Goal: Transaction & Acquisition: Purchase product/service

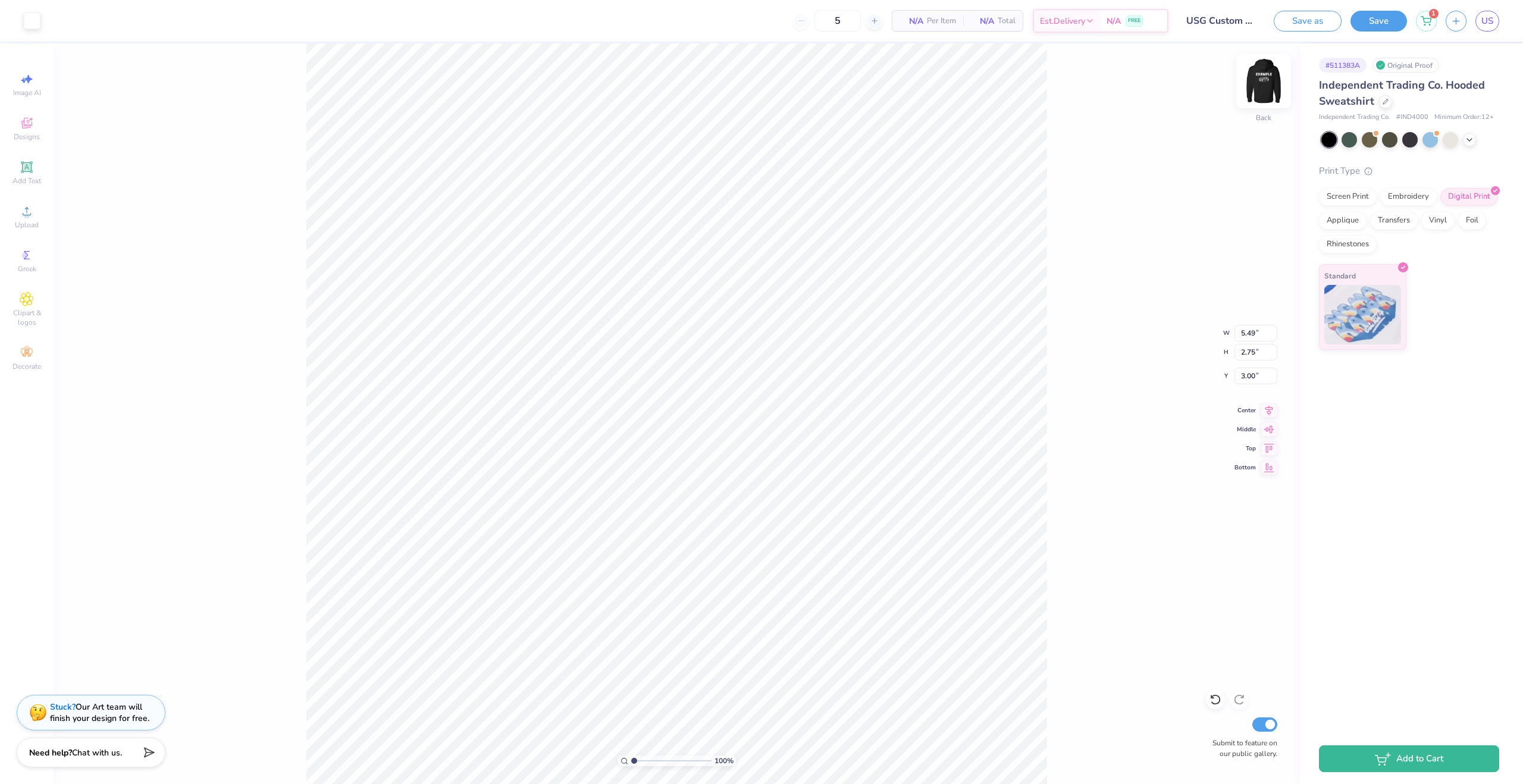
click at [1262, 87] on img at bounding box center [1264, 81] width 48 height 48
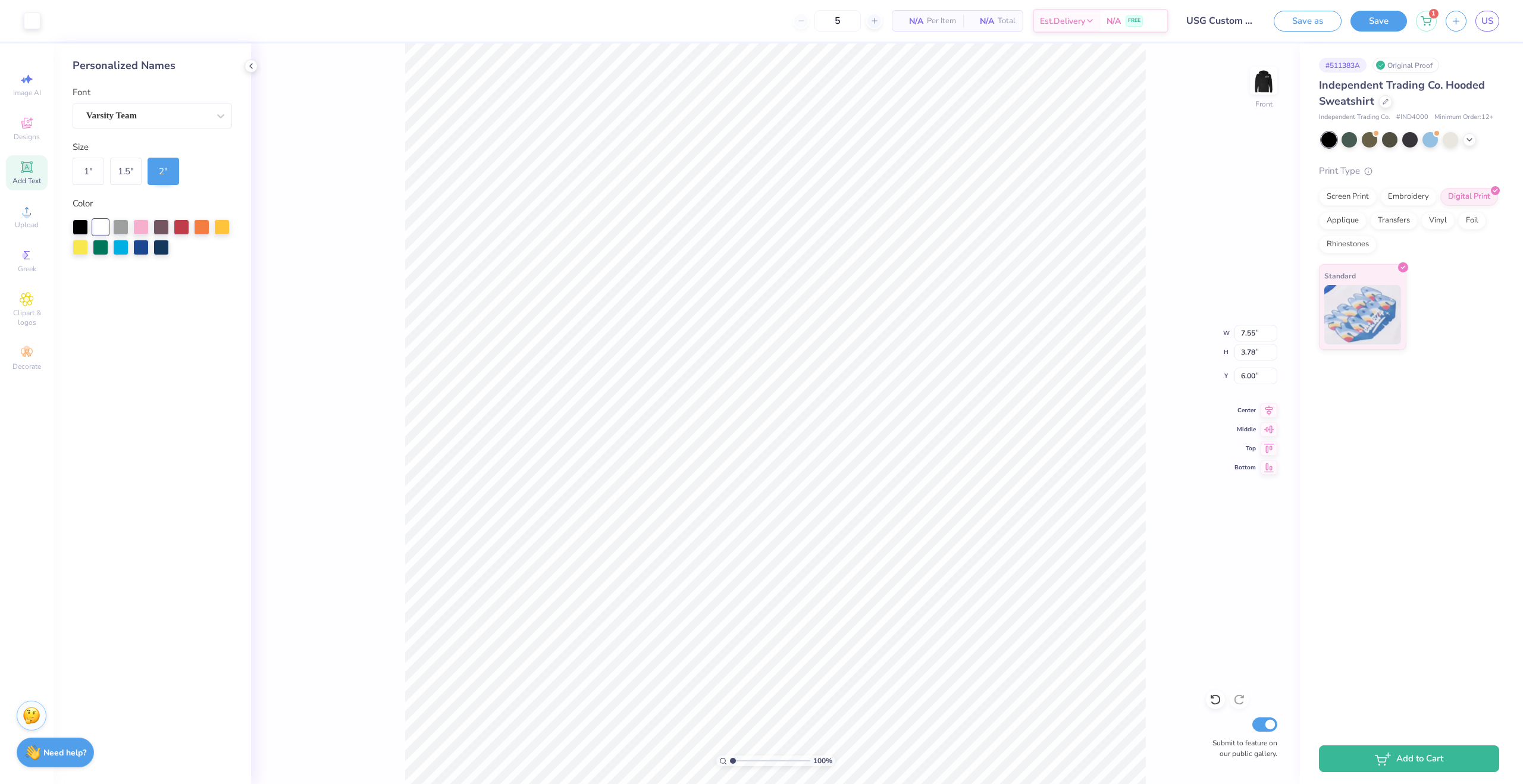
type input "10.34"
type input "12.09"
type input "6.05"
type input "6.00"
type input "13.61"
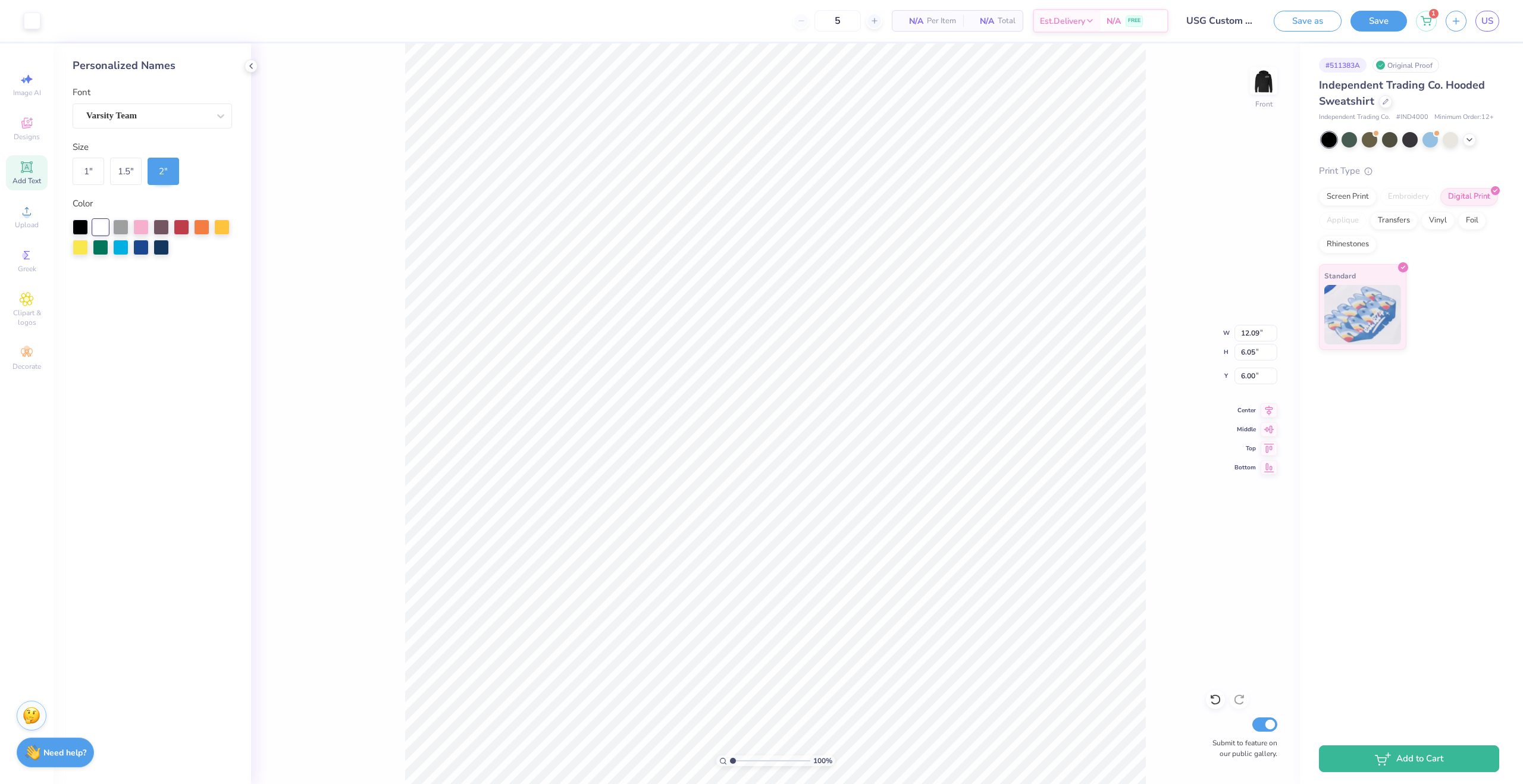
type input "6.81"
type input "14.94"
type input "7.47"
click at [249, 62] on icon at bounding box center [251, 66] width 9 height 9
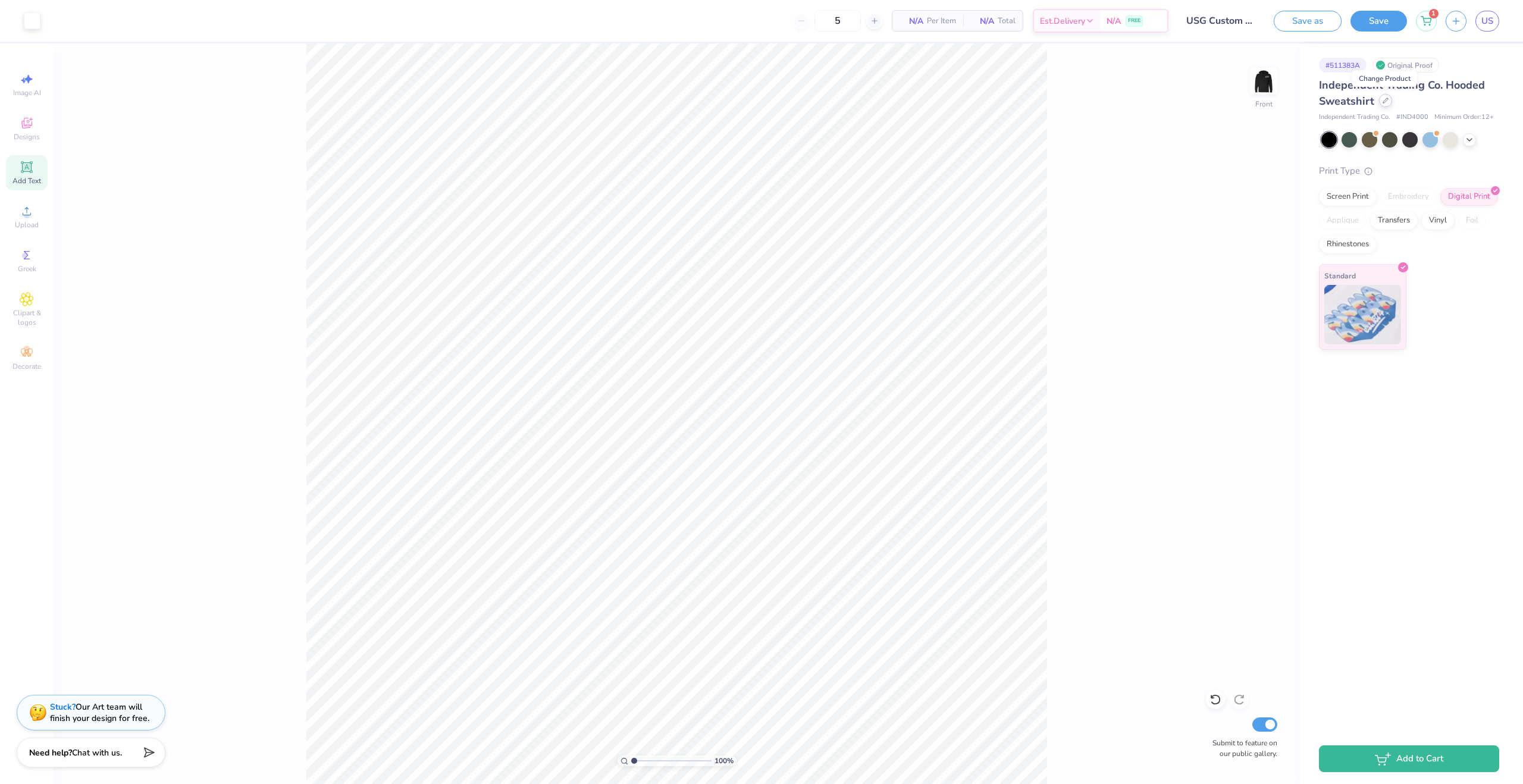
click at [1385, 102] on icon at bounding box center [1385, 101] width 6 height 6
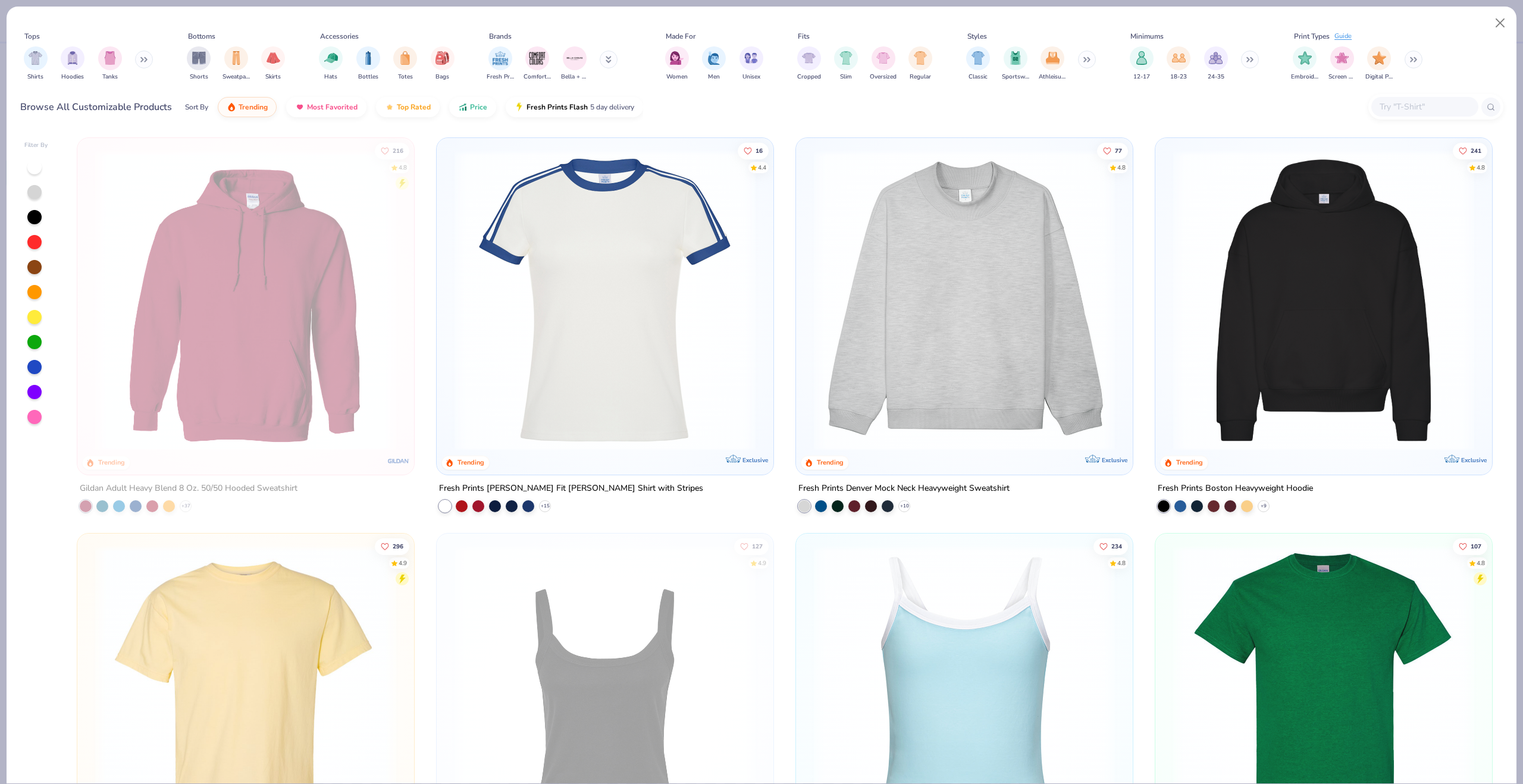
click at [1376, 94] on div "Browse All Customizable Products Sort By Trending Most Favorited Top Rated Pric…" at bounding box center [762, 107] width 1483 height 33
drag, startPoint x: 1375, startPoint y: 99, endPoint x: 1382, endPoint y: 102, distance: 7.6
click at [1375, 99] on div at bounding box center [1425, 106] width 107 height 20
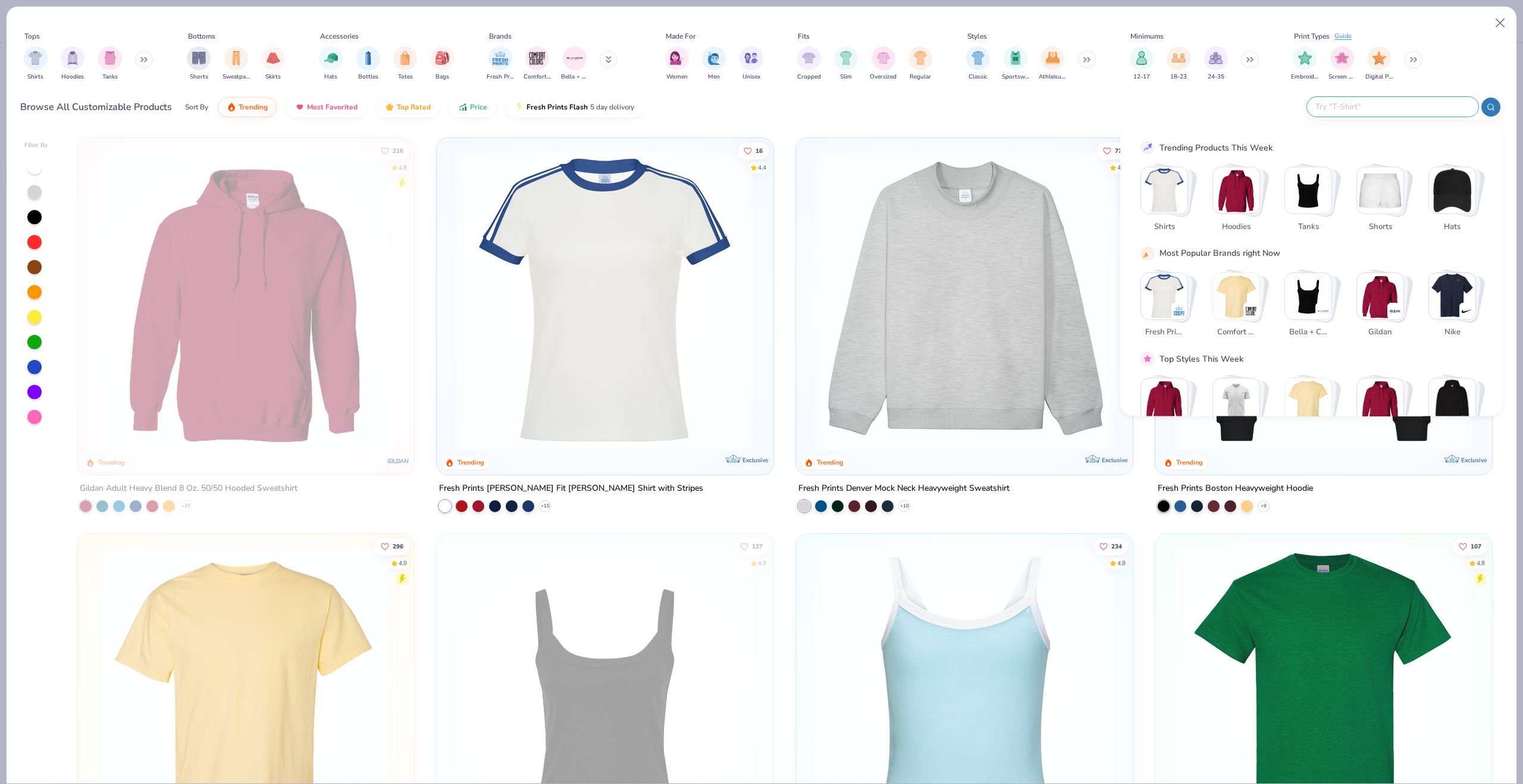
click at [1384, 102] on input "text" at bounding box center [1392, 106] width 156 height 13
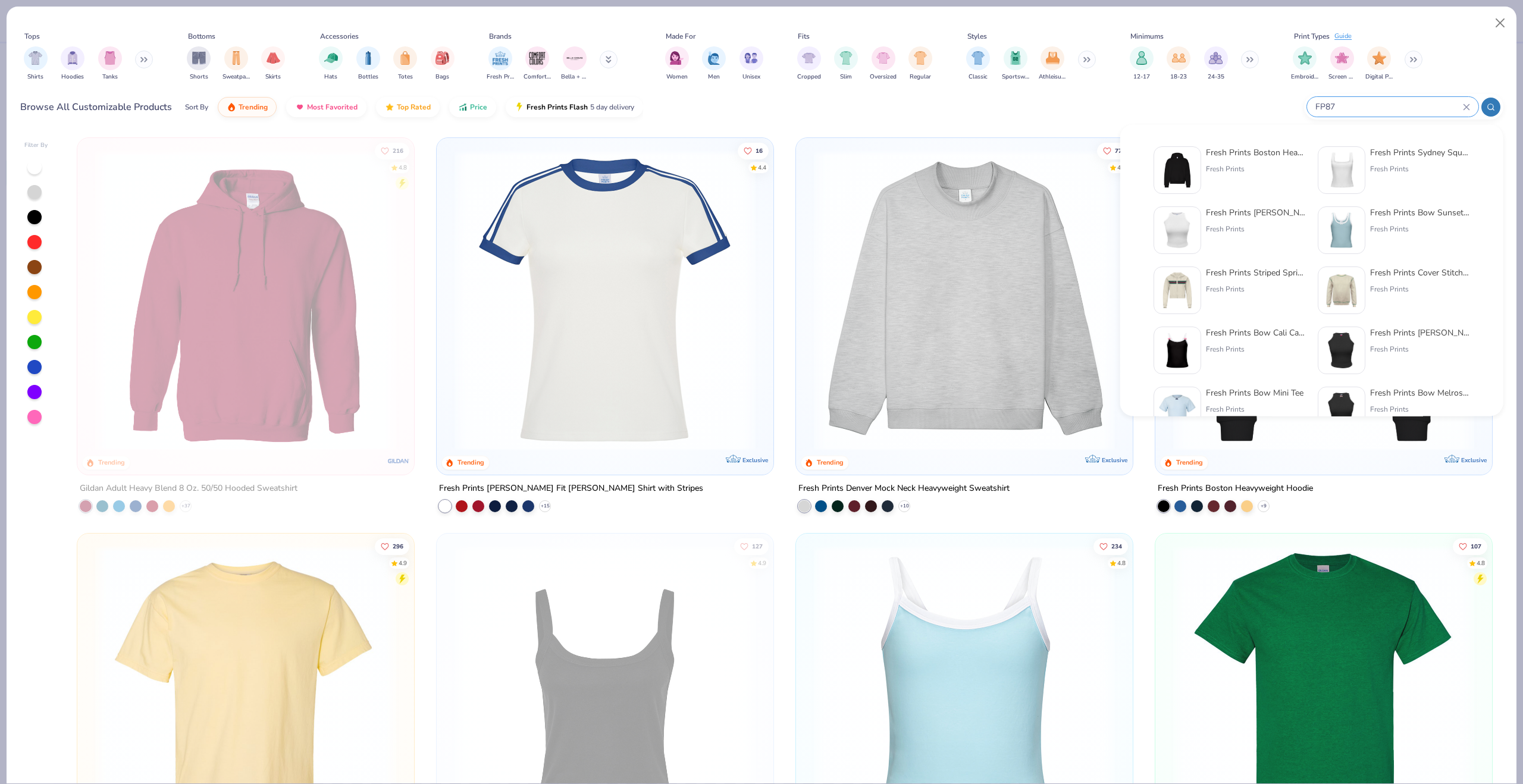
type input "FP87"
click at [1250, 159] on div "Fresh Prints Boston Heavyweight Hoodie Fresh Prints" at bounding box center [1255, 170] width 100 height 48
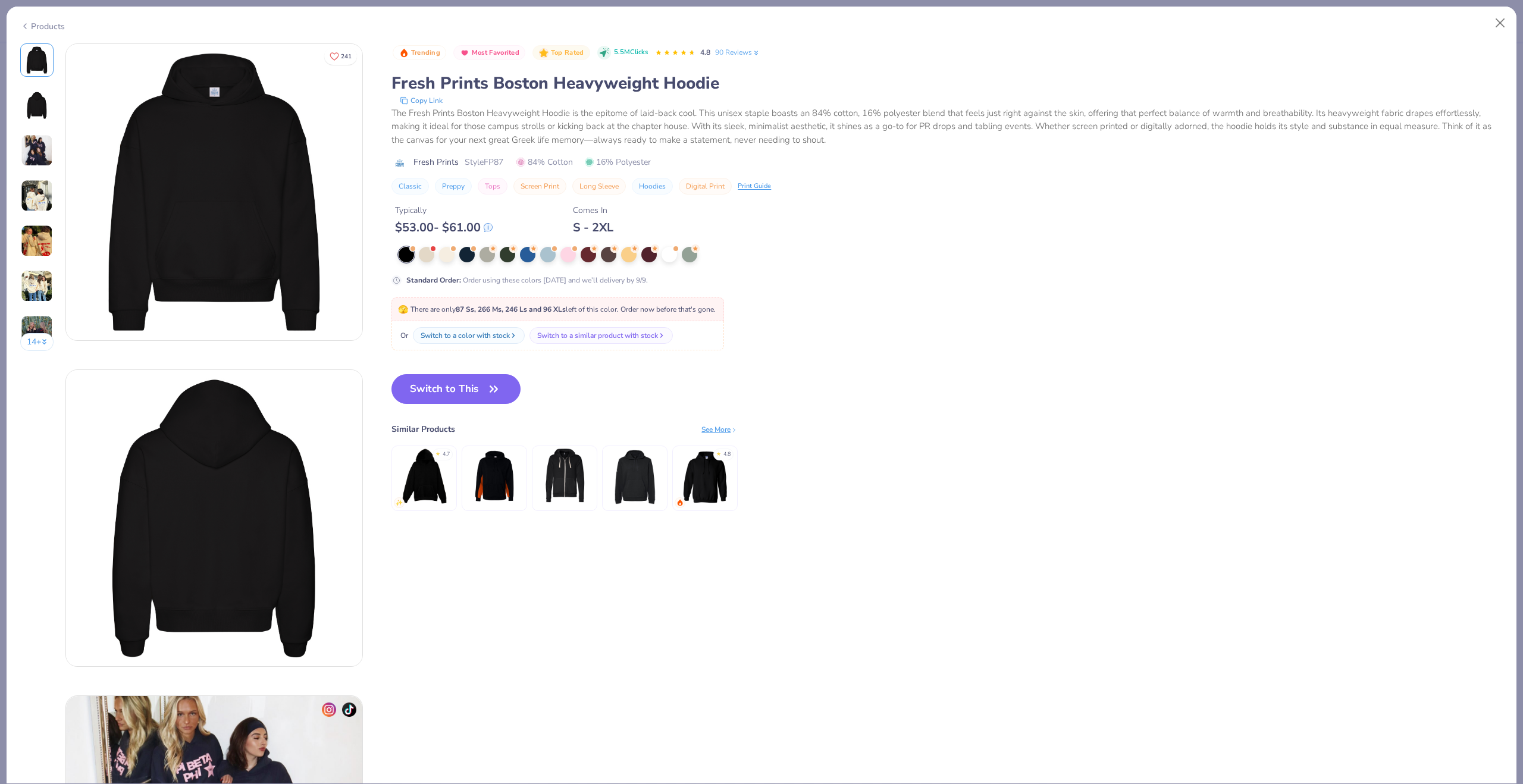
click at [54, 28] on div "Products" at bounding box center [42, 27] width 45 height 13
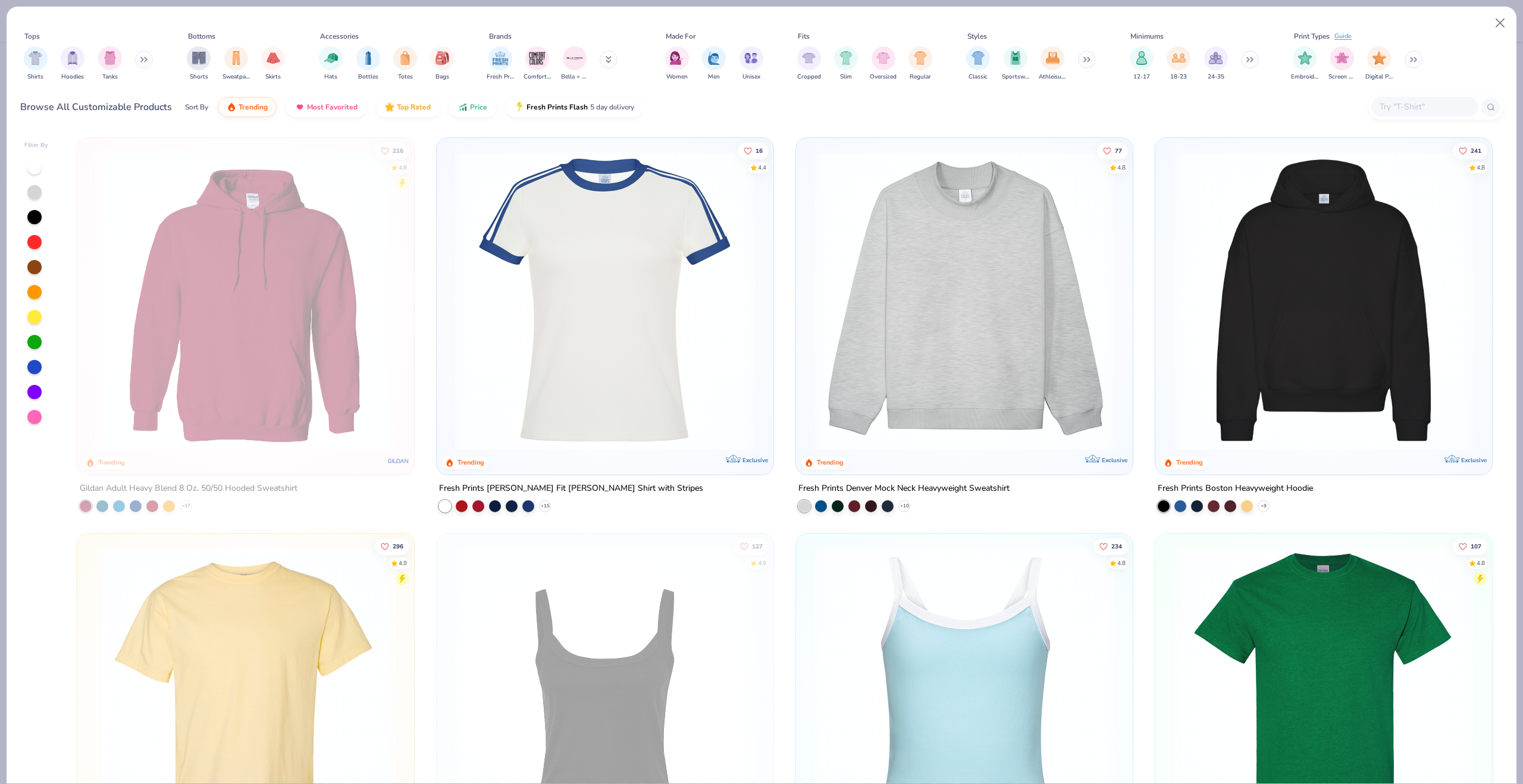
click at [1396, 98] on div at bounding box center [1425, 106] width 107 height 20
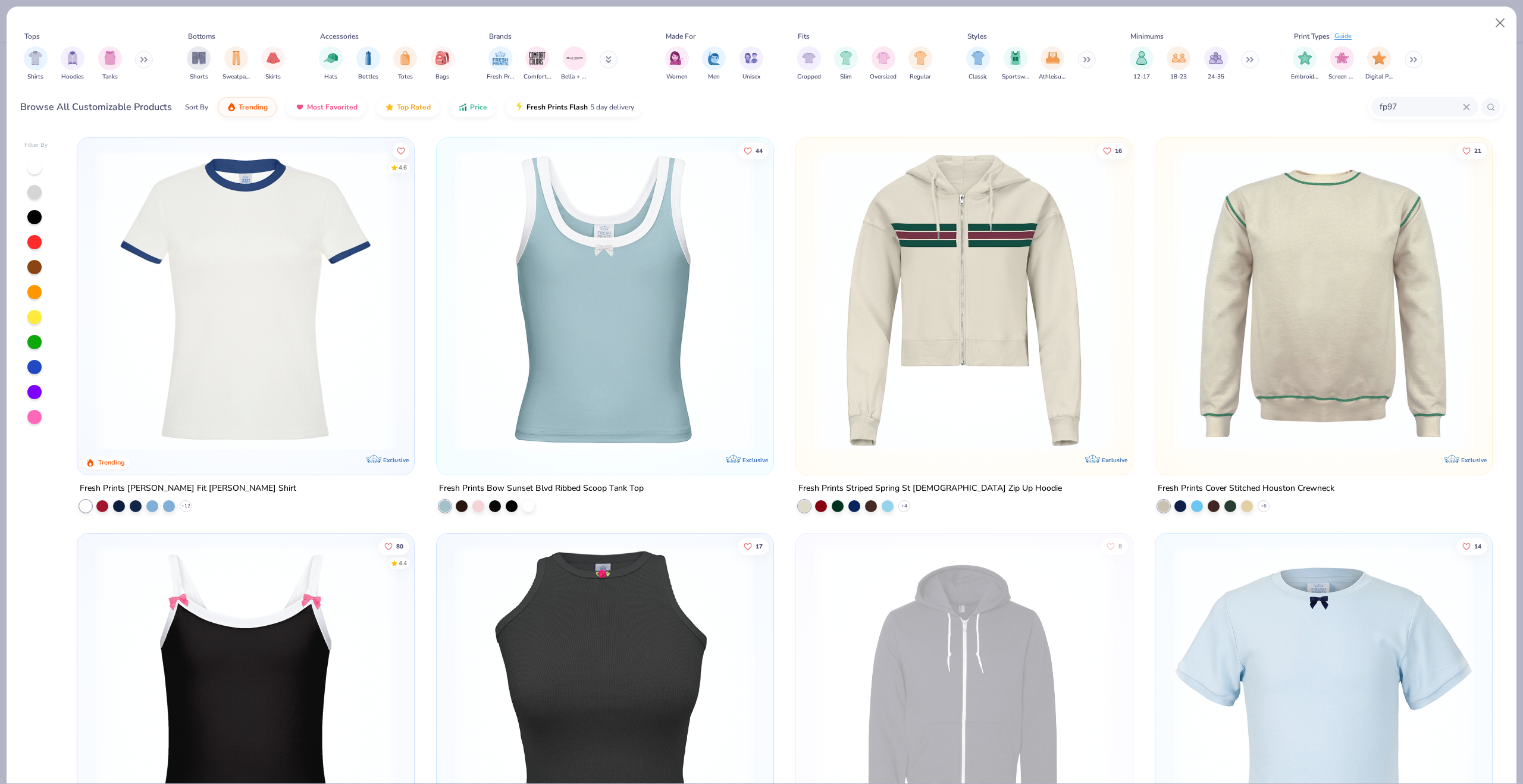
click at [1418, 104] on input "fp97" at bounding box center [1420, 106] width 84 height 13
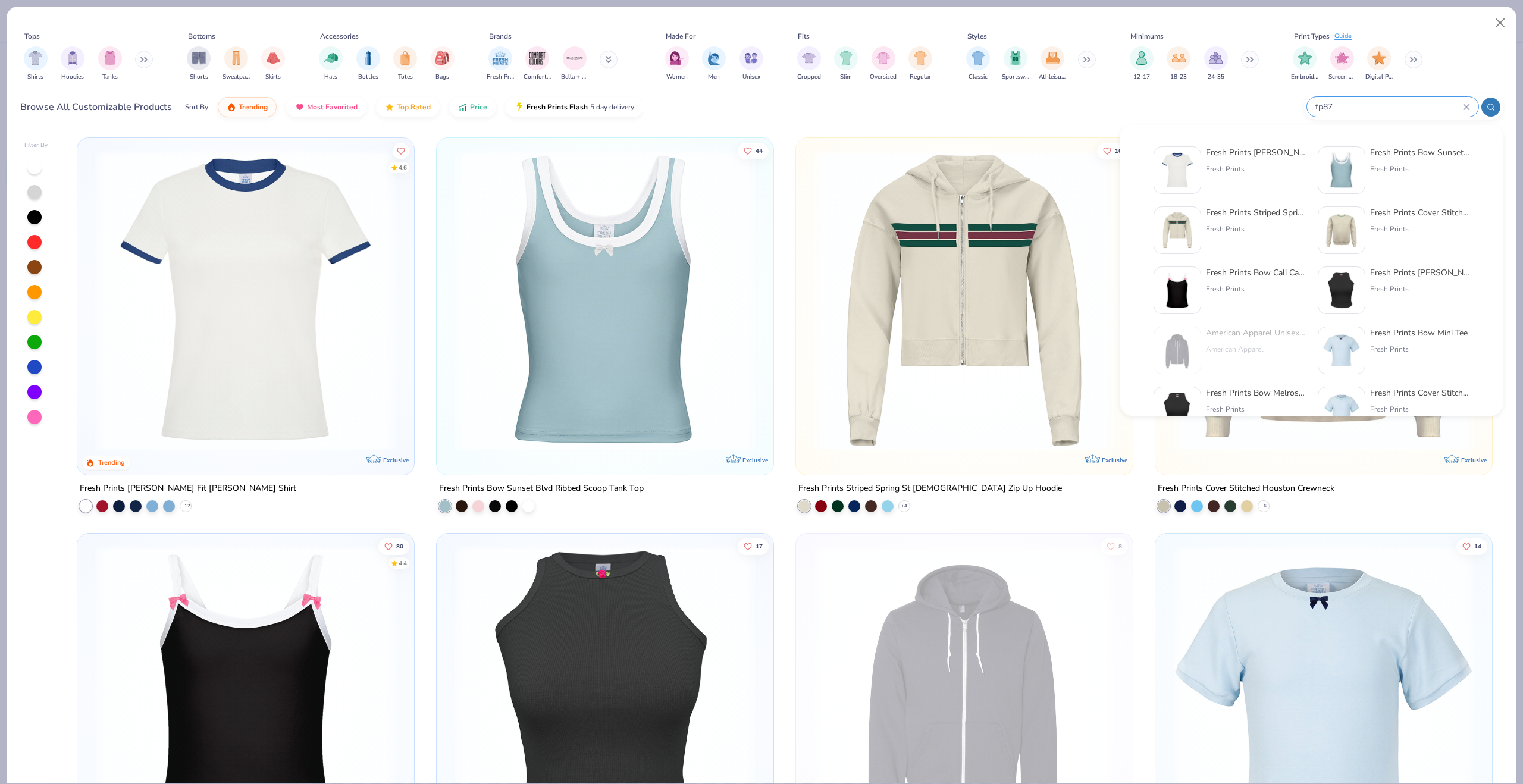
type input "fp87"
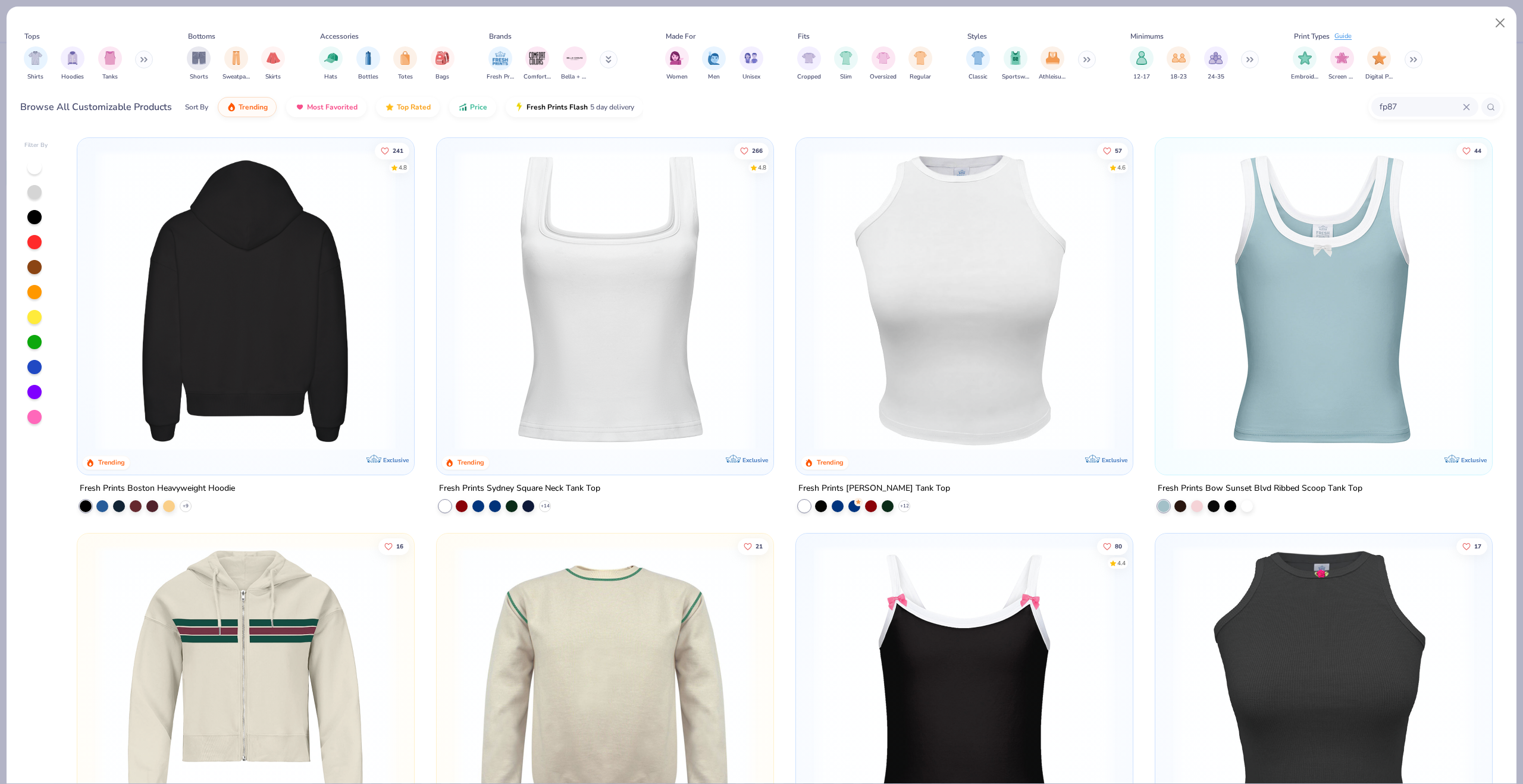
click at [321, 280] on img at bounding box center [246, 300] width 313 height 301
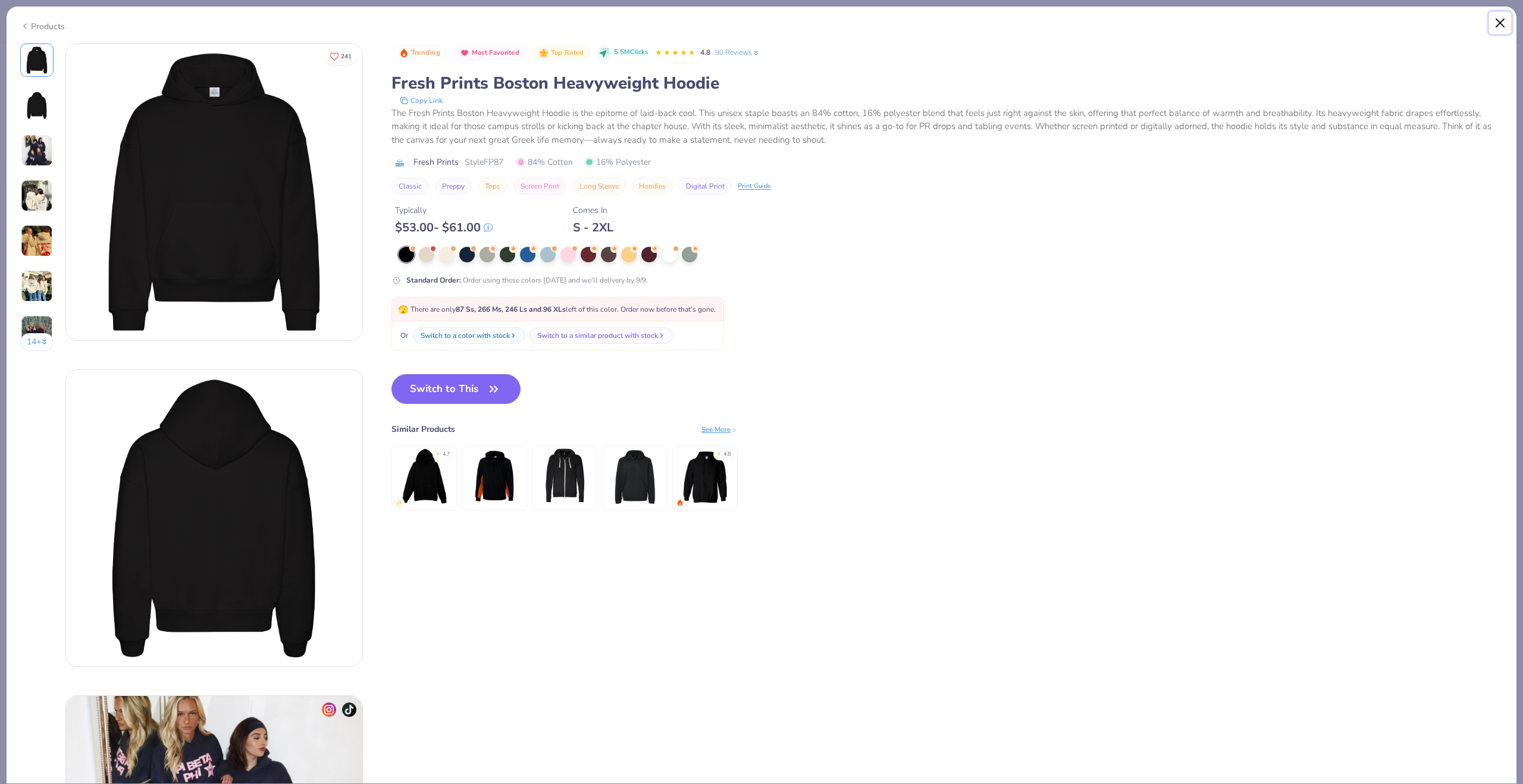
click at [1510, 27] on button "Close" at bounding box center [1500, 23] width 23 height 23
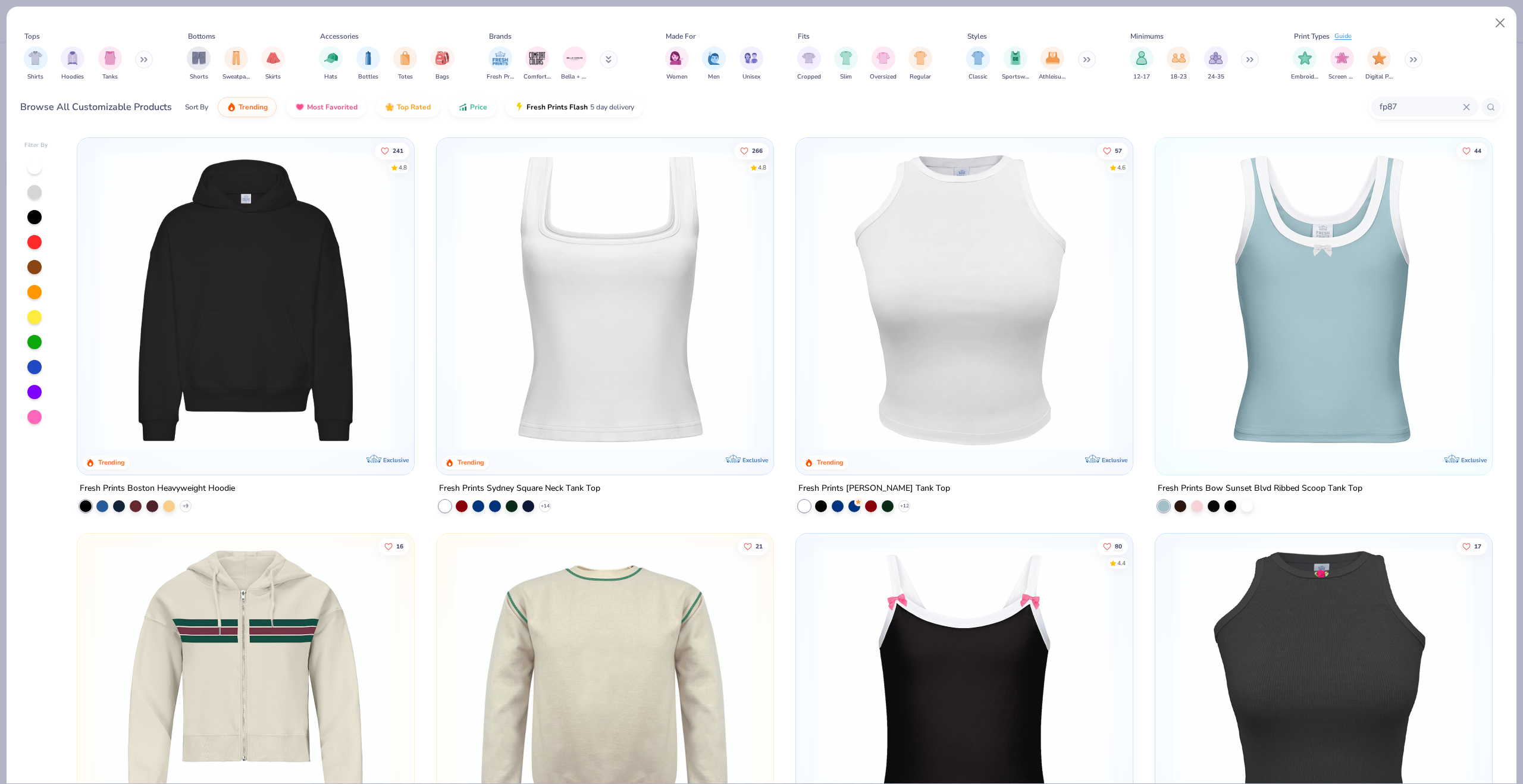
click at [328, 220] on img at bounding box center [246, 300] width 313 height 301
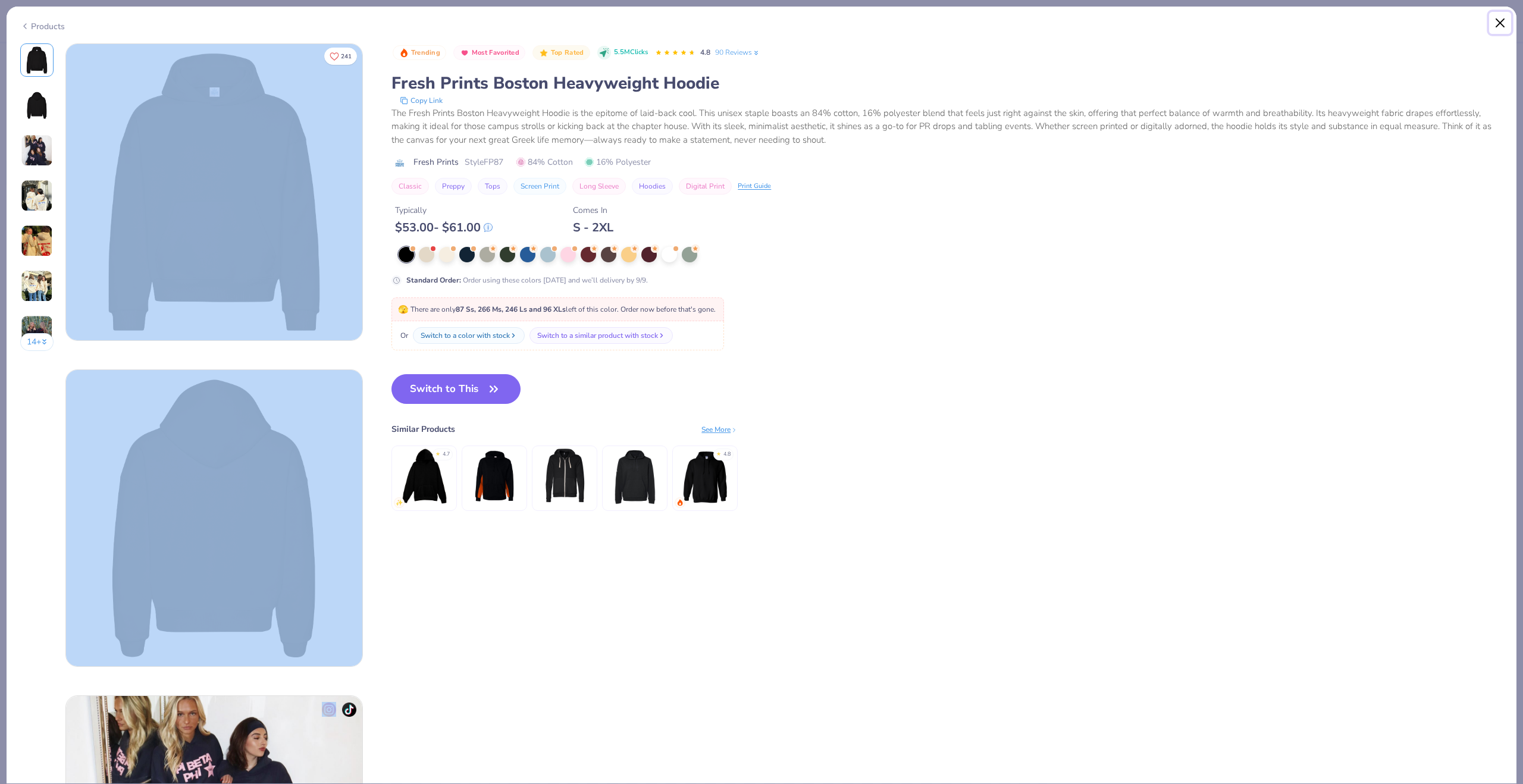
drag, startPoint x: 1502, startPoint y: 16, endPoint x: 1496, endPoint y: 22, distance: 8.5
click at [1502, 16] on button "Close" at bounding box center [1500, 23] width 23 height 23
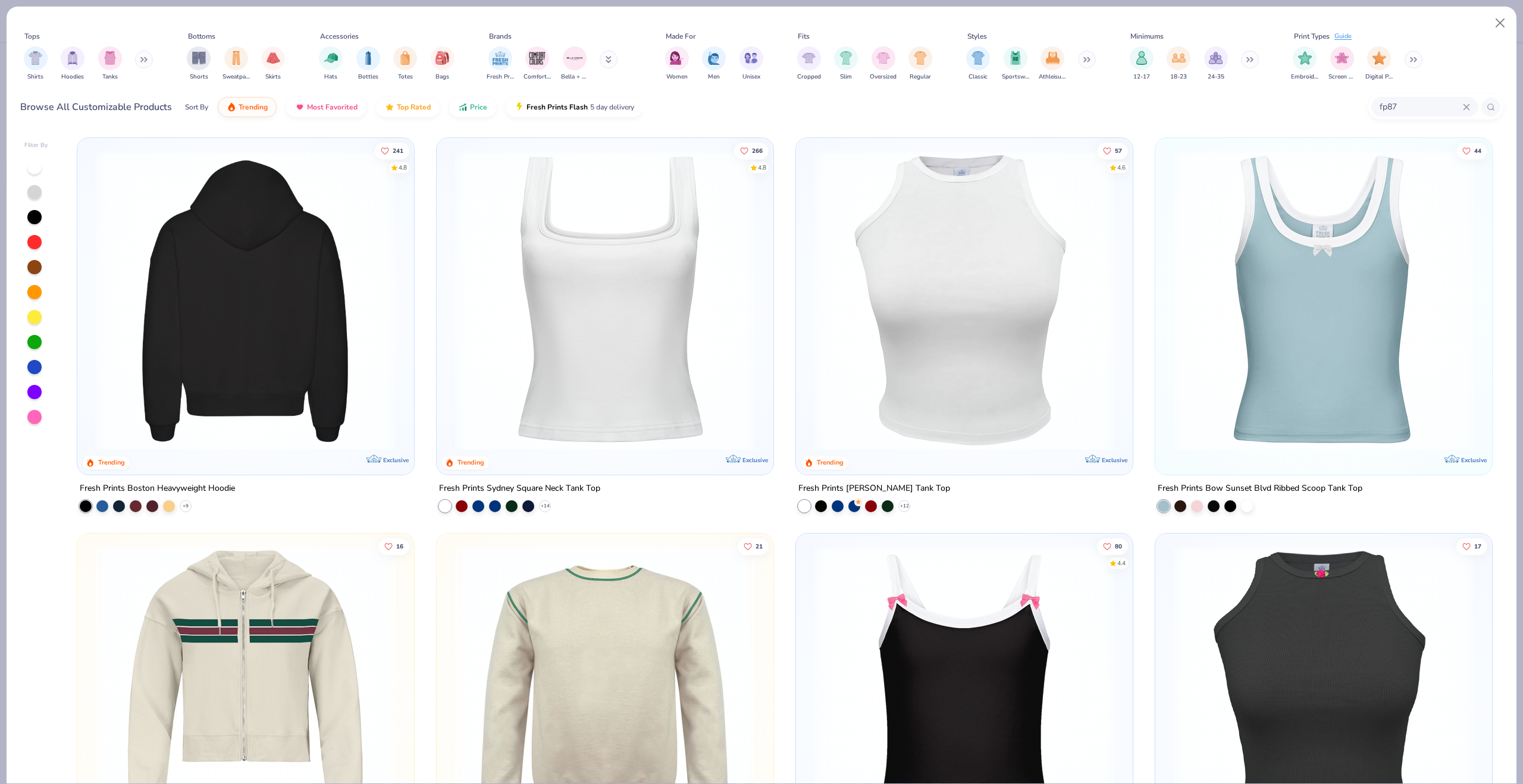
click at [181, 256] on div at bounding box center [246, 300] width 938 height 301
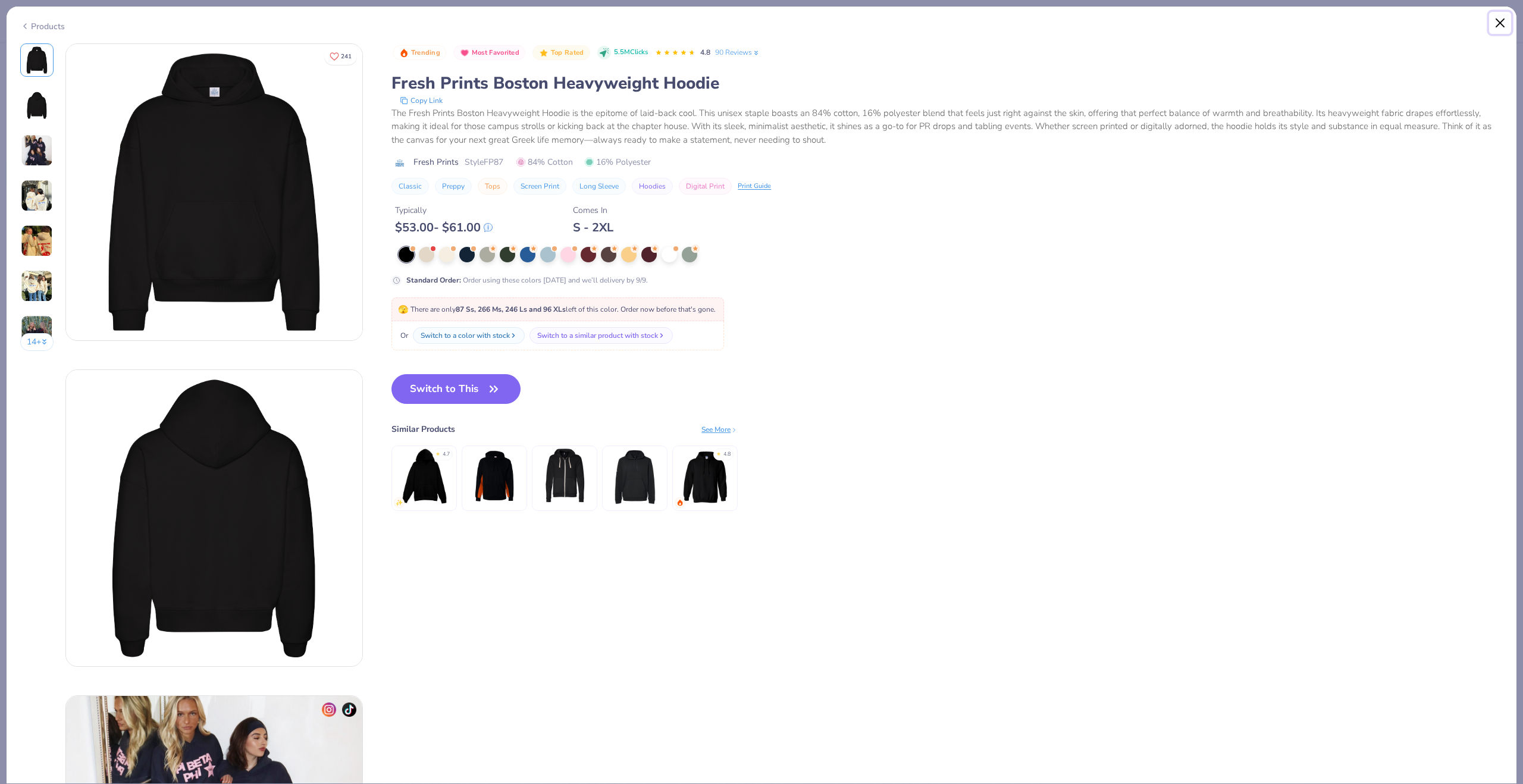
click at [1497, 13] on button "Close" at bounding box center [1500, 23] width 23 height 23
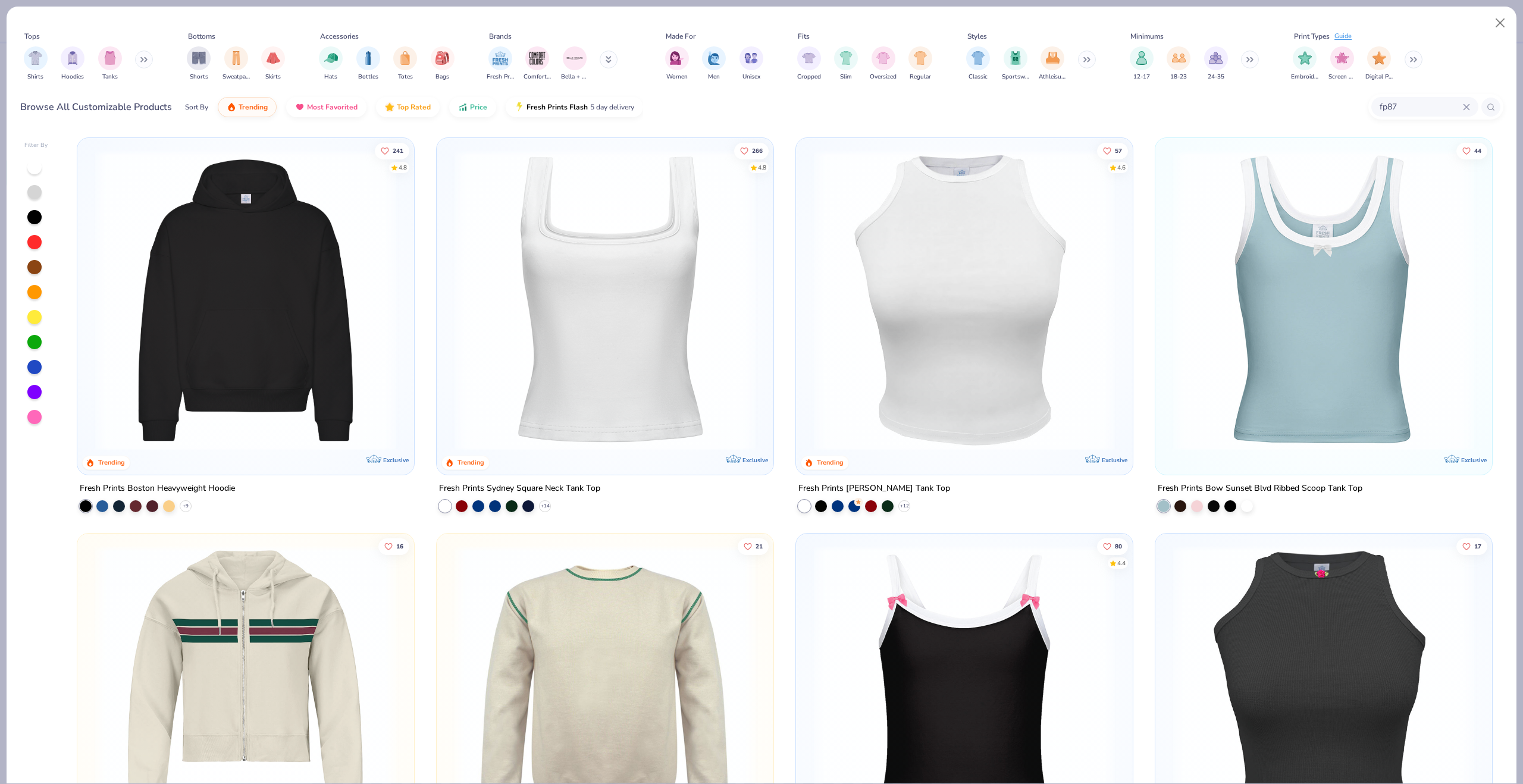
click at [281, 218] on img at bounding box center [246, 300] width 313 height 301
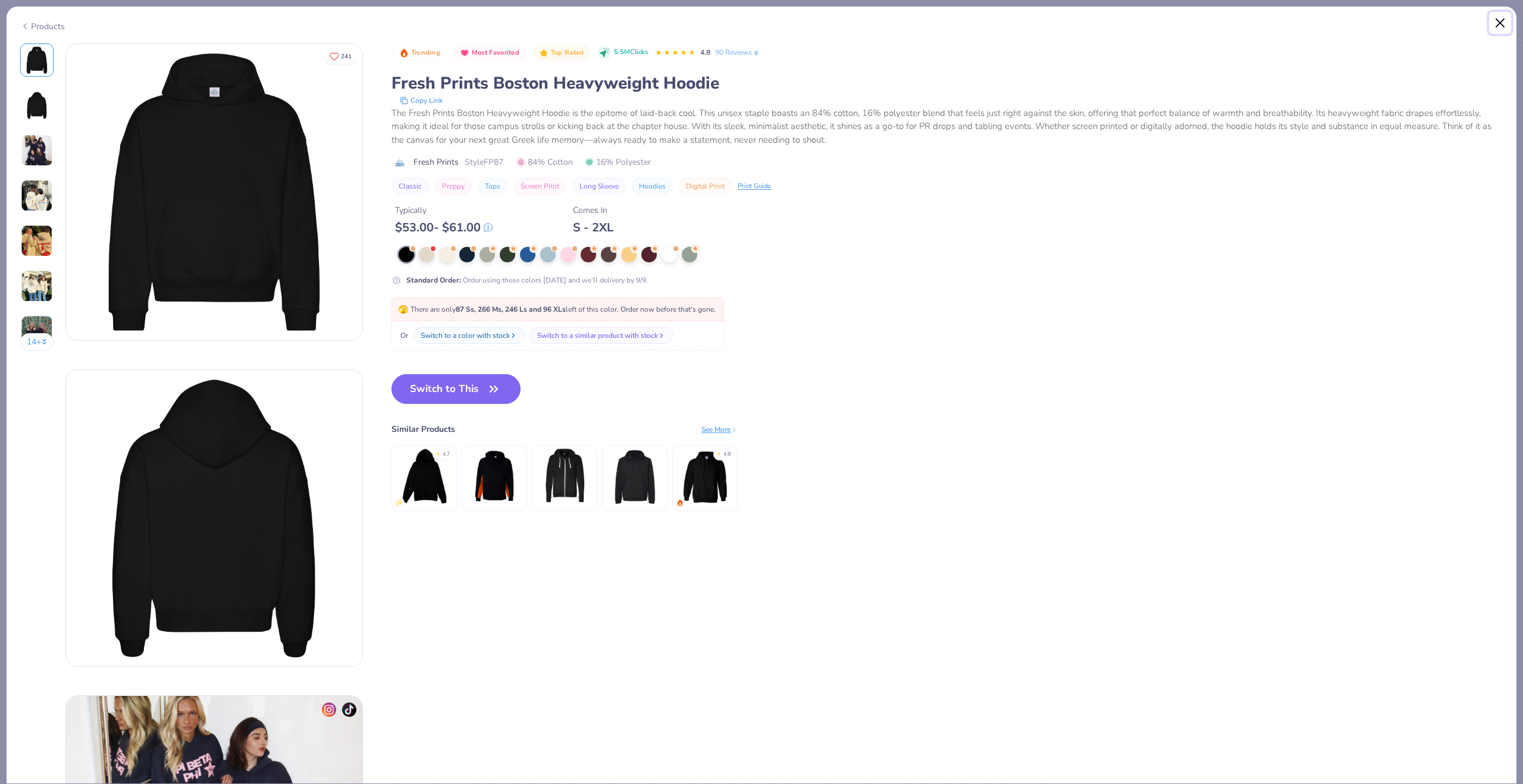
click at [1504, 26] on button "Close" at bounding box center [1500, 23] width 23 height 23
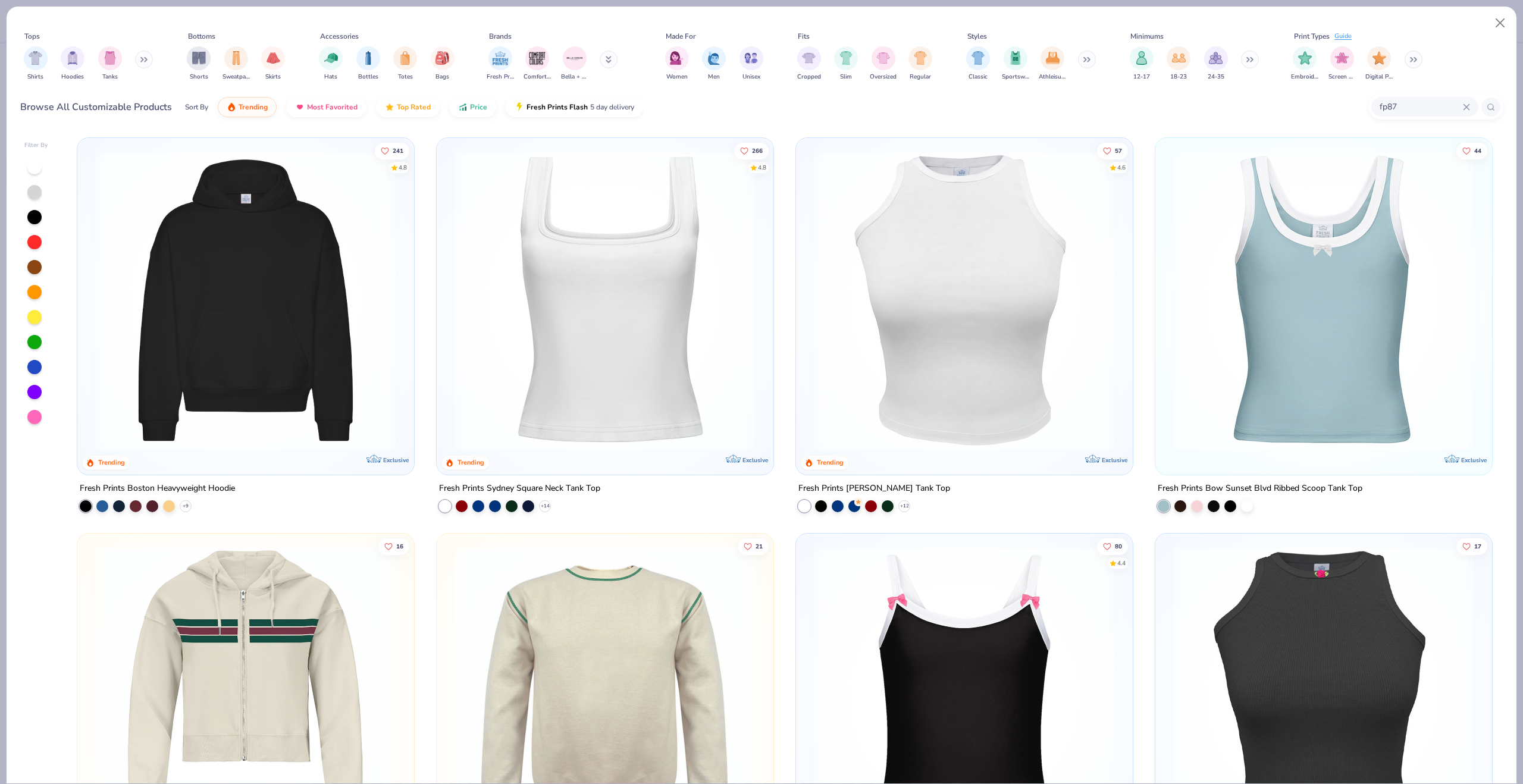
click at [178, 488] on div "Fresh Prints Boston Heavyweight Hoodie" at bounding box center [157, 488] width 156 height 15
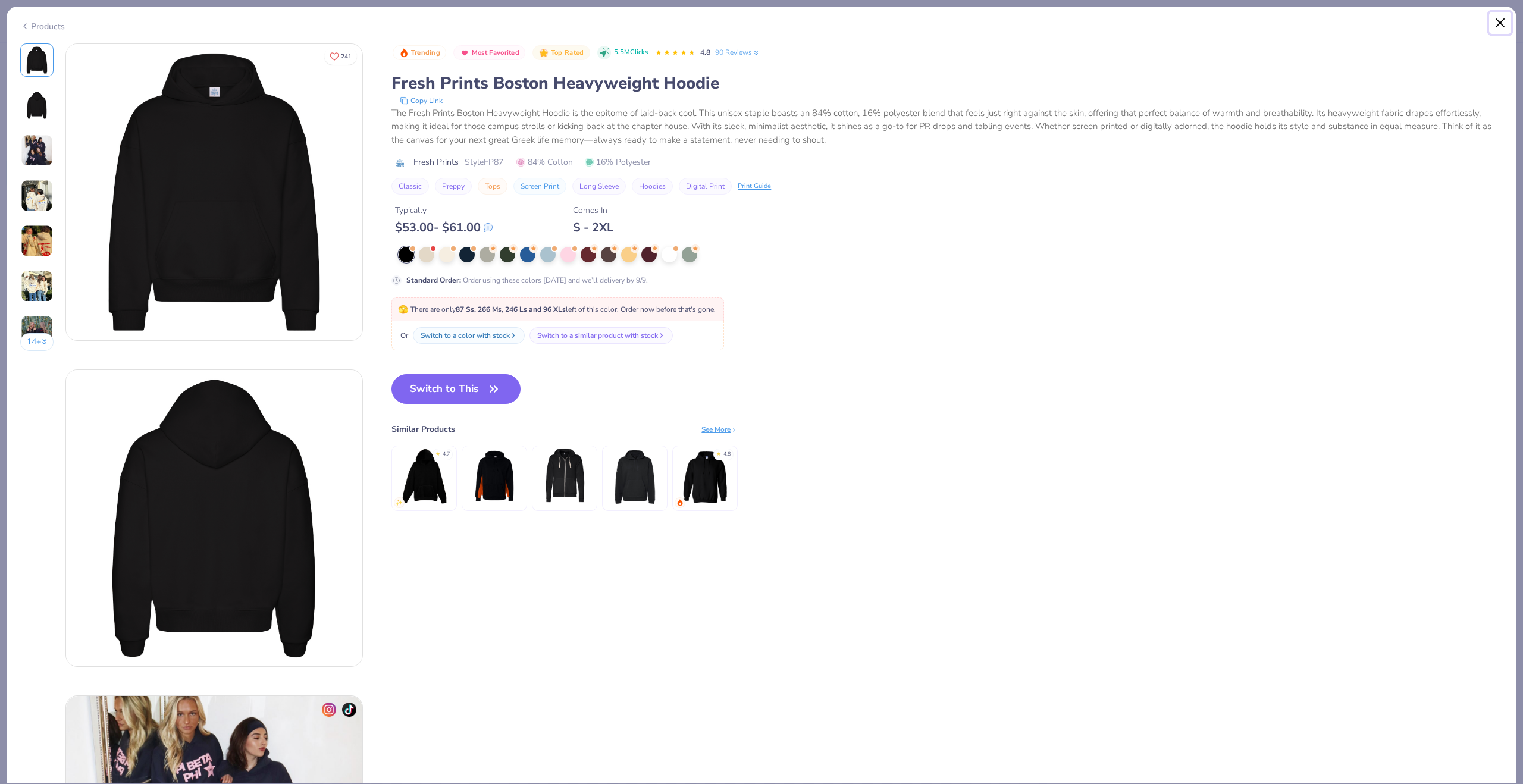
click at [1497, 21] on button "Close" at bounding box center [1500, 23] width 23 height 23
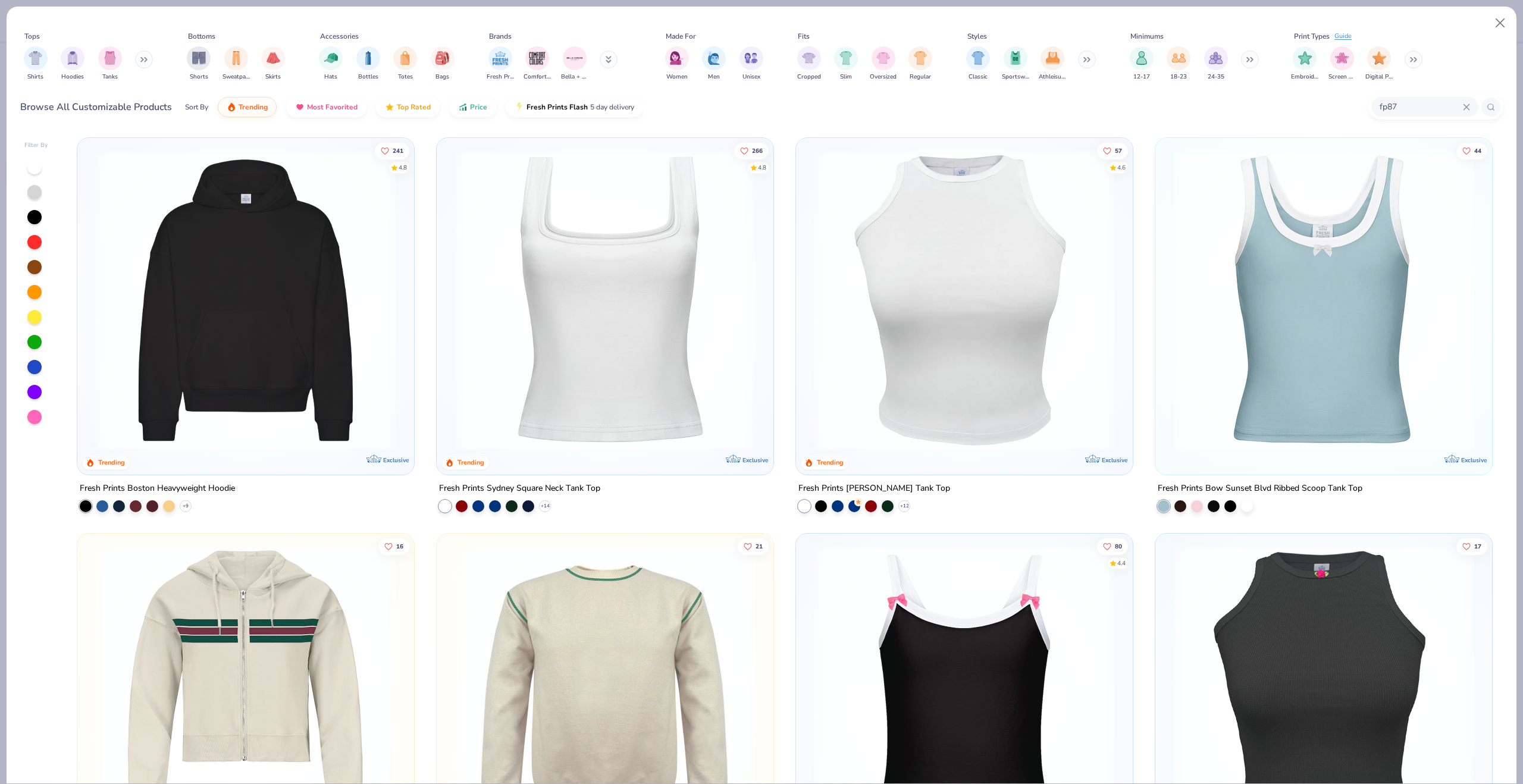
click at [197, 488] on div "Fresh Prints Boston Heavyweight Hoodie" at bounding box center [157, 488] width 156 height 15
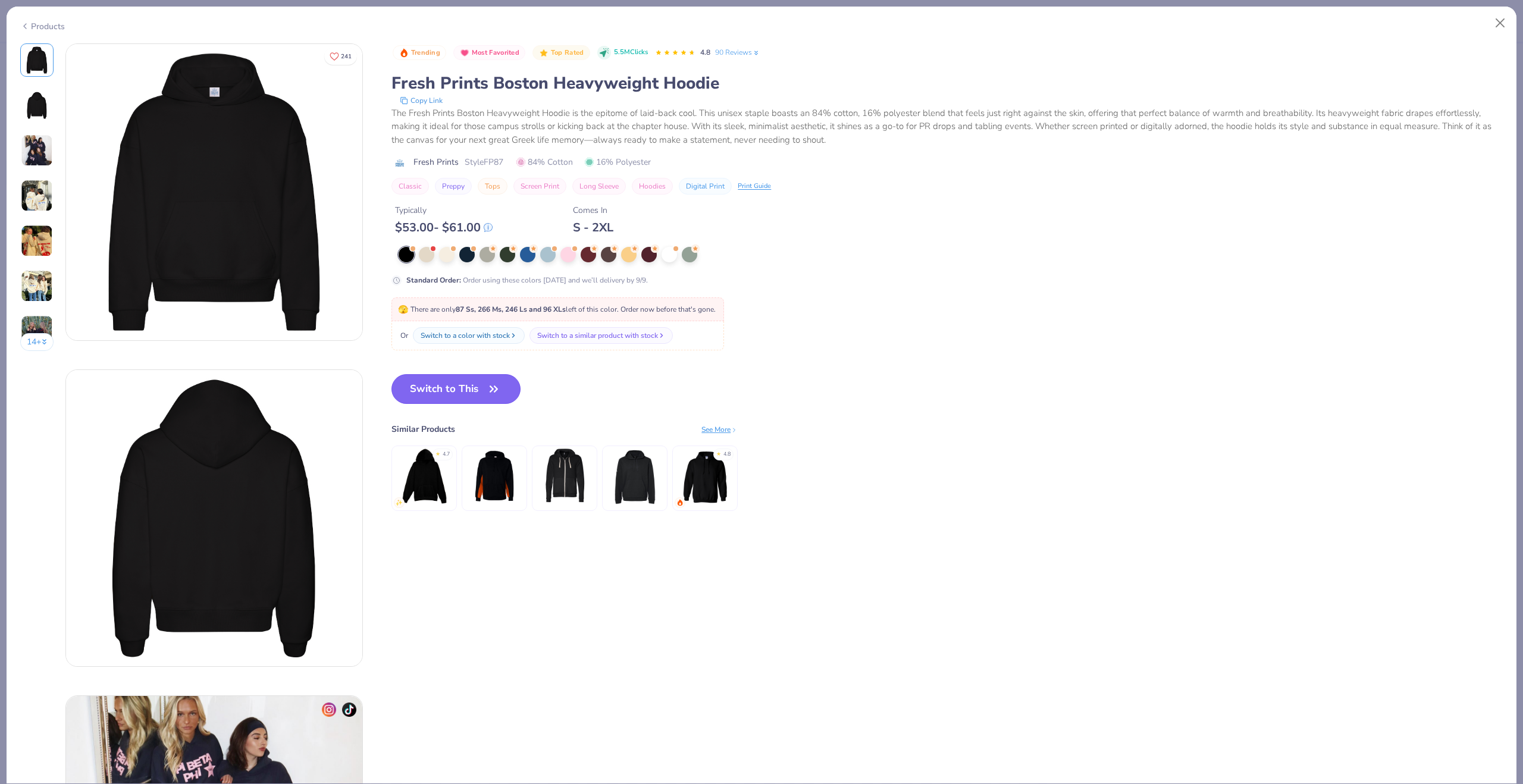
click at [486, 383] on button "Switch to This" at bounding box center [456, 389] width 129 height 30
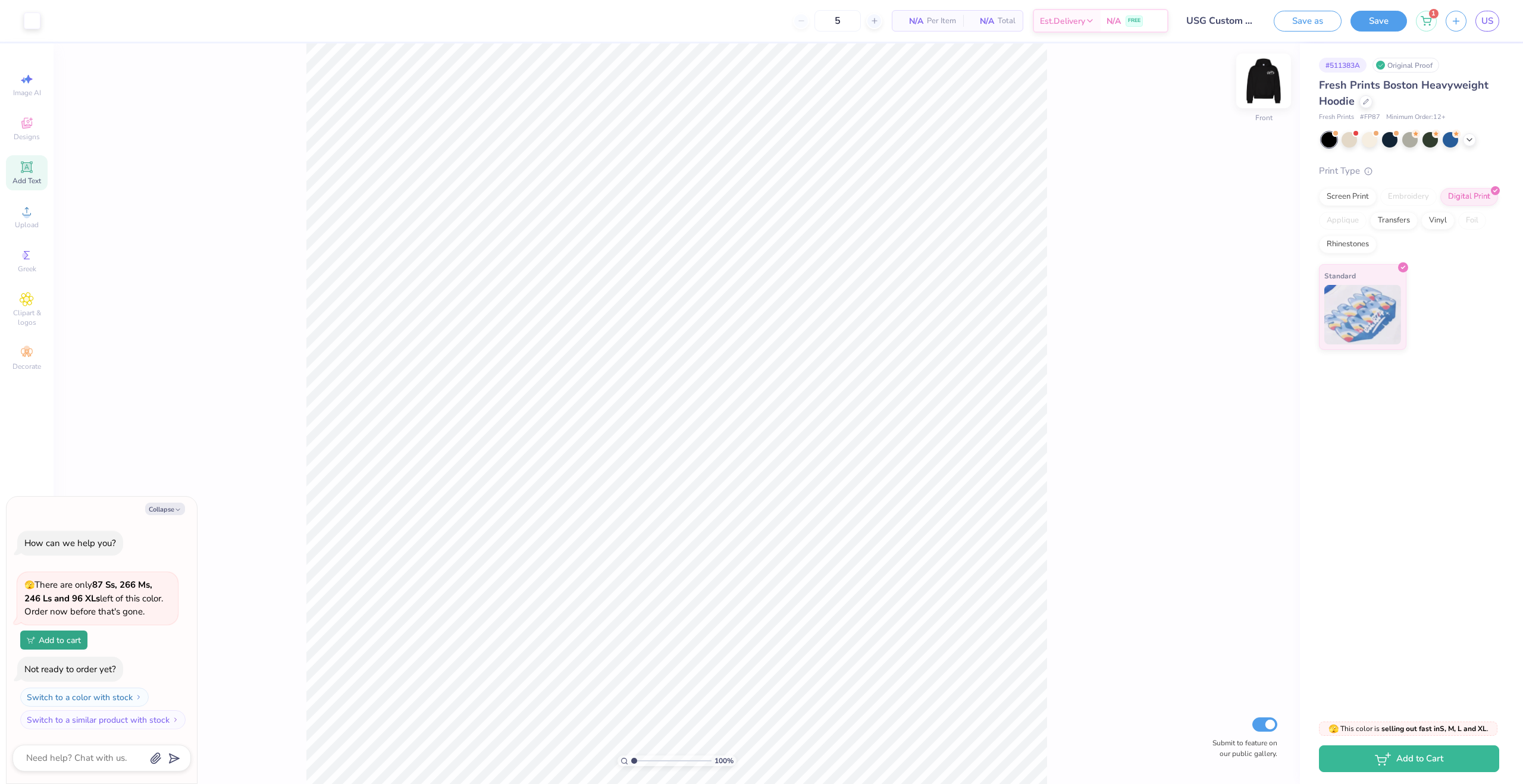
click at [1275, 83] on img at bounding box center [1264, 81] width 48 height 48
type textarea "x"
type input "3.00"
click at [1264, 93] on img at bounding box center [1264, 81] width 48 height 48
click at [1363, 200] on div "Screen Print" at bounding box center [1347, 195] width 57 height 18
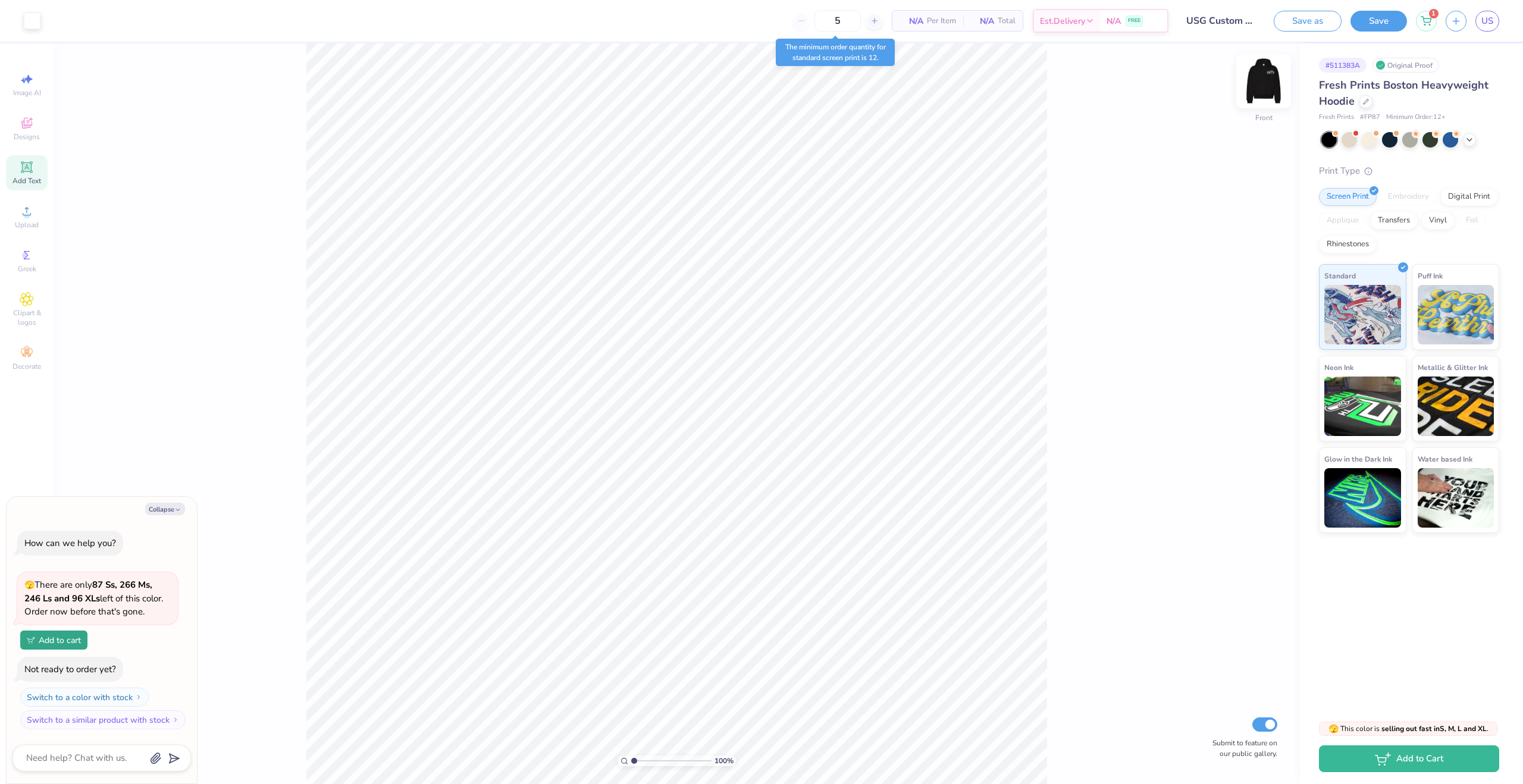
click at [1261, 84] on img at bounding box center [1264, 81] width 48 height 48
click at [1465, 192] on div "Digital Print" at bounding box center [1469, 195] width 57 height 18
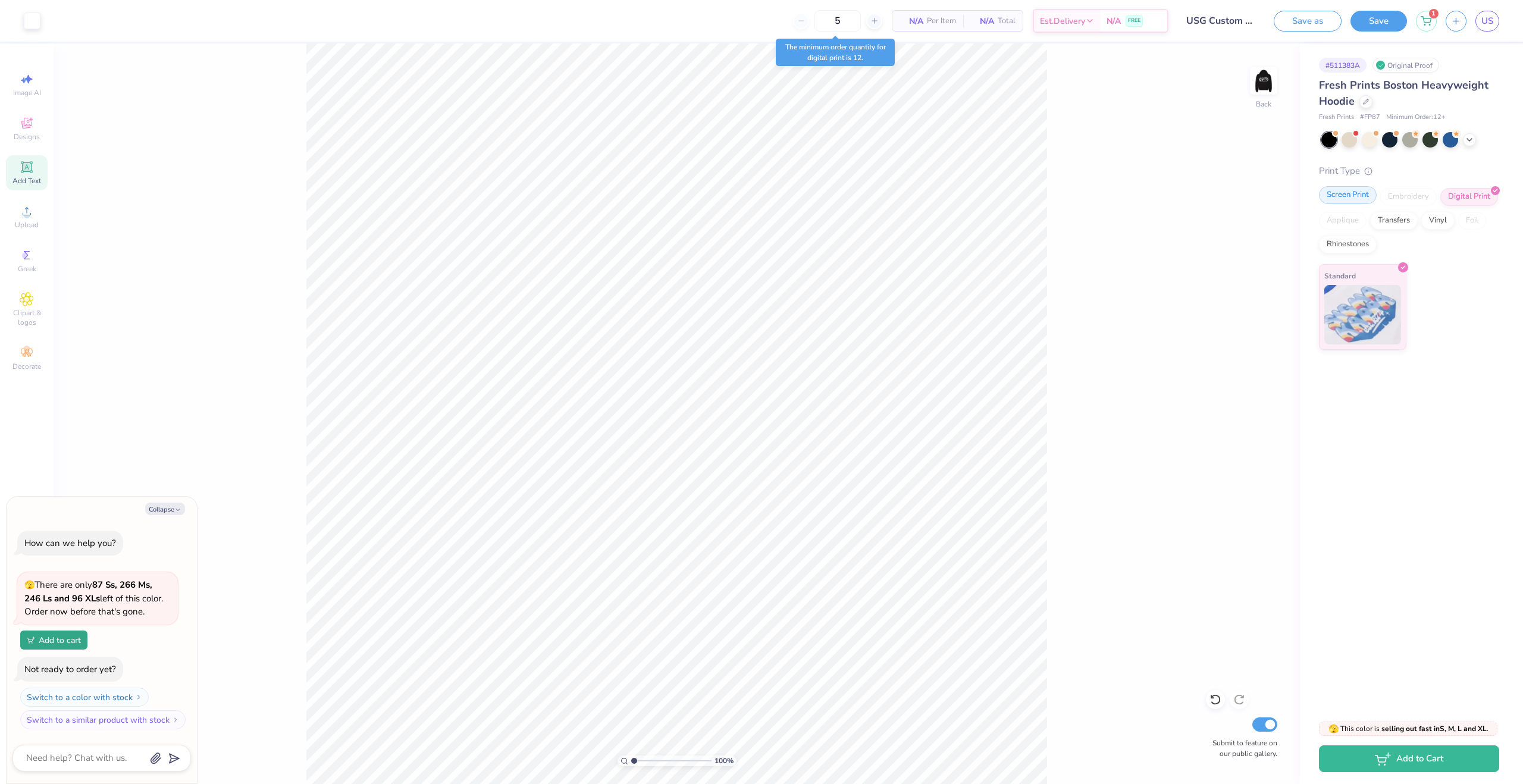
click at [1345, 202] on div "Screen Print" at bounding box center [1347, 195] width 57 height 18
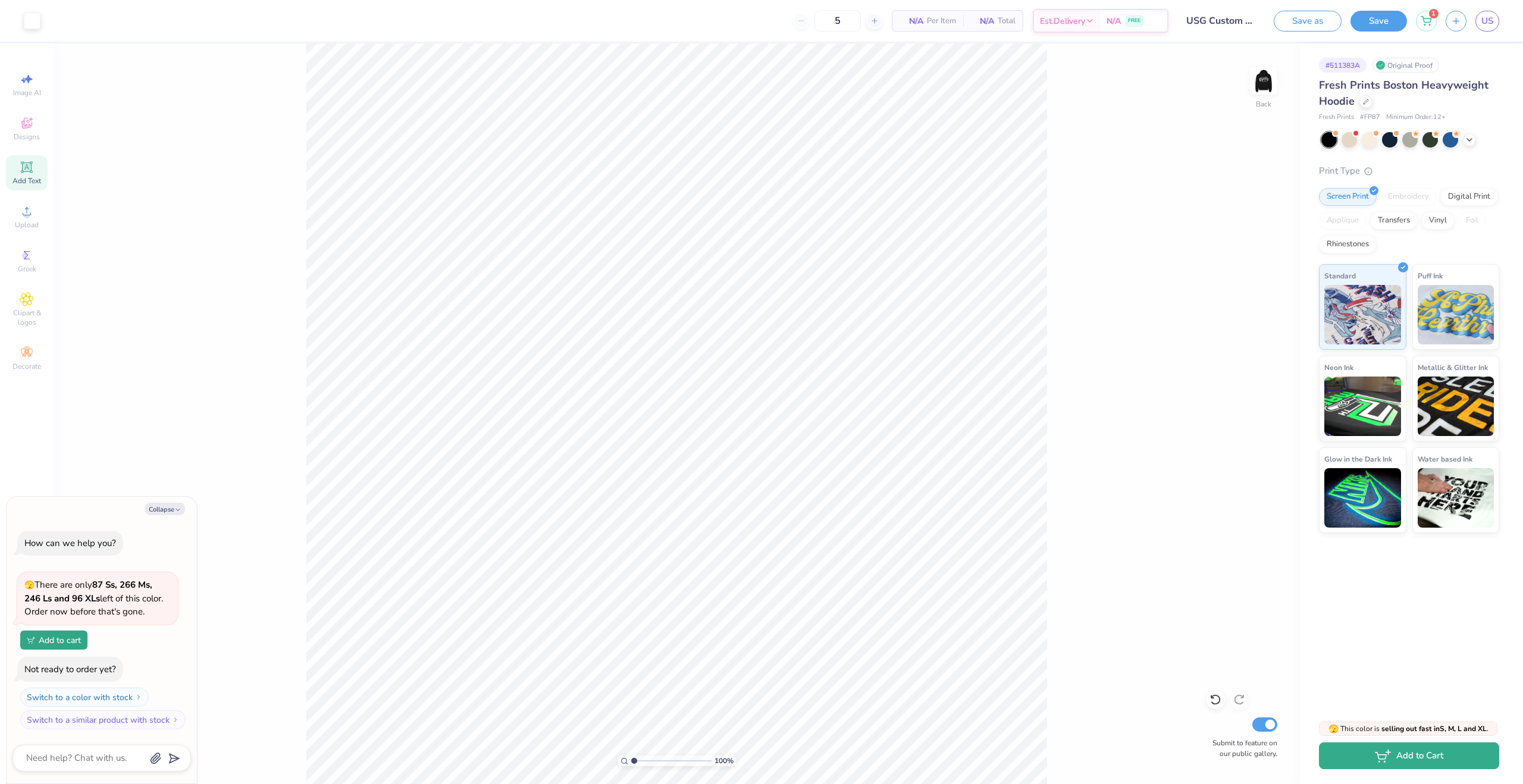
click at [1437, 762] on button "Add to Cart" at bounding box center [1408, 756] width 180 height 27
click at [1369, 104] on div at bounding box center [1366, 101] width 13 height 13
type textarea "x"
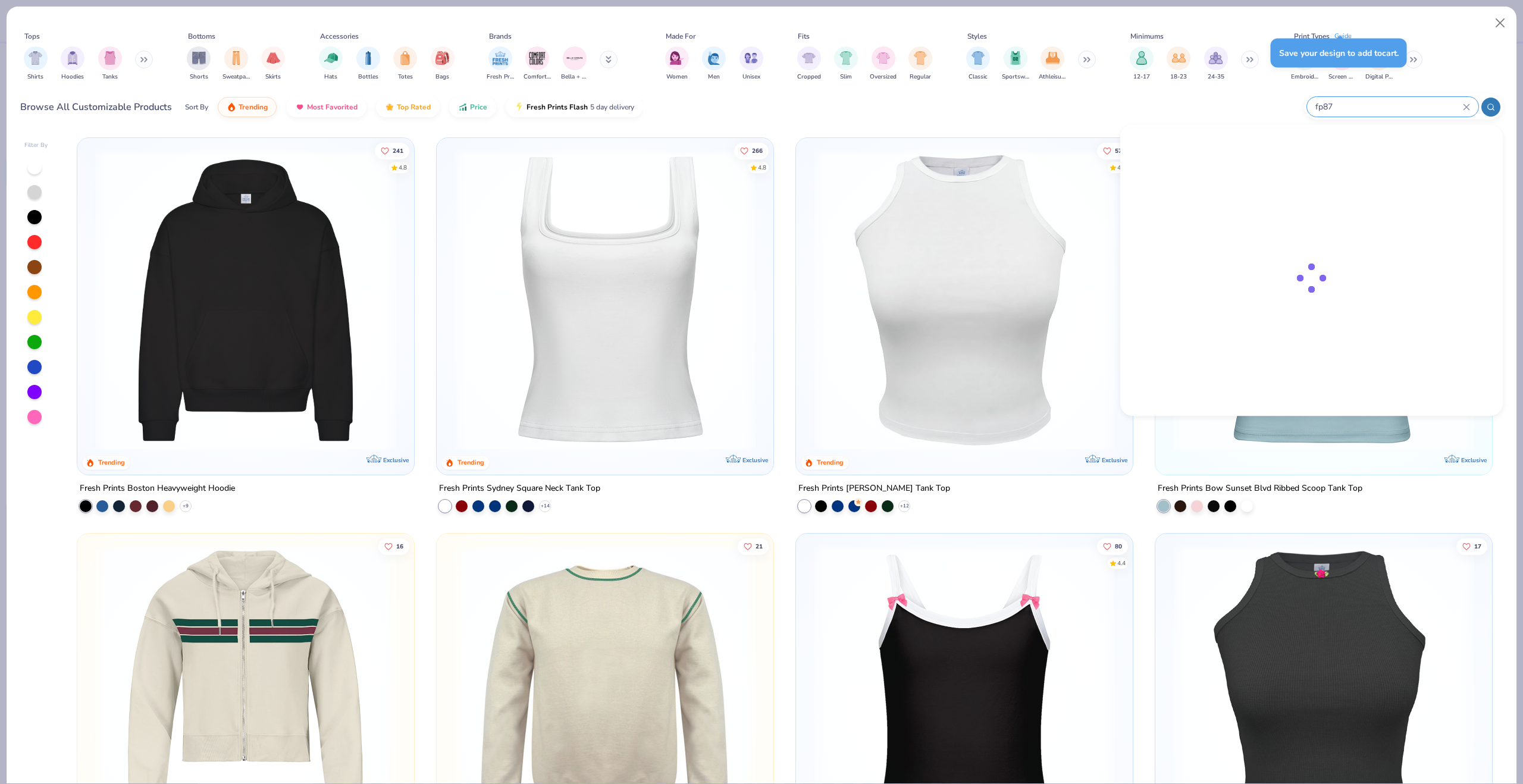
click at [1430, 108] on input "fp87" at bounding box center [1388, 106] width 149 height 13
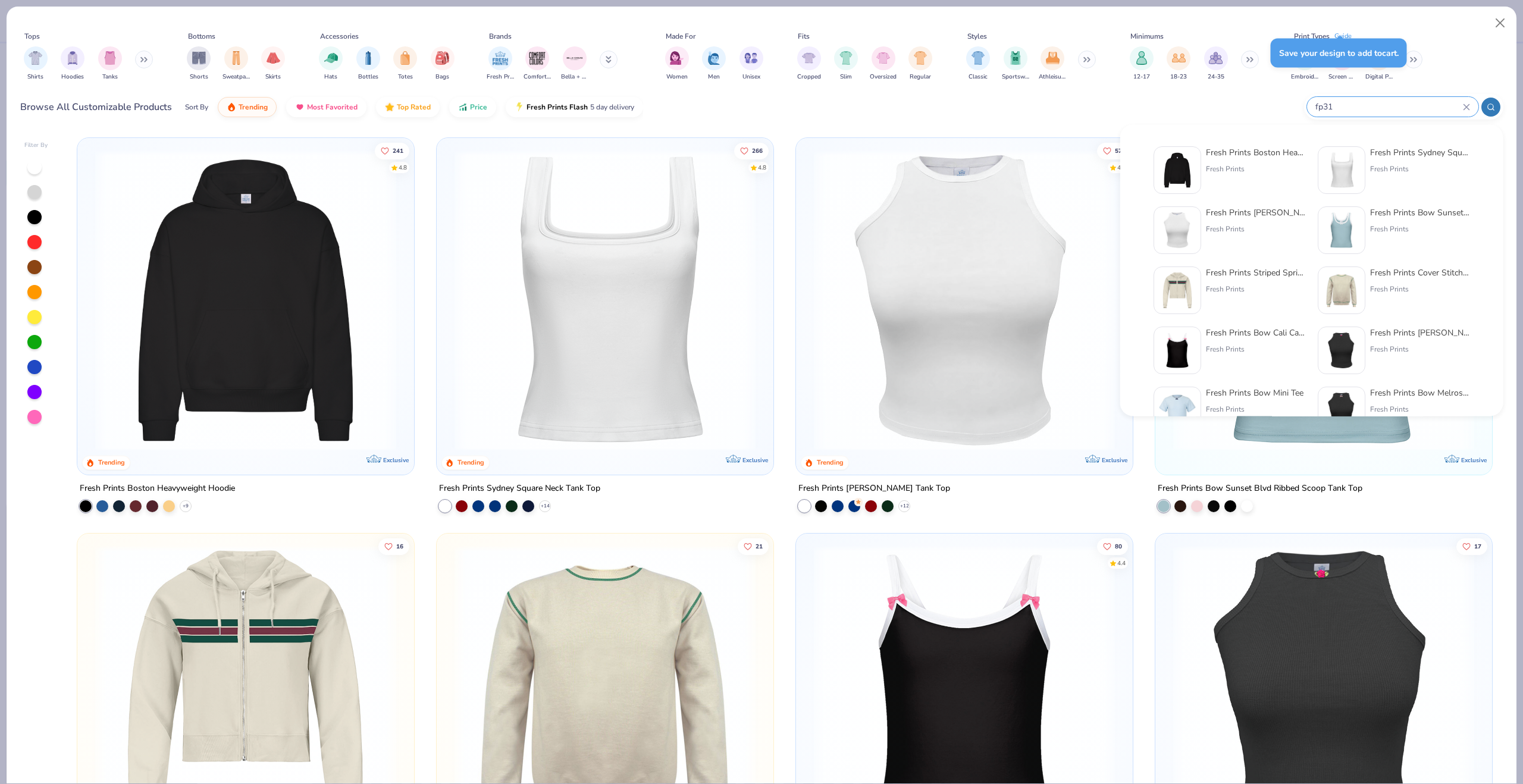
type input "fp31"
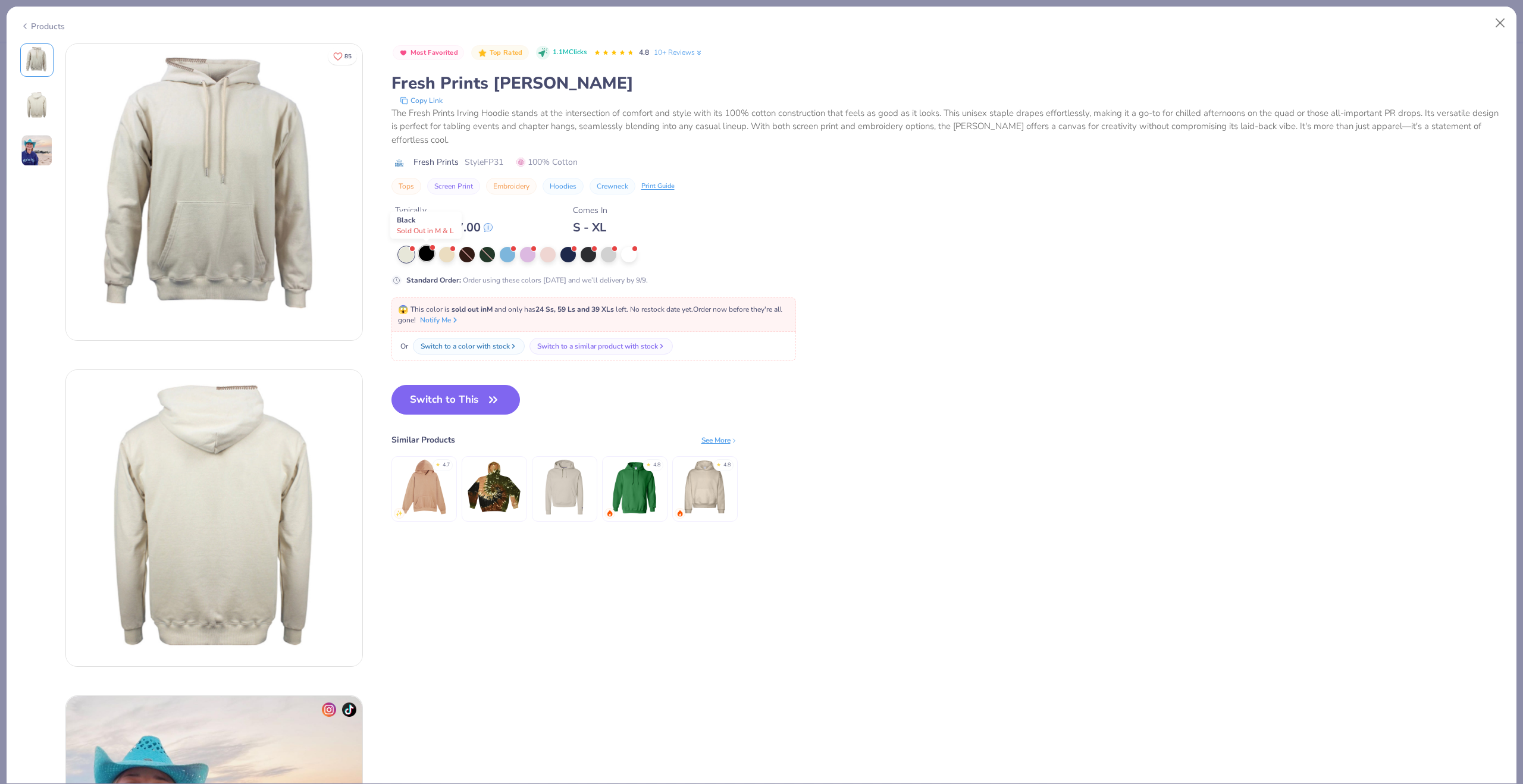
click at [433, 255] on div at bounding box center [427, 254] width 16 height 16
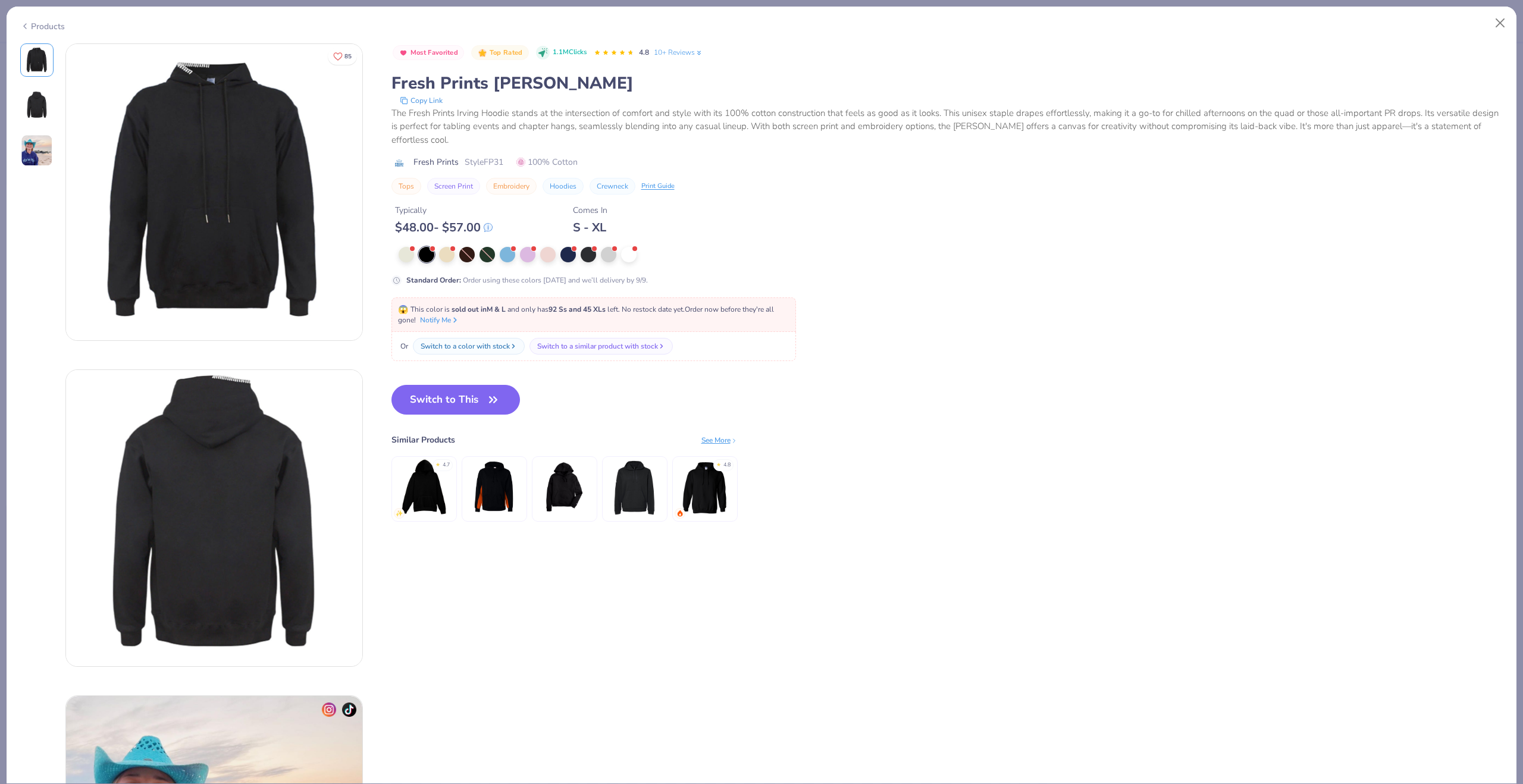
click at [232, 234] on img at bounding box center [214, 192] width 296 height 296
click at [244, 197] on img at bounding box center [214, 192] width 296 height 296
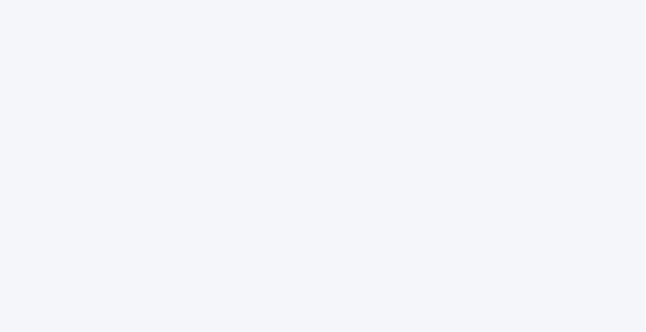
type textarea "x"
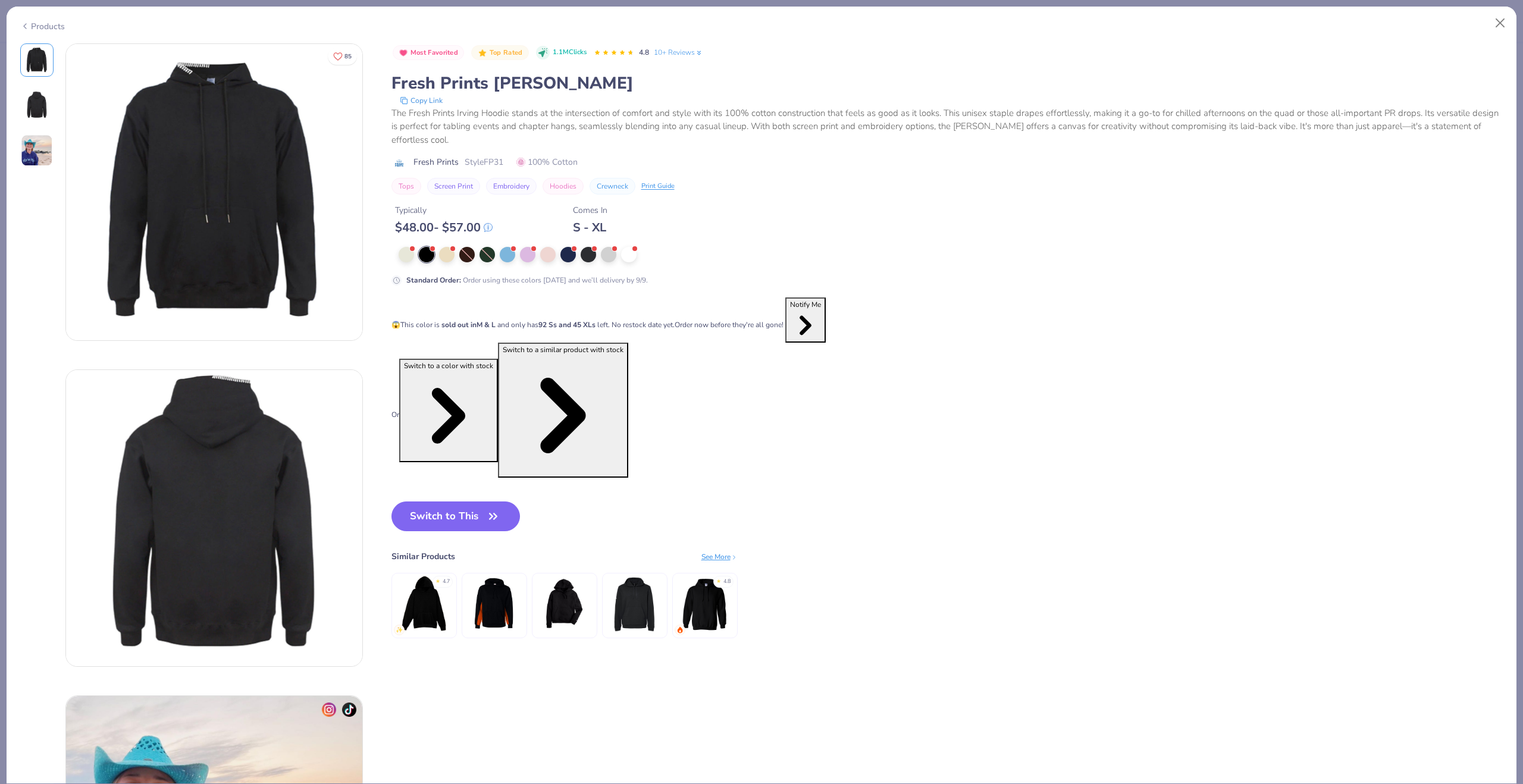
type input "USG Custom Hoodies"
type input "5"
click at [266, 192] on img at bounding box center [214, 192] width 296 height 296
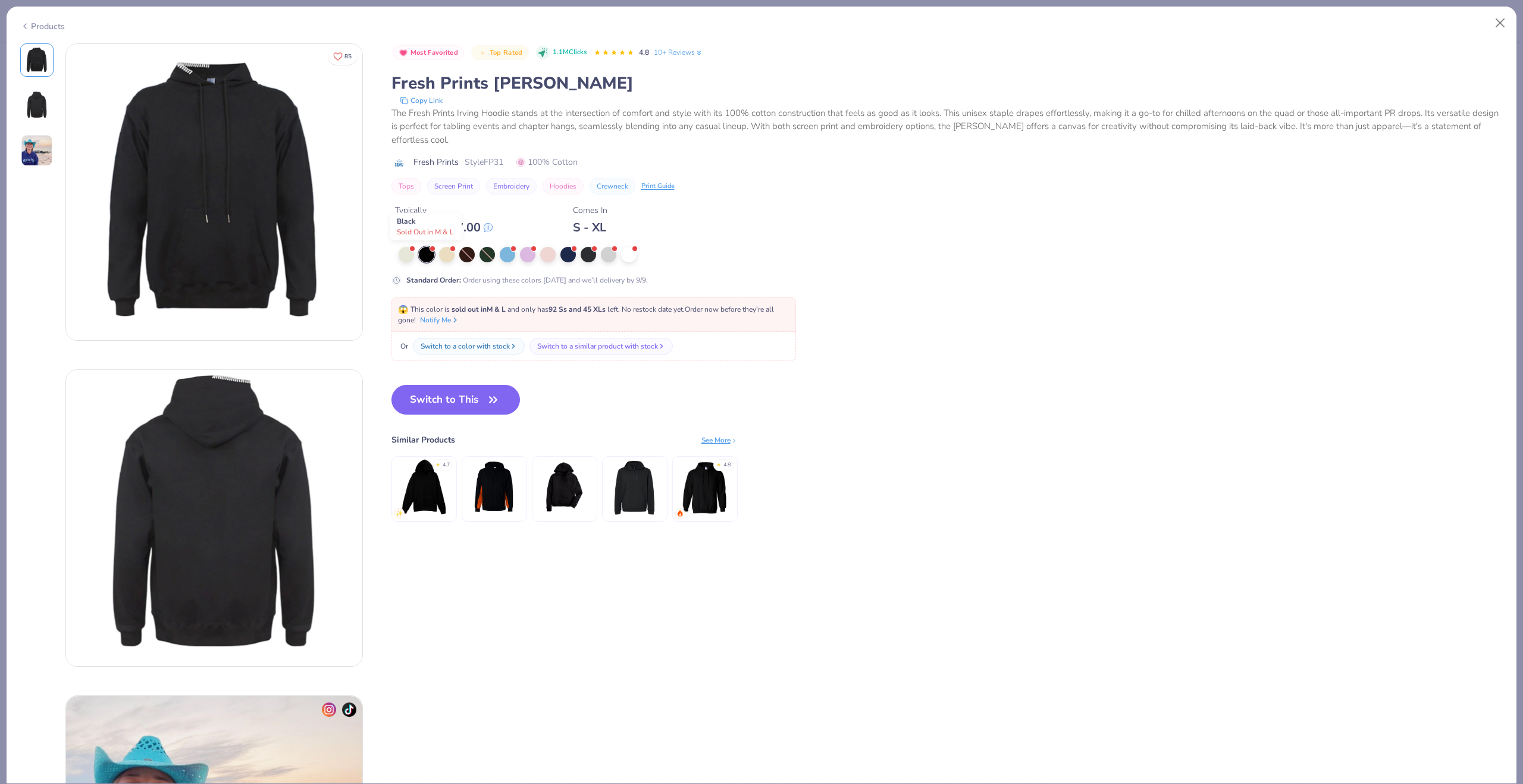
click at [424, 257] on div at bounding box center [427, 255] width 16 height 16
click at [47, 31] on div "Products" at bounding box center [761, 21] width 1510 height 31
click at [25, 24] on polyline at bounding box center [24, 26] width 2 height 5
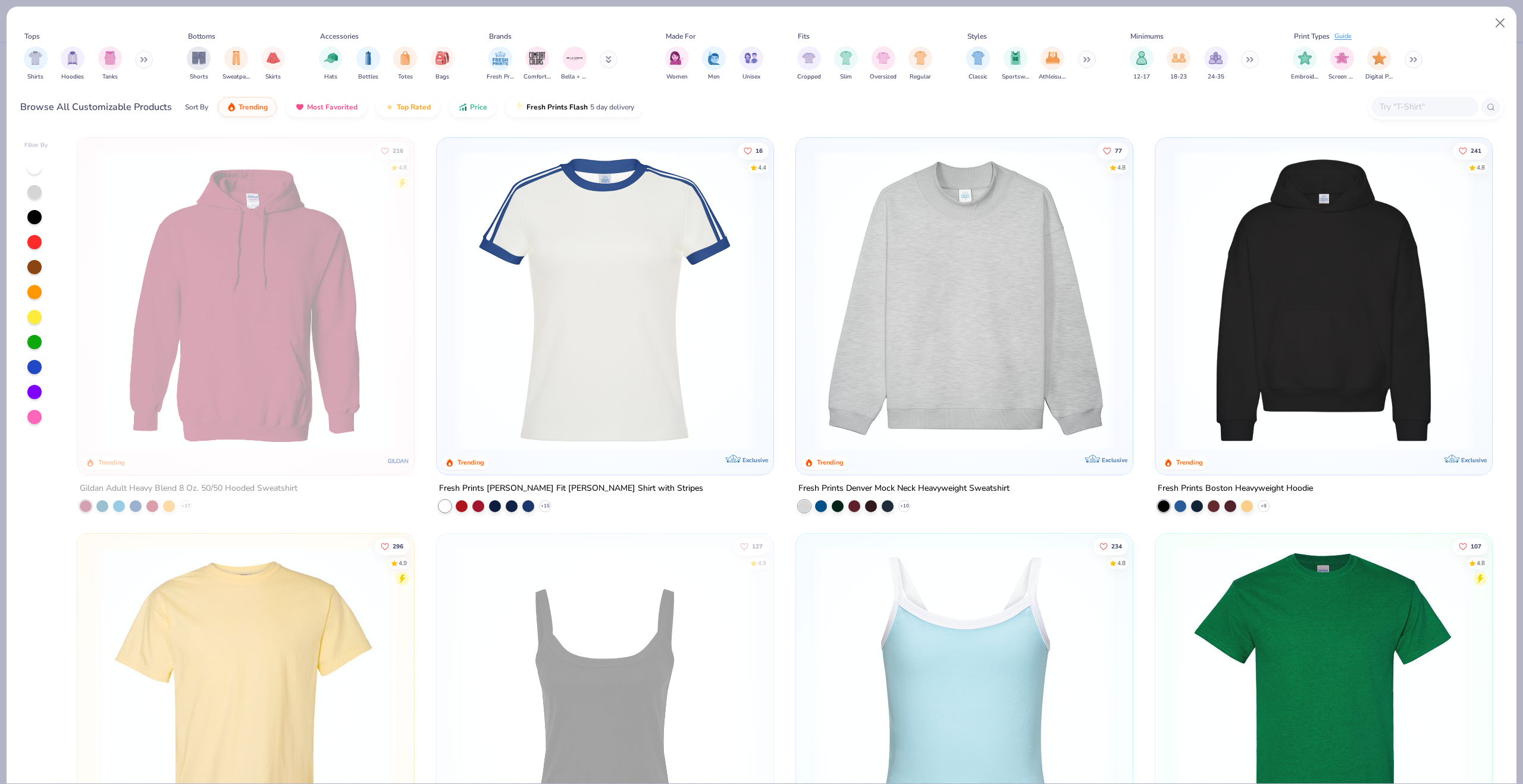
click at [1418, 112] on input "text" at bounding box center [1424, 106] width 92 height 13
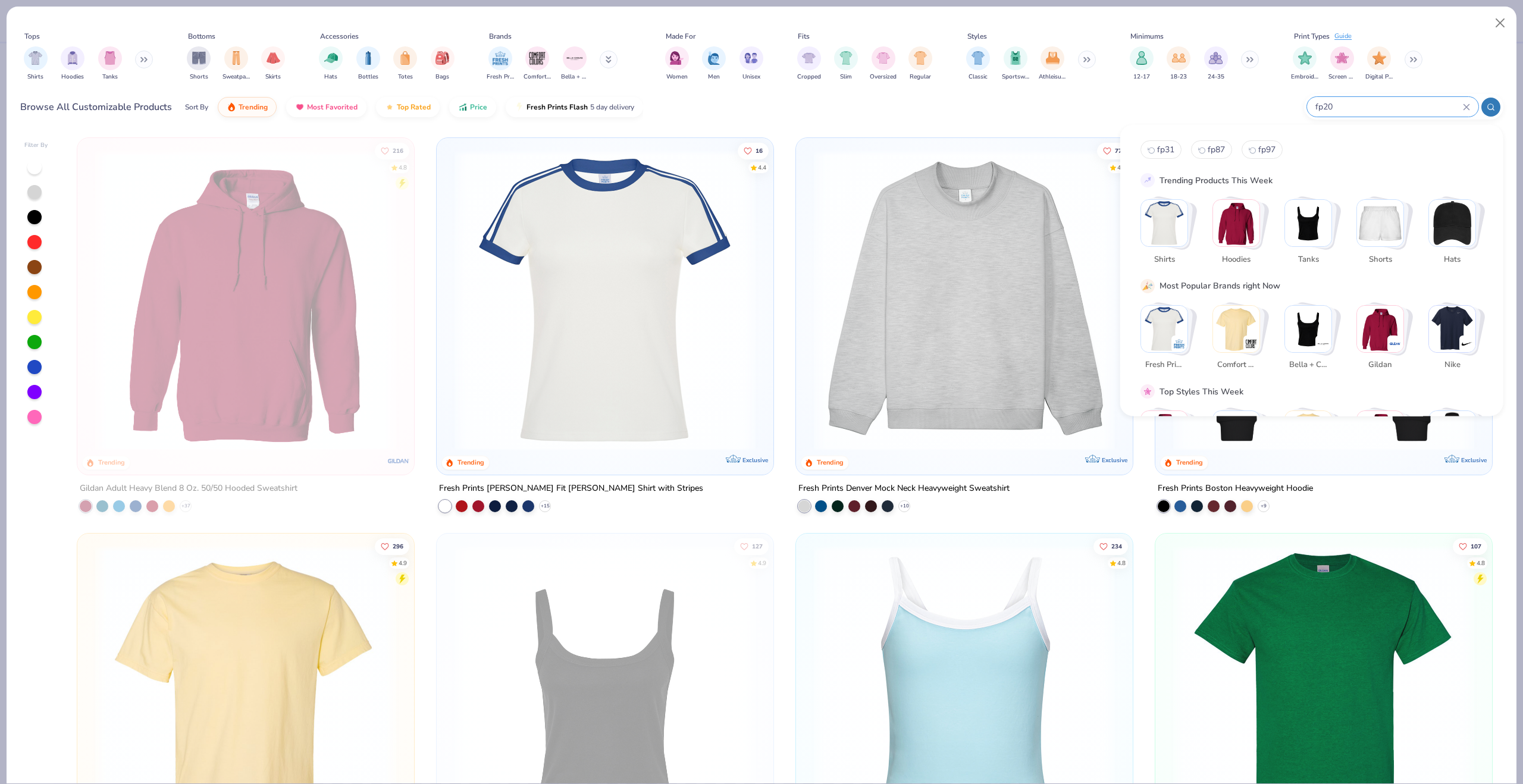
type input "fp20"
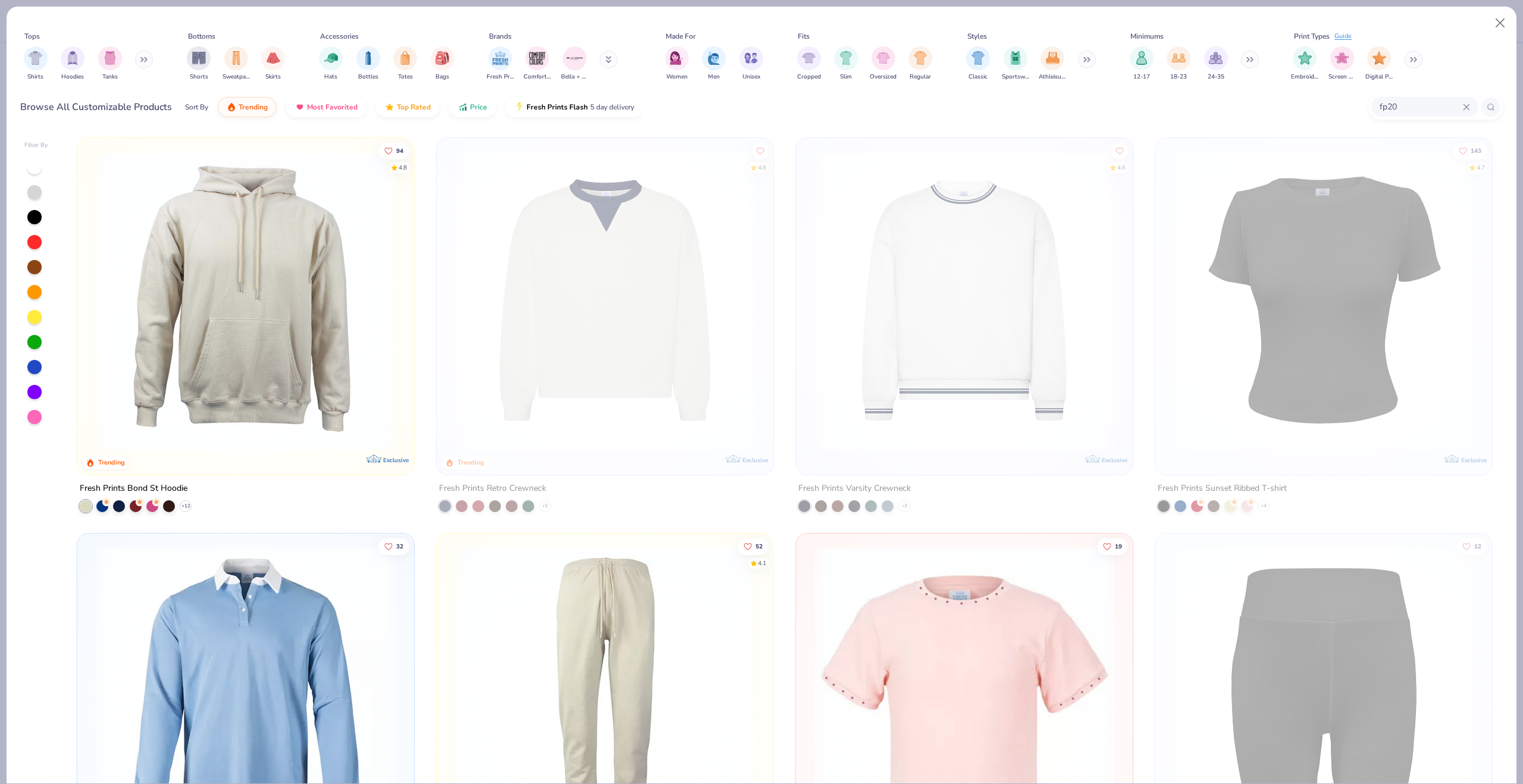
click at [323, 281] on img at bounding box center [246, 300] width 313 height 301
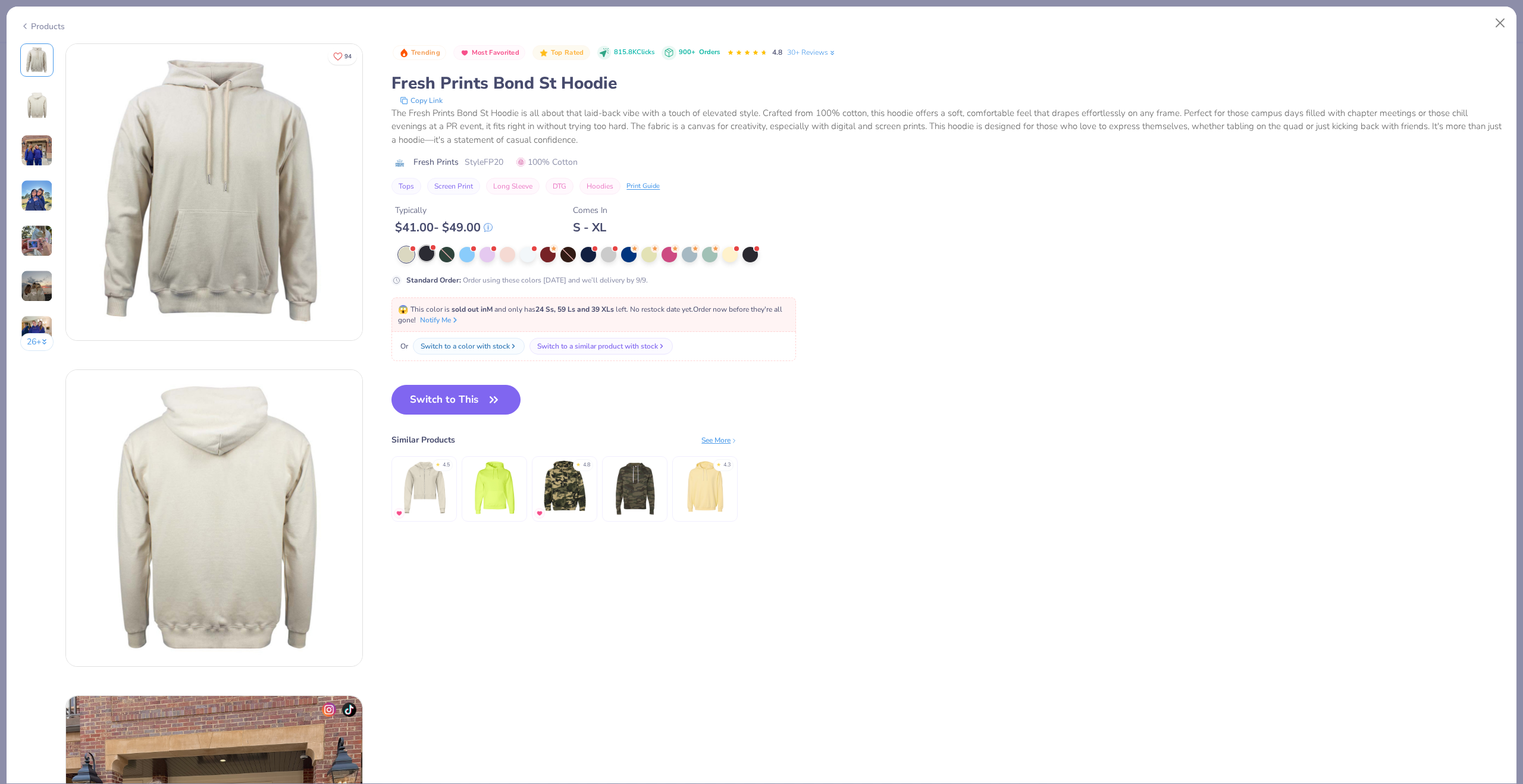
click at [432, 259] on div at bounding box center [427, 254] width 16 height 16
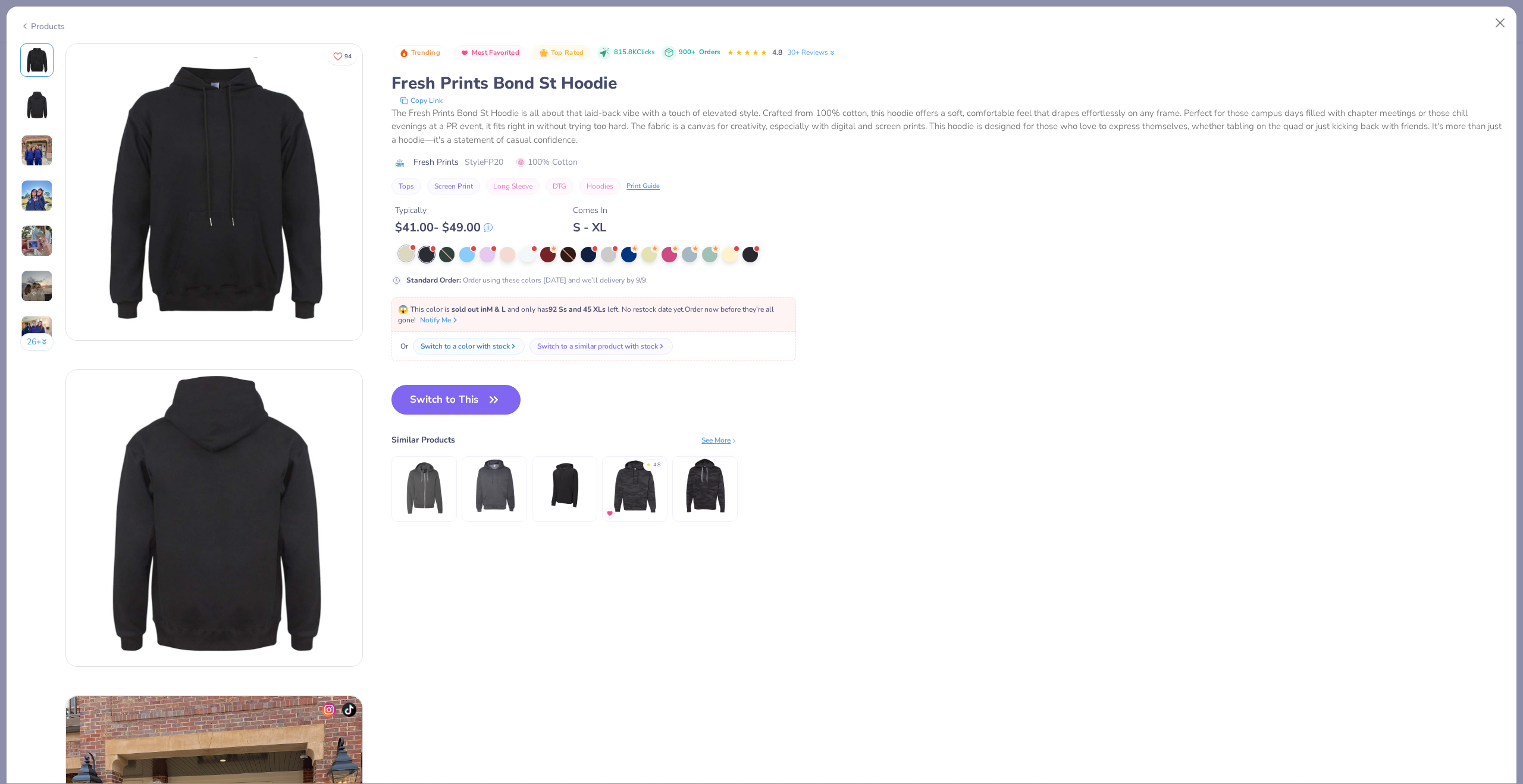
click at [407, 257] on div at bounding box center [406, 254] width 16 height 16
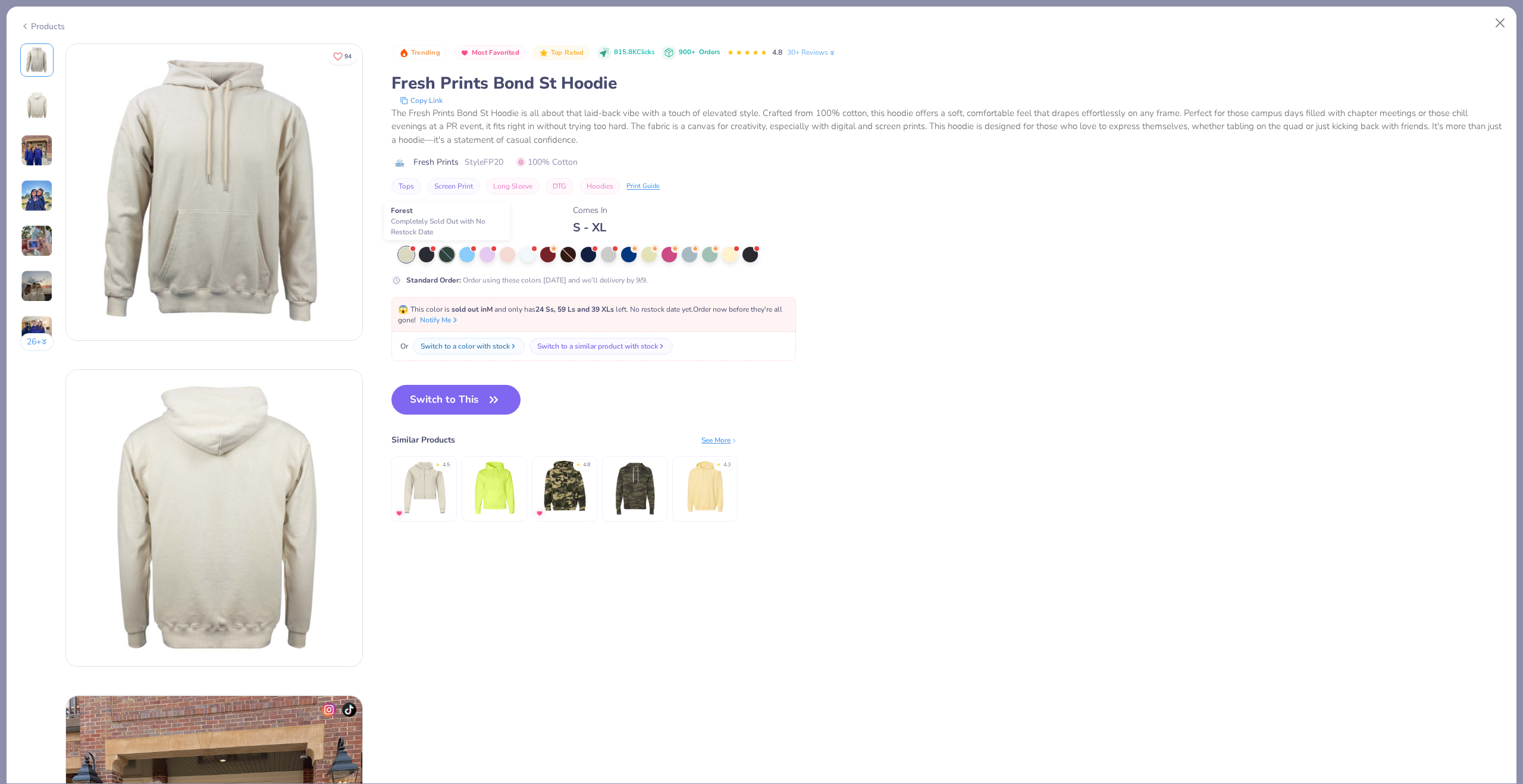
click at [452, 254] on div at bounding box center [447, 255] width 16 height 16
click at [471, 255] on div at bounding box center [467, 254] width 16 height 16
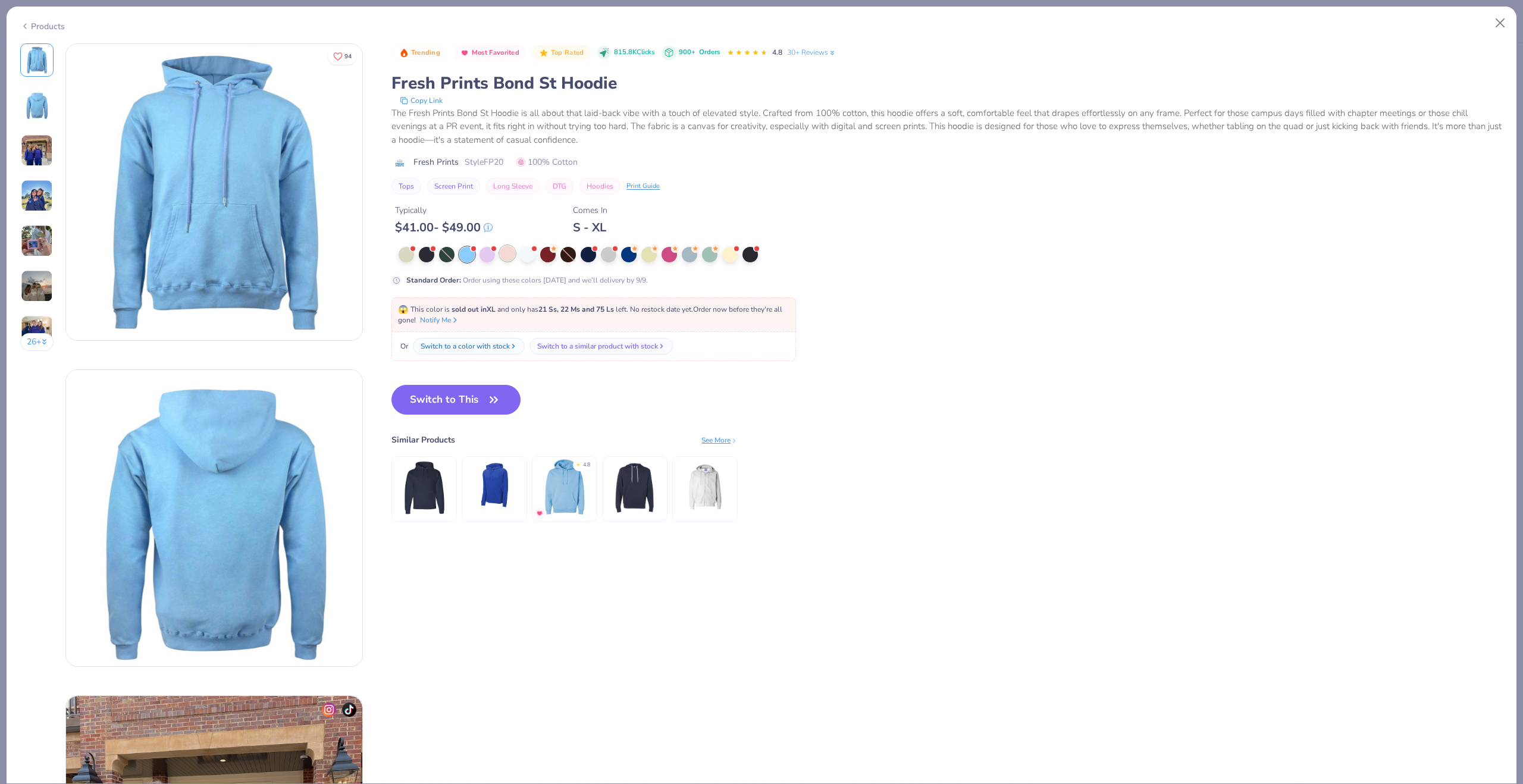
click at [504, 254] on div at bounding box center [508, 254] width 16 height 16
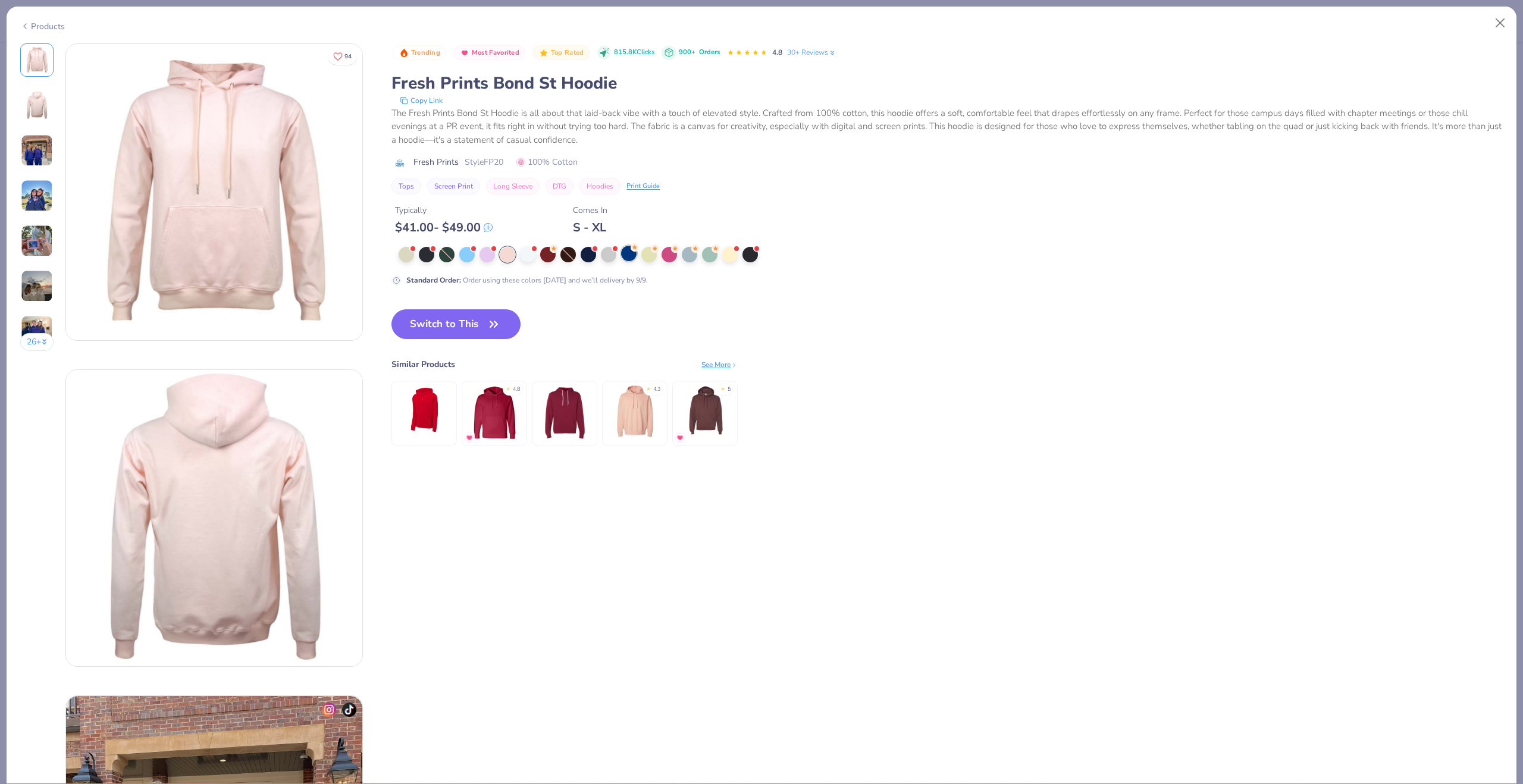
click at [622, 255] on div at bounding box center [629, 254] width 16 height 16
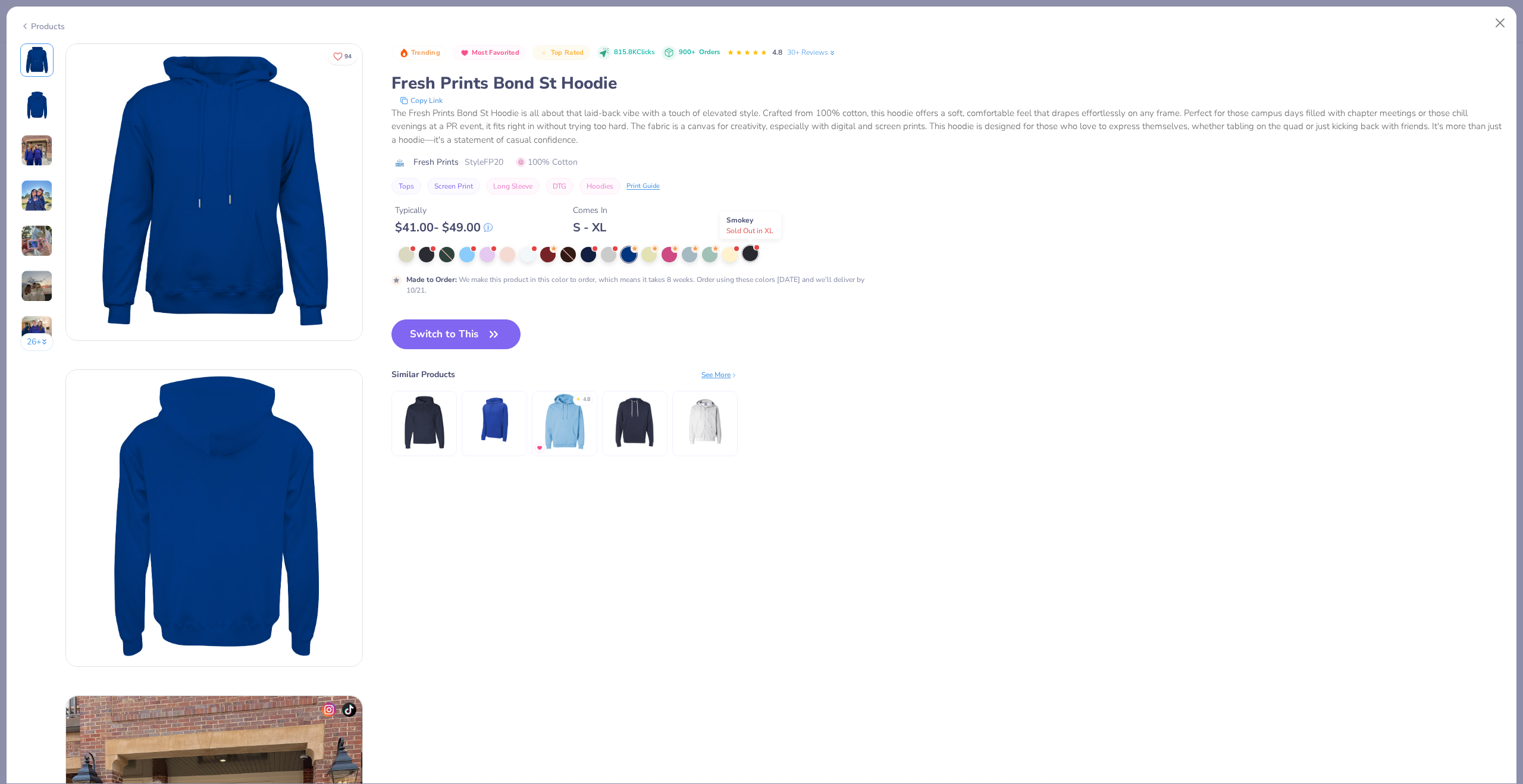
click at [750, 257] on div at bounding box center [750, 254] width 16 height 16
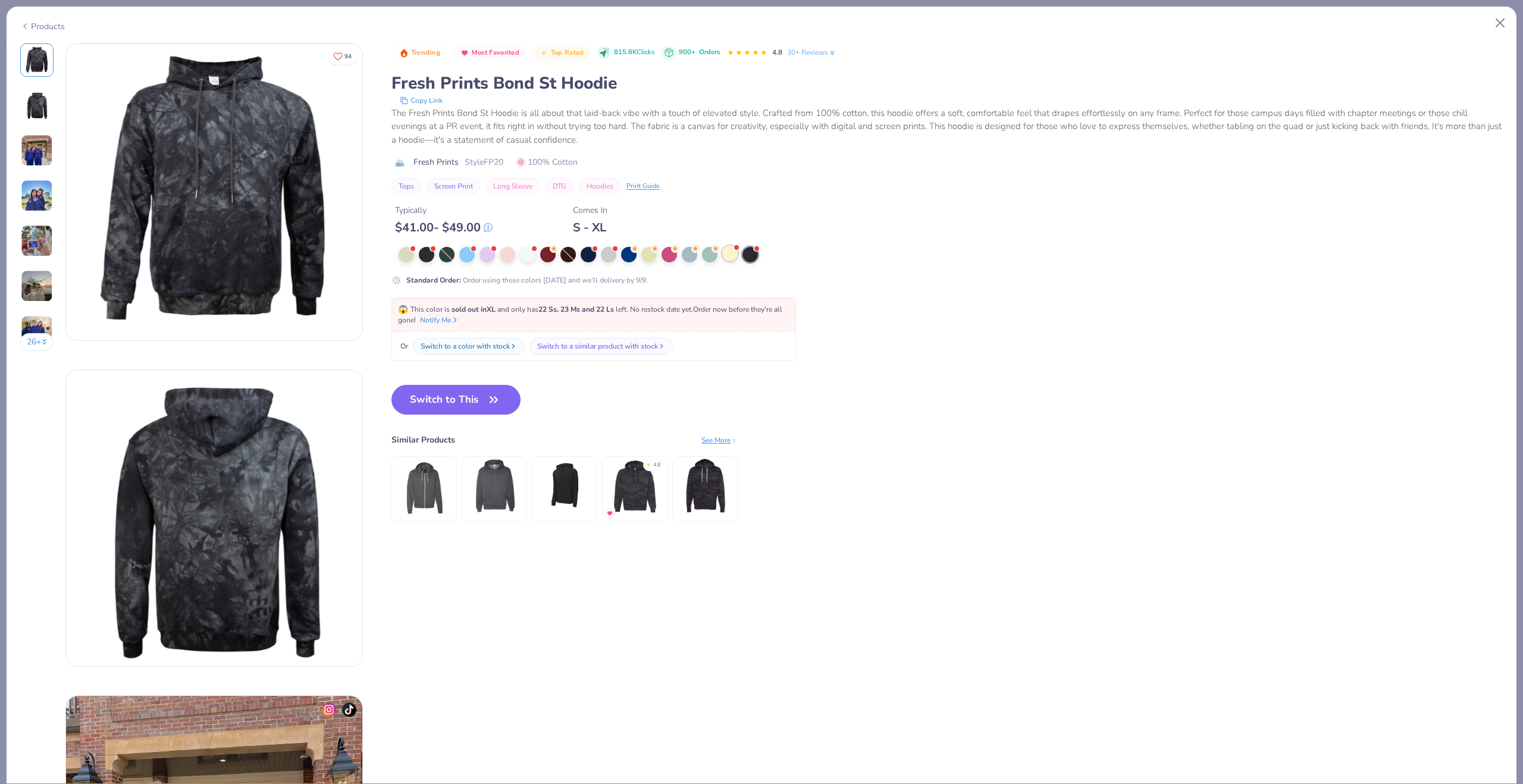
click at [733, 260] on div at bounding box center [730, 254] width 16 height 16
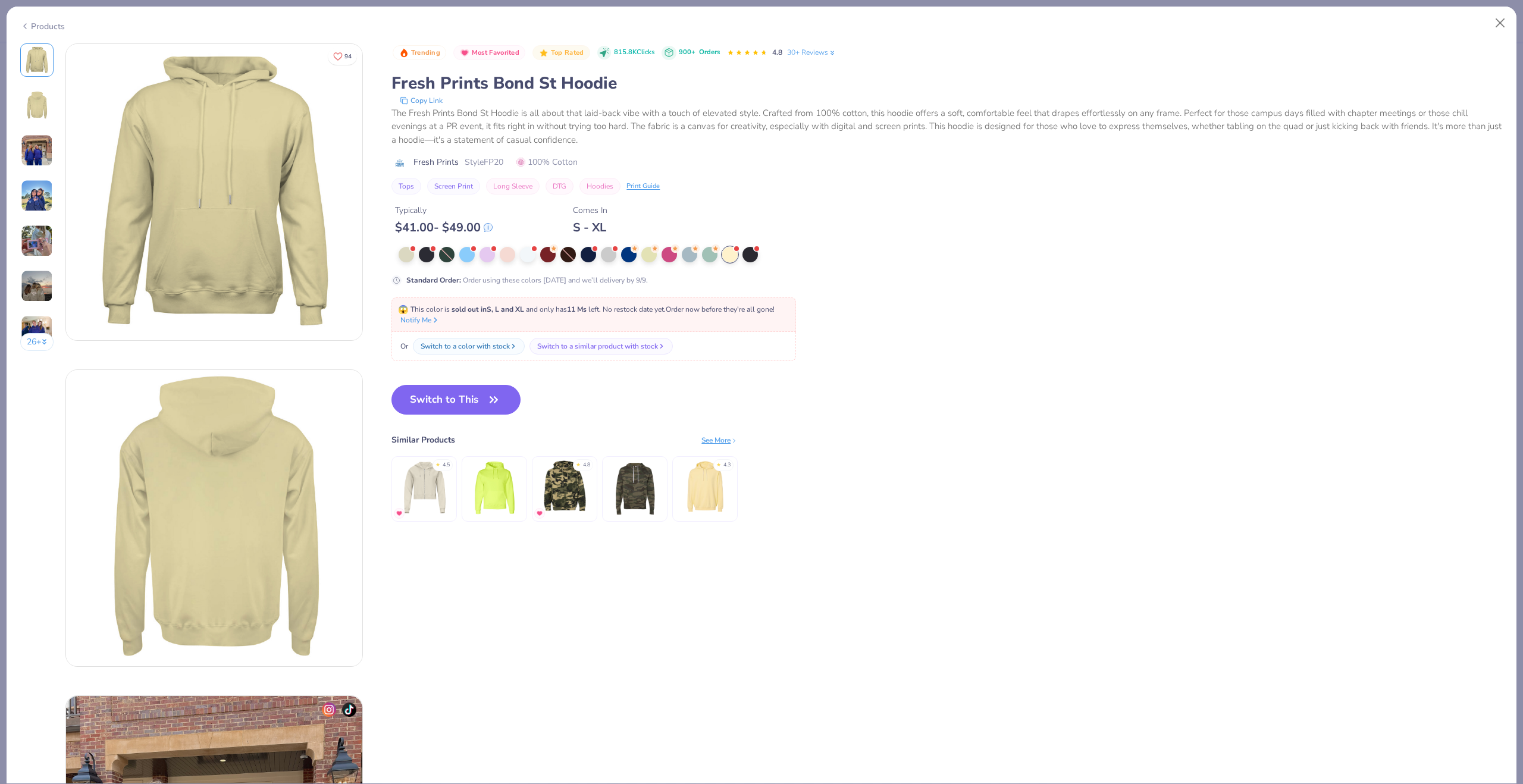
click at [56, 31] on div "Products" at bounding box center [761, 21] width 1510 height 31
click at [32, 23] on div "Products" at bounding box center [42, 27] width 45 height 13
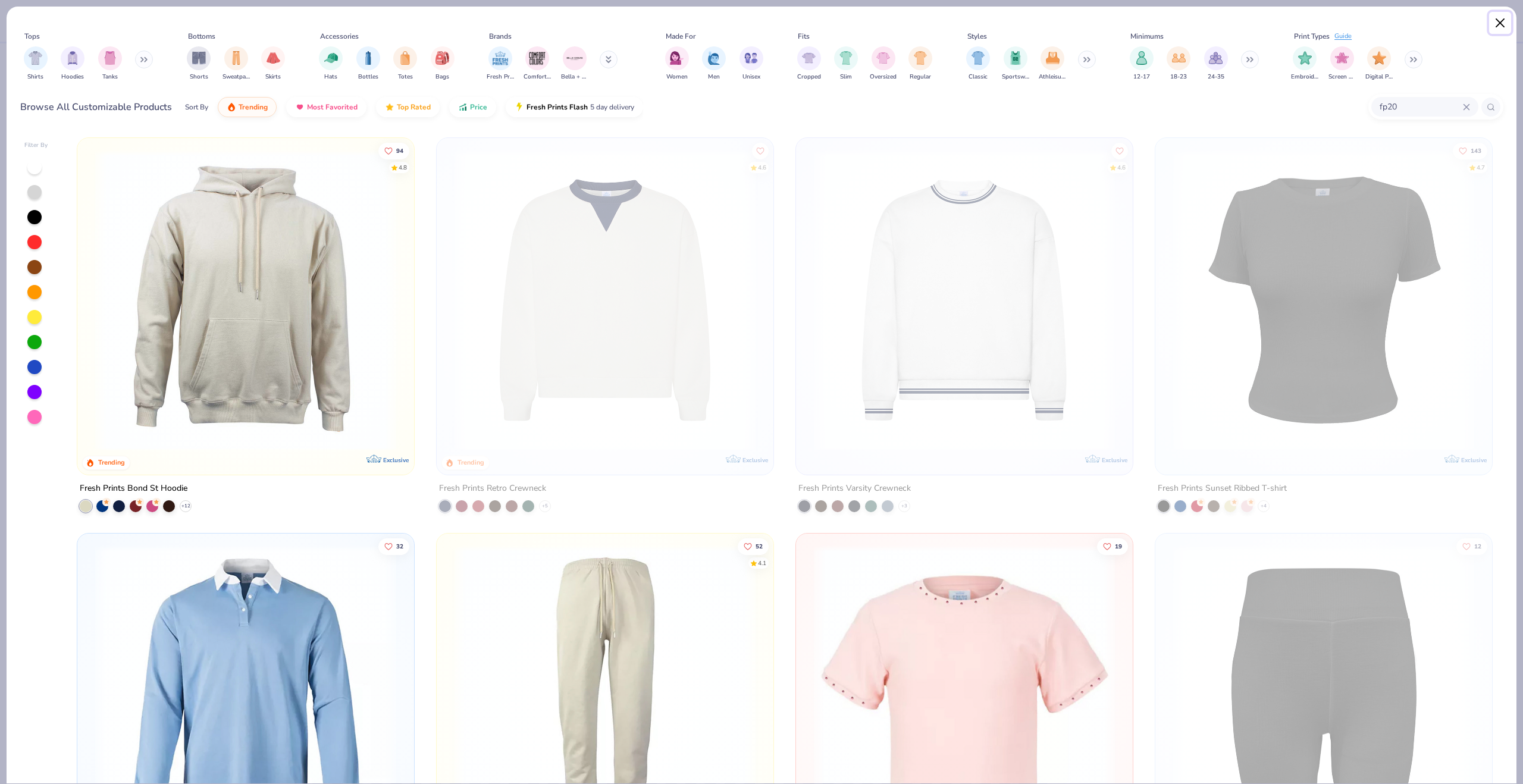
click at [1506, 23] on button "Close" at bounding box center [1500, 23] width 23 height 23
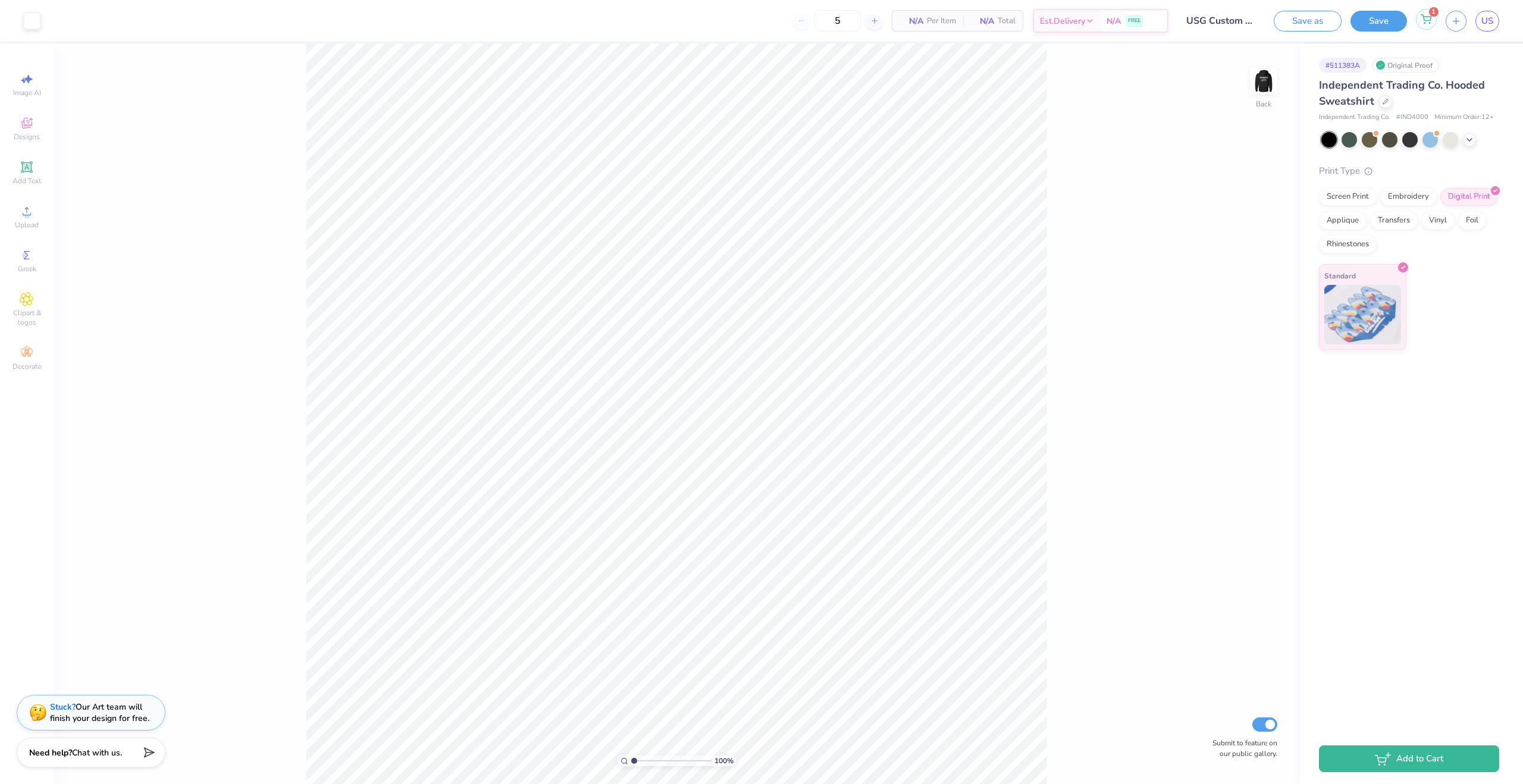
click at [1428, 26] on div "1" at bounding box center [1426, 19] width 20 height 20
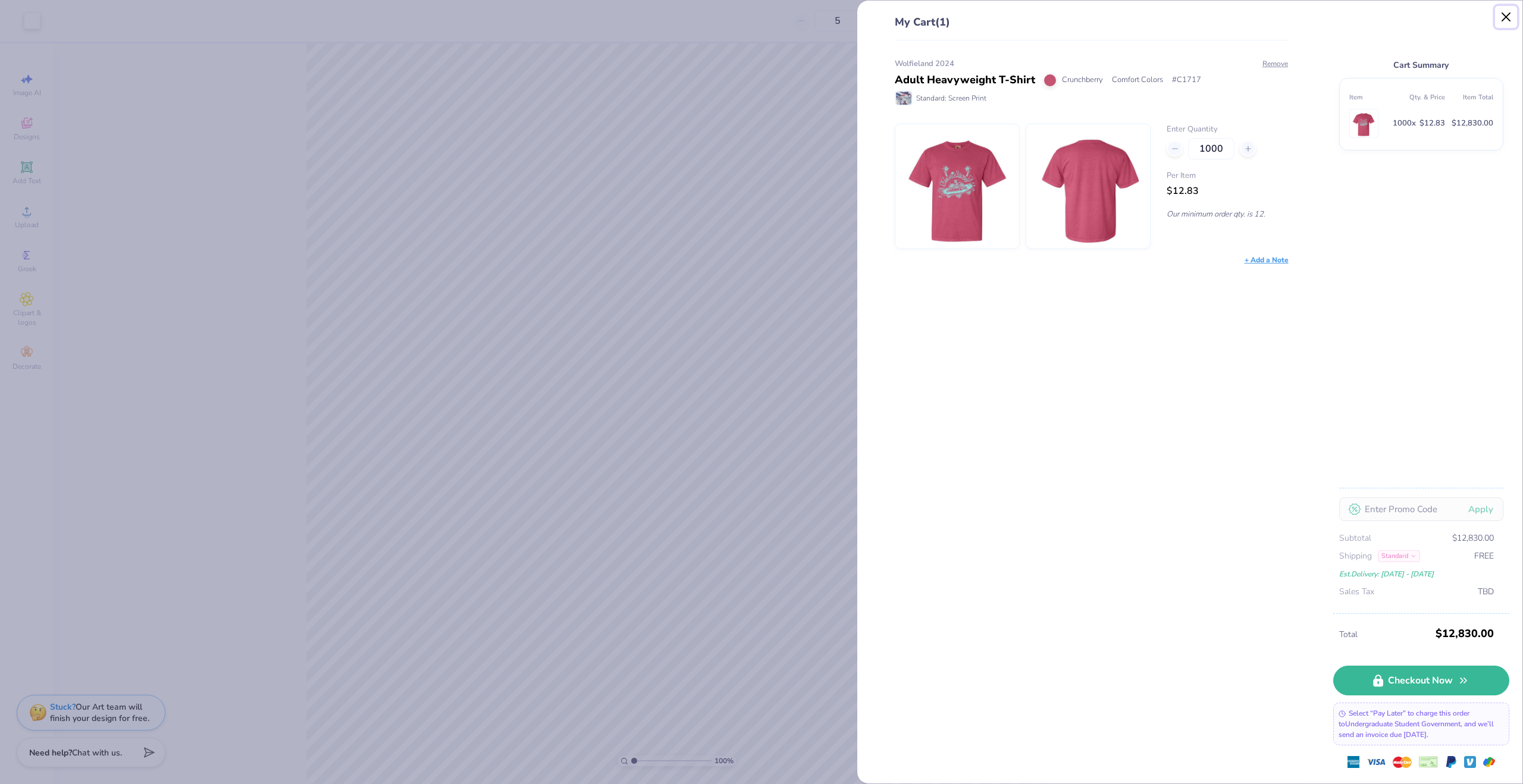
click at [1504, 16] on button "Close" at bounding box center [1506, 17] width 23 height 23
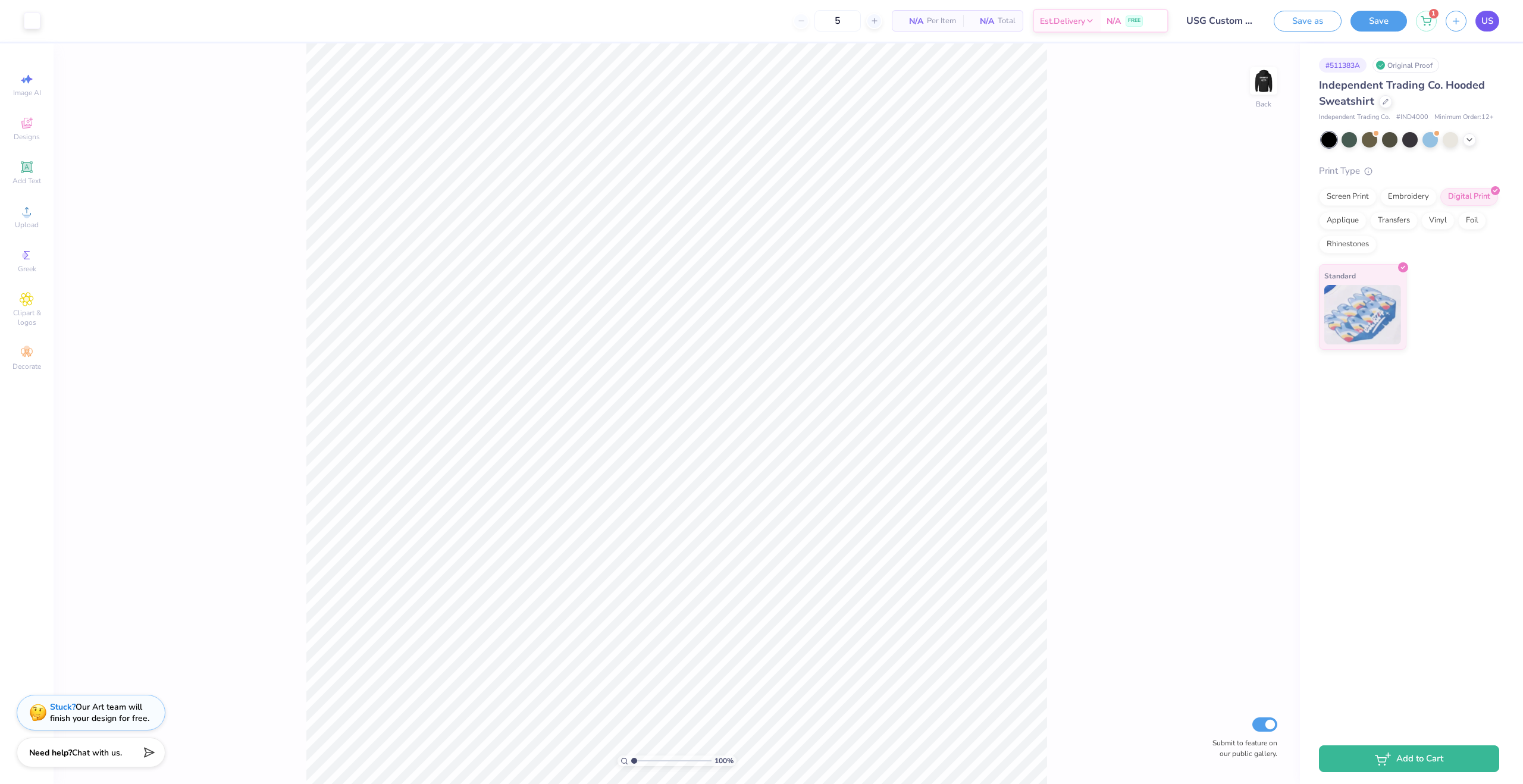
click at [1478, 20] on link "US" at bounding box center [1487, 21] width 24 height 20
click at [40, 163] on div "Add Text" at bounding box center [27, 173] width 42 height 35
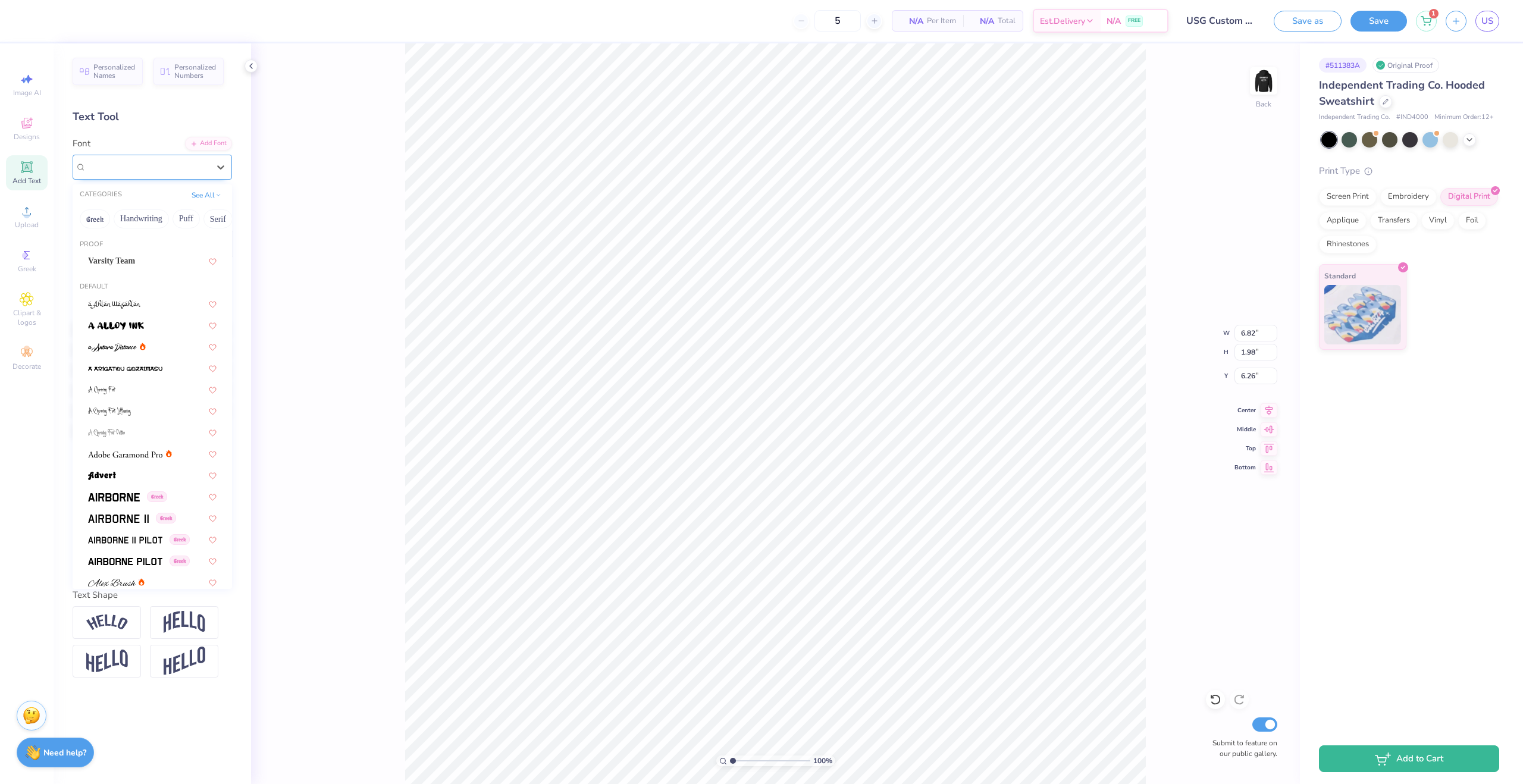
click at [153, 173] on div "Super Dream" at bounding box center [147, 167] width 125 height 18
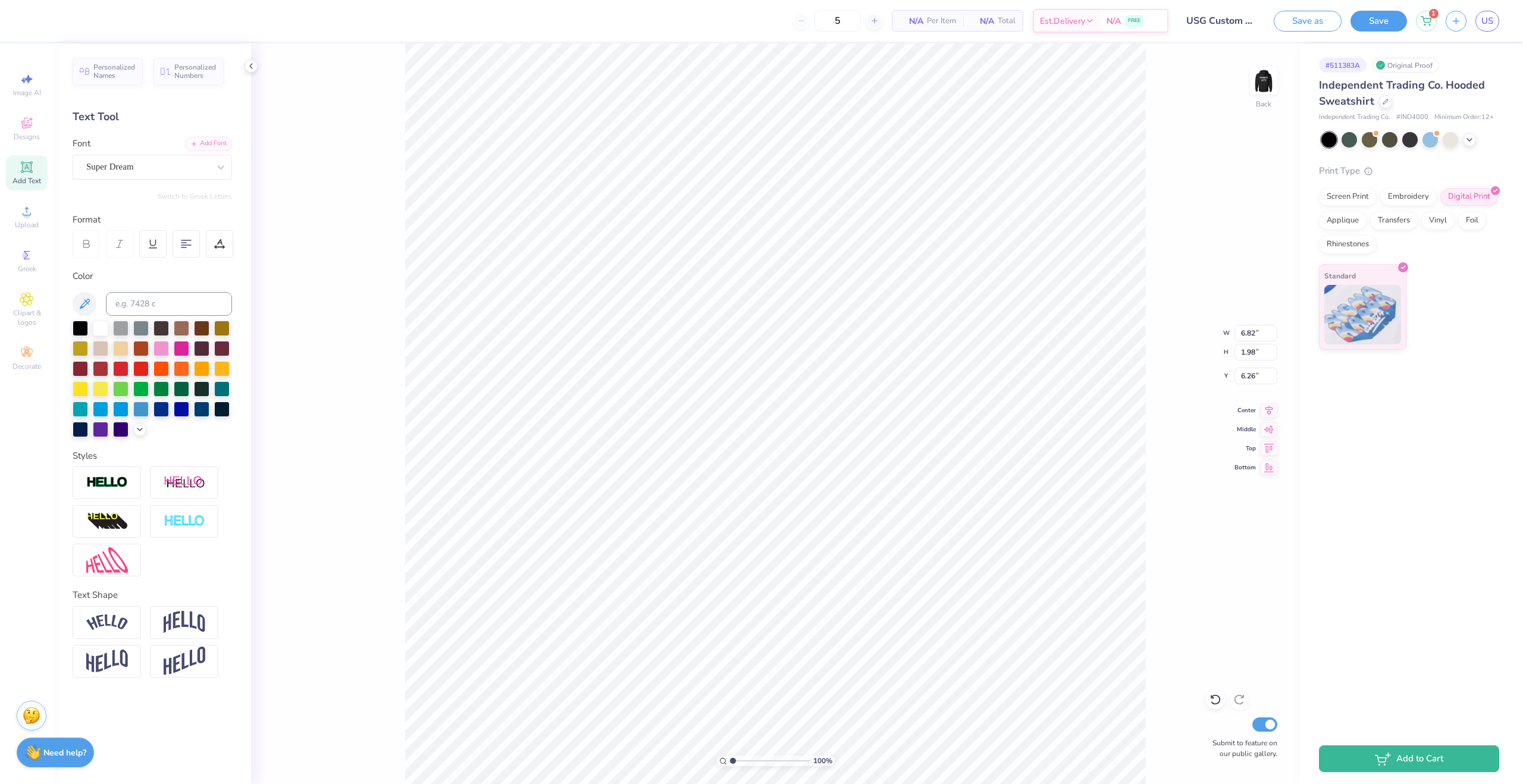
type textarea "T"
type textarea "Seb"
drag, startPoint x: 204, startPoint y: 160, endPoint x: 215, endPoint y: 182, distance: 24.6
click at [204, 160] on div "Super Dream" at bounding box center [147, 167] width 125 height 18
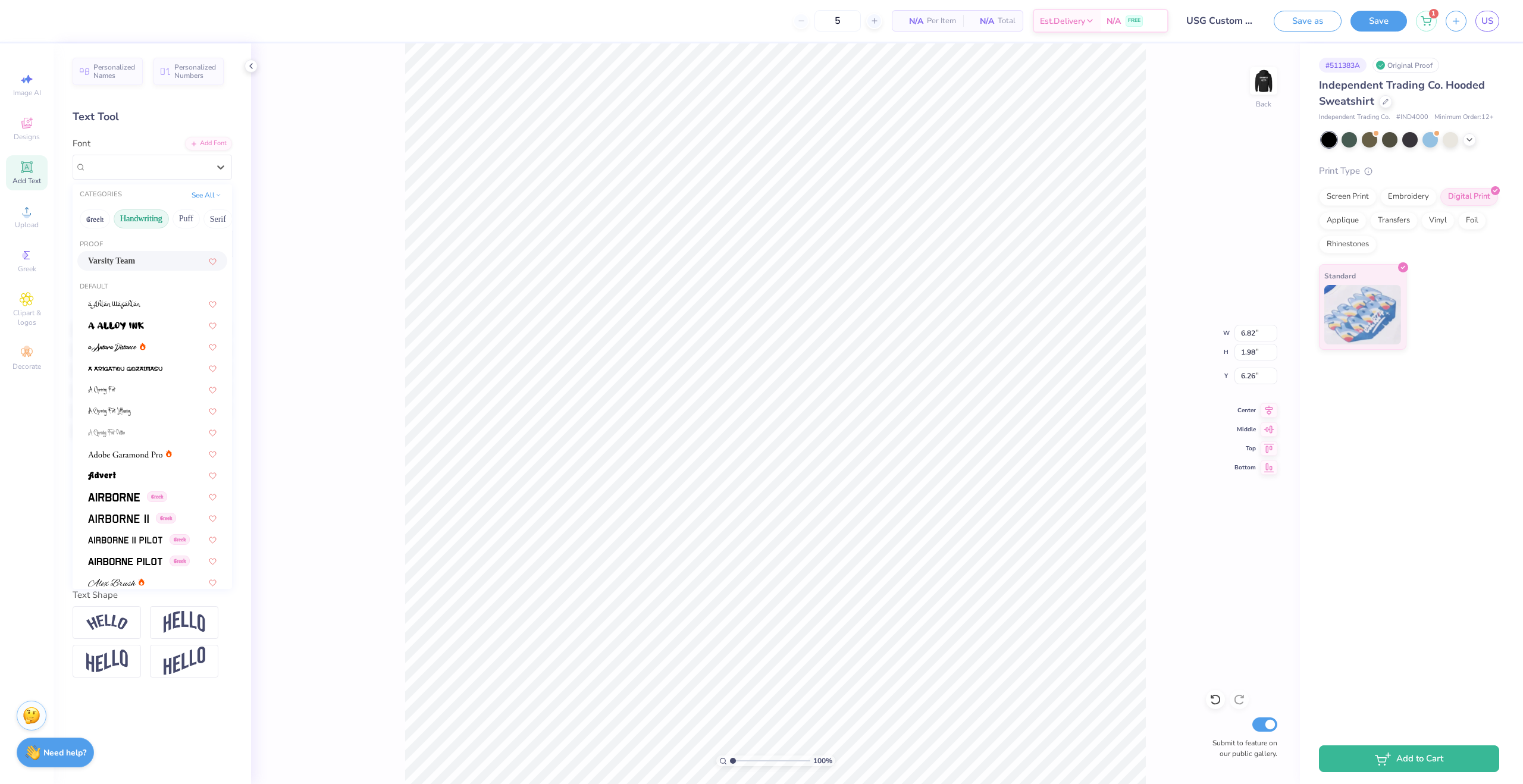
click at [160, 223] on button "Handwriting" at bounding box center [141, 218] width 55 height 19
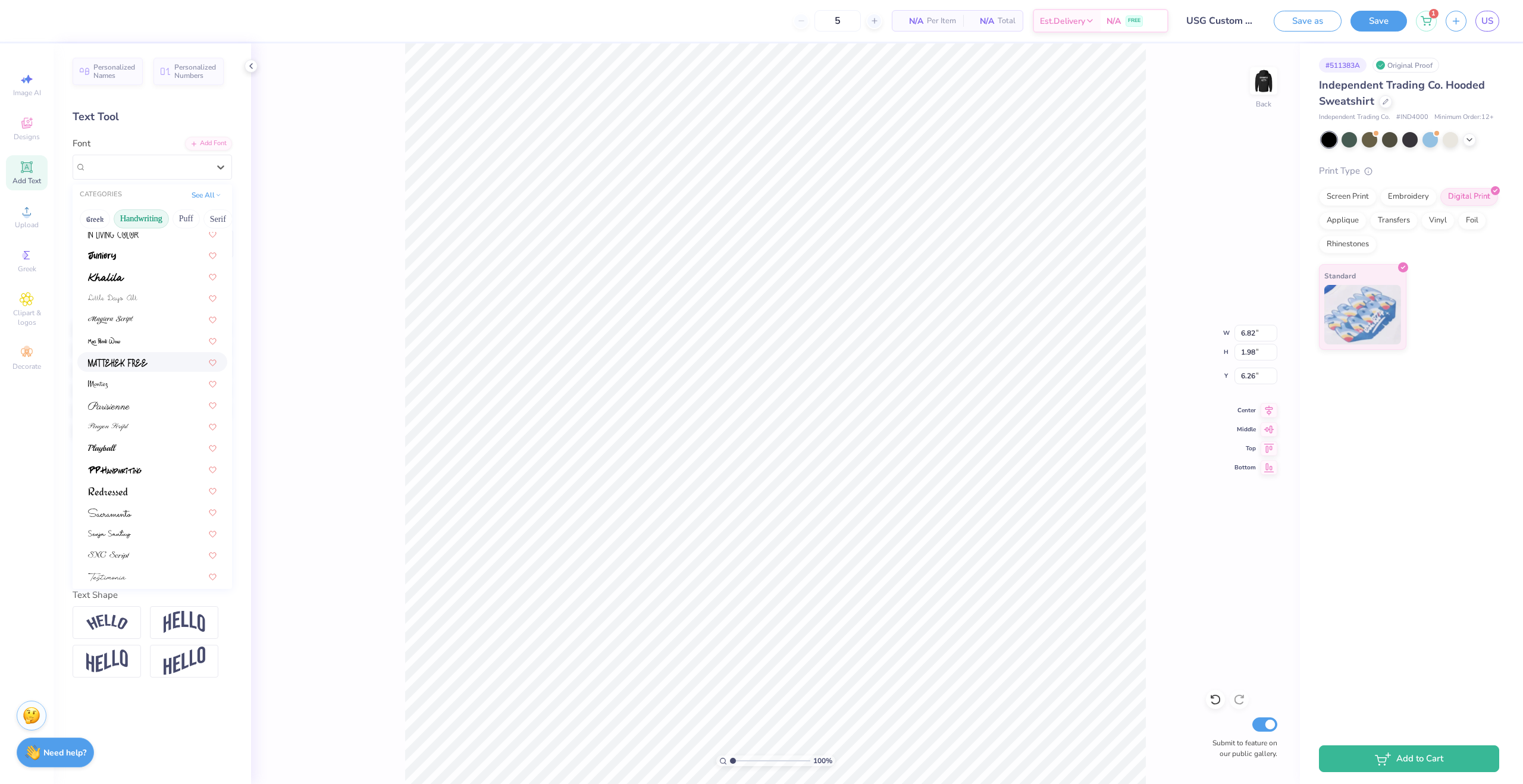
scroll to position [270, 0]
drag, startPoint x: 178, startPoint y: 211, endPoint x: 197, endPoint y: 217, distance: 19.9
click at [178, 211] on button "Puff" at bounding box center [186, 218] width 28 height 19
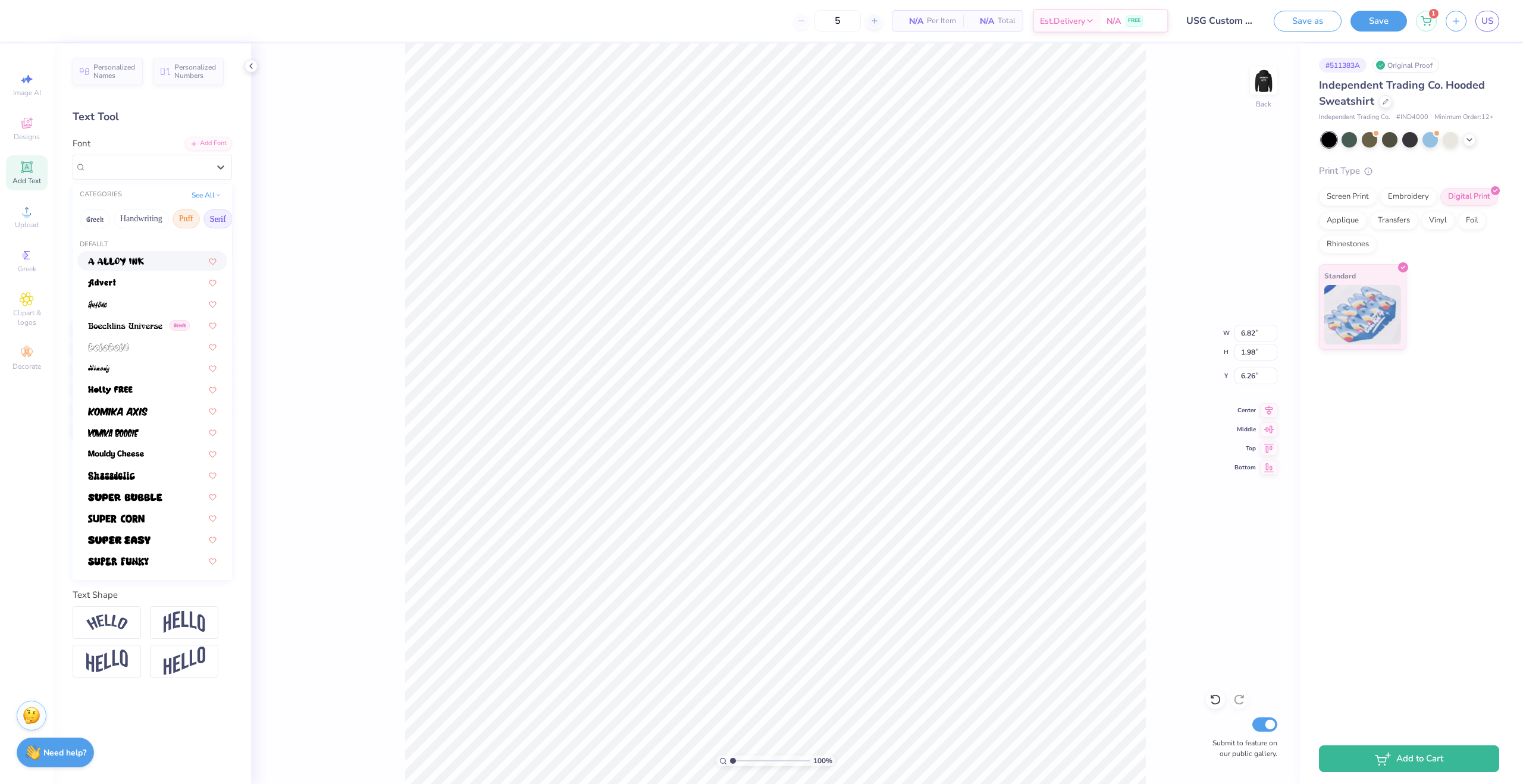
click at [226, 218] on button "Serif" at bounding box center [218, 218] width 29 height 19
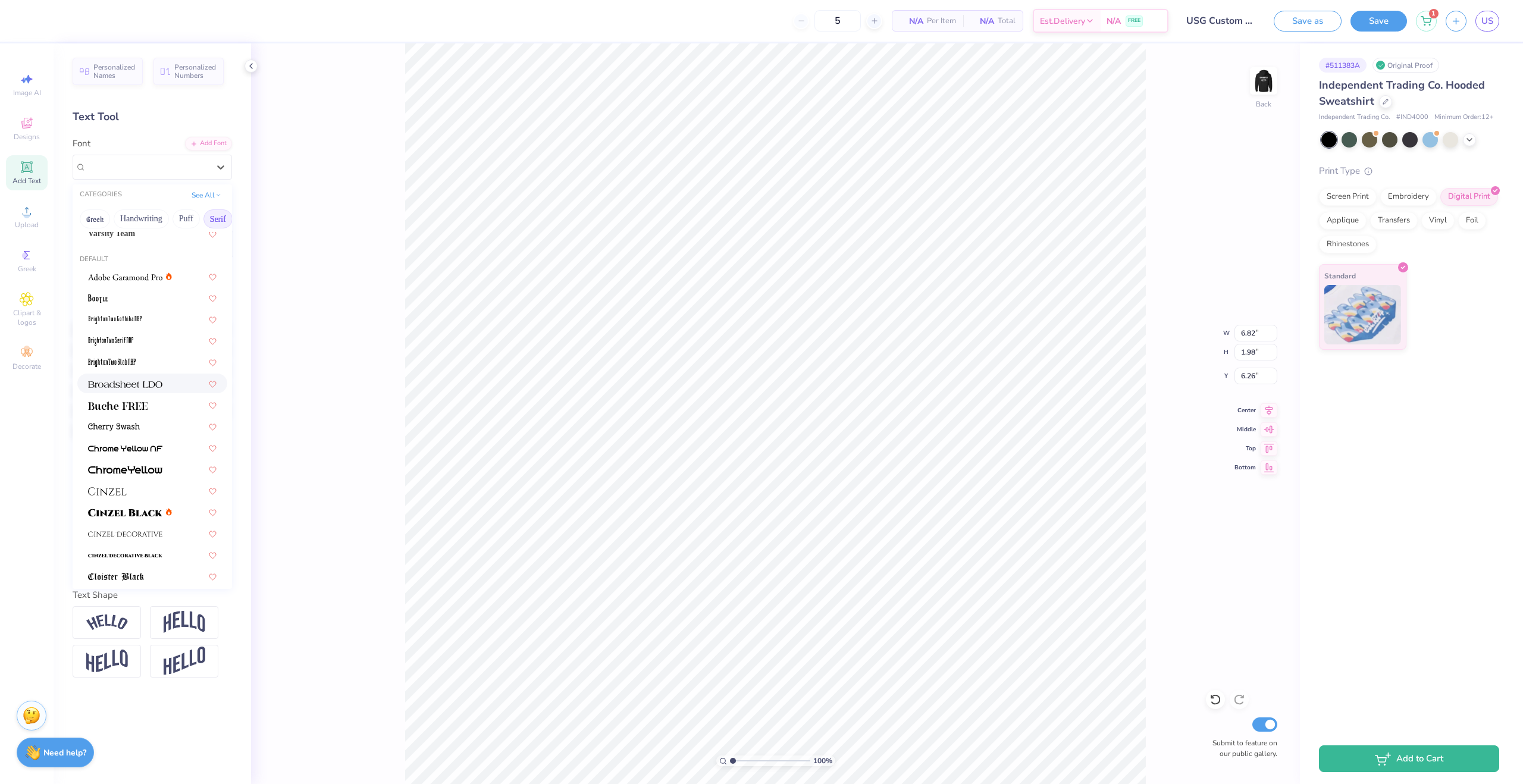
scroll to position [27, 0]
click at [141, 359] on div at bounding box center [152, 362] width 129 height 13
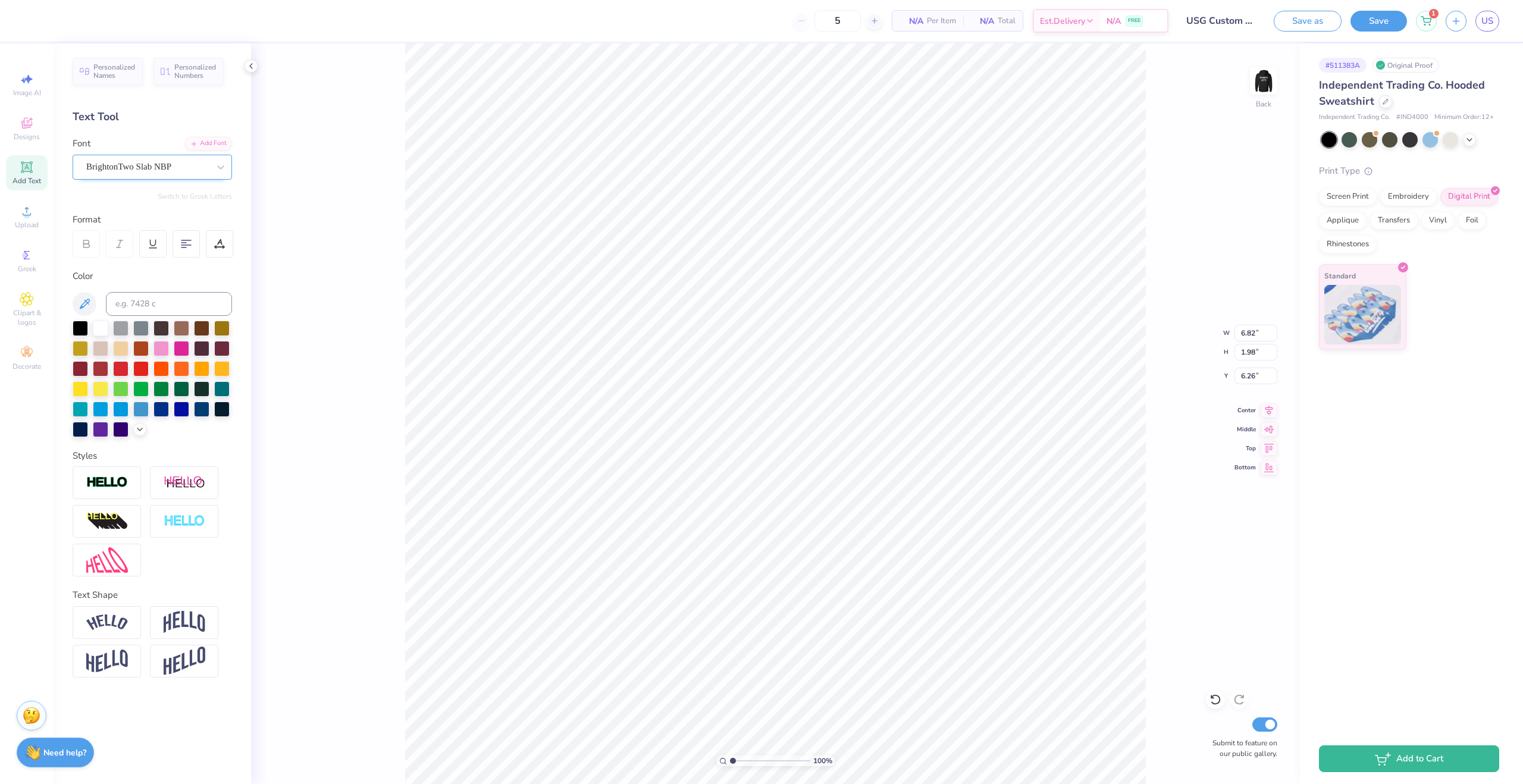
click at [209, 173] on div "BrightonTwo Slab NBP" at bounding box center [147, 167] width 125 height 18
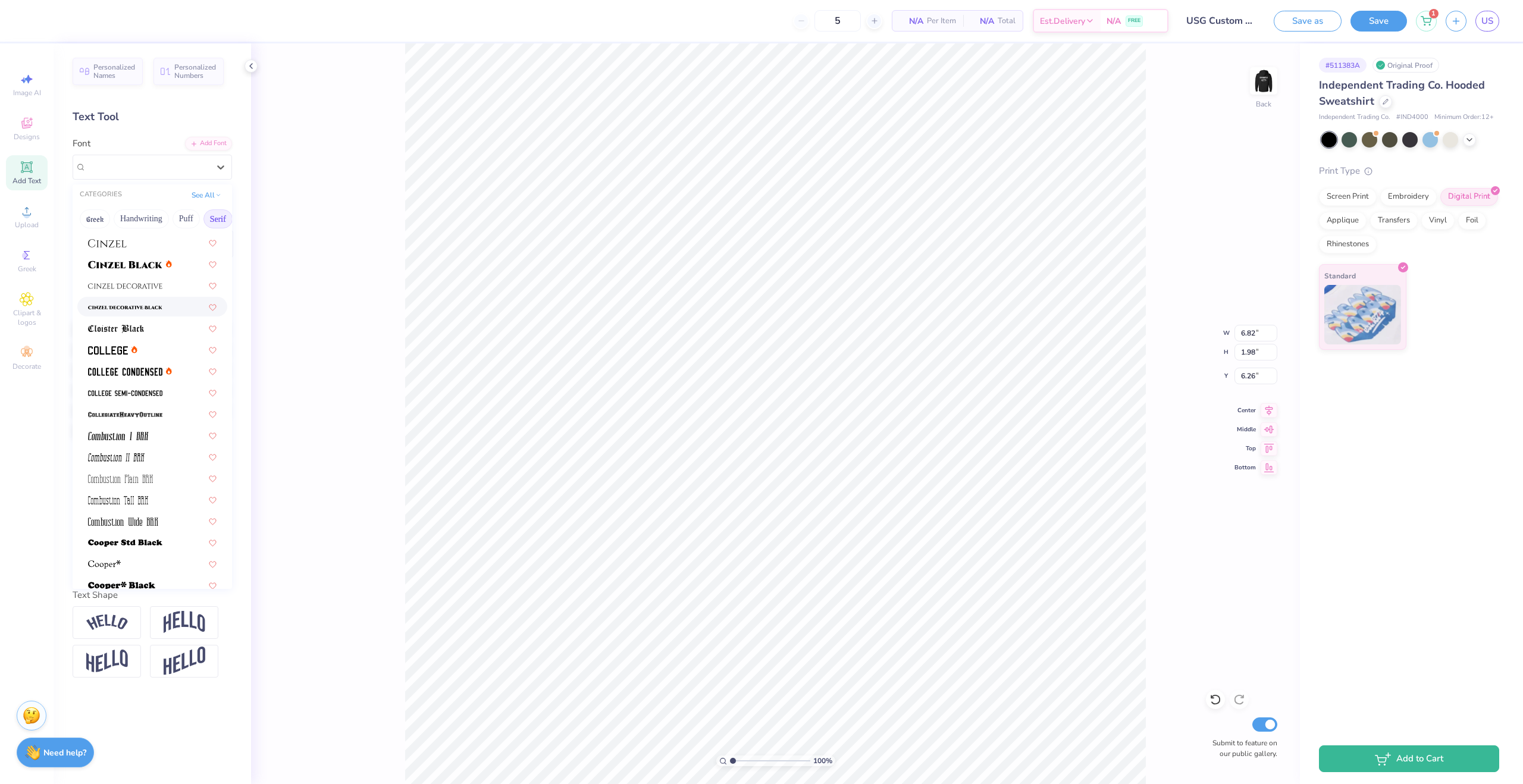
scroll to position [292, 0]
click at [121, 336] on img at bounding box center [108, 333] width 40 height 9
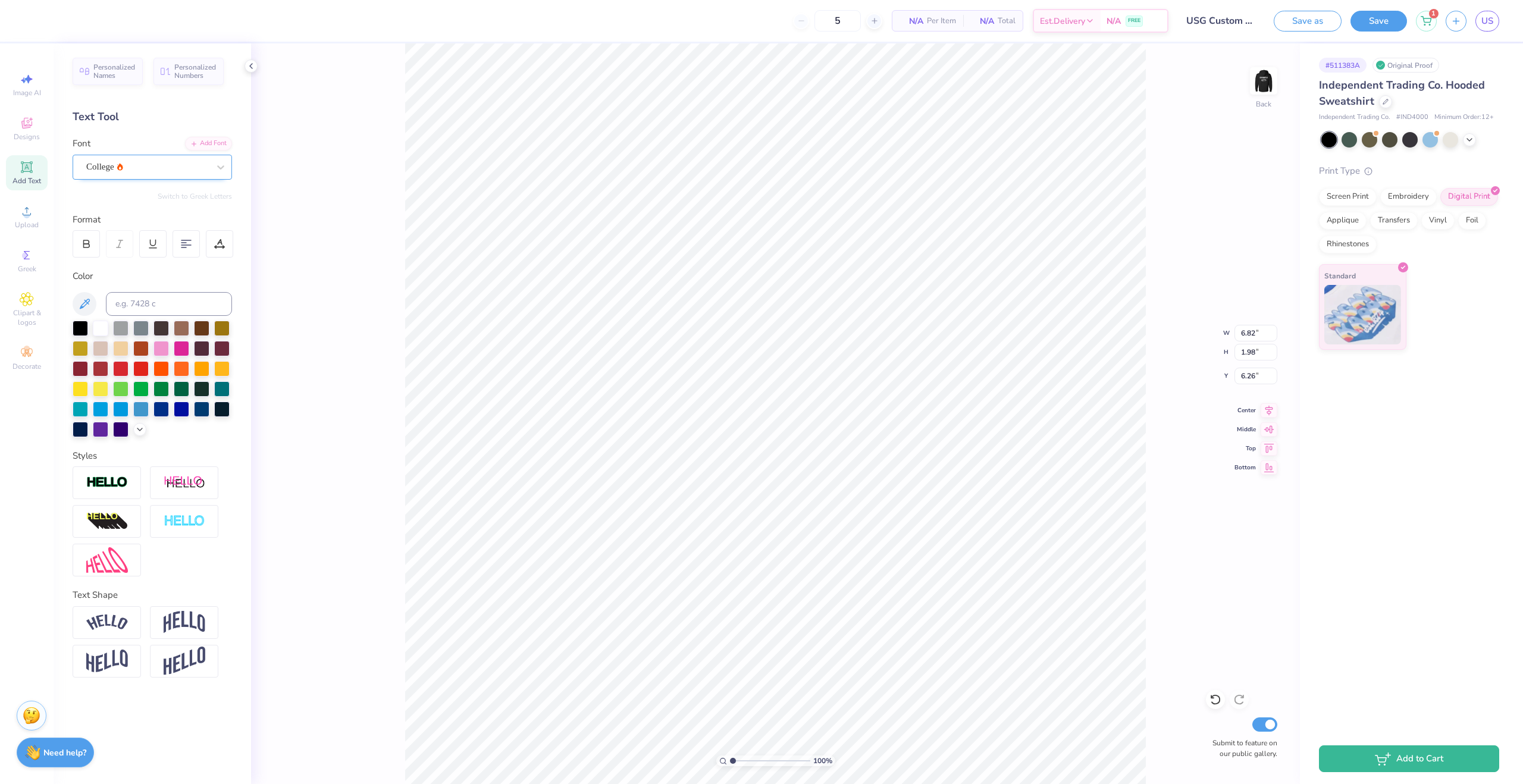
click at [200, 163] on div "College" at bounding box center [147, 167] width 125 height 18
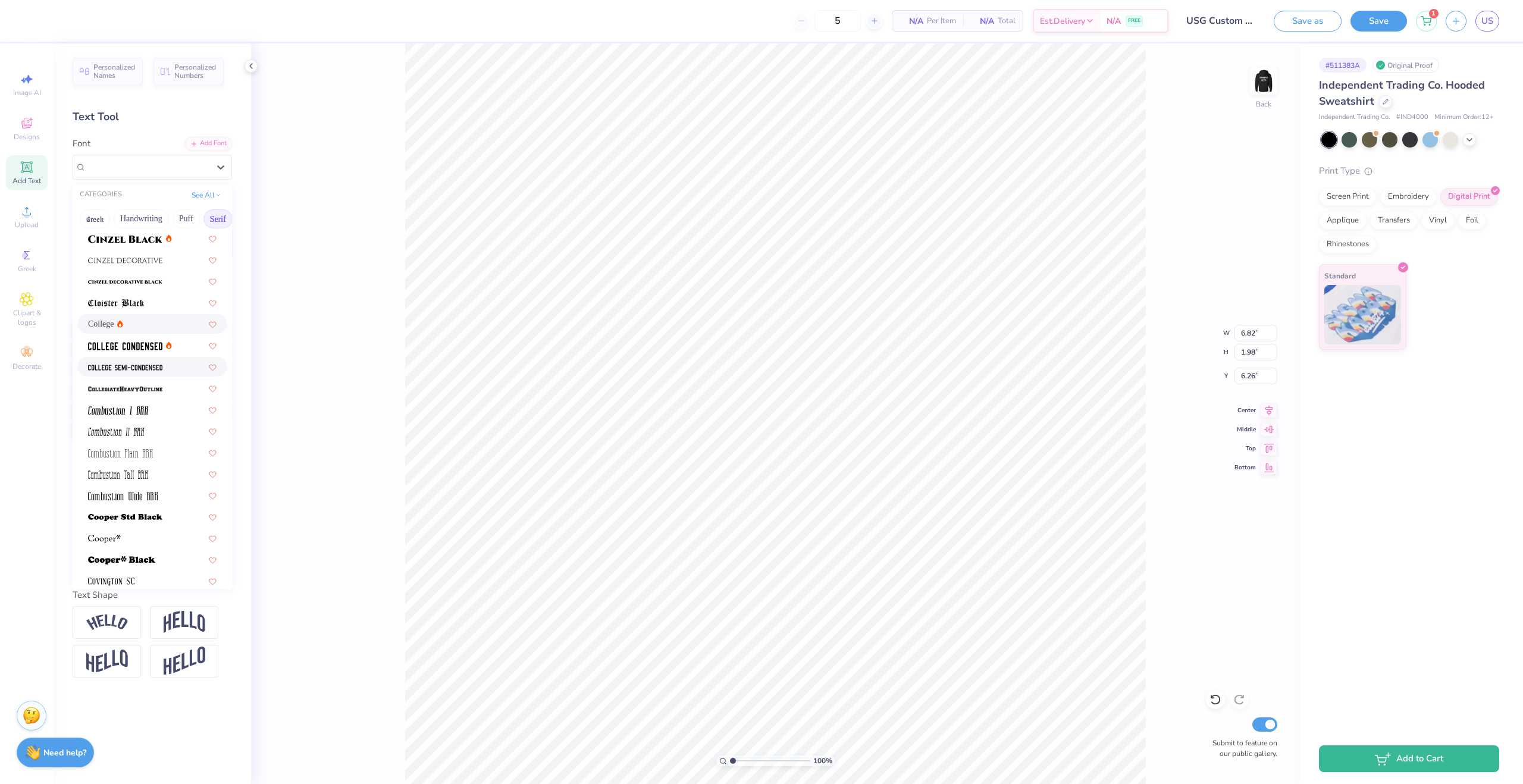
scroll to position [305, 0]
click at [144, 346] on span at bounding box center [125, 341] width 75 height 13
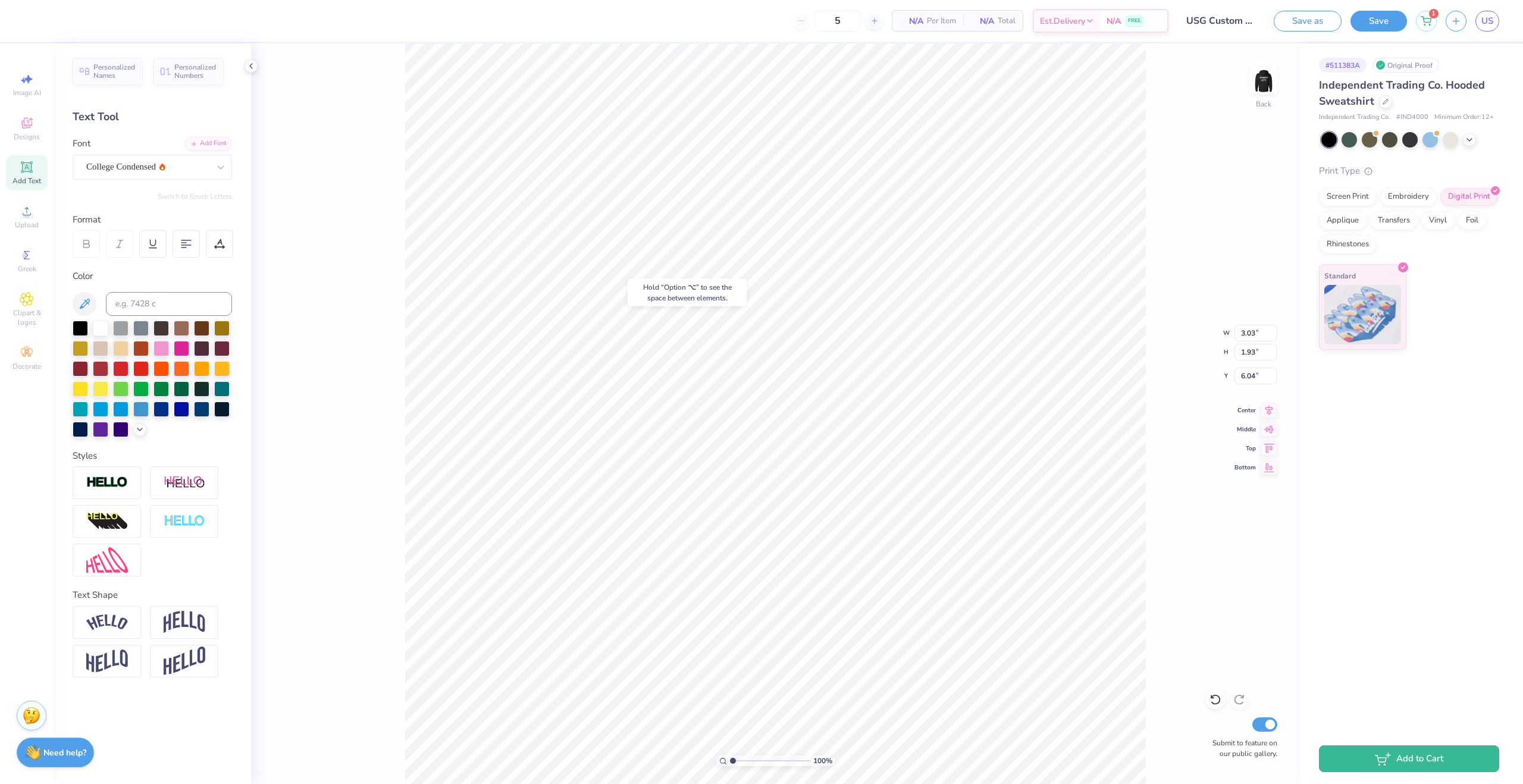
type input "6.04"
type input "1.73"
type input "1.10"
type input "6.15"
type input "5.49"
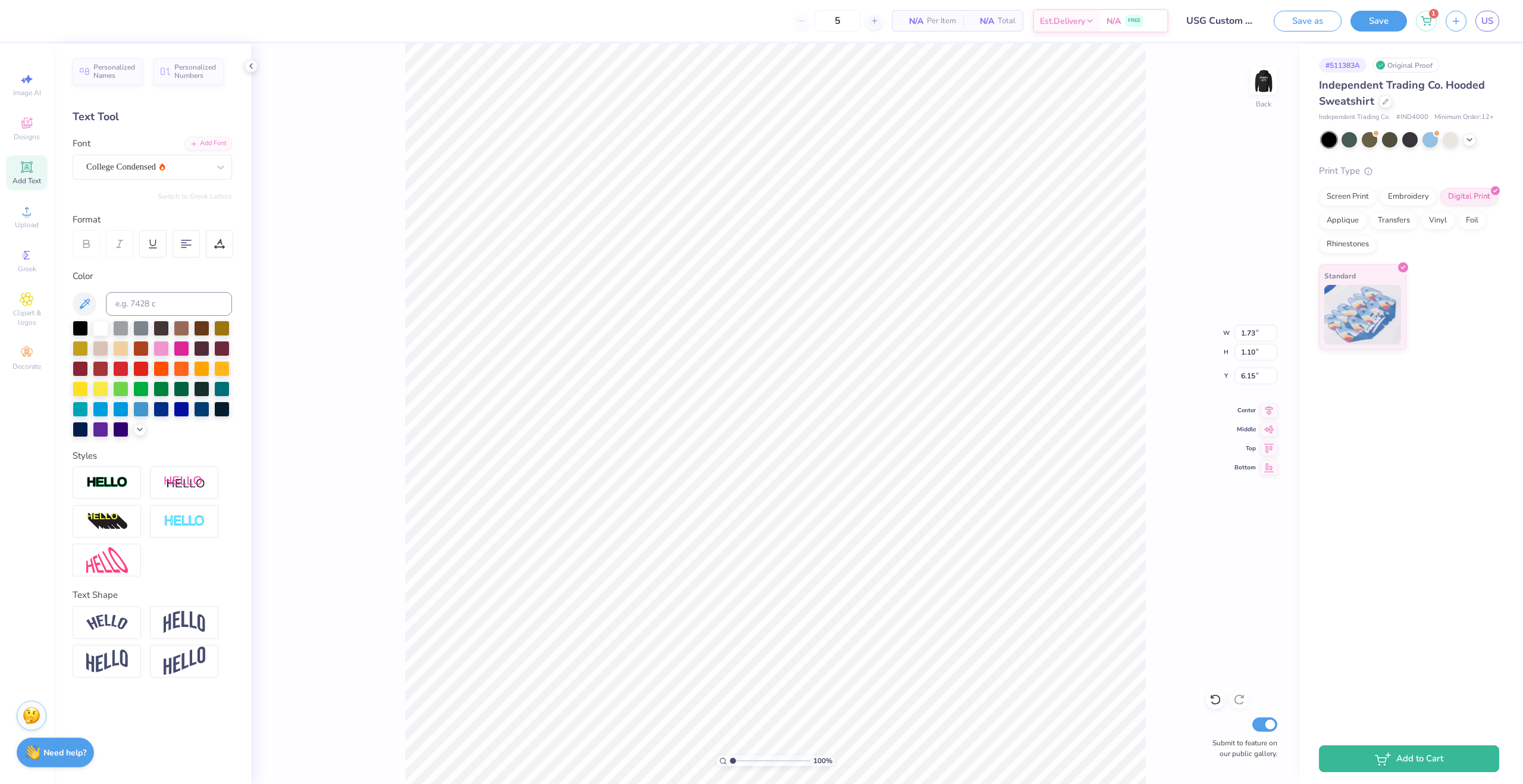
type input "2.75"
type input "3.00"
type input "4.21"
type input "2.11"
type input "3.00"
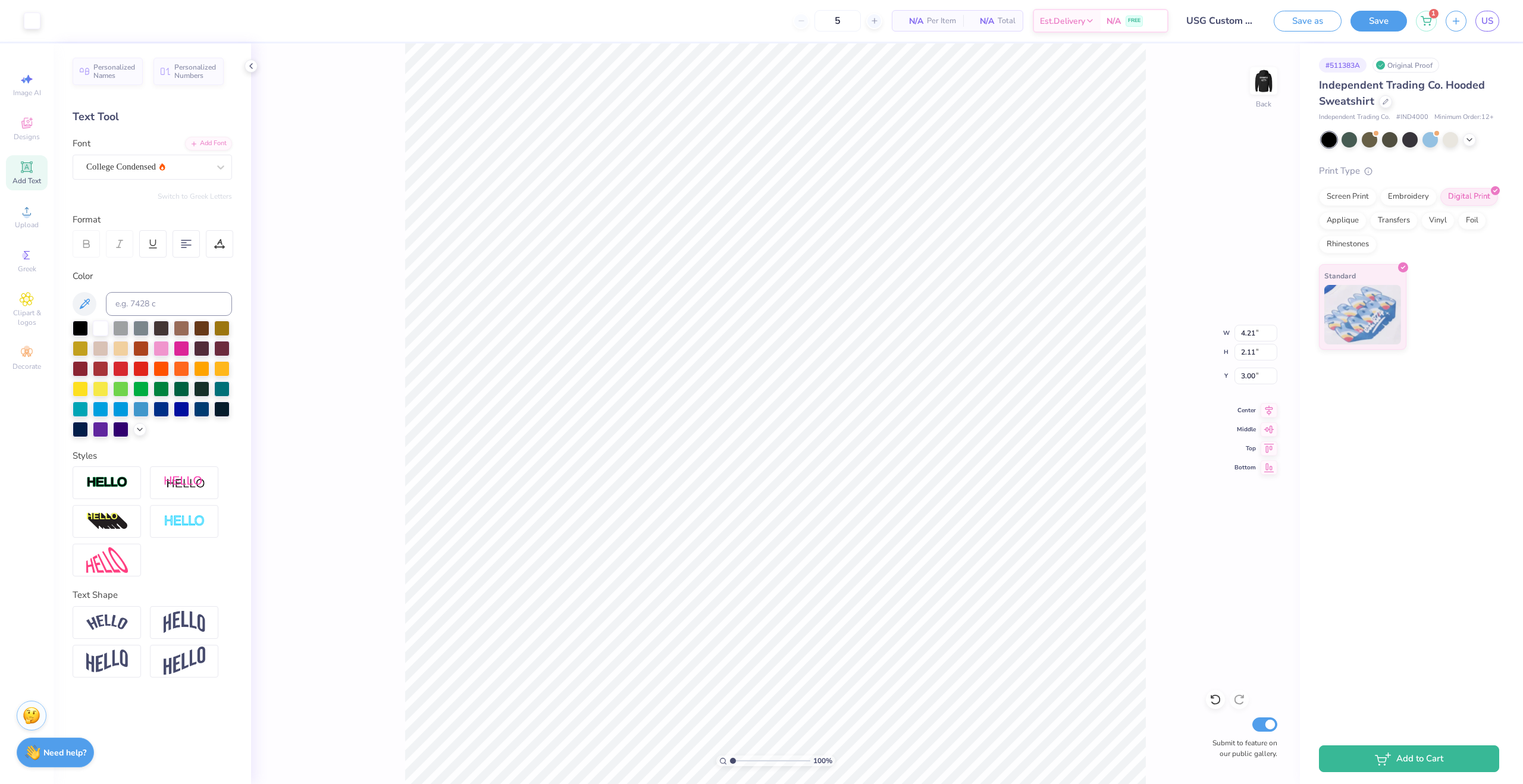
type input "1.73"
type input "1.10"
type input "5.86"
type textarea "S"
type textarea "yaya"
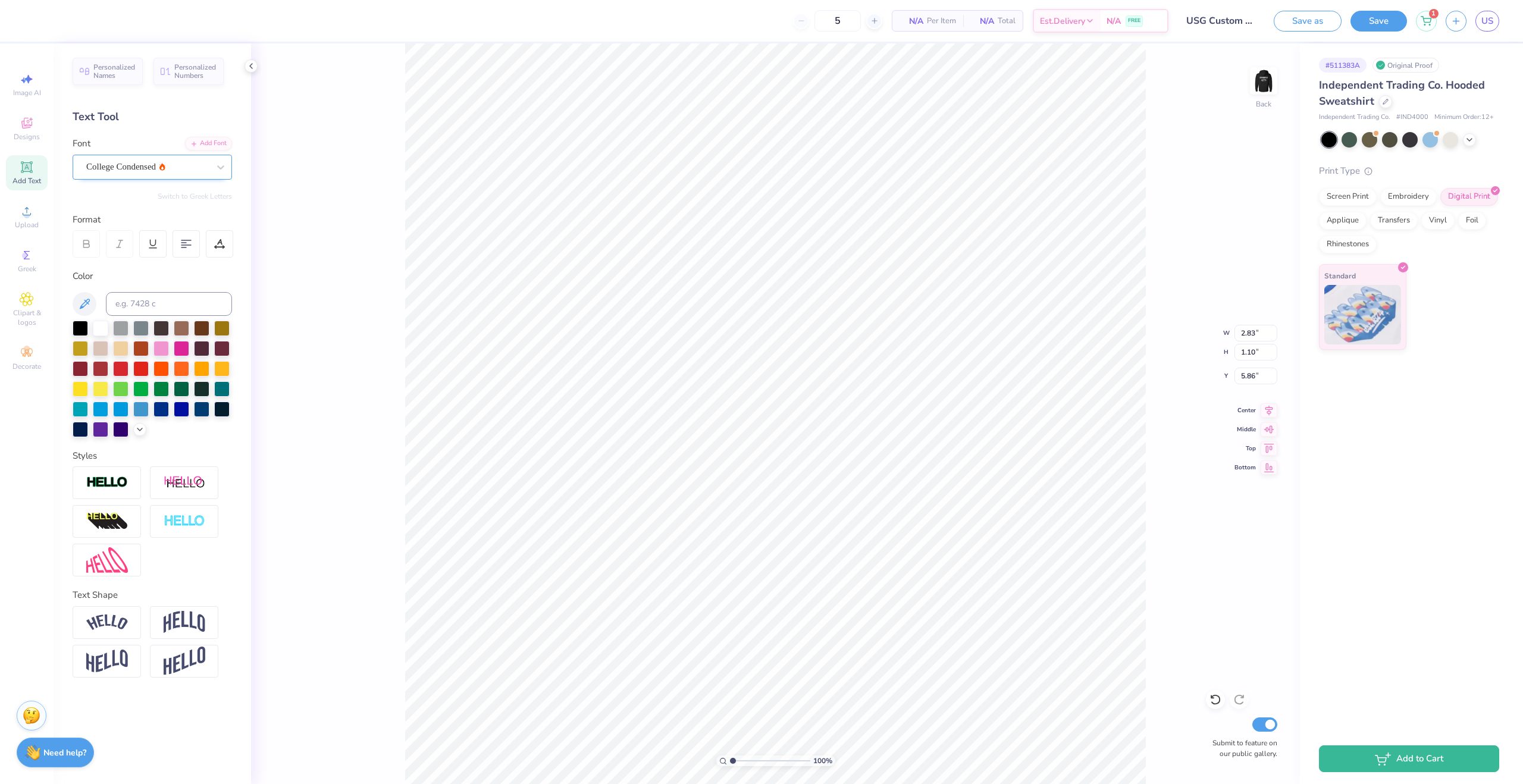
click at [163, 169] on div "College Condensed" at bounding box center [147, 167] width 125 height 18
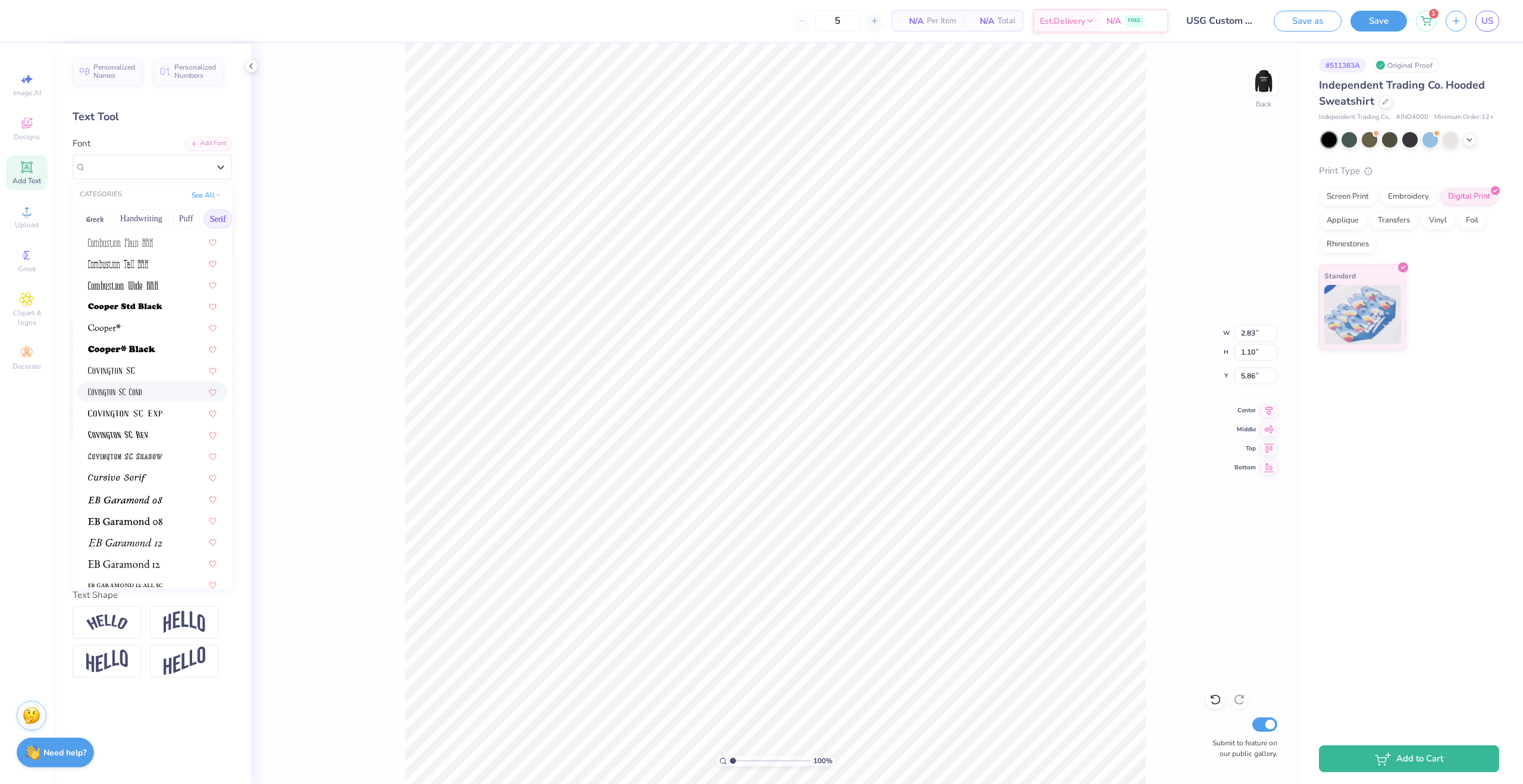
scroll to position [515, 0]
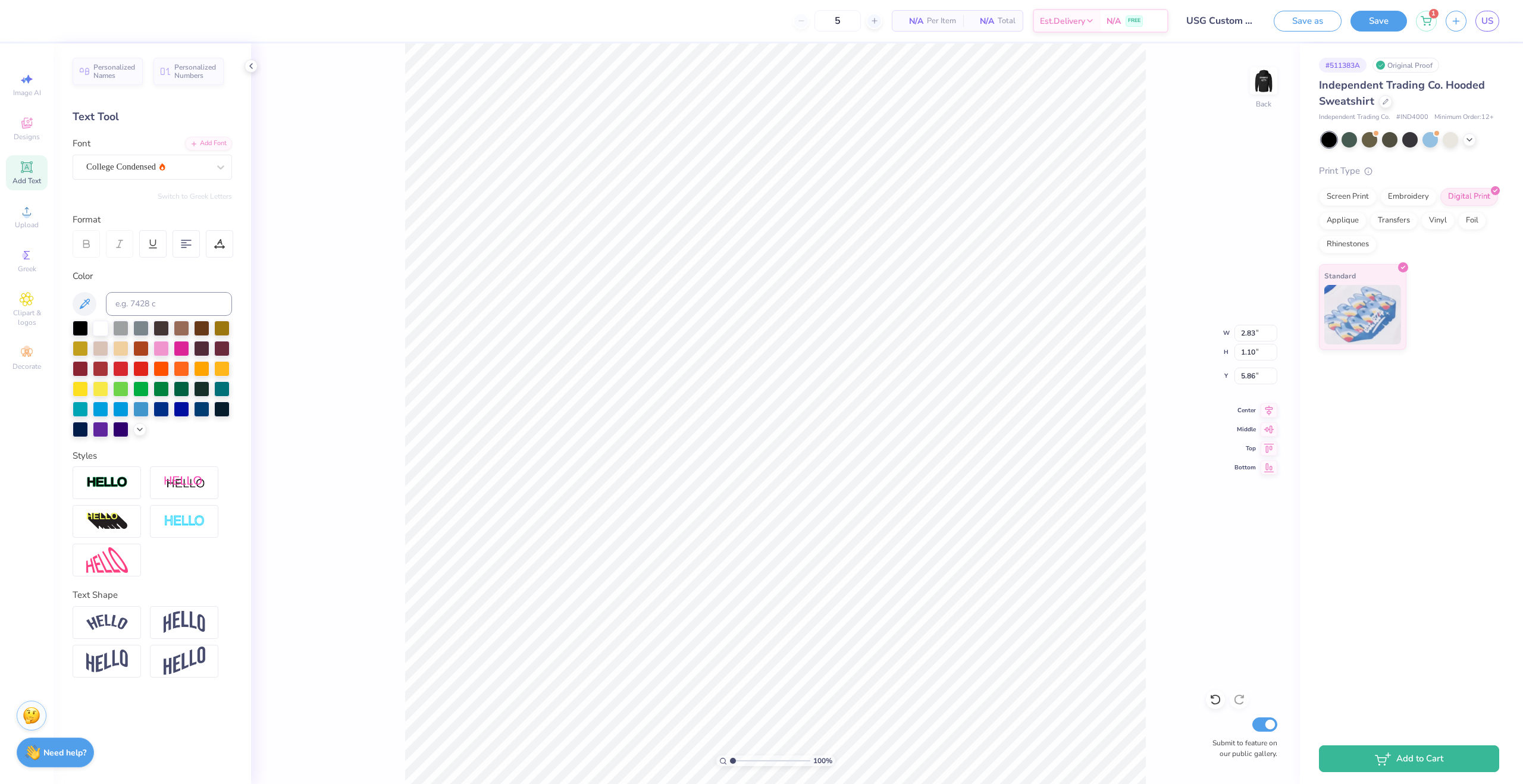
type textarea "y"
click at [130, 615] on div at bounding box center [106, 622] width 68 height 33
click at [135, 614] on div at bounding box center [106, 622] width 68 height 33
click at [182, 593] on div "Text Shape" at bounding box center [152, 595] width 160 height 13
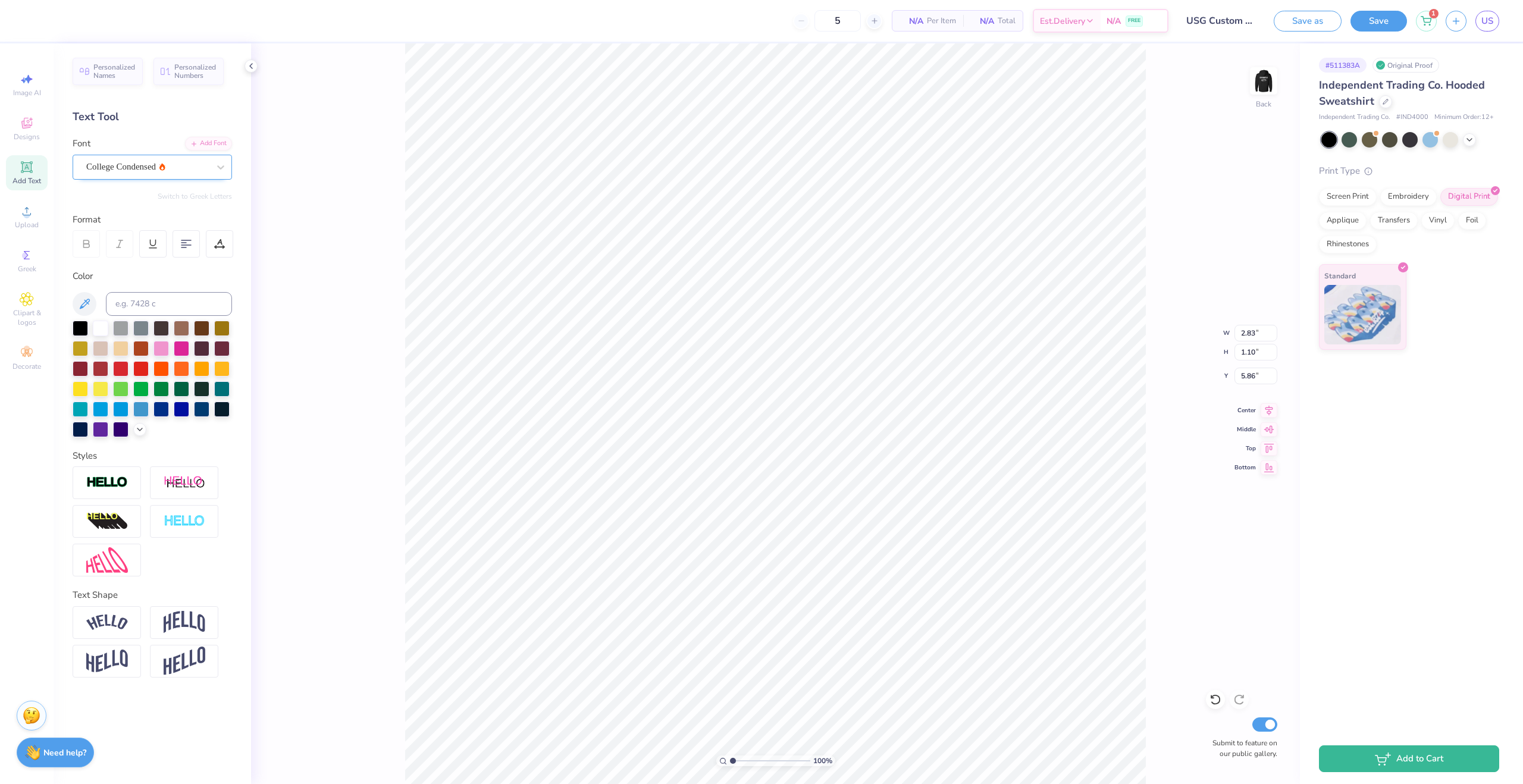
click at [195, 155] on div "College Condensed" at bounding box center [152, 167] width 160 height 25
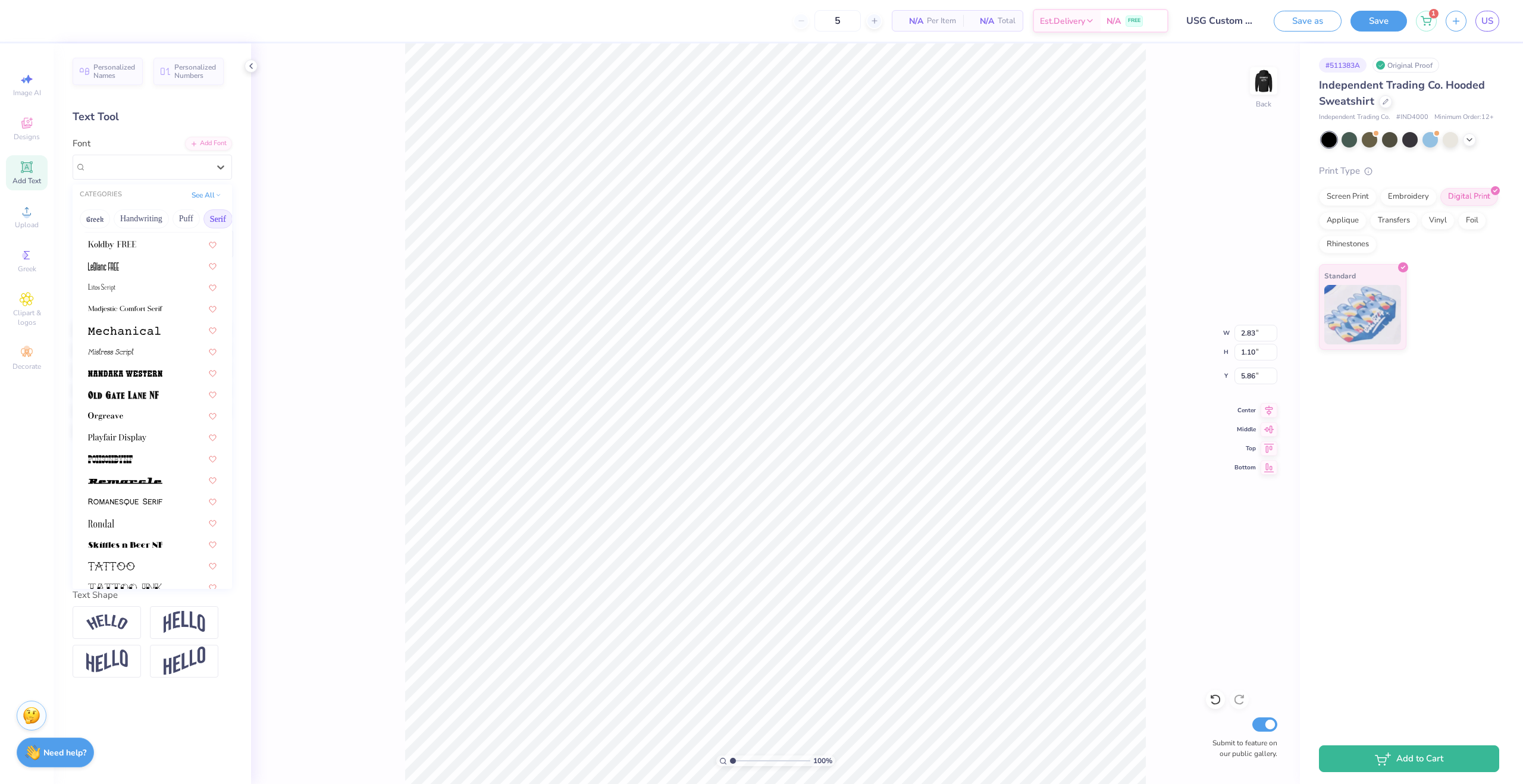
scroll to position [1202, 0]
click at [193, 213] on button "Puff" at bounding box center [186, 218] width 28 height 19
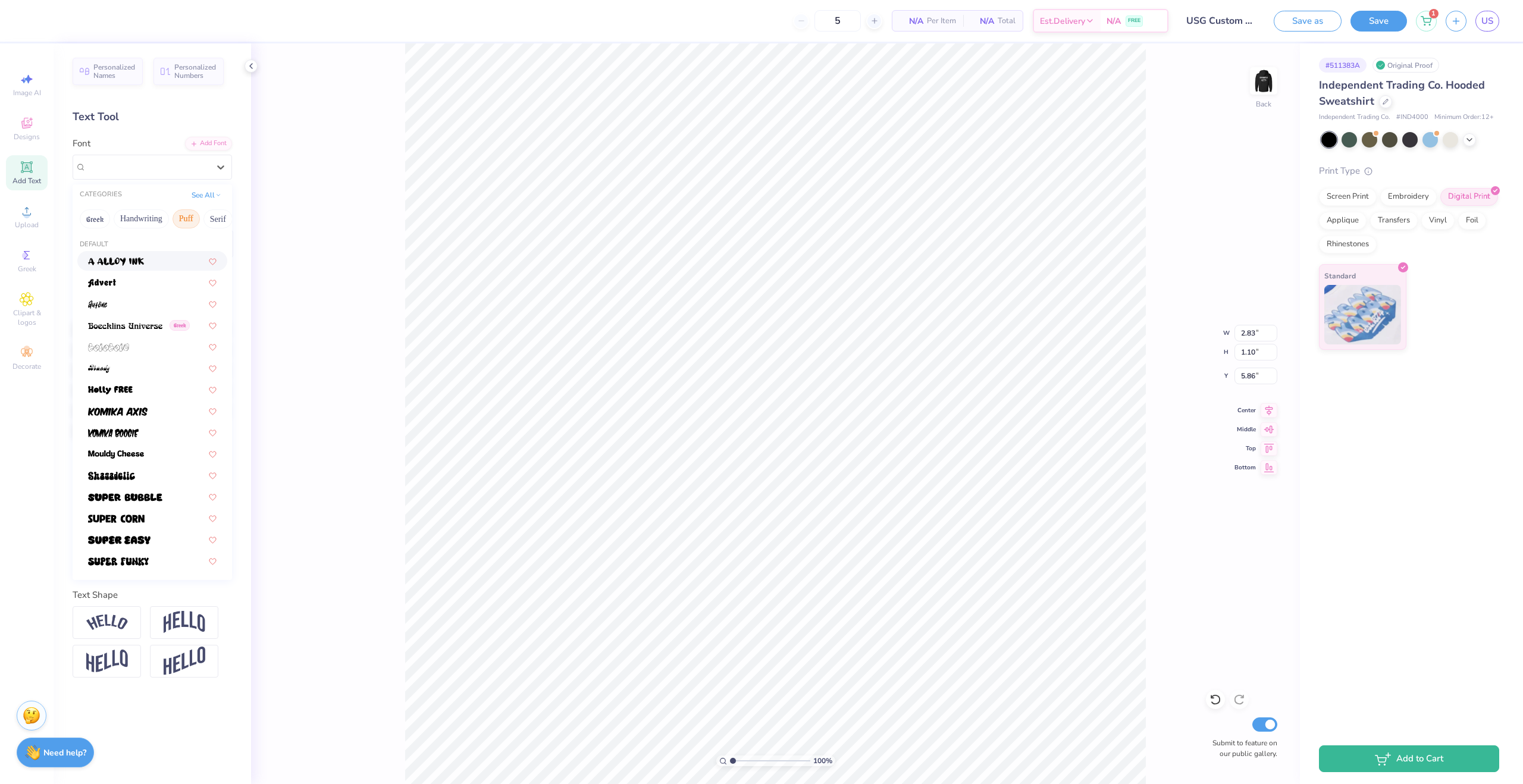
click at [145, 266] on div at bounding box center [152, 261] width 129 height 13
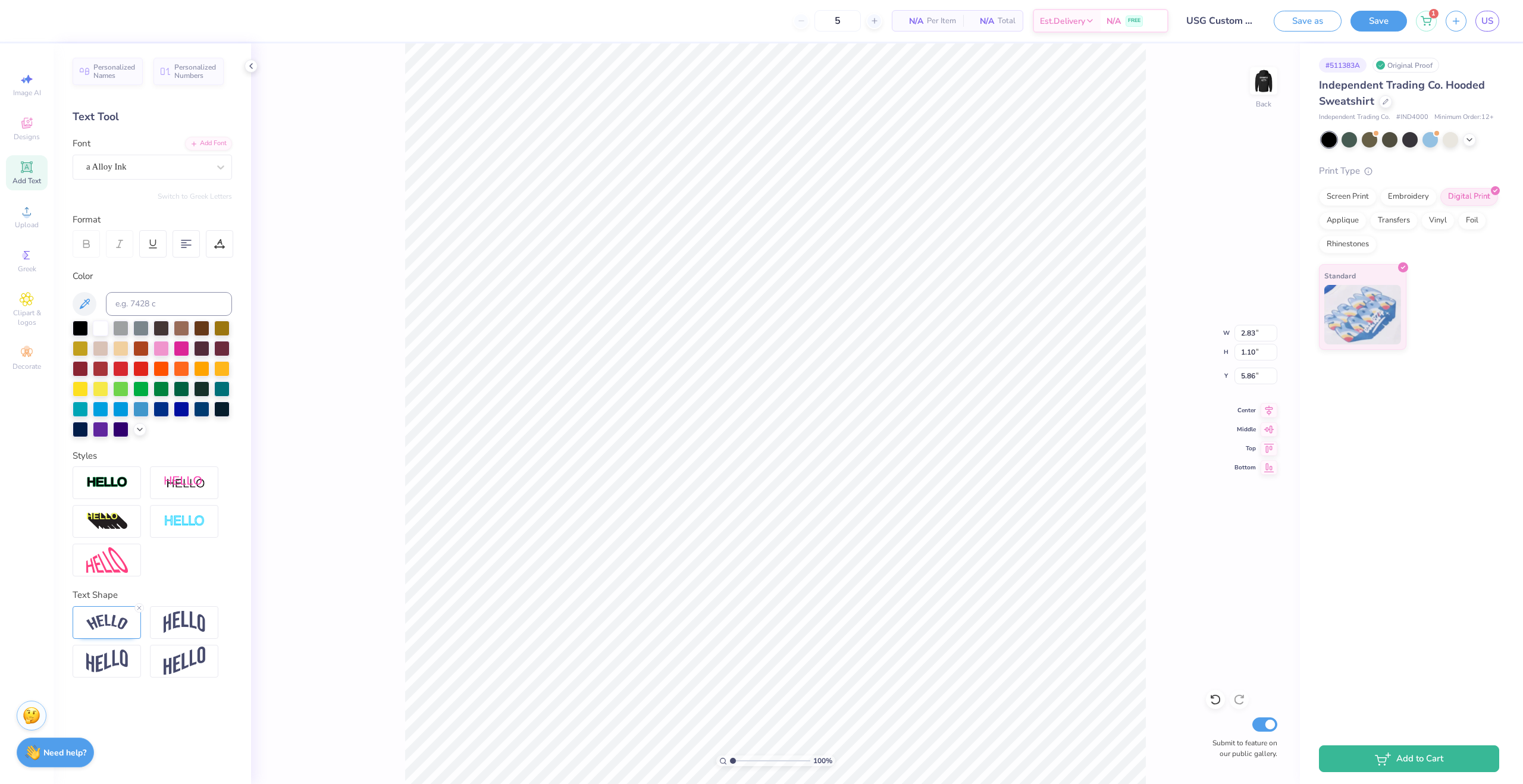
type textarea "yaya"
click at [108, 624] on img at bounding box center [107, 622] width 42 height 16
click at [143, 610] on div "Direction Horizontal Vertical Bend 0.50" at bounding box center [152, 676] width 160 height 141
click at [138, 610] on icon at bounding box center [139, 607] width 7 height 7
type input "4.30"
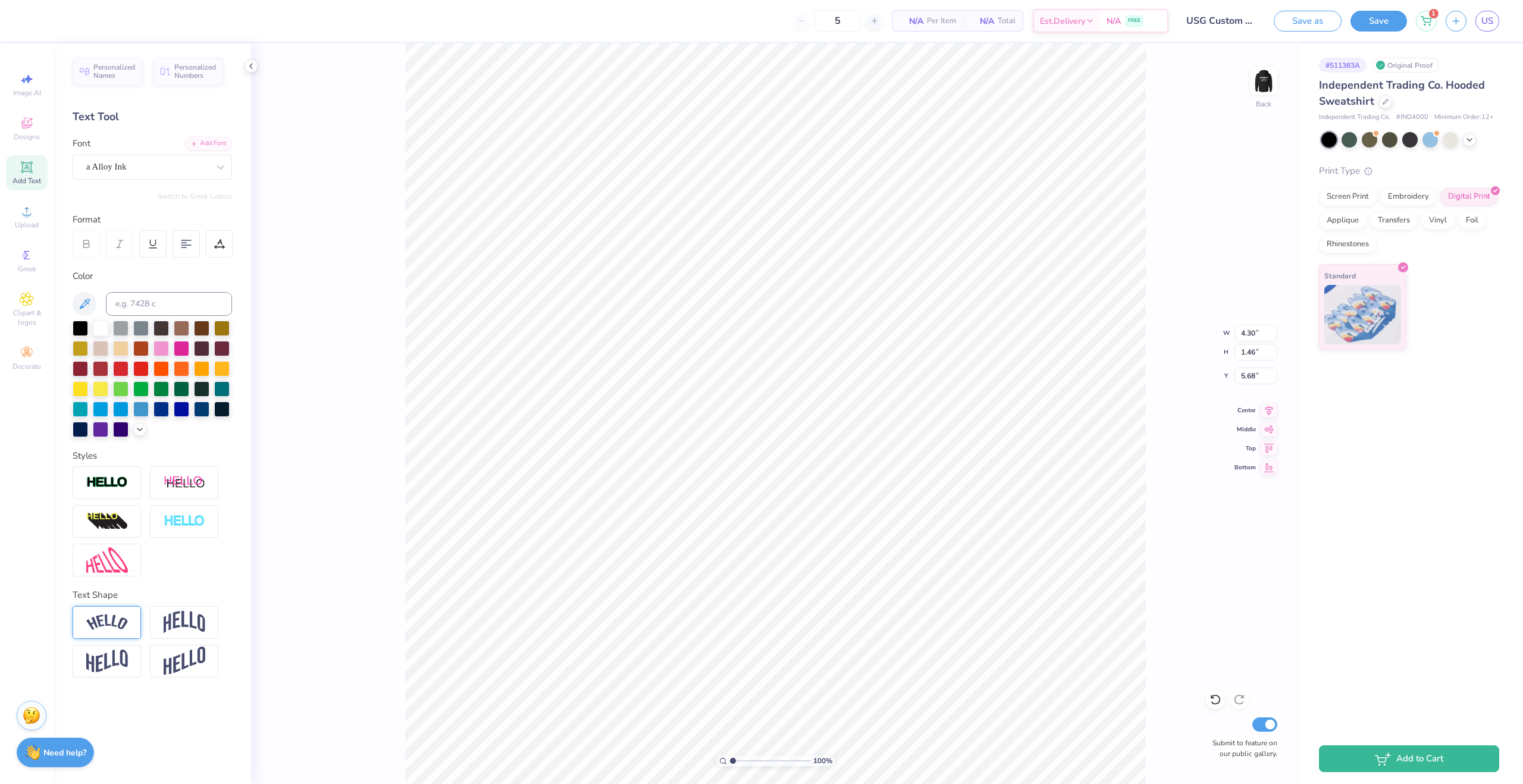
type input "1.46"
type input "5.68"
type input "3.29"
type input "1.12"
type input "5.54"
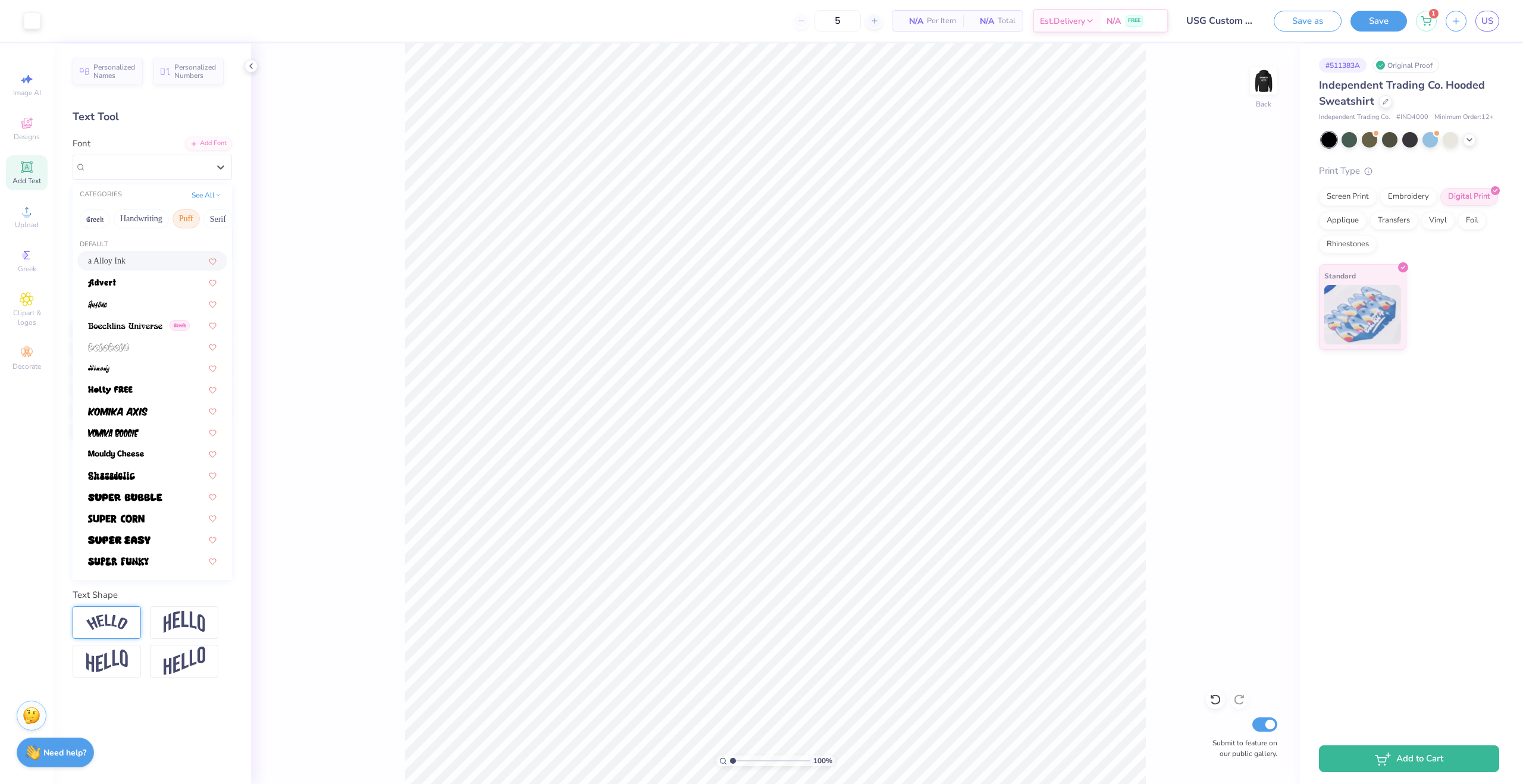
drag, startPoint x: 105, startPoint y: 163, endPoint x: 163, endPoint y: 192, distance: 64.8
click at [105, 163] on div "a Alloy Ink" at bounding box center [147, 167] width 125 height 18
click at [160, 475] on div at bounding box center [152, 475] width 129 height 13
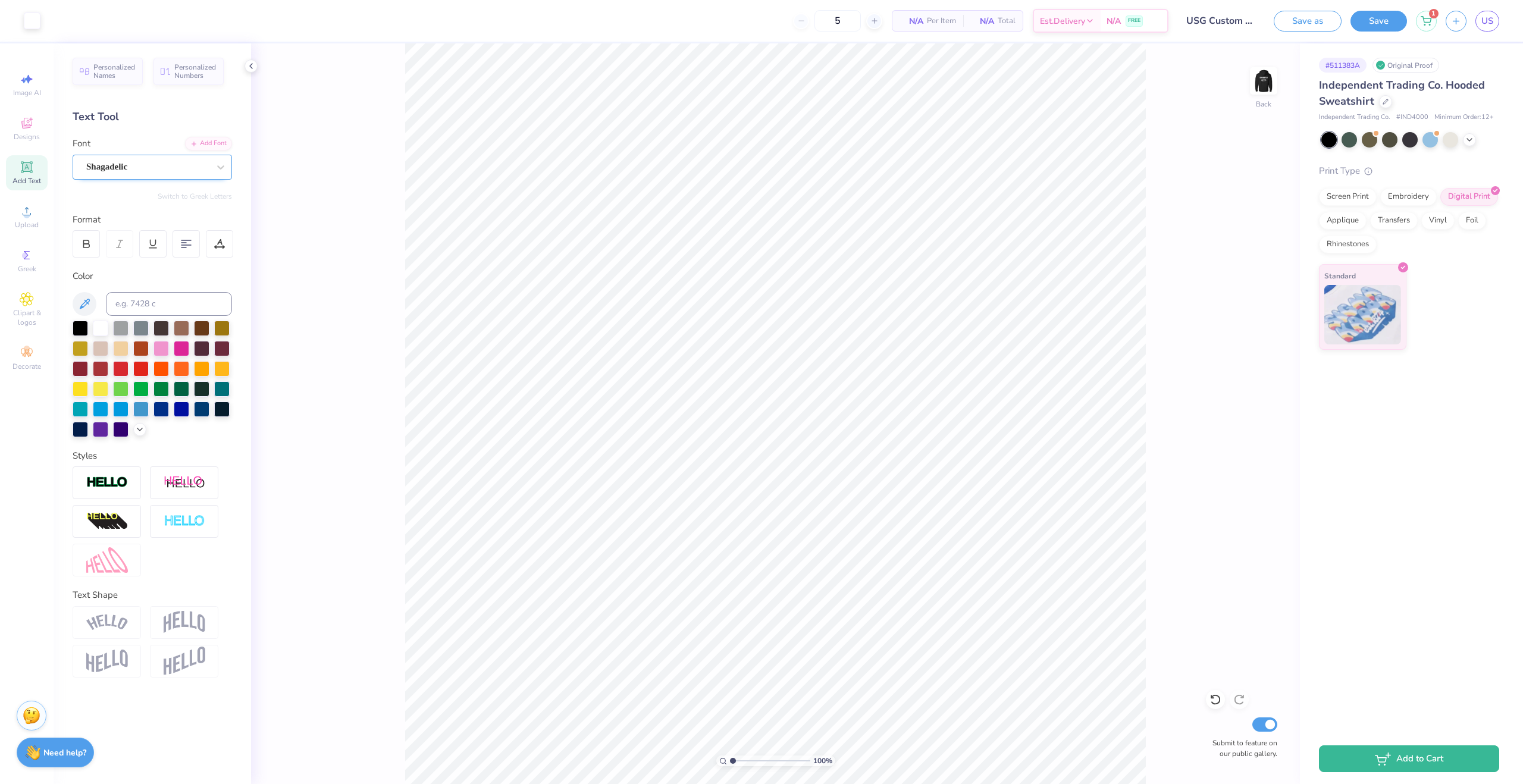
click at [165, 176] on div "Shagadelic" at bounding box center [152, 167] width 160 height 25
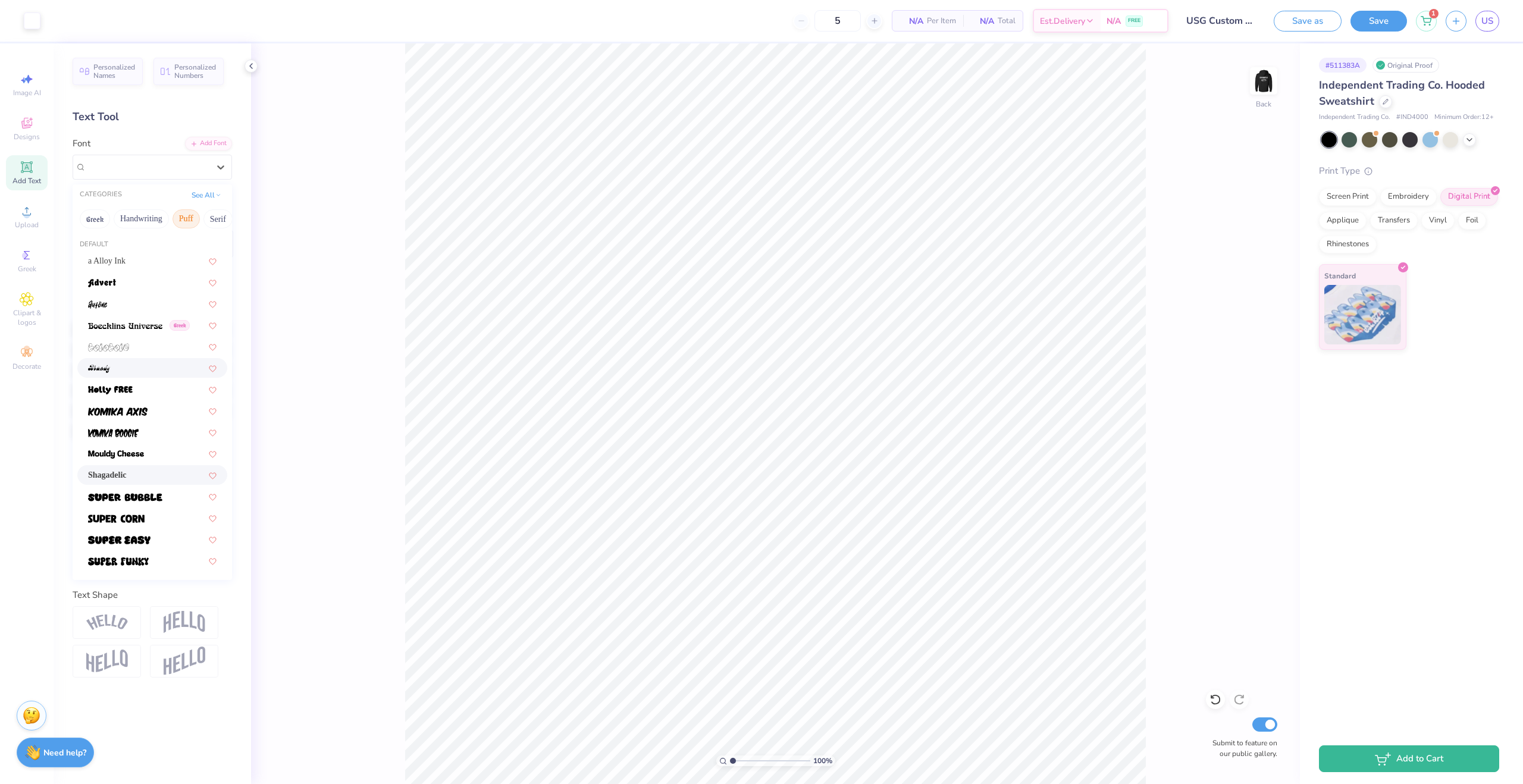
click at [130, 361] on div at bounding box center [152, 368] width 129 height 13
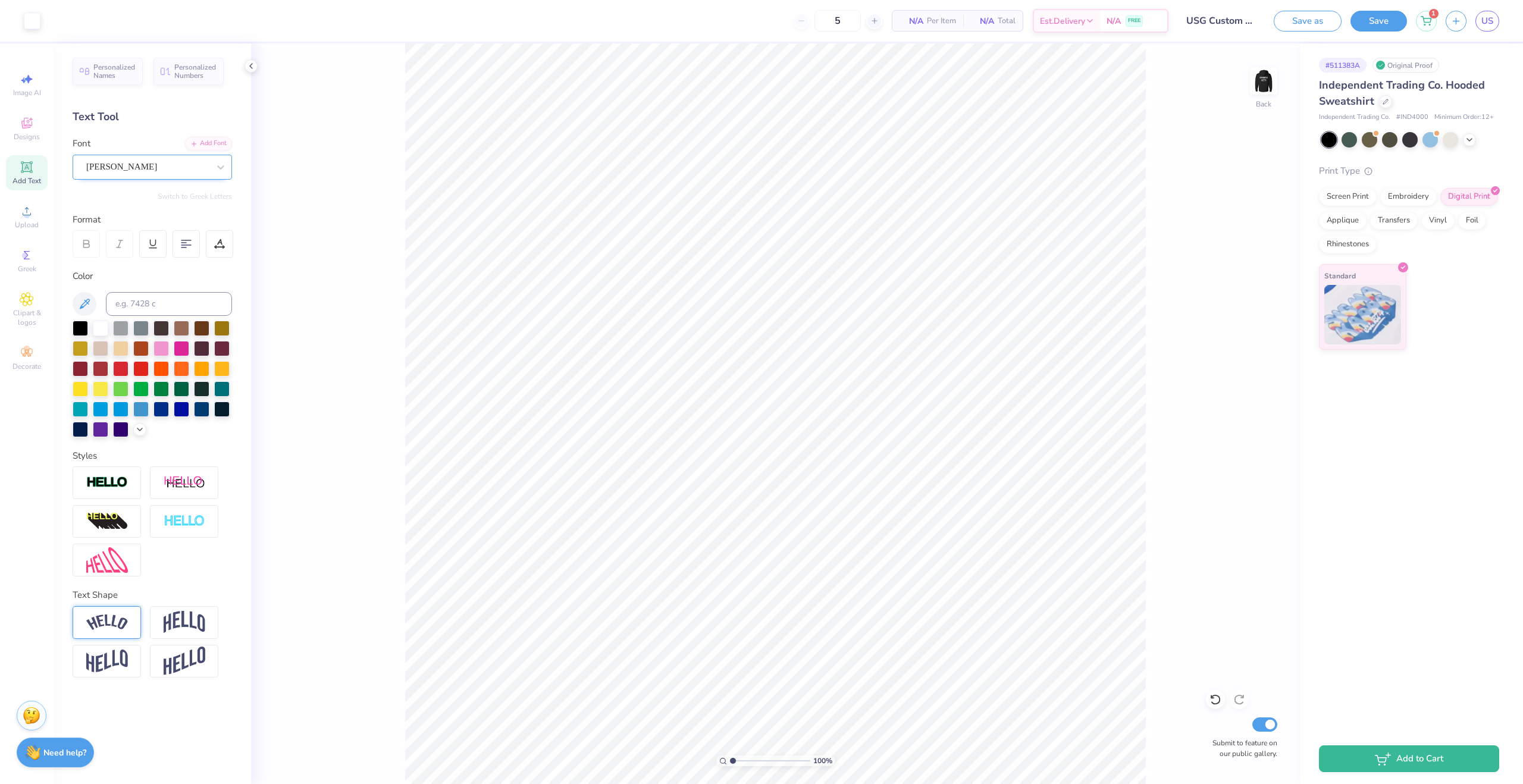
click at [149, 171] on div "[PERSON_NAME]" at bounding box center [147, 167] width 125 height 18
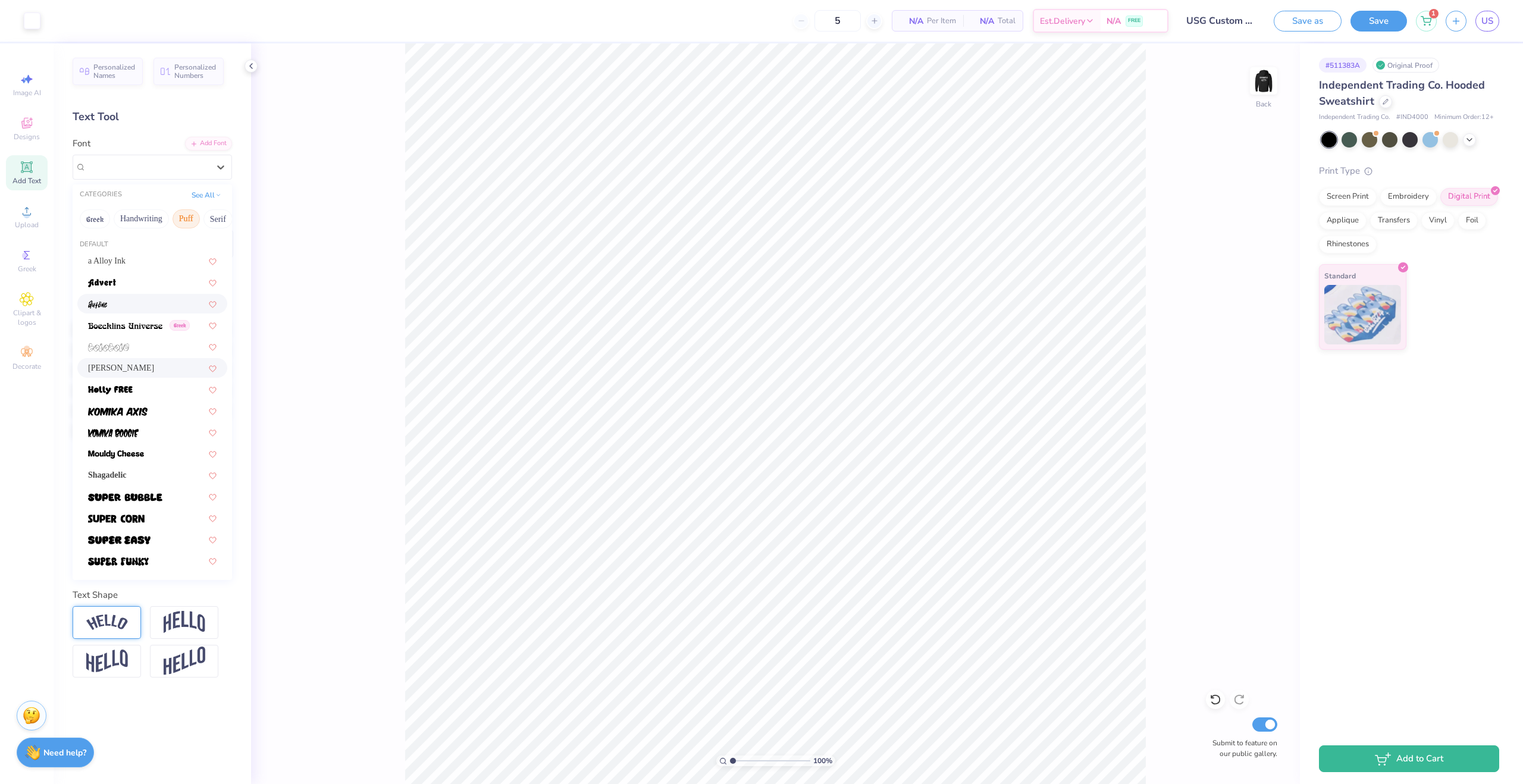
click at [111, 303] on div at bounding box center [152, 304] width 129 height 13
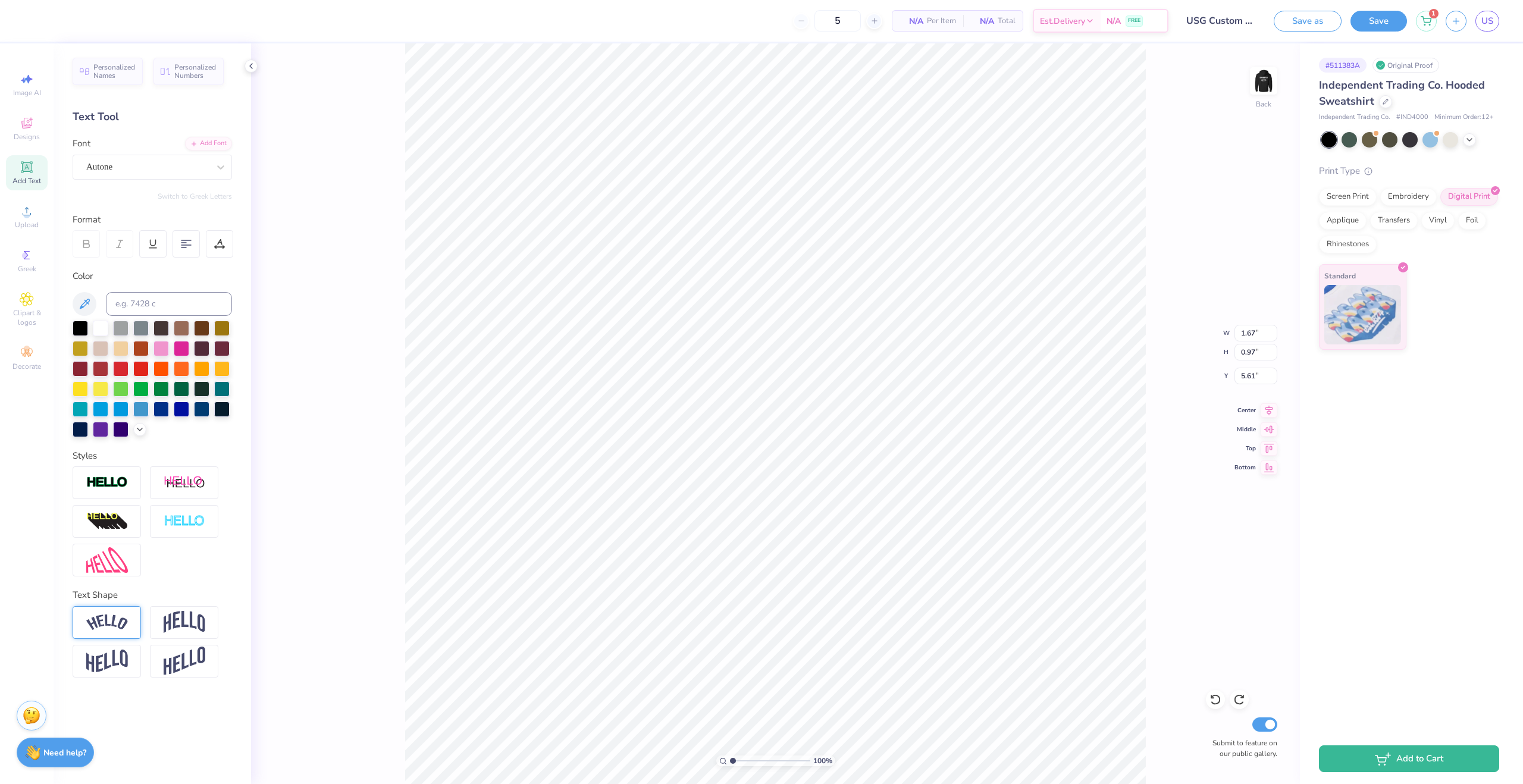
type textarea "y"
type textarea "t"
type textarea "T"
type textarea "Y"
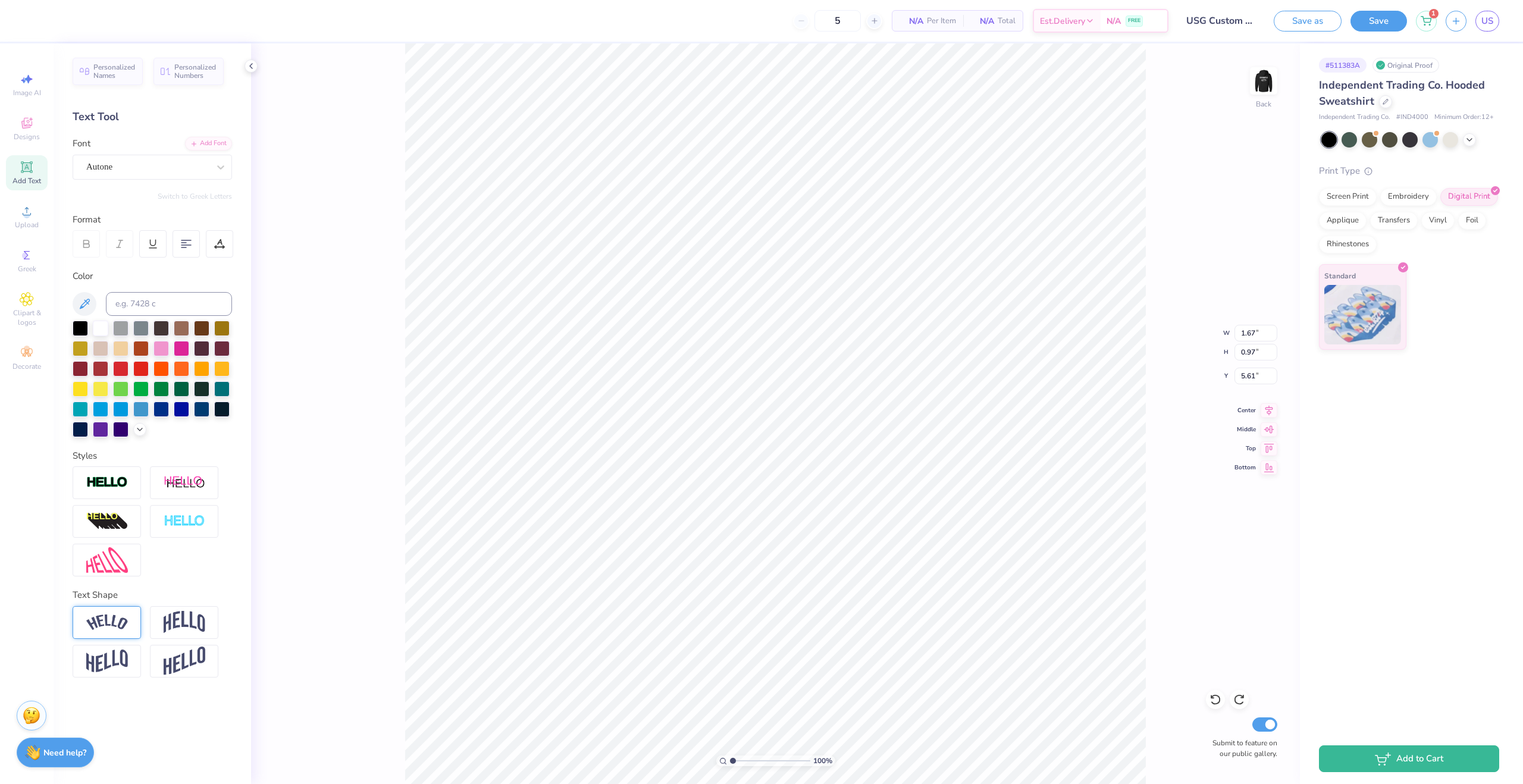
type textarea "A"
type textarea "Seb"
drag, startPoint x: 1148, startPoint y: 223, endPoint x: 1394, endPoint y: 657, distance: 498.9
click at [1148, 223] on div "100 % Back W 1.67 1.67 " H 0.97 0.97 " Y 5.61 5.61 " Center Middle Top Bottom S…" at bounding box center [775, 413] width 1049 height 740
click at [114, 68] on span "Personalized Names" at bounding box center [115, 69] width 42 height 16
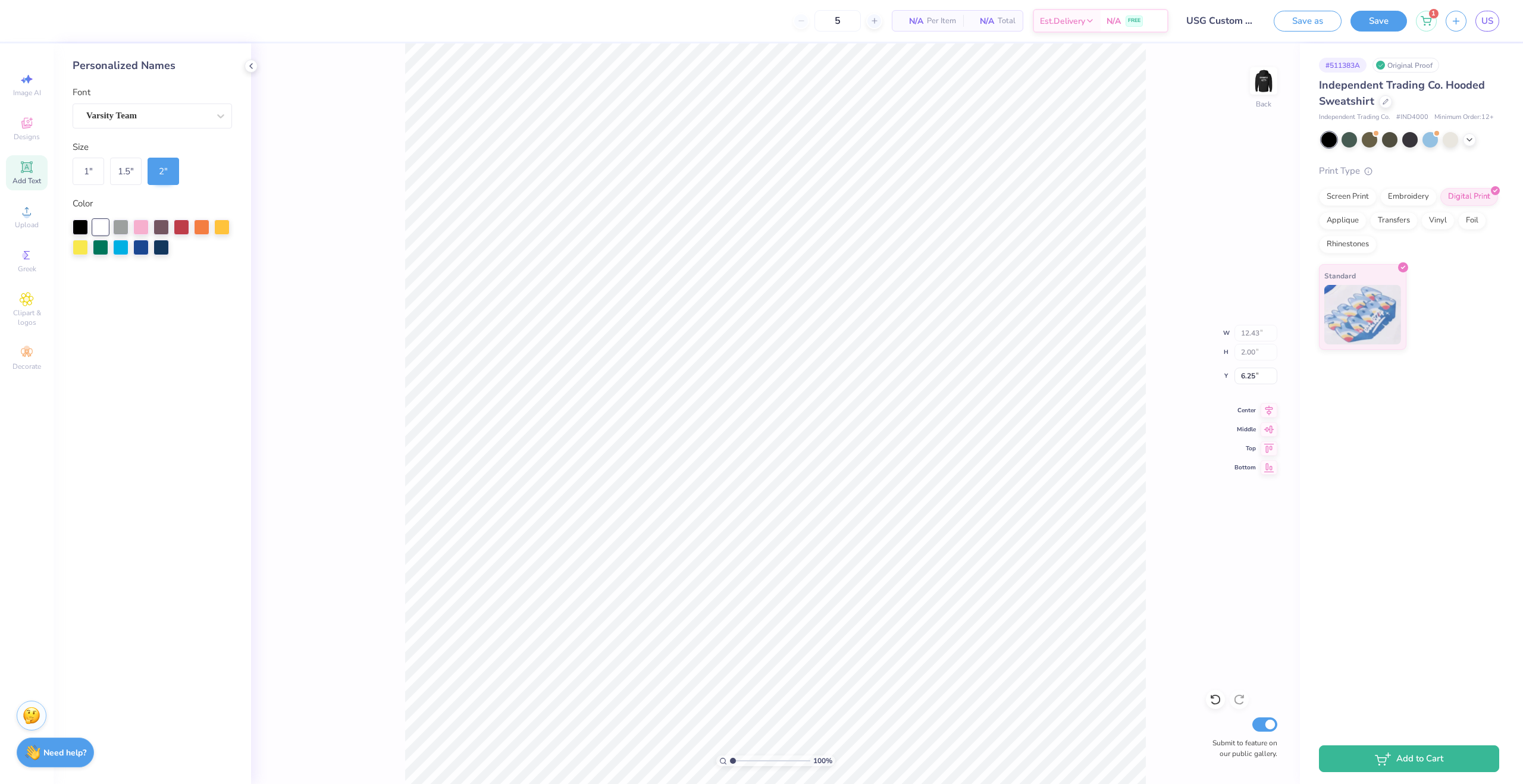
type input "9.08"
click at [185, 117] on div "Varsity Team" at bounding box center [147, 115] width 125 height 18
click at [153, 126] on div "Varsity Team" at bounding box center [152, 116] width 160 height 25
click at [87, 170] on div "1 "" at bounding box center [88, 171] width 31 height 27
type input "6.21"
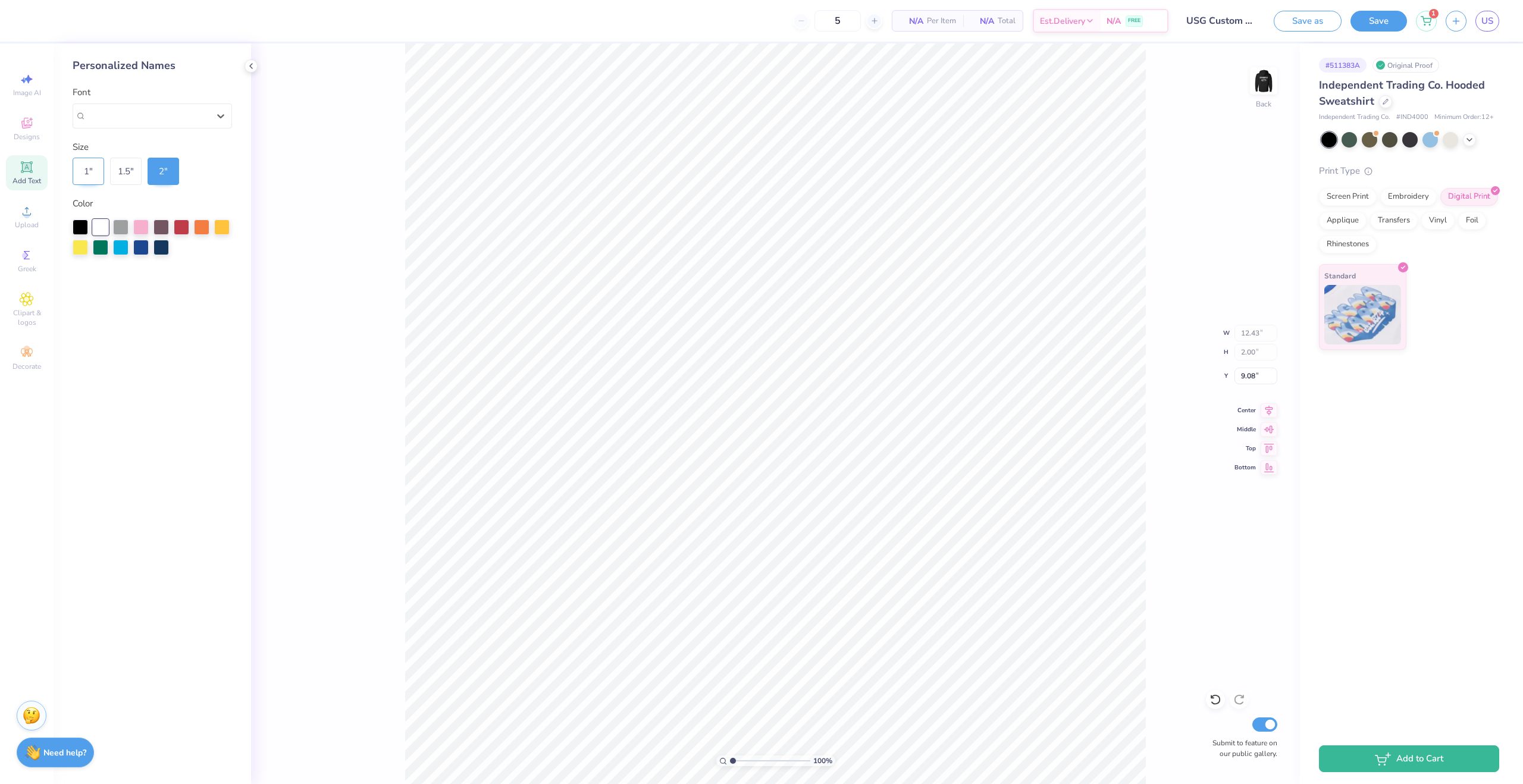
type input "1.00"
type input "9.58"
click at [121, 170] on div "1.5 "" at bounding box center [126, 171] width 31 height 27
type input "9.32"
type input "1.50"
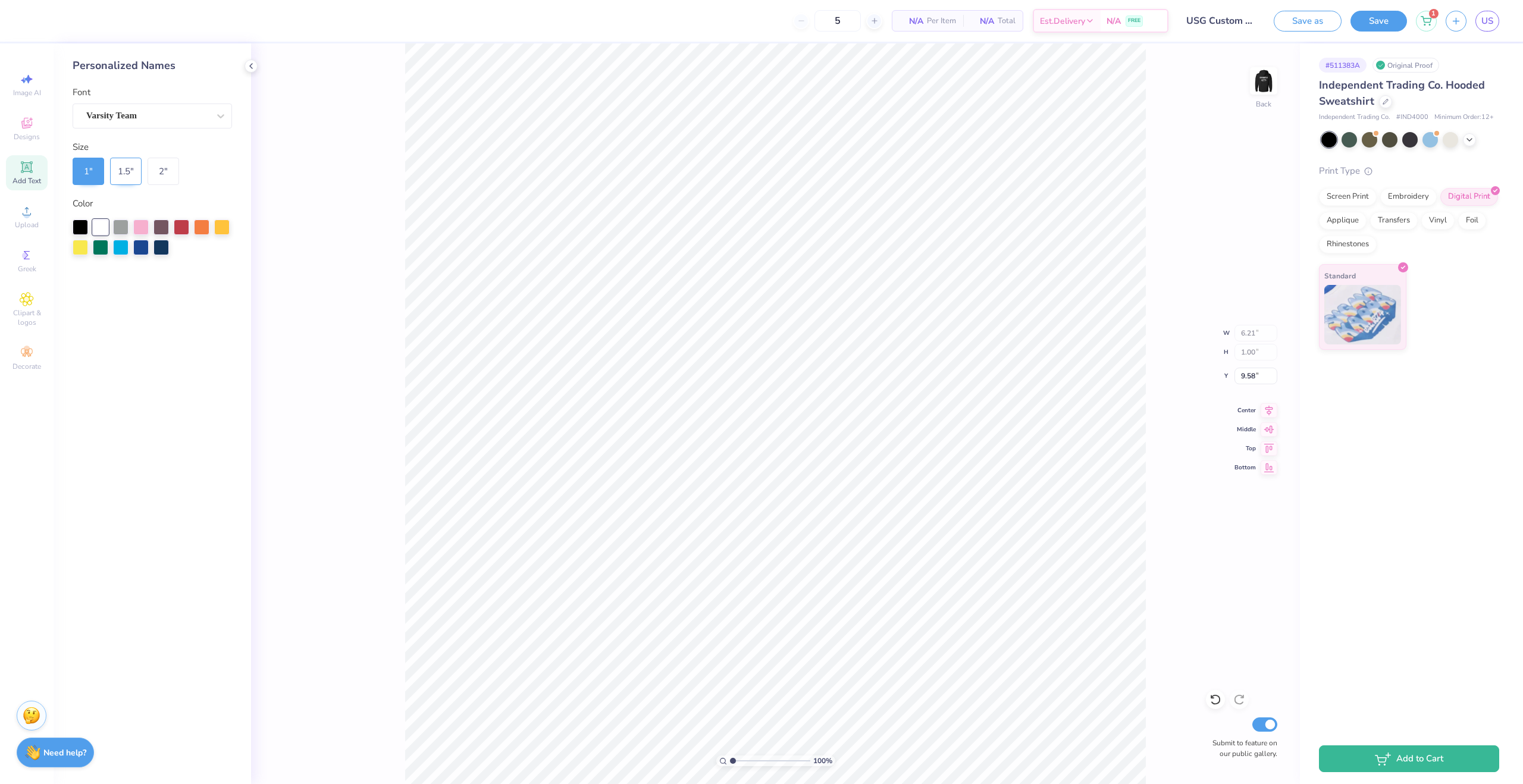
type input "9.33"
click at [75, 165] on div "1 "" at bounding box center [88, 171] width 31 height 27
type input "6.21"
type input "1.00"
type input "9.58"
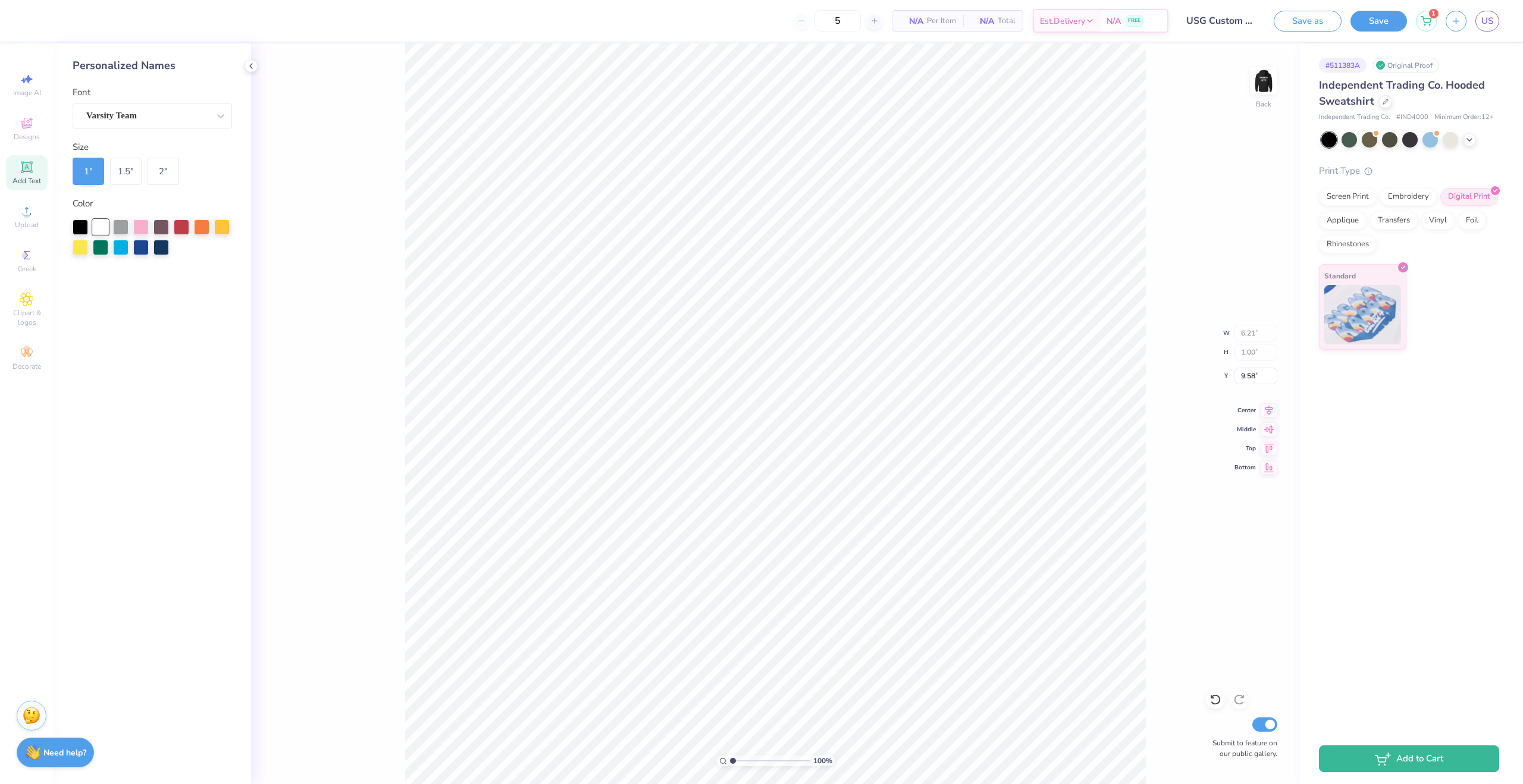
type input "1.22"
type input "0.99"
type input "5.60"
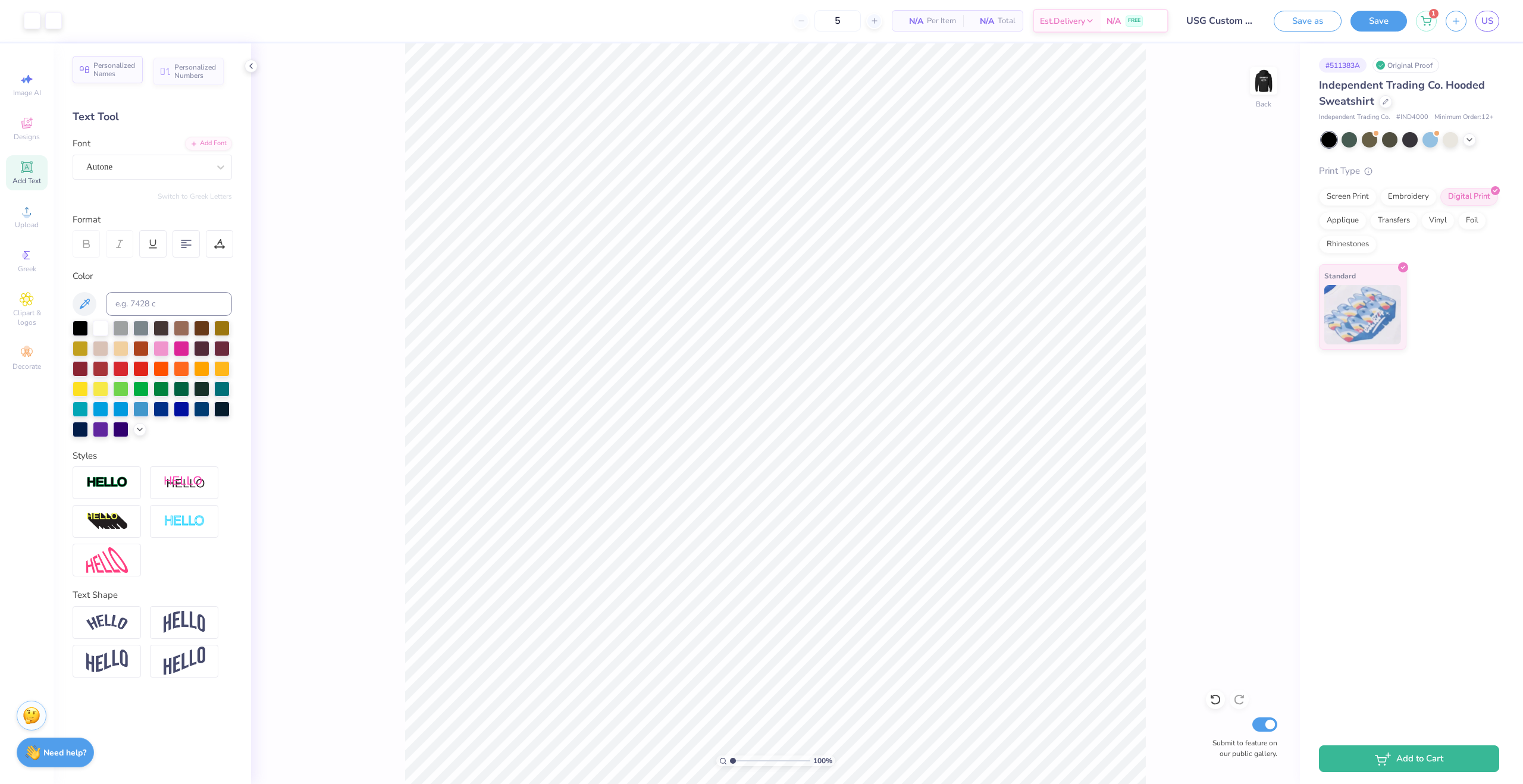
click at [116, 60] on div "Personalized Names" at bounding box center [107, 69] width 70 height 27
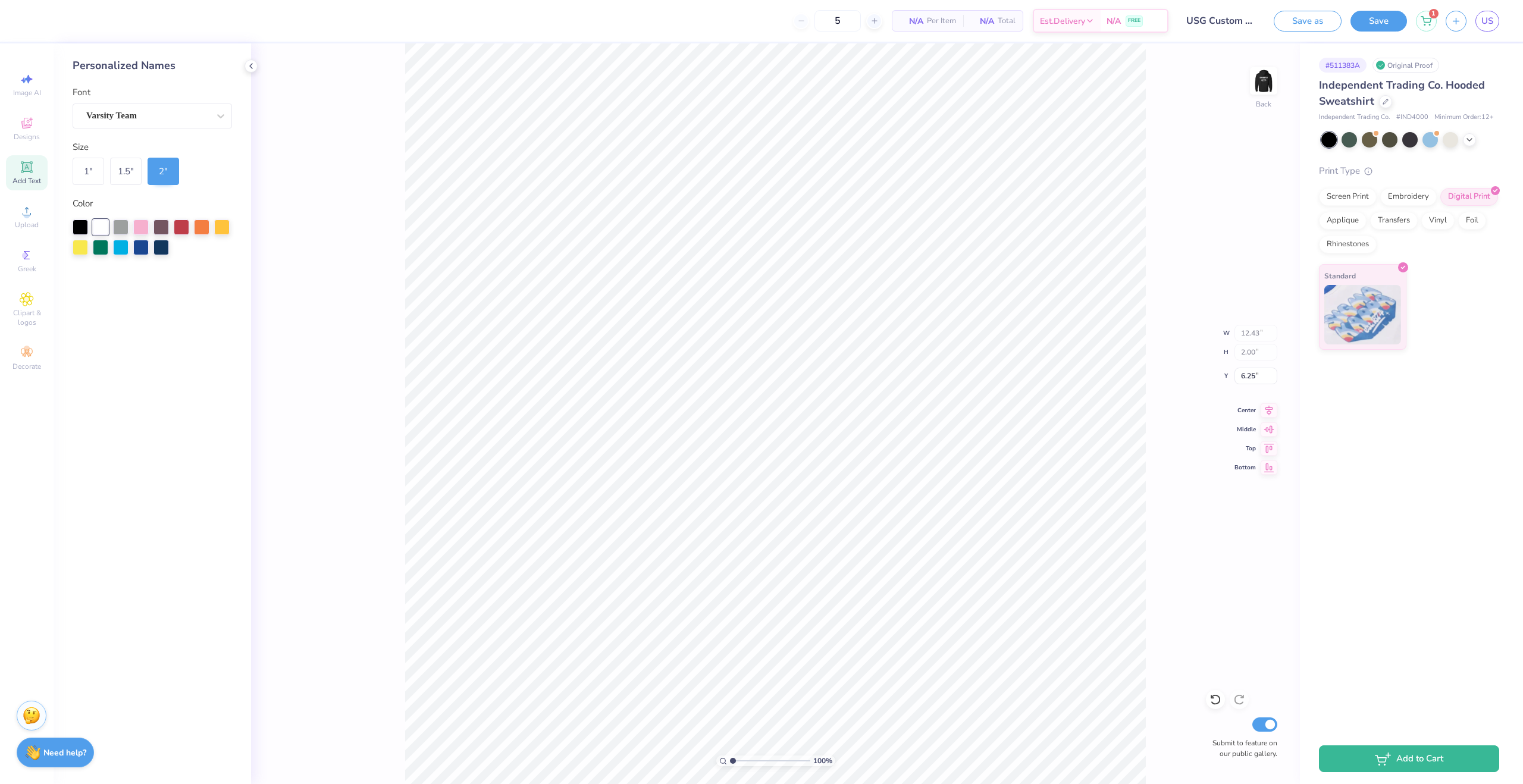
type input "6.21"
type input "1.00"
type input "9.58"
click at [180, 119] on div "Varsity Team" at bounding box center [147, 115] width 125 height 18
click at [181, 118] on div "Varsity Team" at bounding box center [148, 115] width 123 height 13
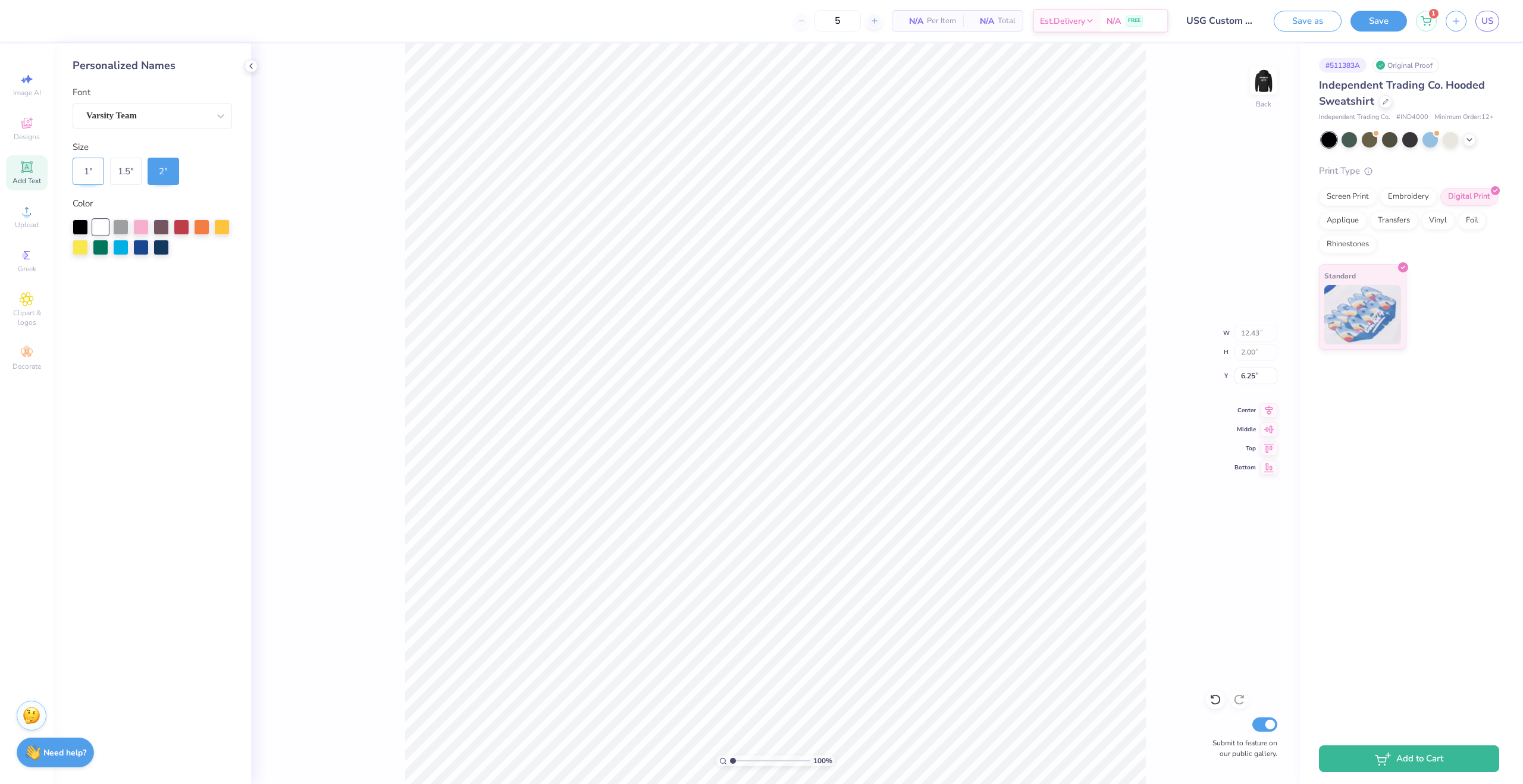
click at [94, 164] on div "1 "" at bounding box center [88, 171] width 31 height 27
type input "6.21"
type input "1.00"
type input "5.78"
click at [250, 72] on div at bounding box center [251, 66] width 13 height 13
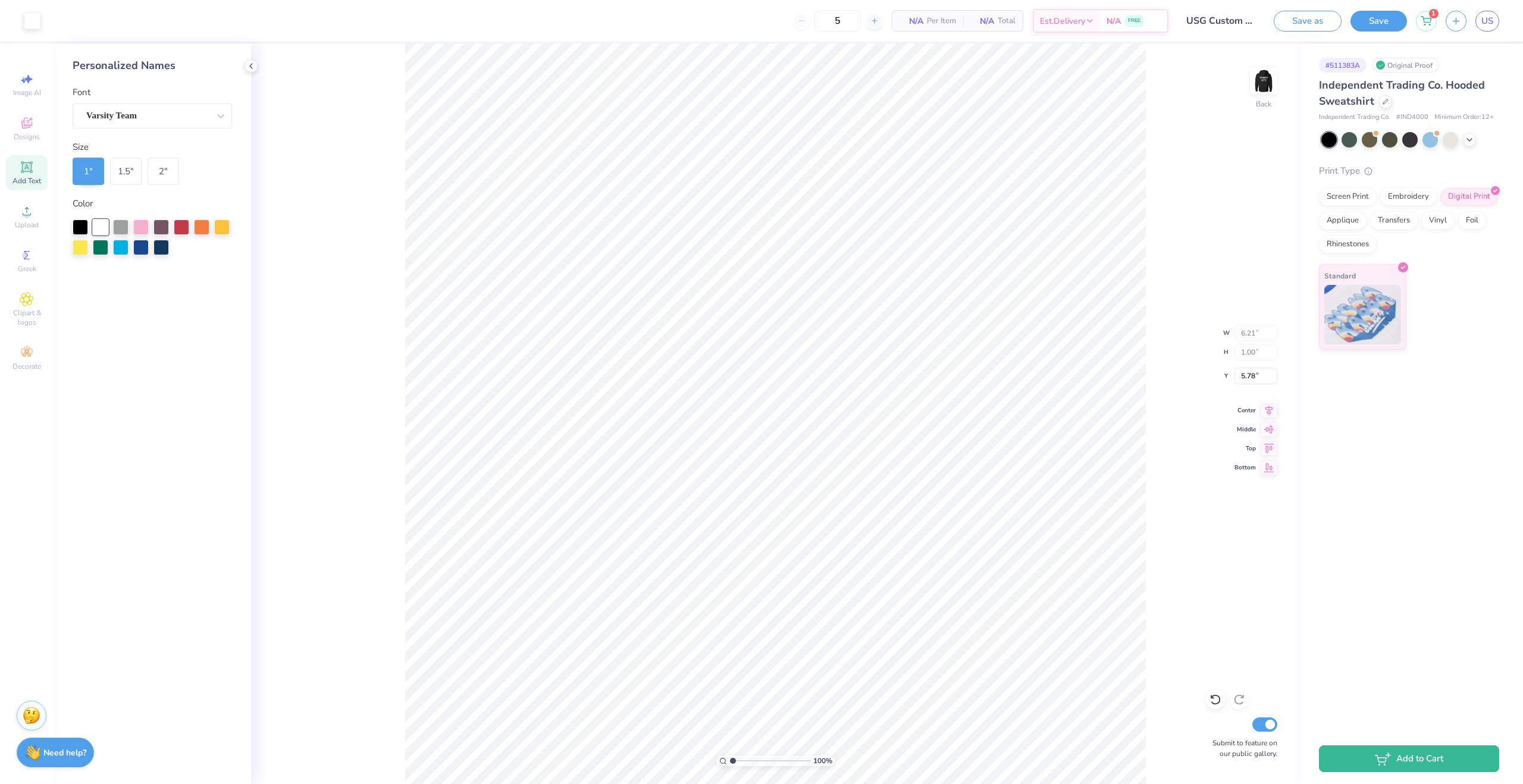
type input "5.77"
click at [126, 158] on div "1.5 "" at bounding box center [126, 171] width 31 height 27
type input "9.32"
type input "1.50"
type input "5.52"
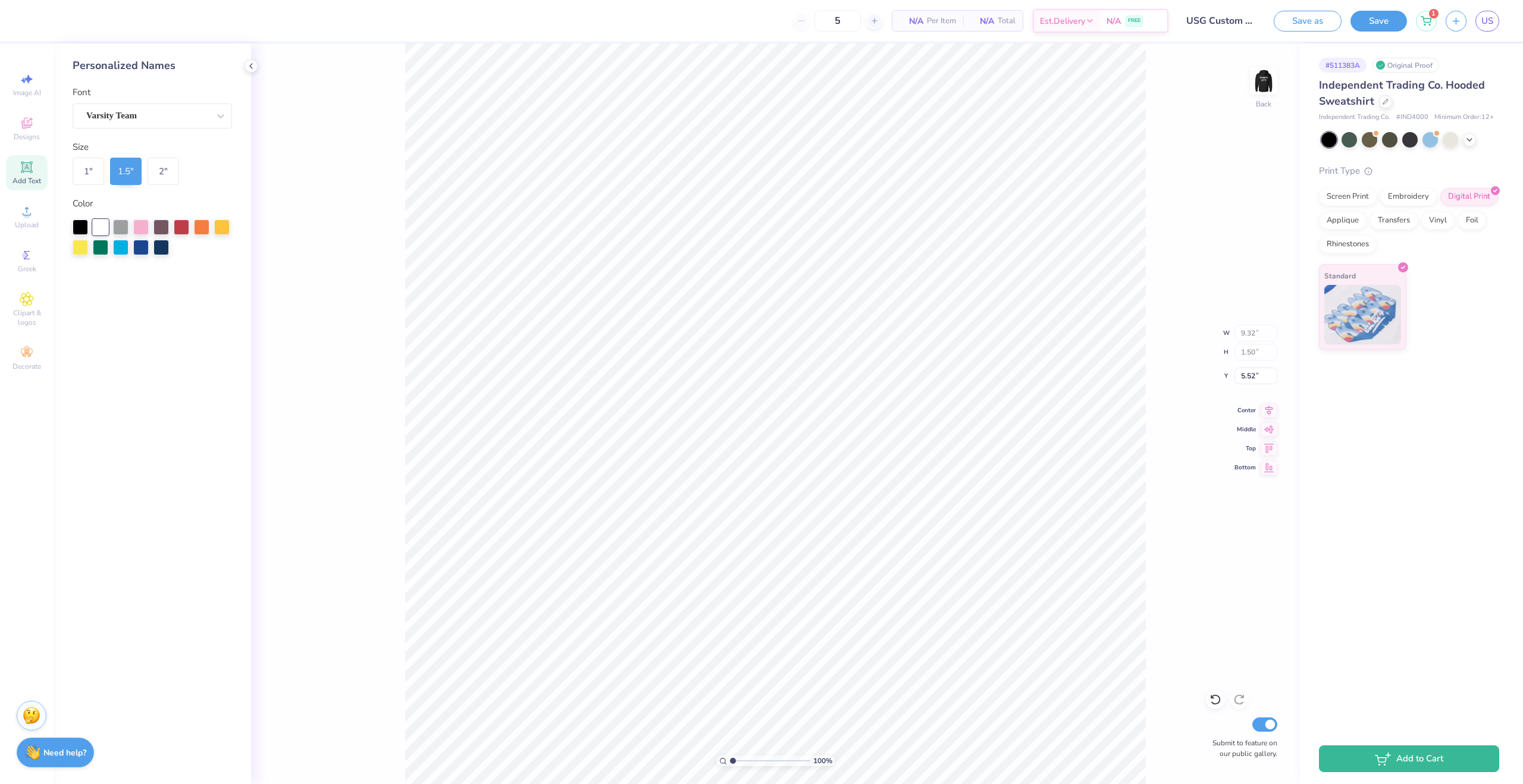
click at [109, 167] on div "1 " 1.5 " 2 "" at bounding box center [152, 171] width 160 height 27
click at [97, 169] on div "1 "" at bounding box center [88, 171] width 31 height 27
type input "6.21"
type input "1.00"
type input "5.77"
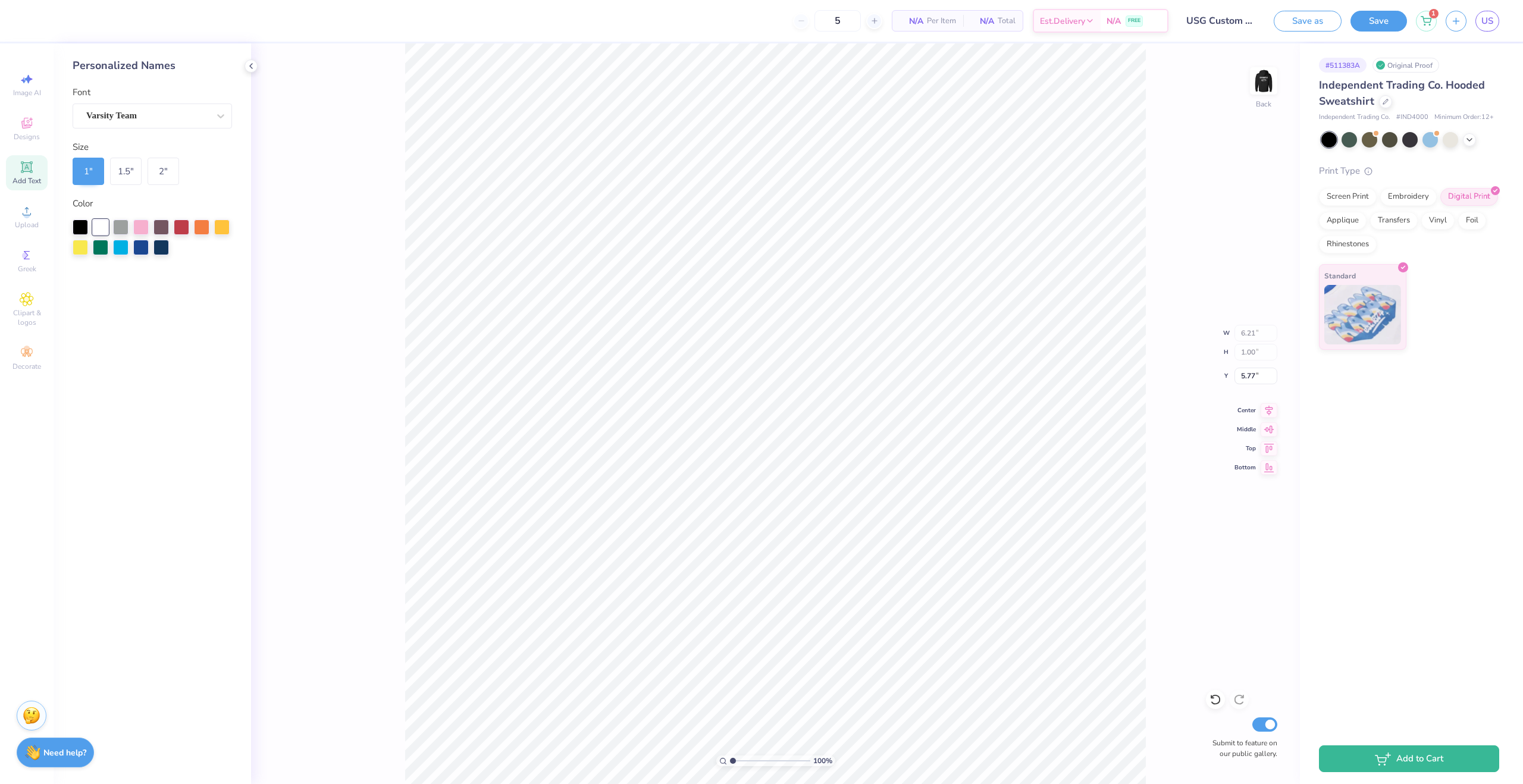
click at [28, 177] on span "Add Text" at bounding box center [27, 181] width 28 height 9
type input "6.82"
type input "1.98"
type input "6.26"
type input "5.75"
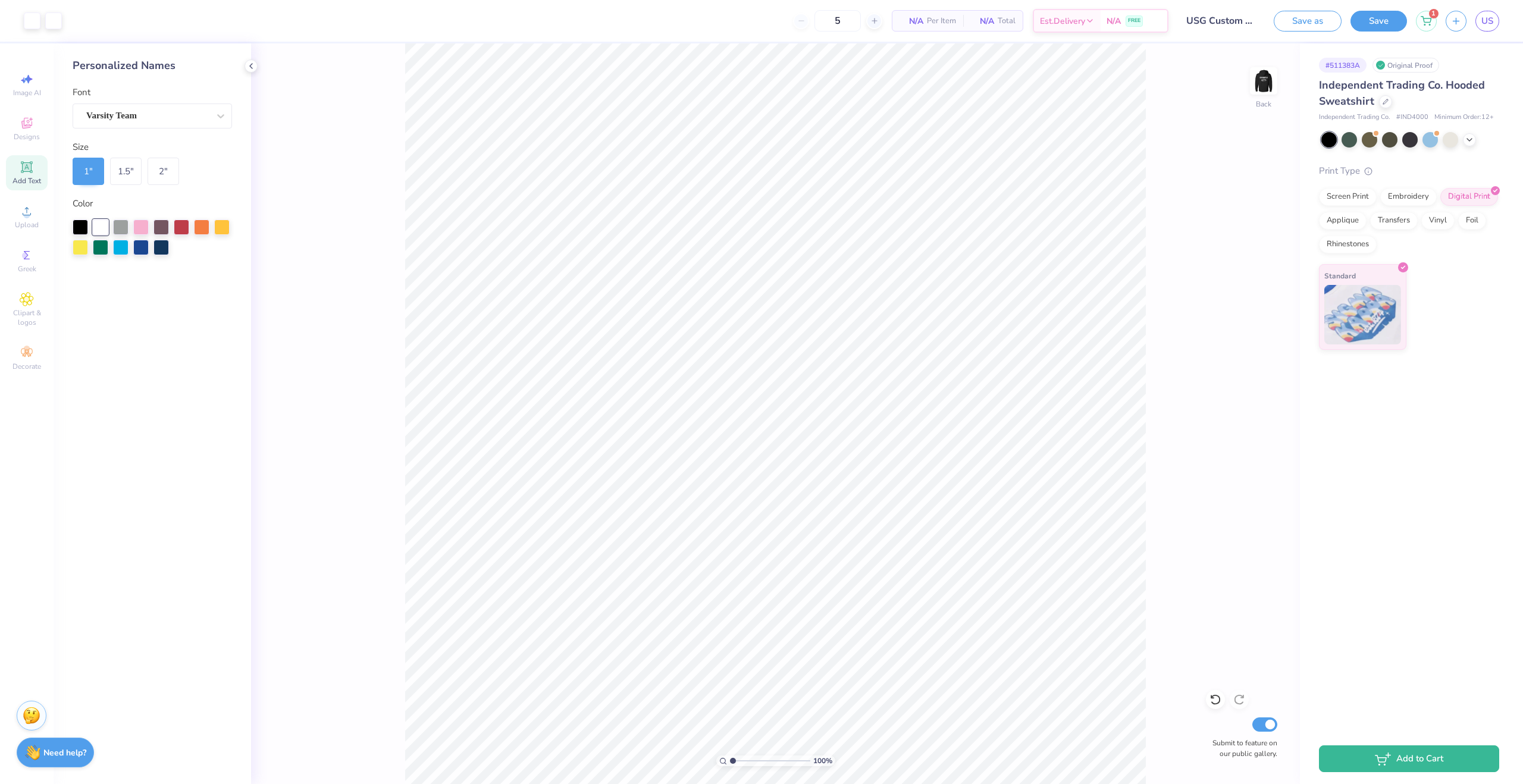
click at [1173, 401] on div "100 % Back Submit to feature on our public gallery." at bounding box center [775, 413] width 1049 height 740
click at [251, 69] on icon at bounding box center [251, 66] width 9 height 9
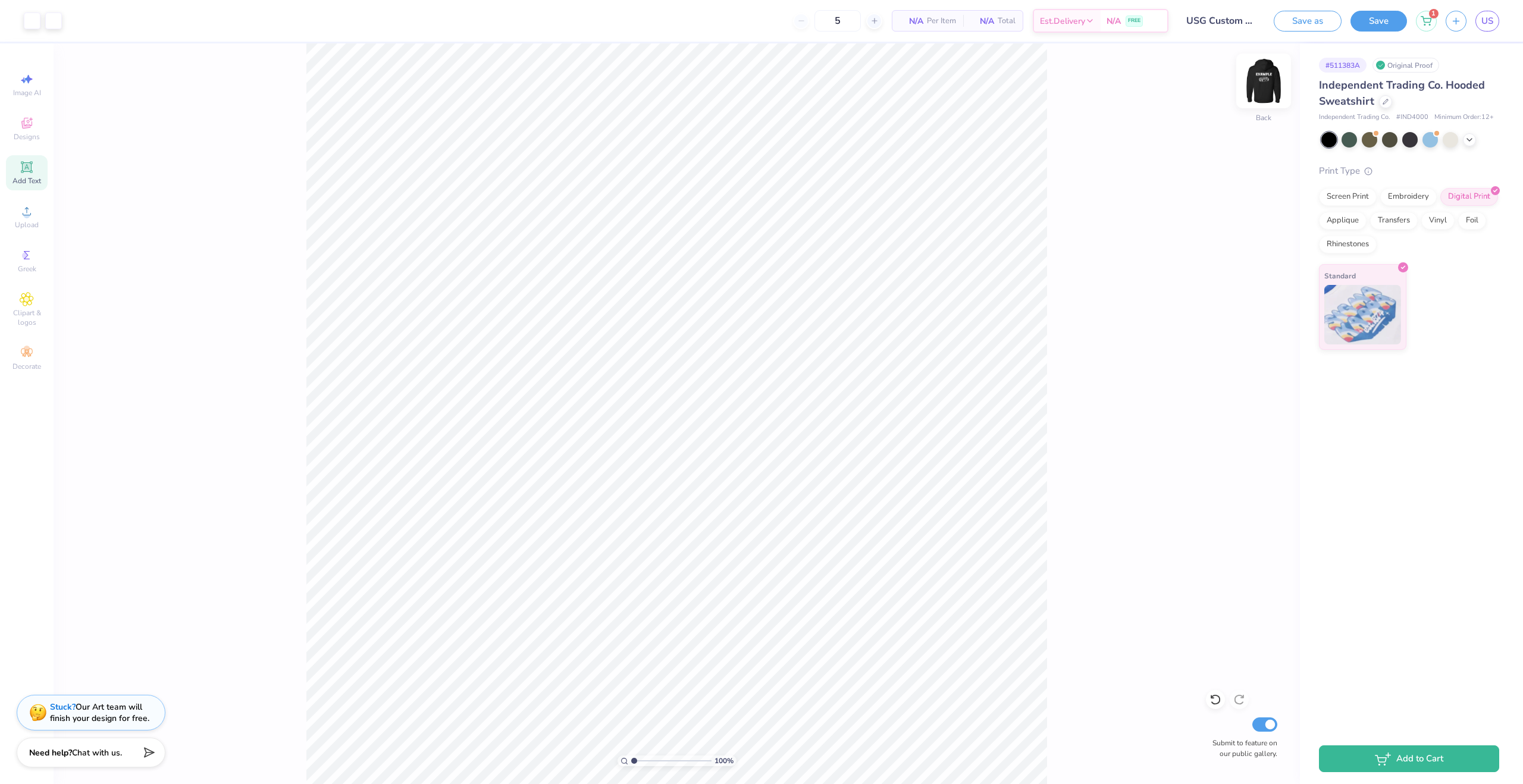
click at [1253, 84] on img at bounding box center [1264, 81] width 48 height 48
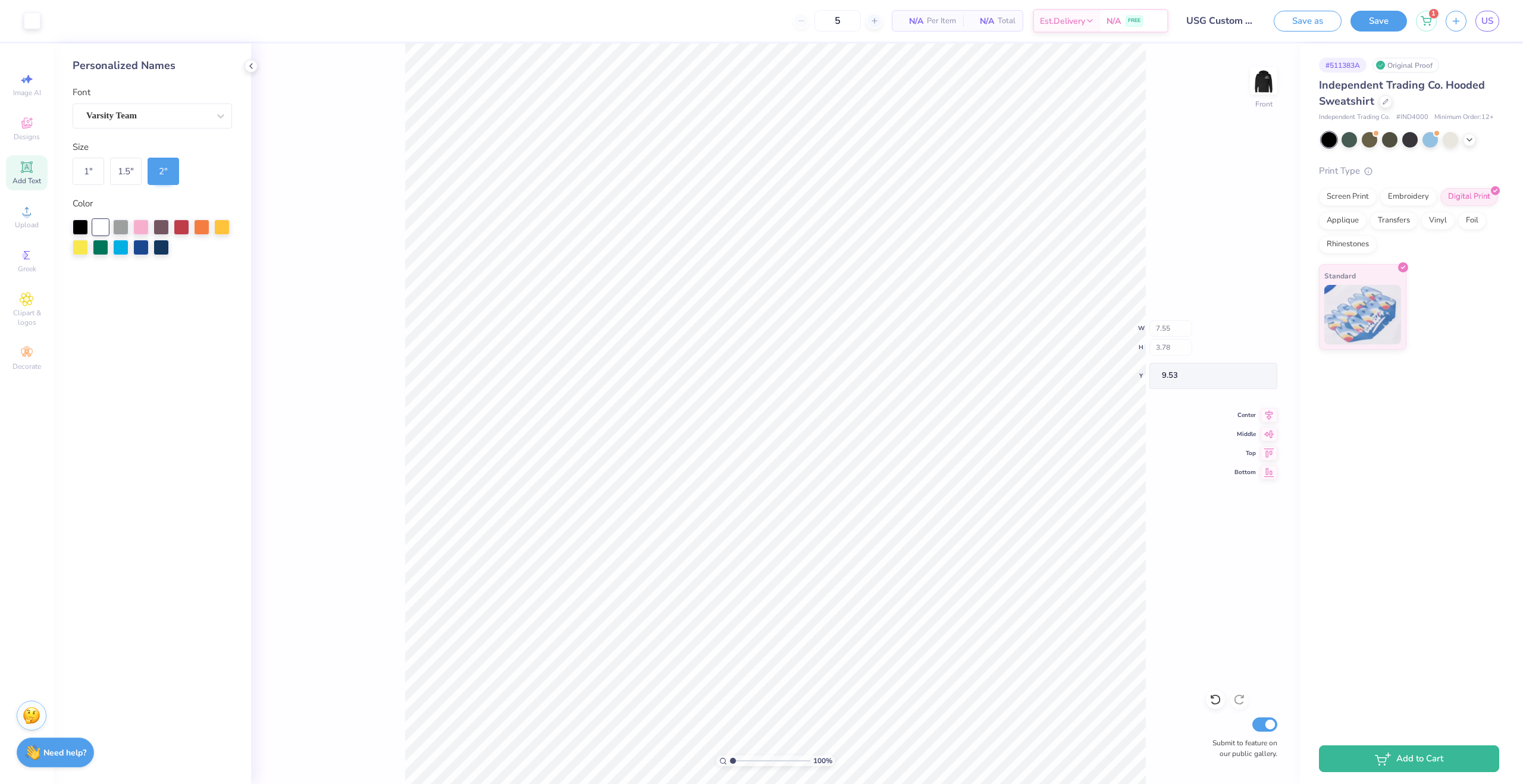
type input "9.53"
type input "3.74"
type input "3.30"
type input "9.64"
type input "9.58"
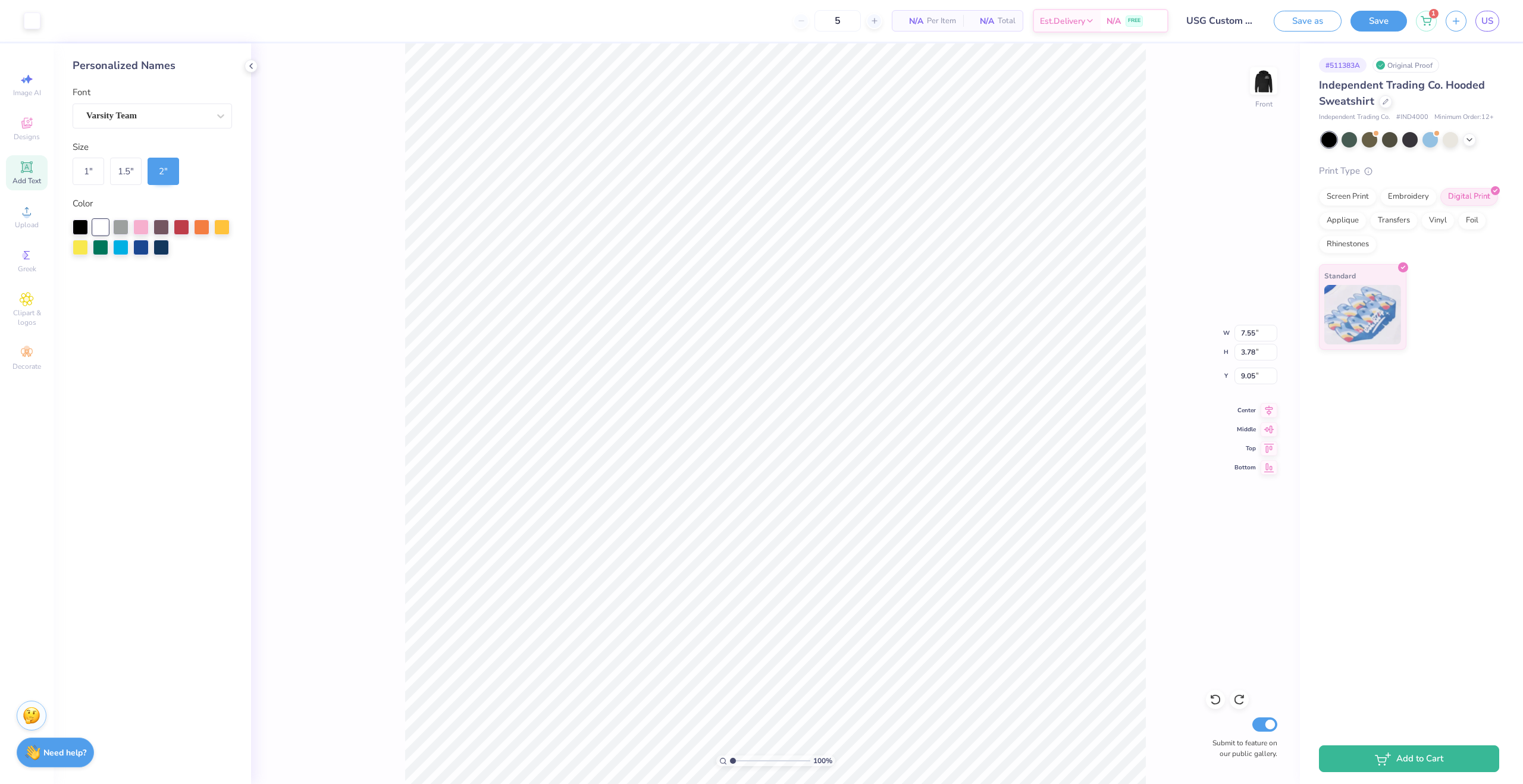
type input "11.64"
type input "5.82"
type input "6.00"
type input "14.00"
type input "7.01"
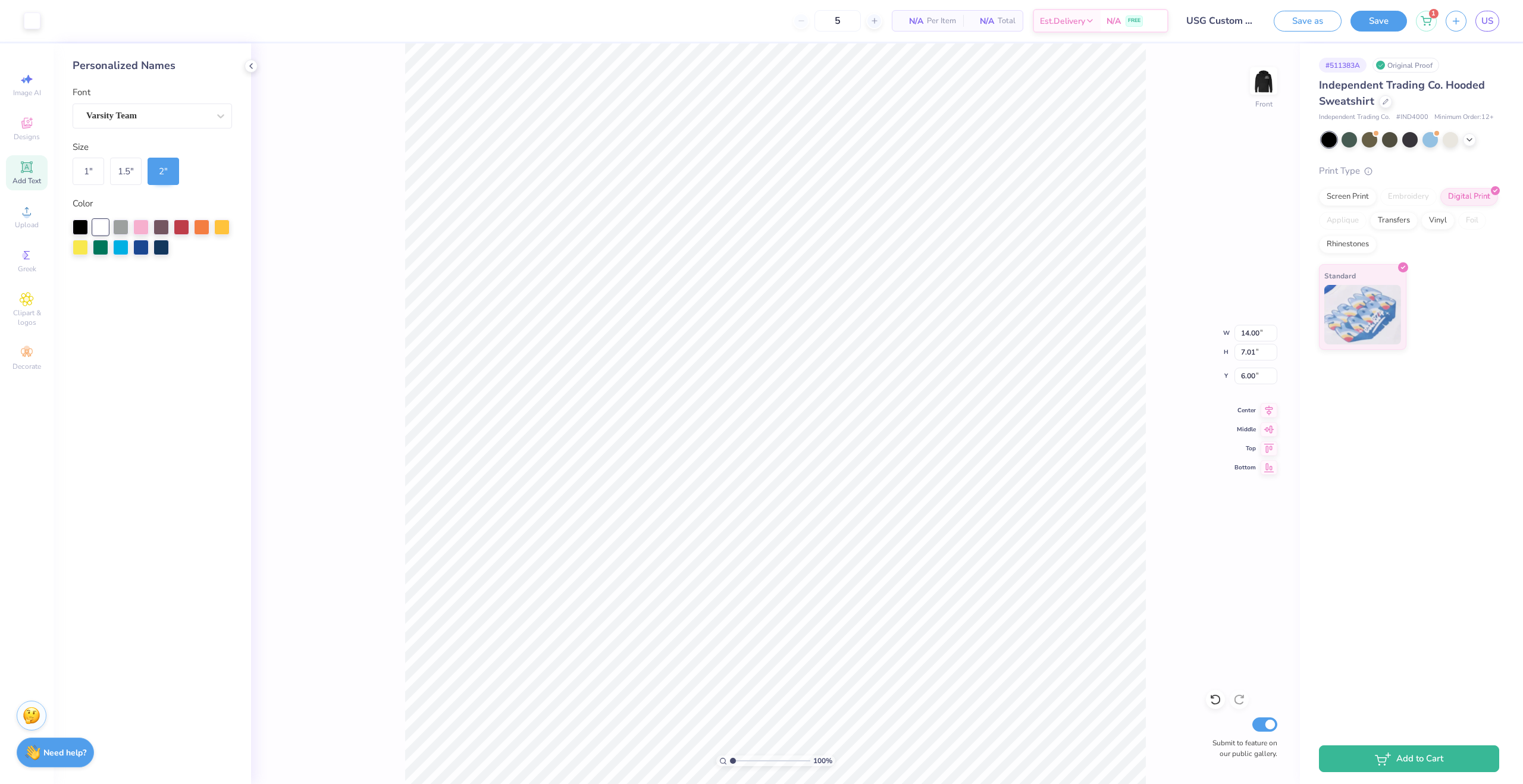
click at [1202, 400] on div "100 % Front W 14.00 14.00 " H 7.01 7.01 " Y 6.00 6.00 " Center Middle Top Botto…" at bounding box center [775, 413] width 1049 height 740
click at [1260, 85] on img at bounding box center [1264, 81] width 48 height 48
click at [1260, 85] on img at bounding box center [1264, 81] width 24 height 24
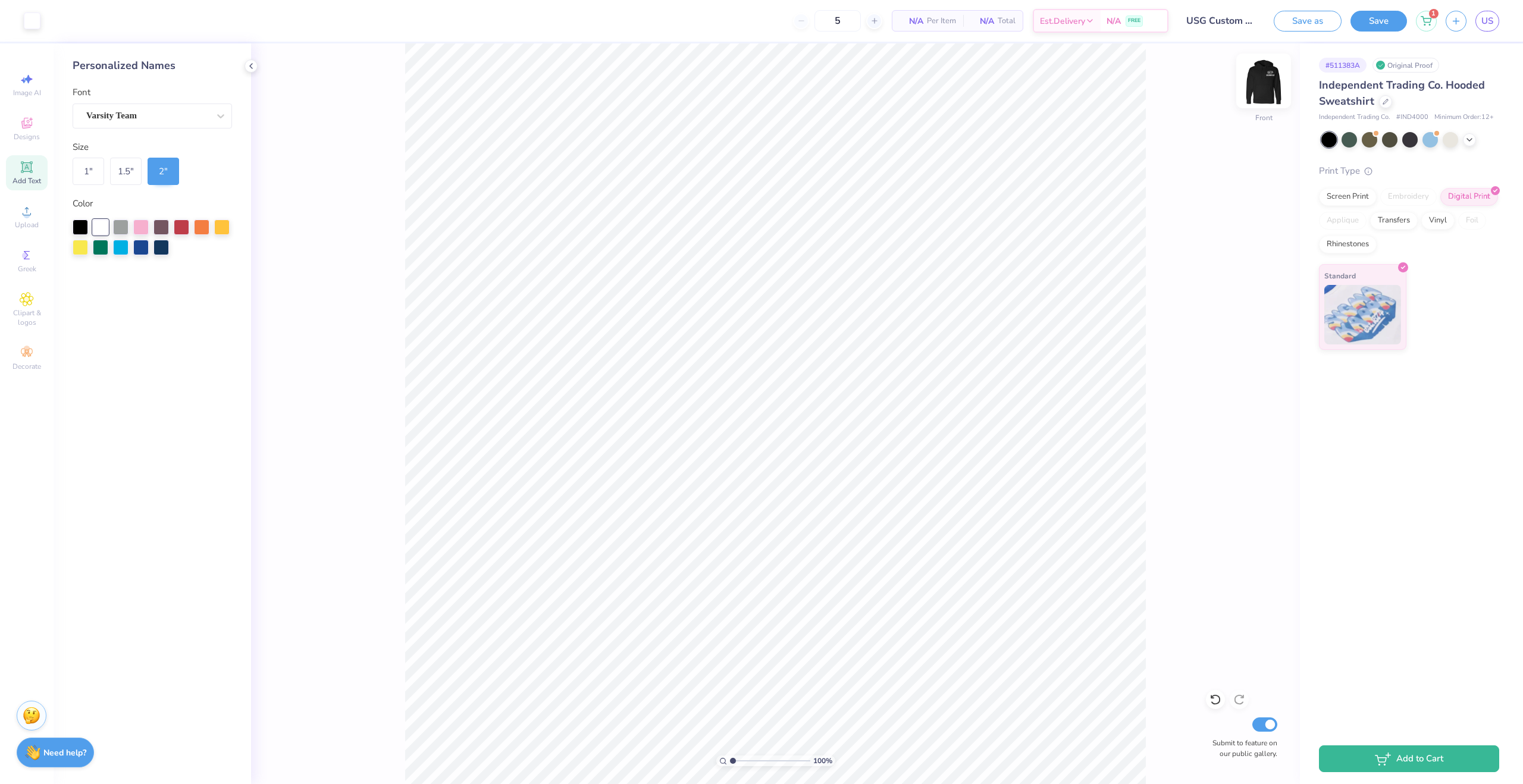
click at [1257, 92] on img at bounding box center [1264, 81] width 48 height 48
drag, startPoint x: 1270, startPoint y: 165, endPoint x: 1290, endPoint y: 131, distance: 39.4
click at [1270, 165] on div "100 % Back Submit to feature on our public gallery." at bounding box center [775, 413] width 1049 height 740
click at [1360, 20] on button "Save" at bounding box center [1378, 19] width 57 height 20
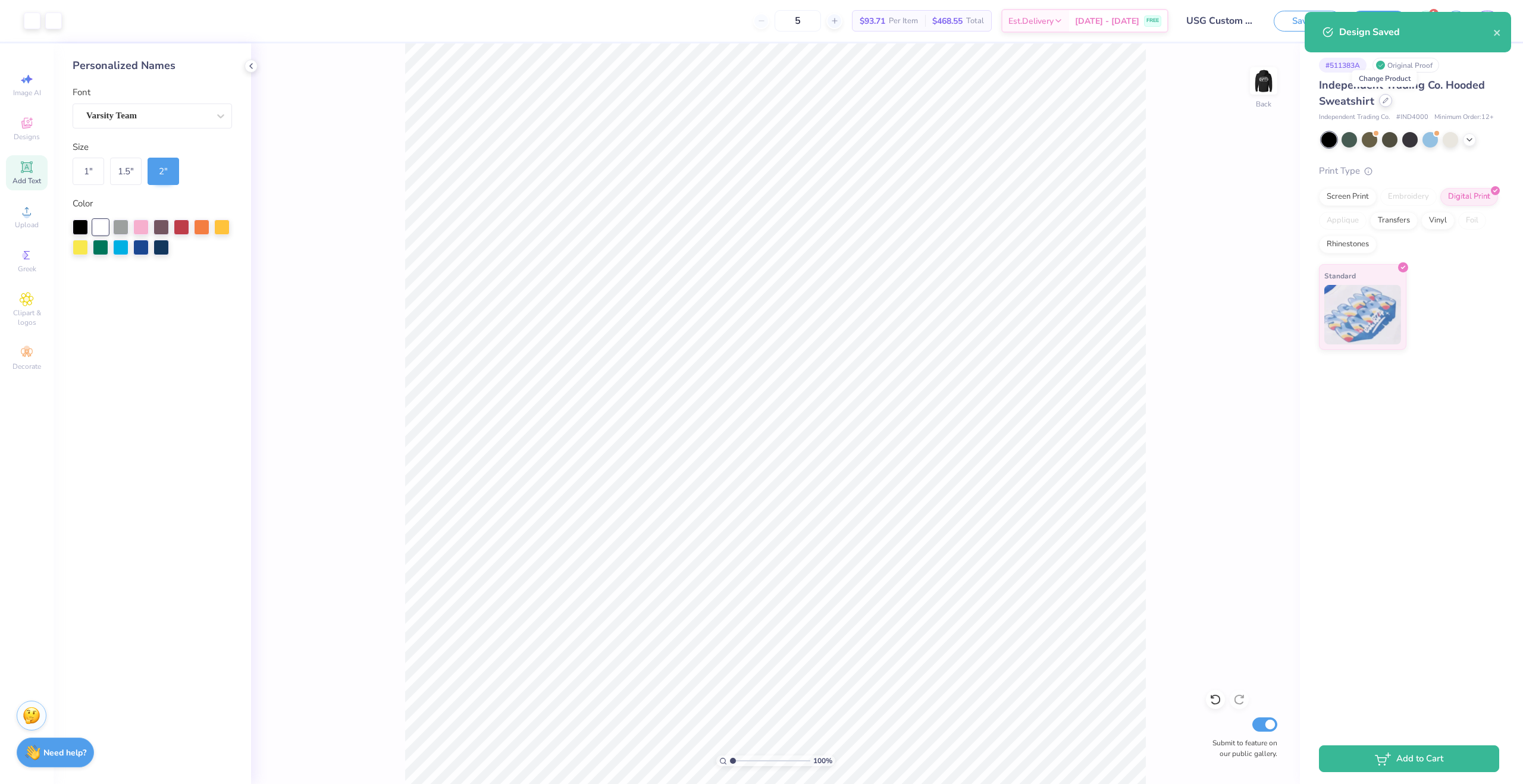
click at [1388, 101] on div at bounding box center [1385, 101] width 13 height 13
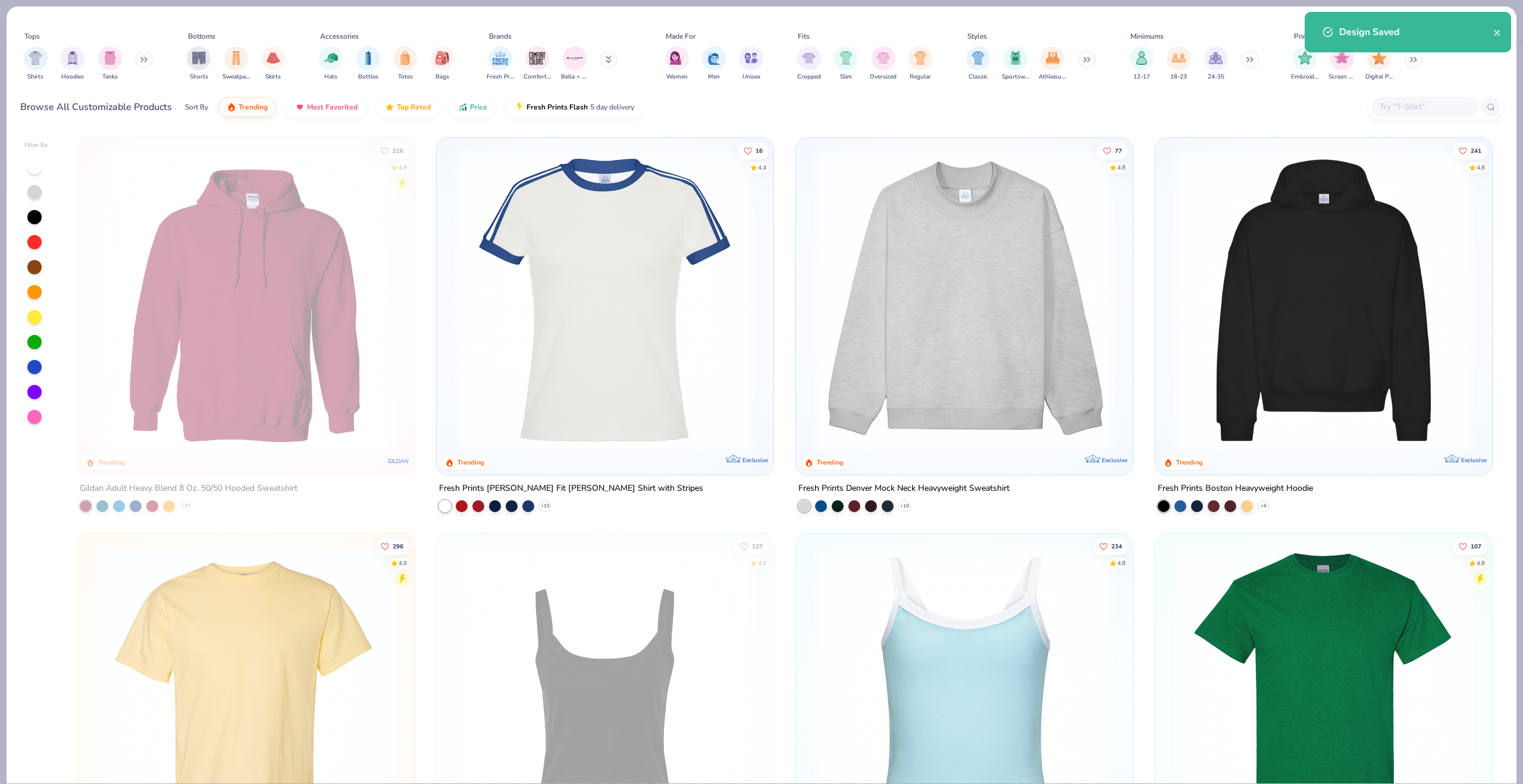
click at [1352, 329] on img at bounding box center [1323, 300] width 313 height 301
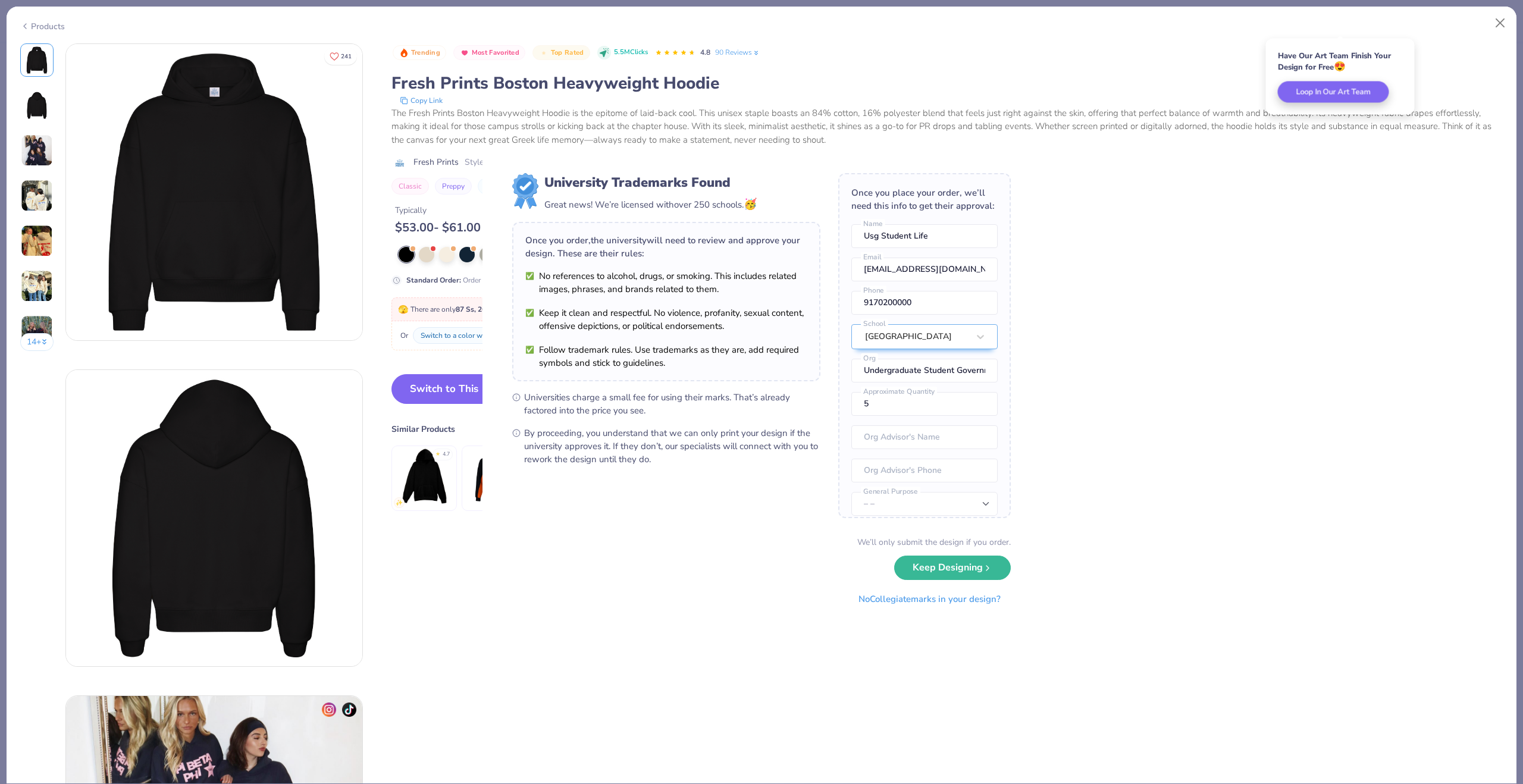
click at [474, 204] on div "University Trademarks Found Great news! We’re licensed with over 250 schools. 🥳…" at bounding box center [762, 392] width 1523 height 784
click at [481, 195] on div "University Trademarks Found Great news! We’re licensed with over 250 schools. 🥳…" at bounding box center [762, 392] width 1523 height 784
click at [531, 147] on div "University Trademarks Found Great news! We’re licensed with over 250 schools. 🥳…" at bounding box center [762, 392] width 1523 height 784
click at [973, 574] on button "Keep Designing" at bounding box center [952, 564] width 116 height 24
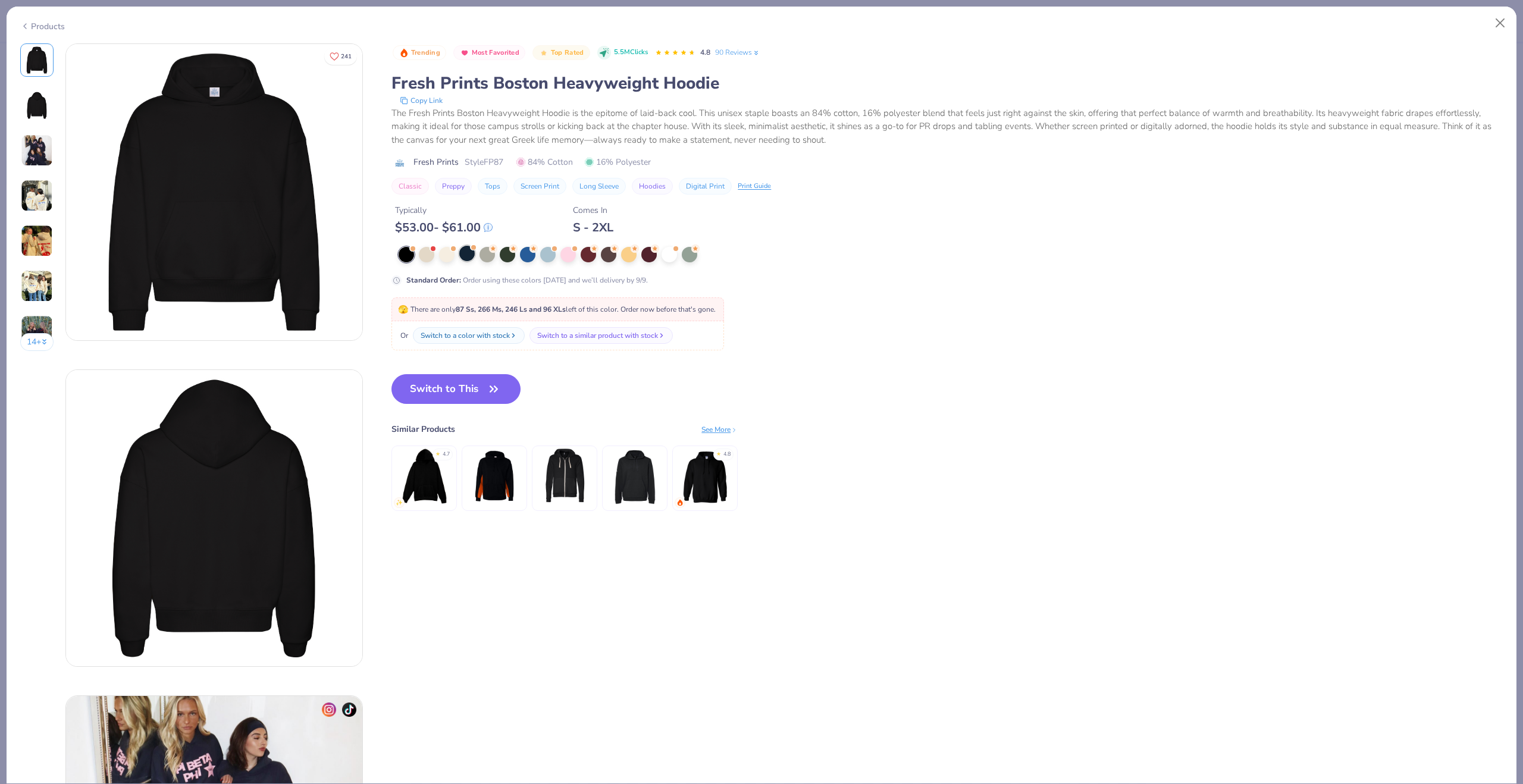
click at [470, 258] on div at bounding box center [467, 254] width 16 height 16
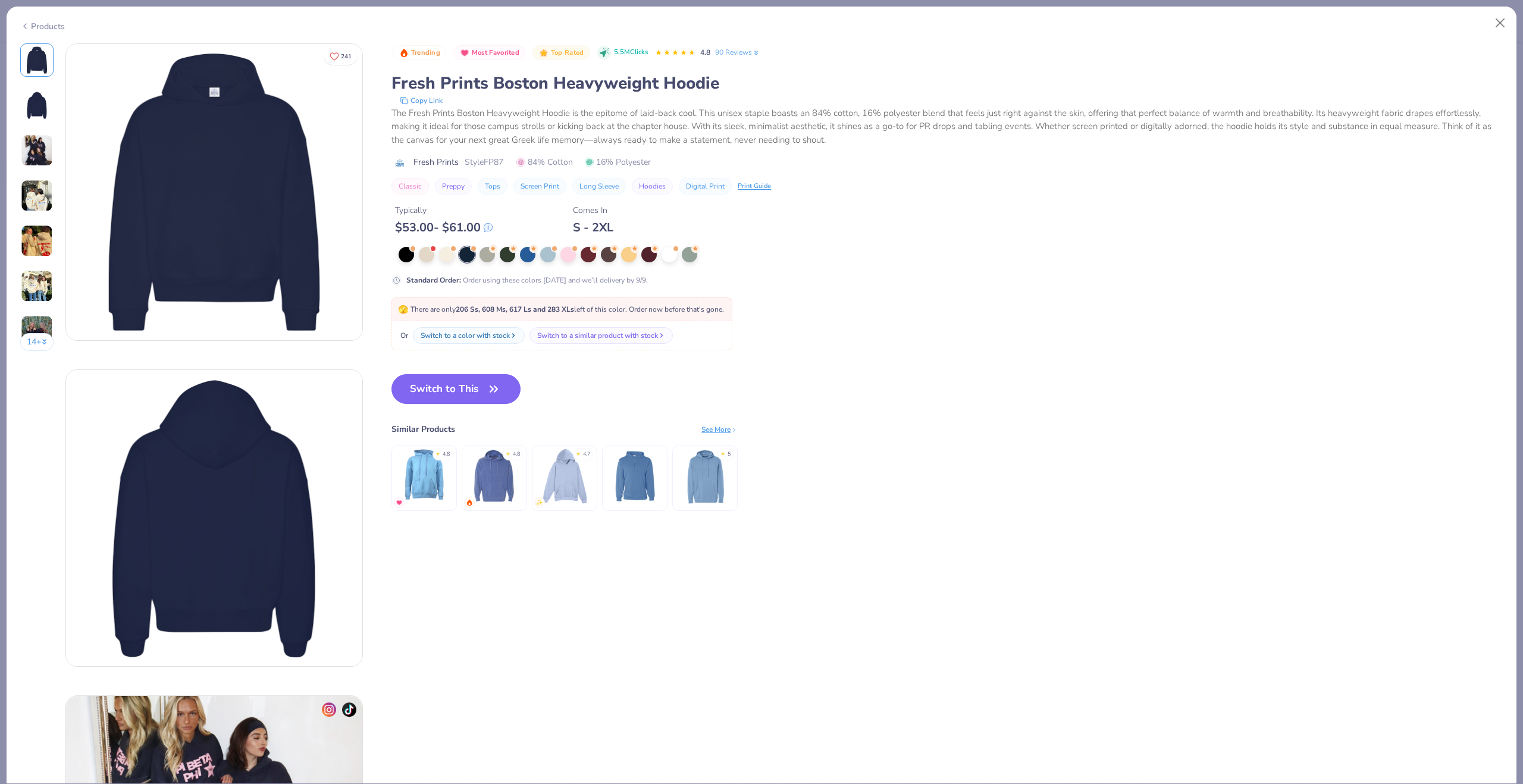
click at [403, 265] on div "Standard Order : Order using these colors [DATE] and we’ll delivery by 9/9." at bounding box center [629, 266] width 476 height 38
click at [406, 257] on div at bounding box center [406, 254] width 16 height 16
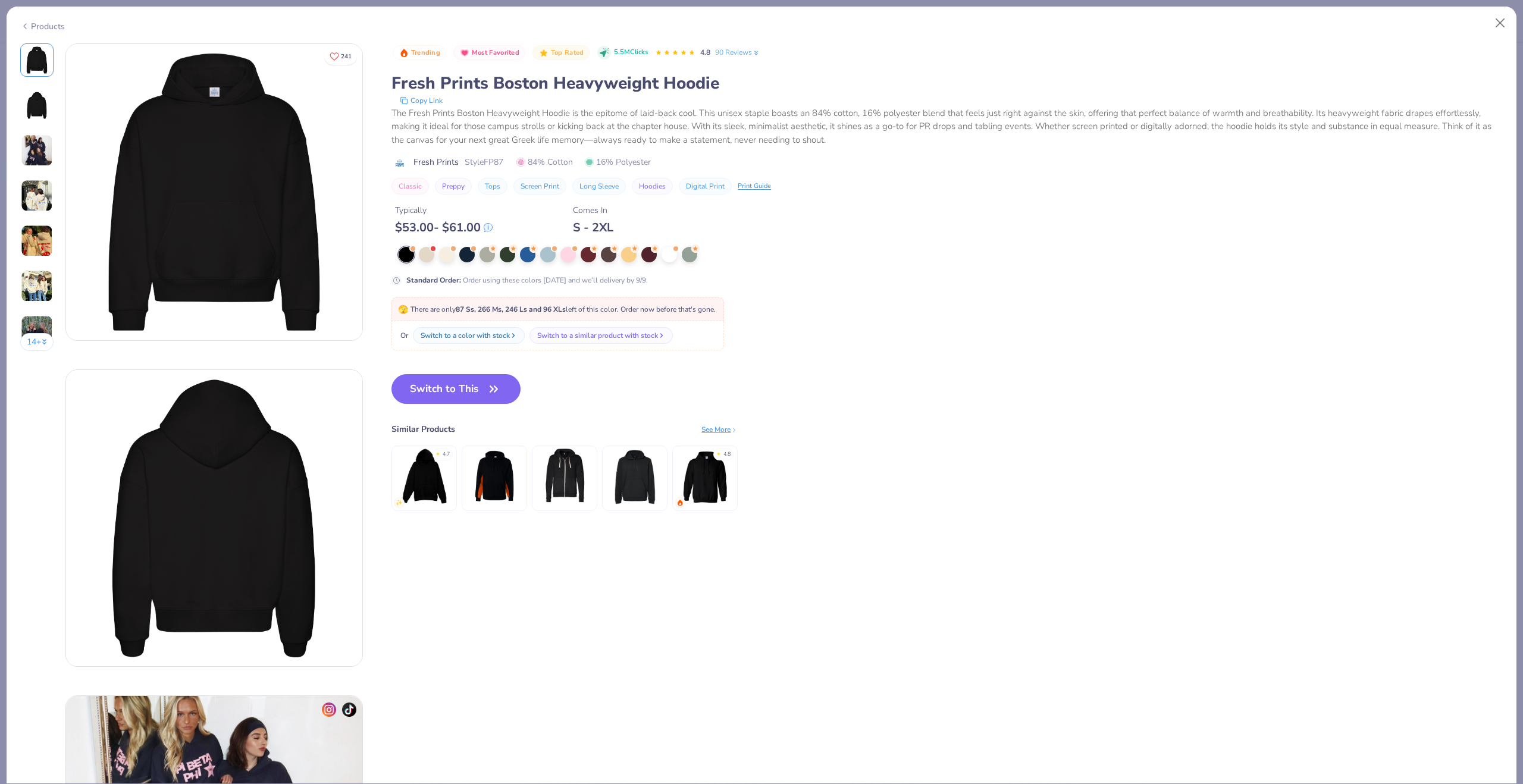
drag, startPoint x: 457, startPoint y: 393, endPoint x: 851, endPoint y: 360, distance: 395.4
click at [457, 393] on button "Switch to This" at bounding box center [456, 389] width 129 height 30
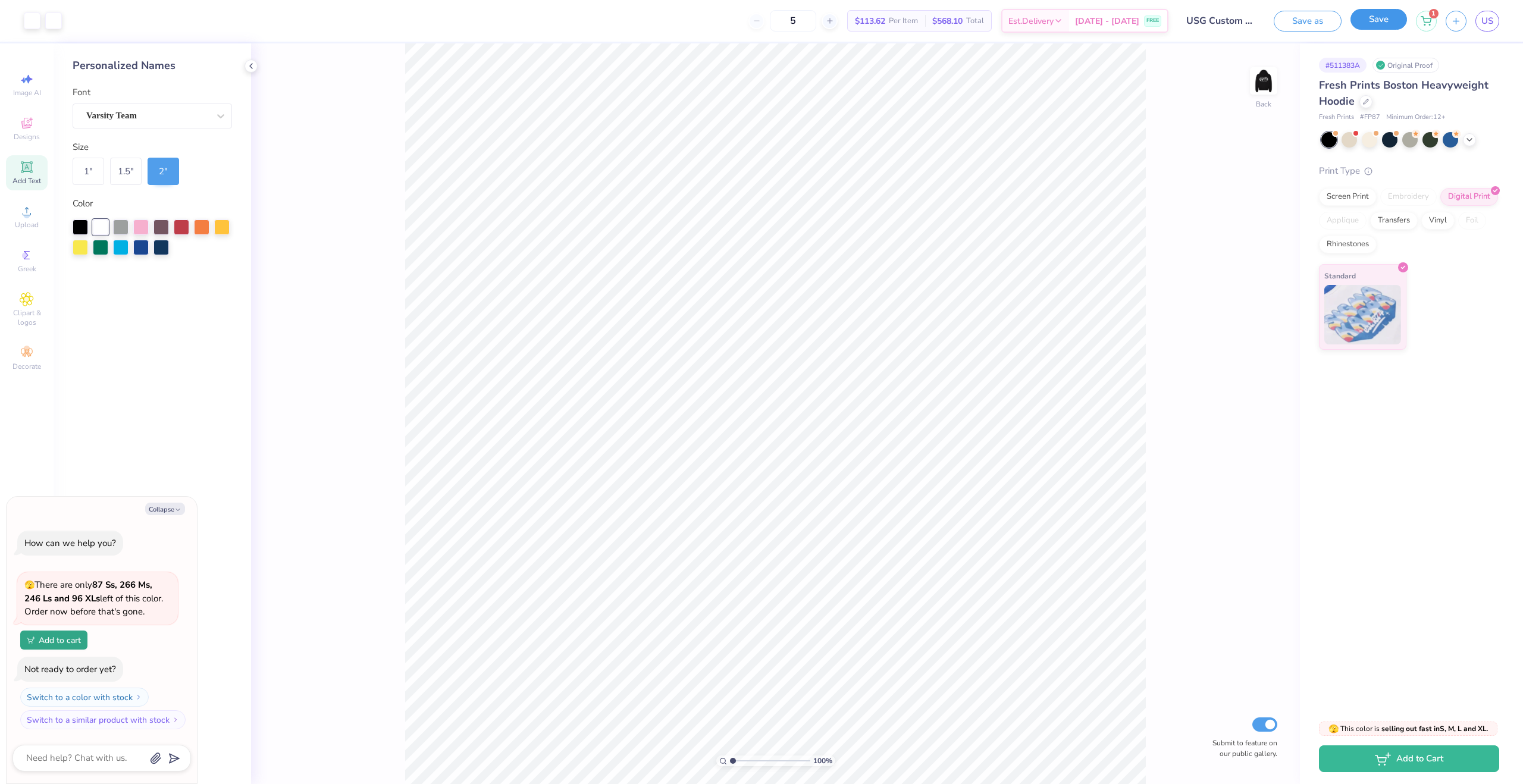
click at [1366, 26] on button "Save" at bounding box center [1378, 19] width 57 height 20
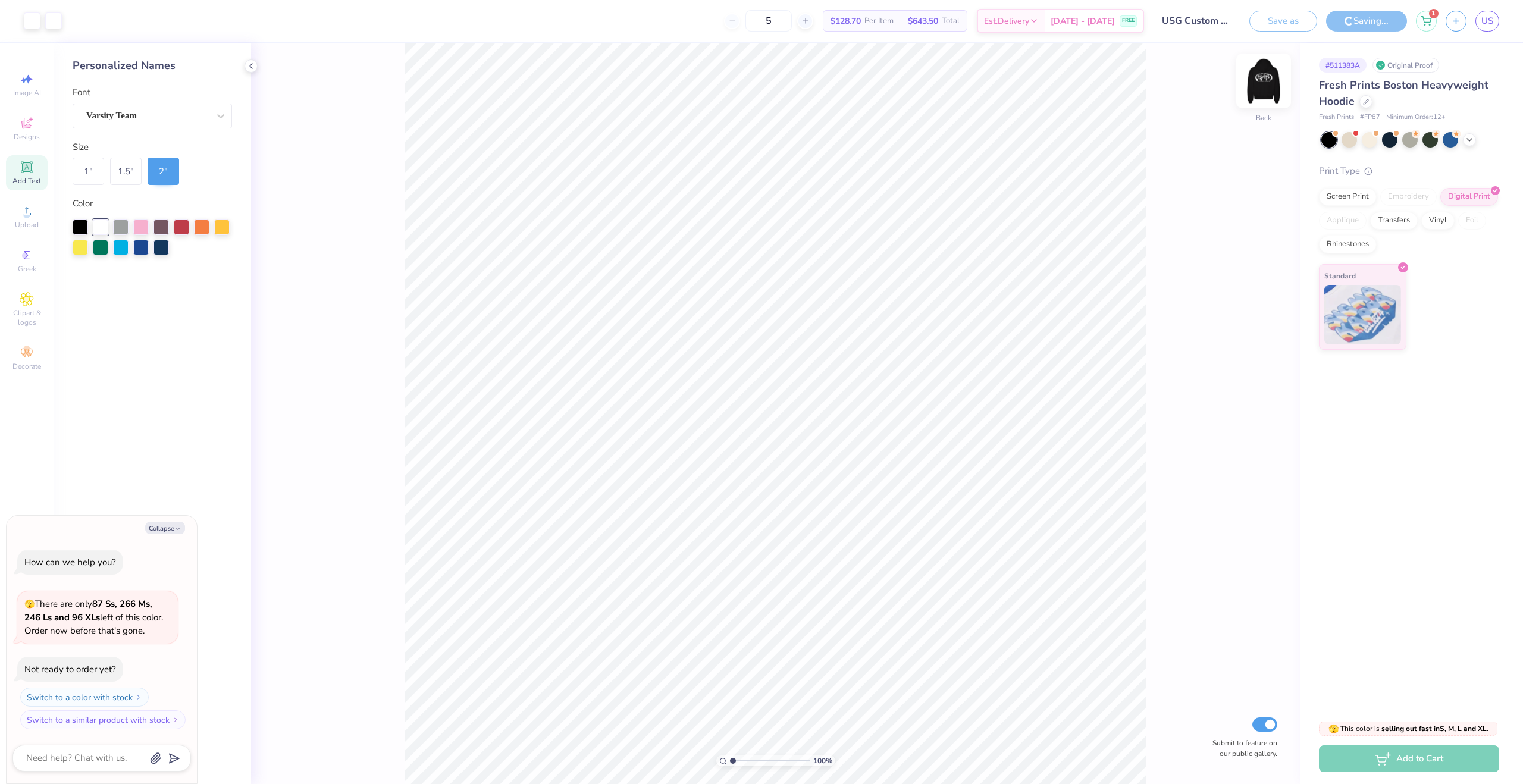
click at [1260, 71] on img at bounding box center [1264, 81] width 48 height 48
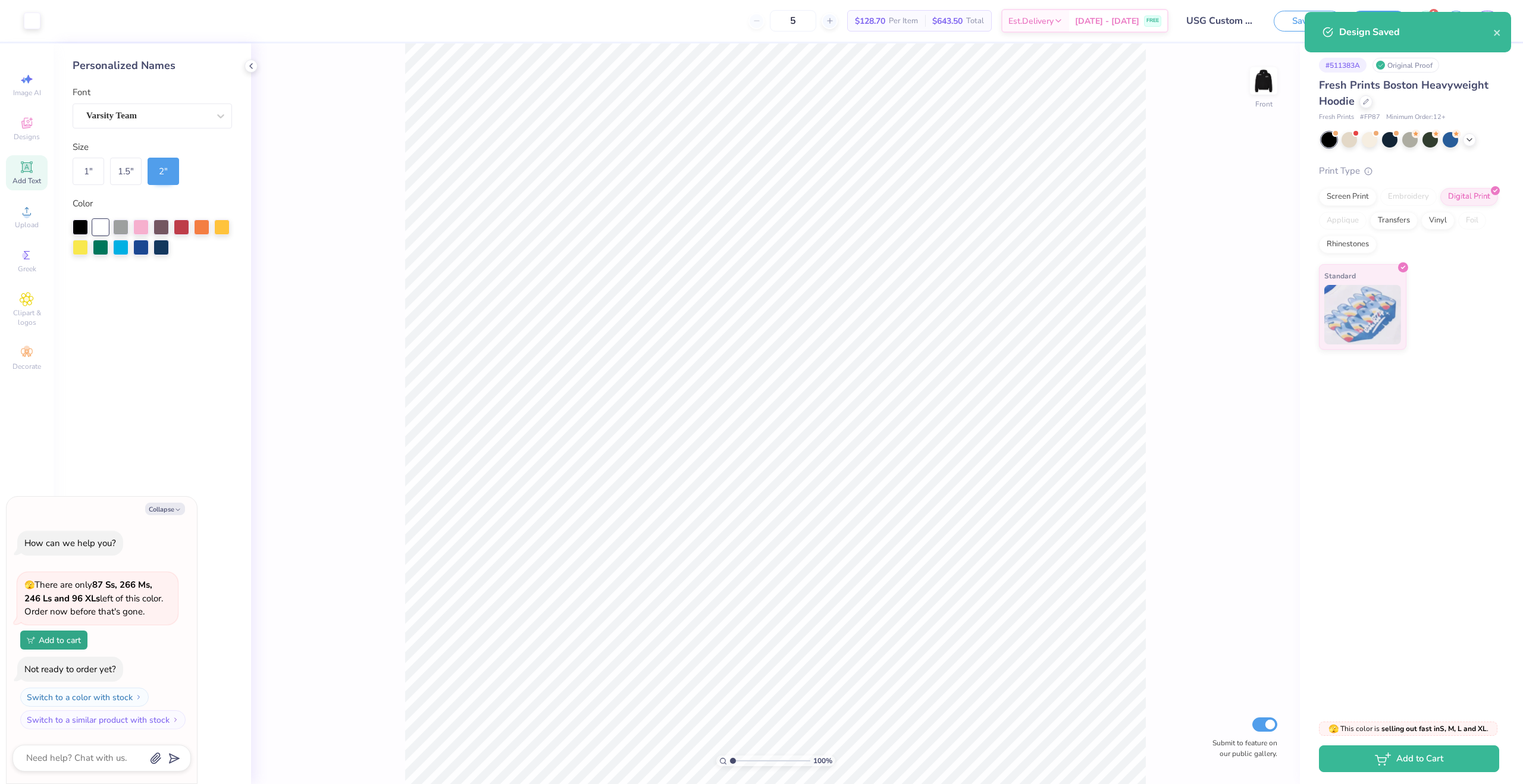
click at [1260, 71] on img at bounding box center [1264, 81] width 24 height 24
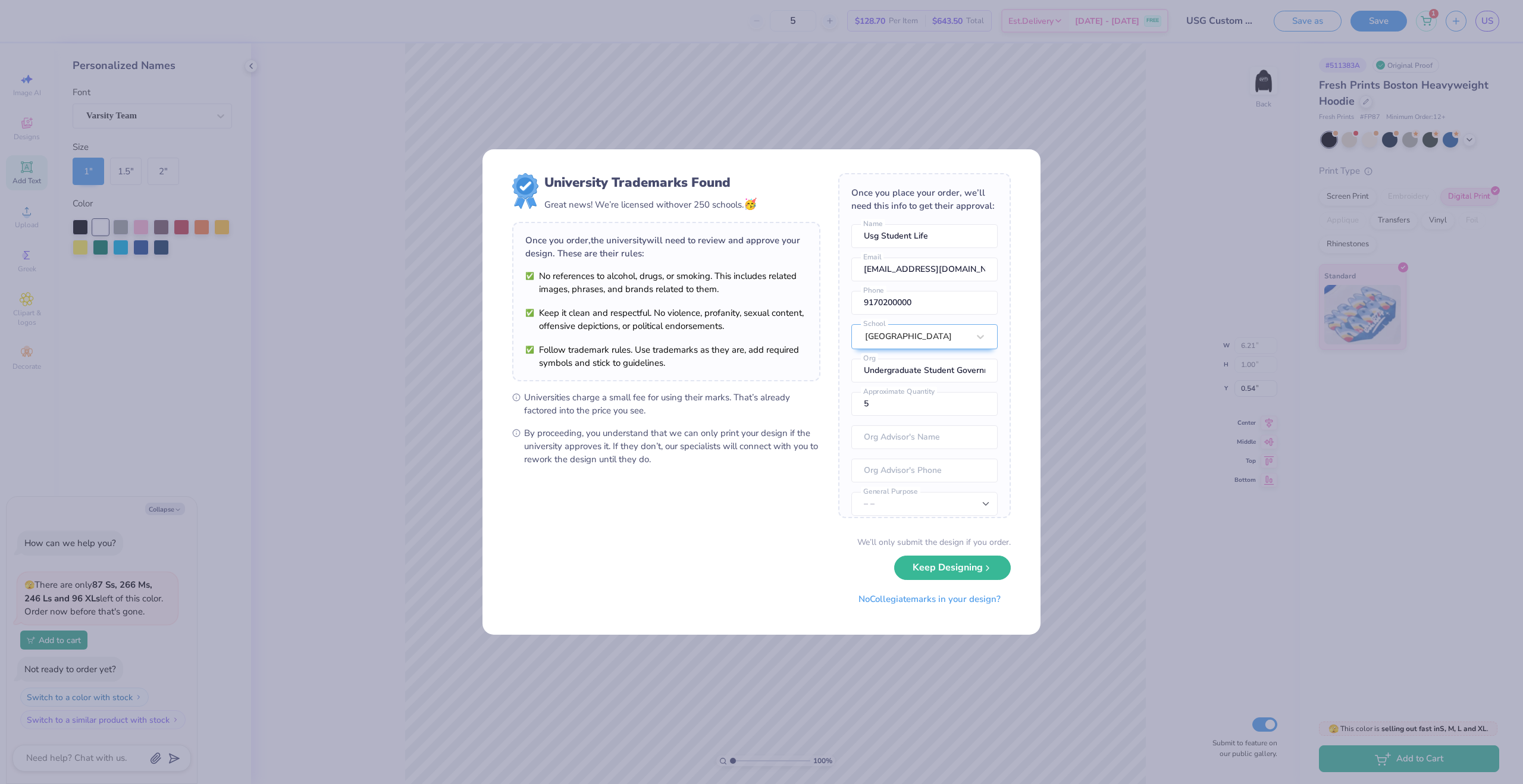
click at [842, 332] on body "5 $128.70 Per Item $643.50 Total Est. Delivery [DATE] - [DATE] FREE Design Titl…" at bounding box center [762, 392] width 1523 height 784
click at [929, 568] on button "Keep Designing" at bounding box center [952, 567] width 116 height 24
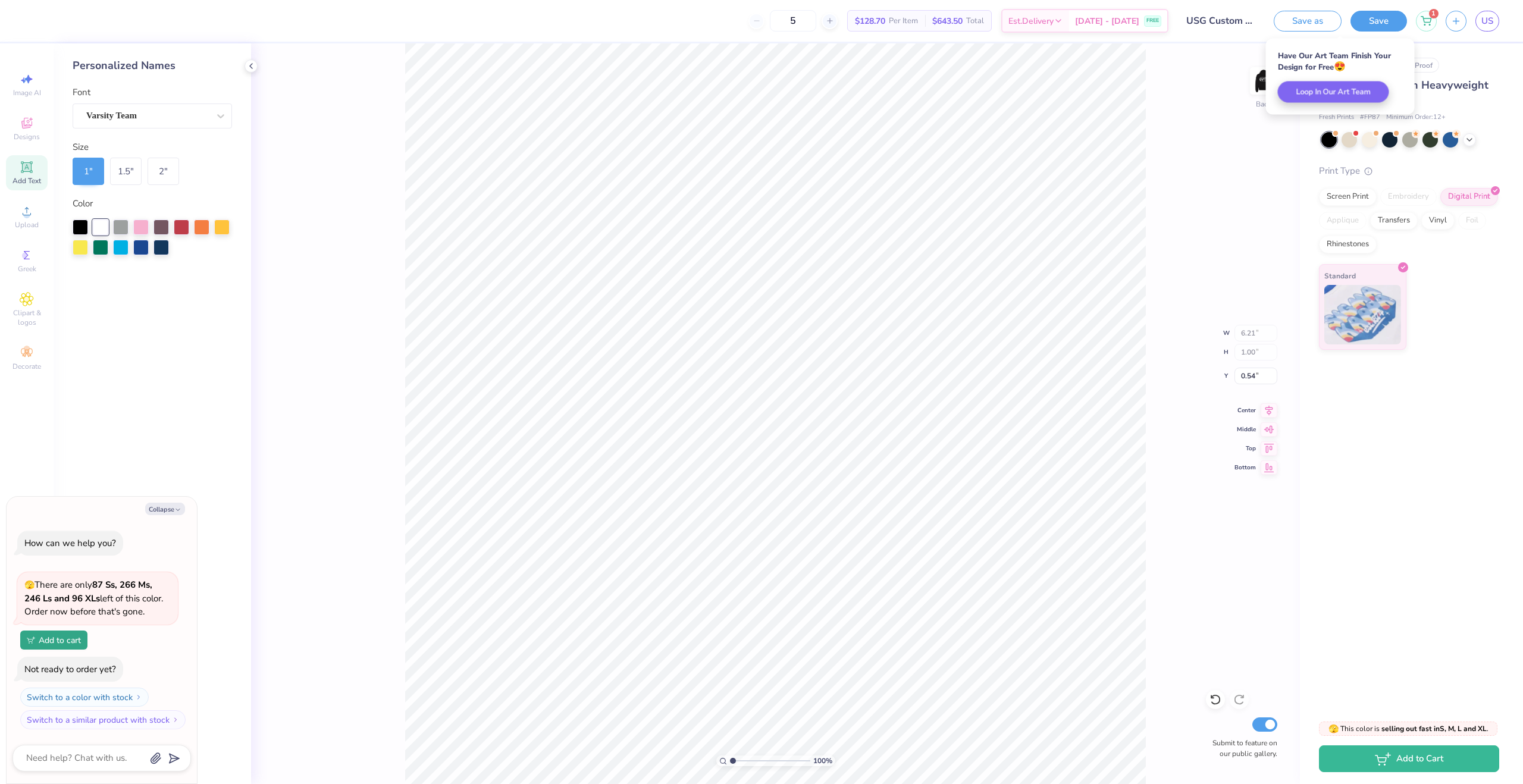
click at [1283, 335] on div "100 % Back W 6.21 6.21 " H 1.00 1.00 " Y 0.54 0.54 " Center Middle Top Bottom S…" at bounding box center [775, 413] width 1049 height 740
click at [1255, 86] on img at bounding box center [1264, 81] width 48 height 48
click at [1255, 86] on img at bounding box center [1264, 81] width 24 height 24
type textarea "x"
type input "4.21"
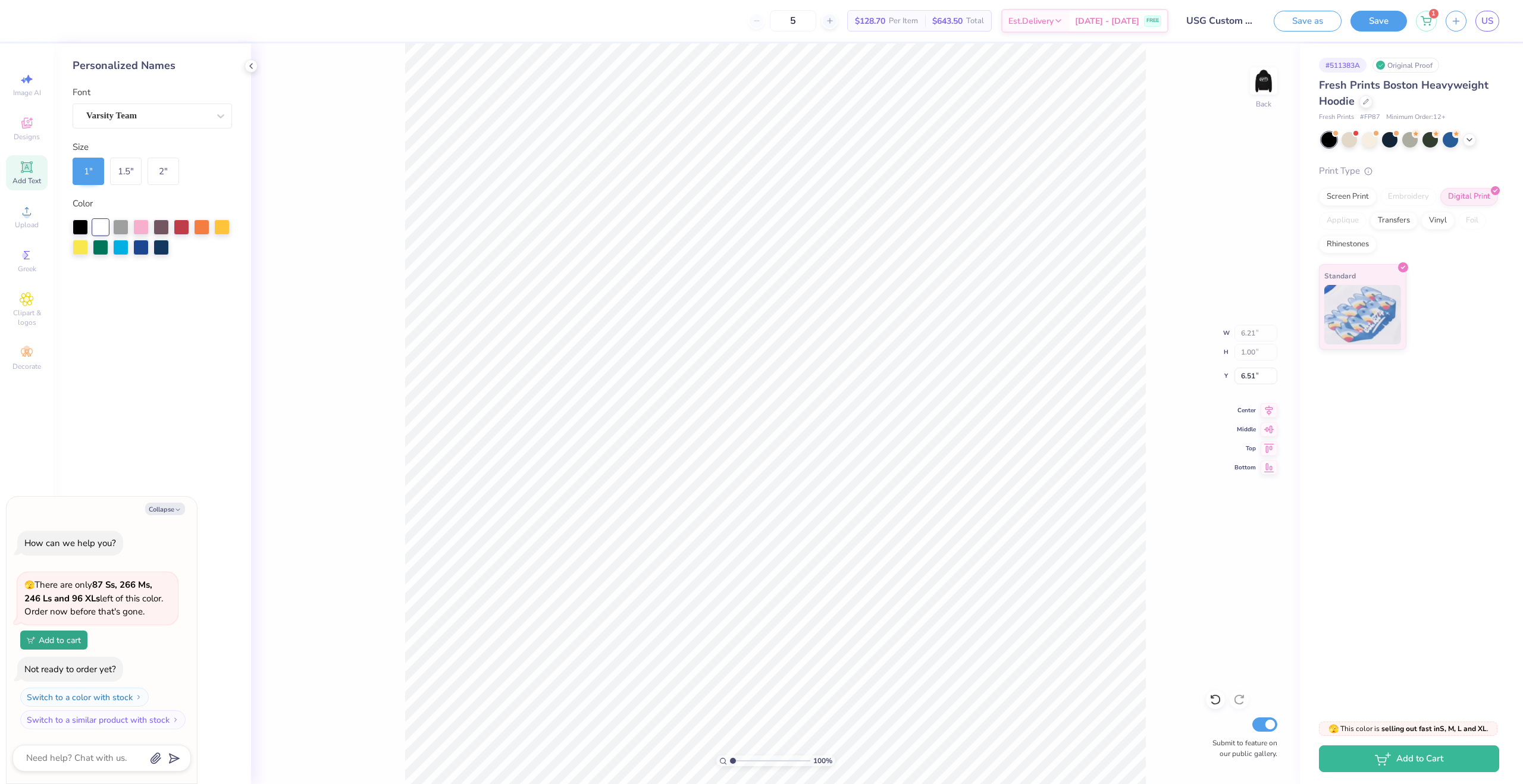
type input "2.11"
type input "3.34"
drag, startPoint x: 1242, startPoint y: 81, endPoint x: 1256, endPoint y: 82, distance: 14.0
click at [1245, 81] on div "100 % Back Submit to feature on our public gallery." at bounding box center [775, 413] width 1049 height 740
click at [1274, 82] on img at bounding box center [1264, 81] width 48 height 48
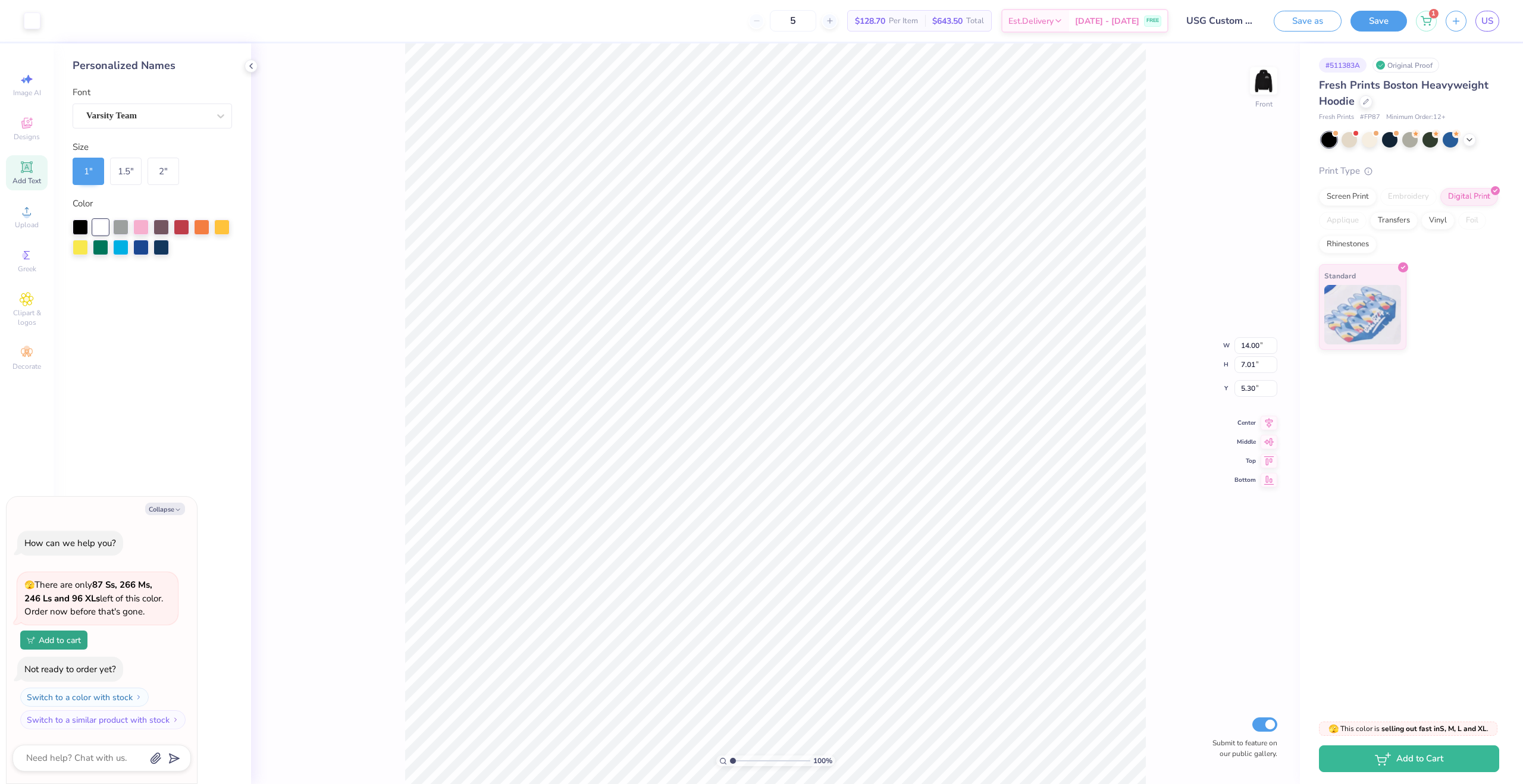
type textarea "x"
type input "5.00"
type textarea "x"
type input "5.92"
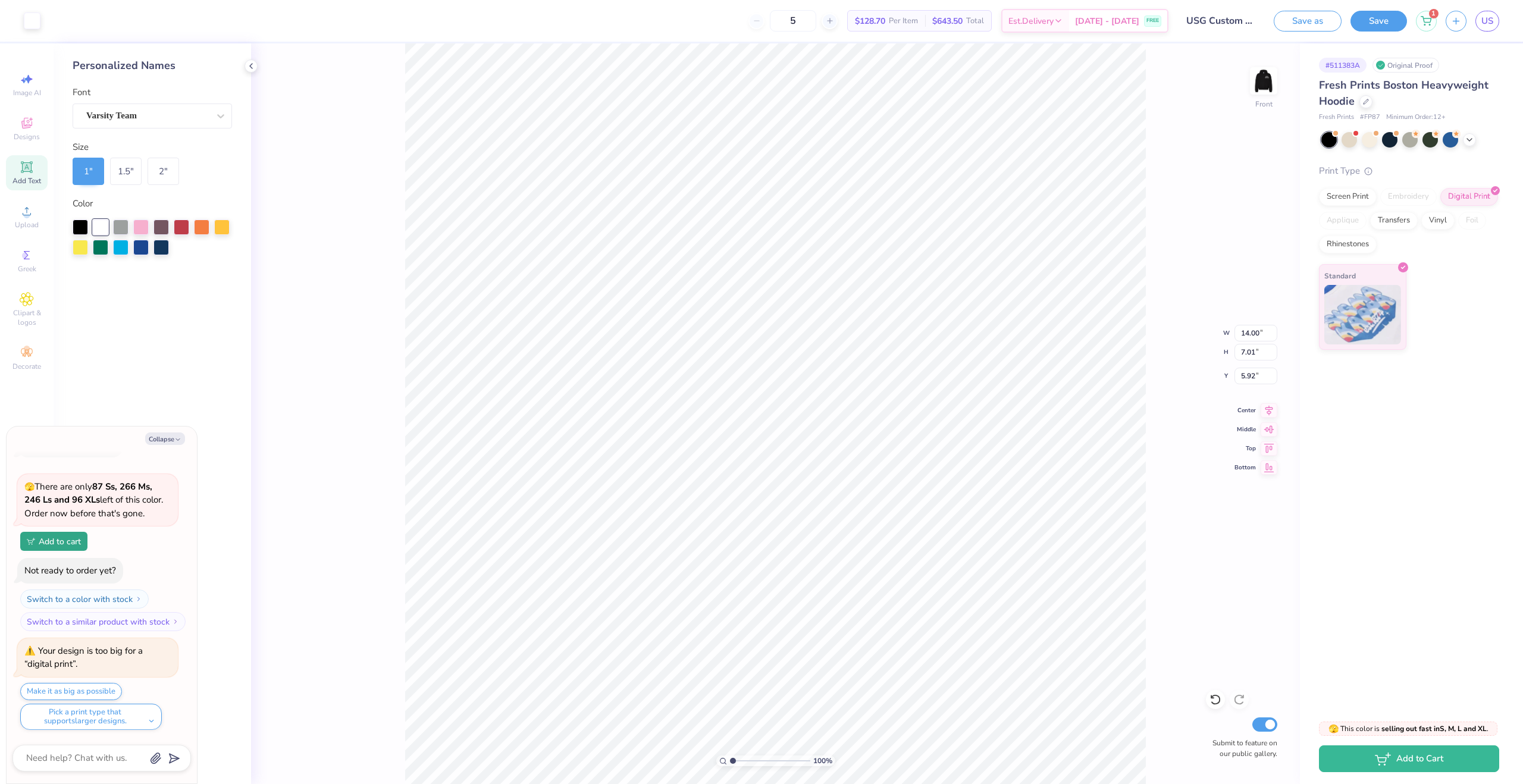
type textarea "x"
type input "5.00"
click at [1363, 25] on button "Save" at bounding box center [1378, 19] width 57 height 20
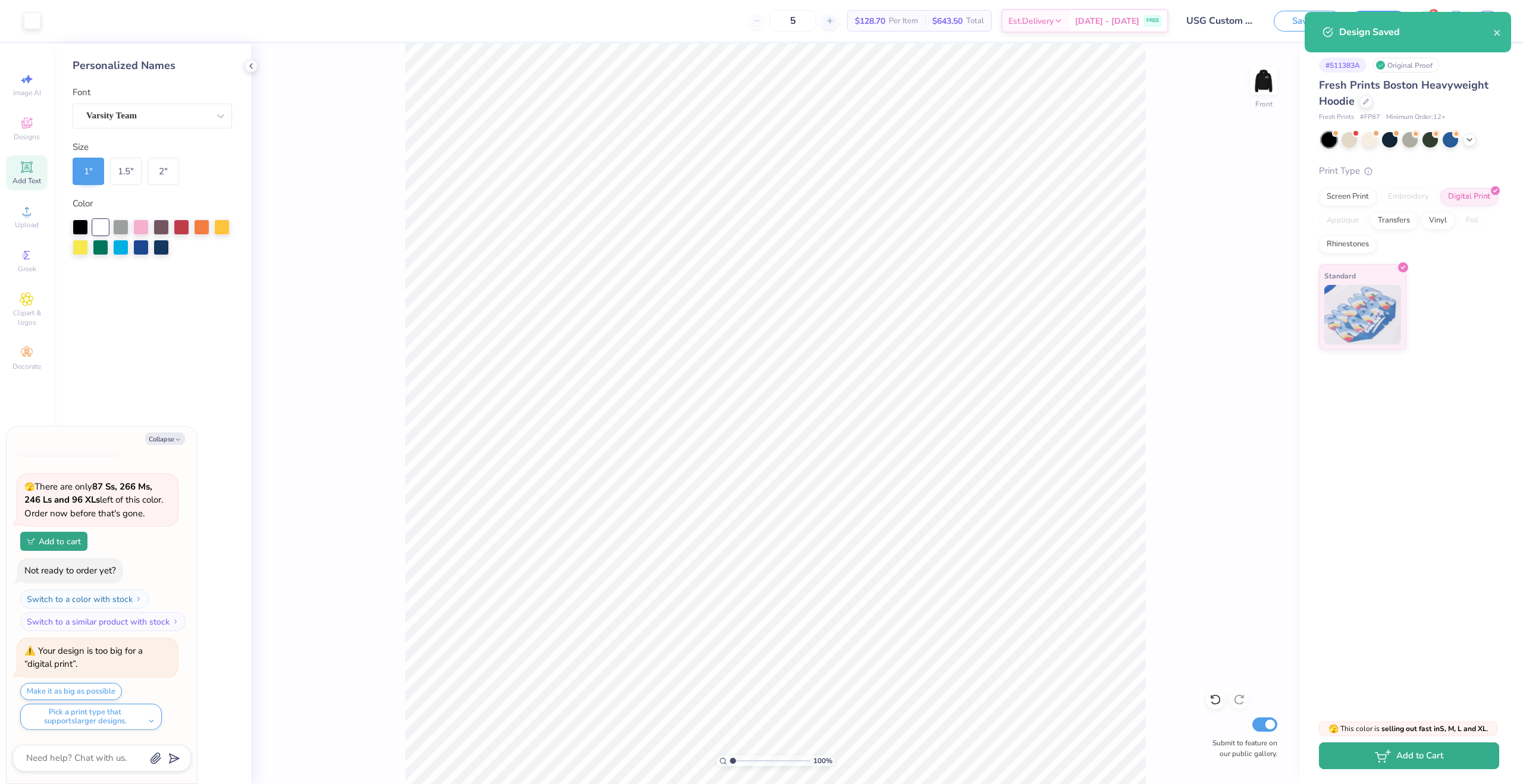
click at [1444, 763] on button "Add to Cart" at bounding box center [1408, 756] width 180 height 27
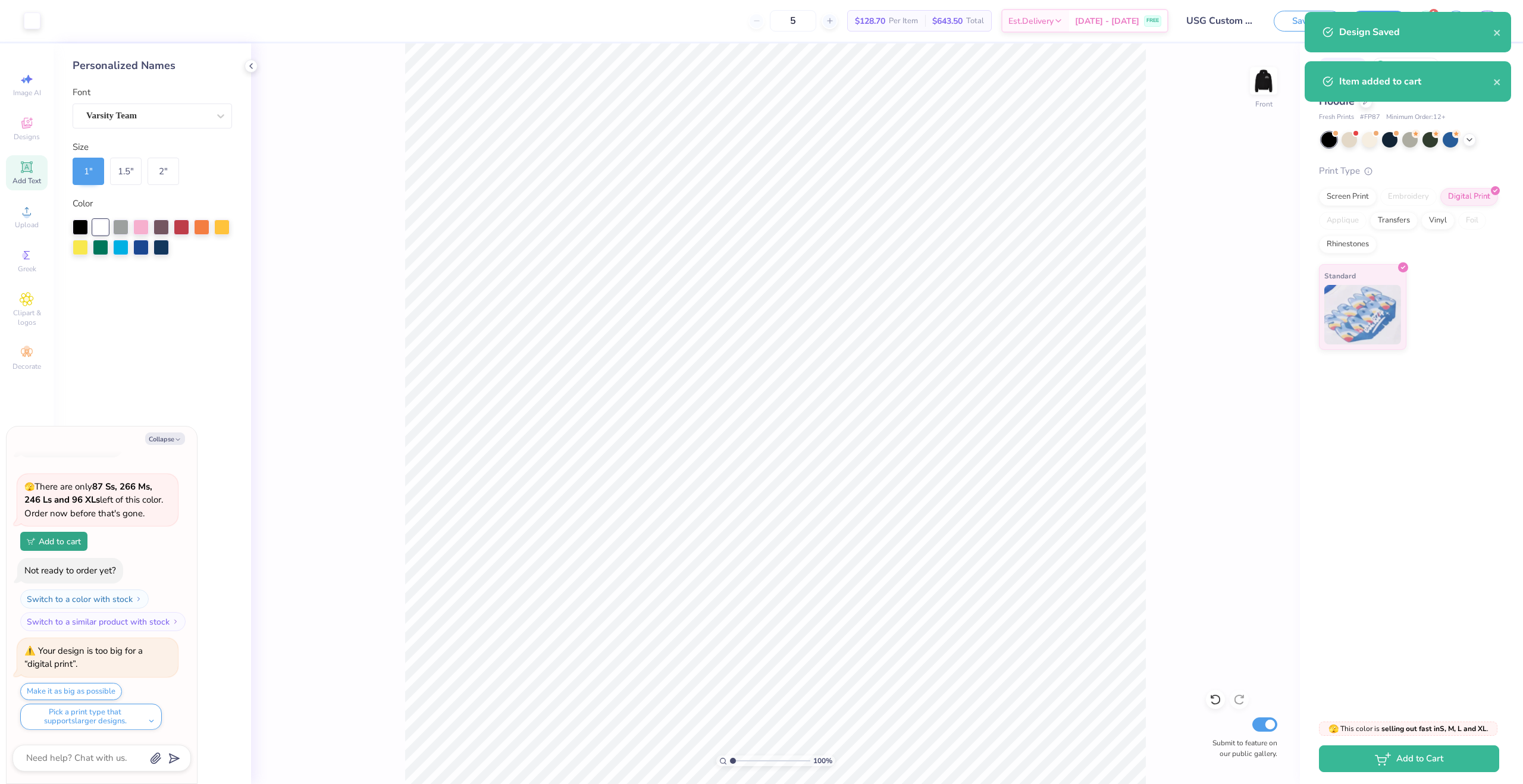
scroll to position [9, 0]
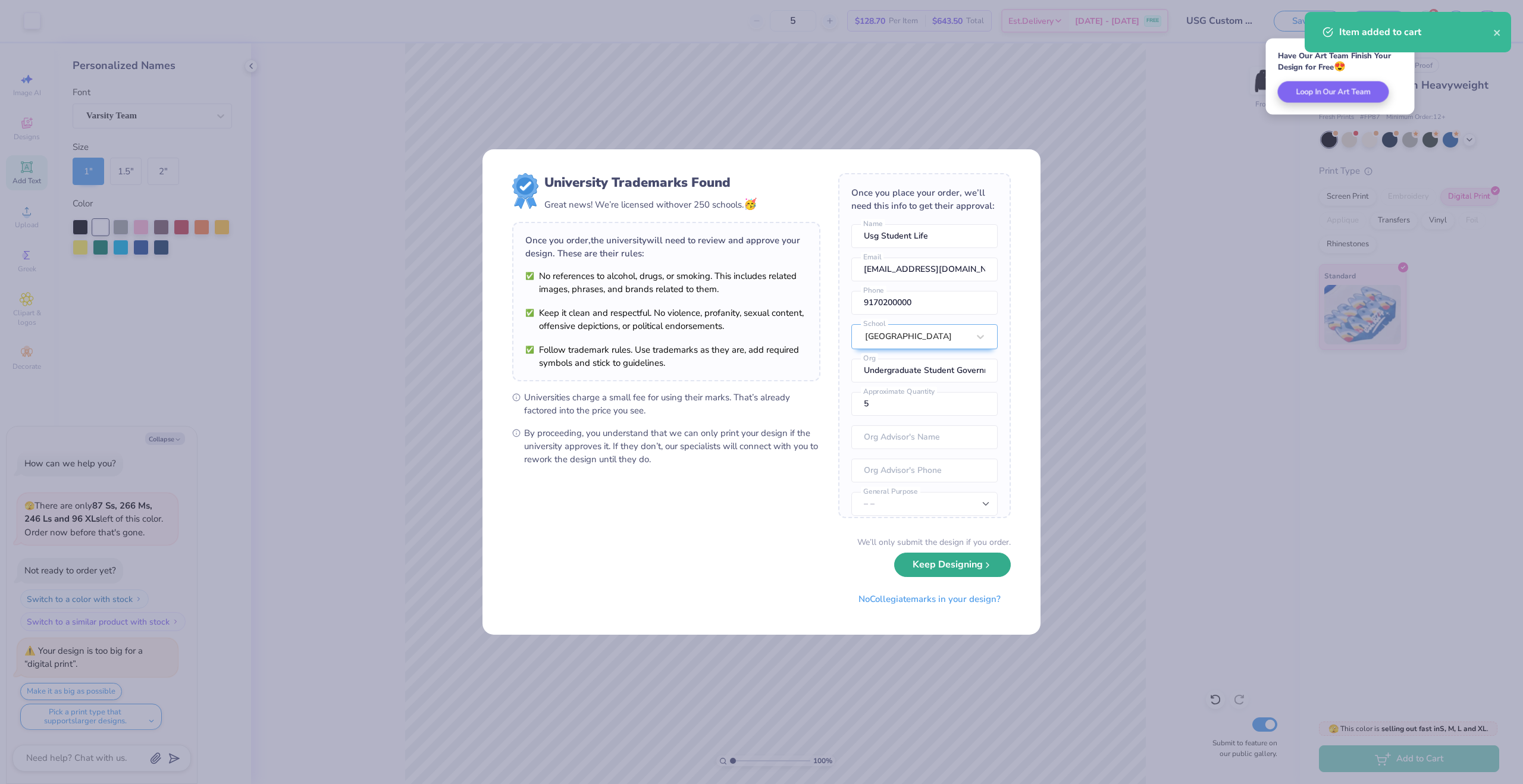
click at [956, 571] on button "Keep Designing" at bounding box center [952, 564] width 116 height 24
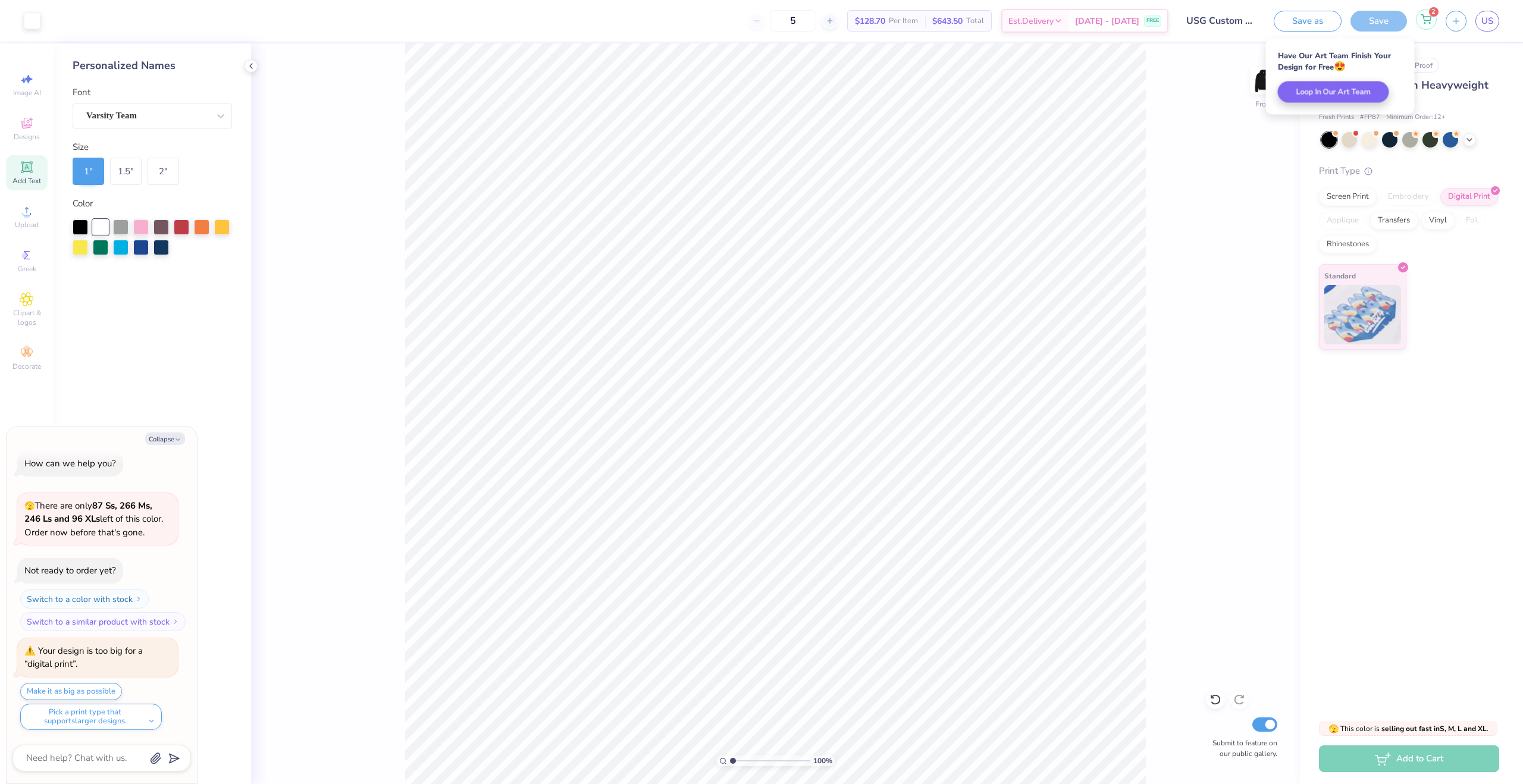
click at [1427, 25] on div "2" at bounding box center [1426, 19] width 20 height 20
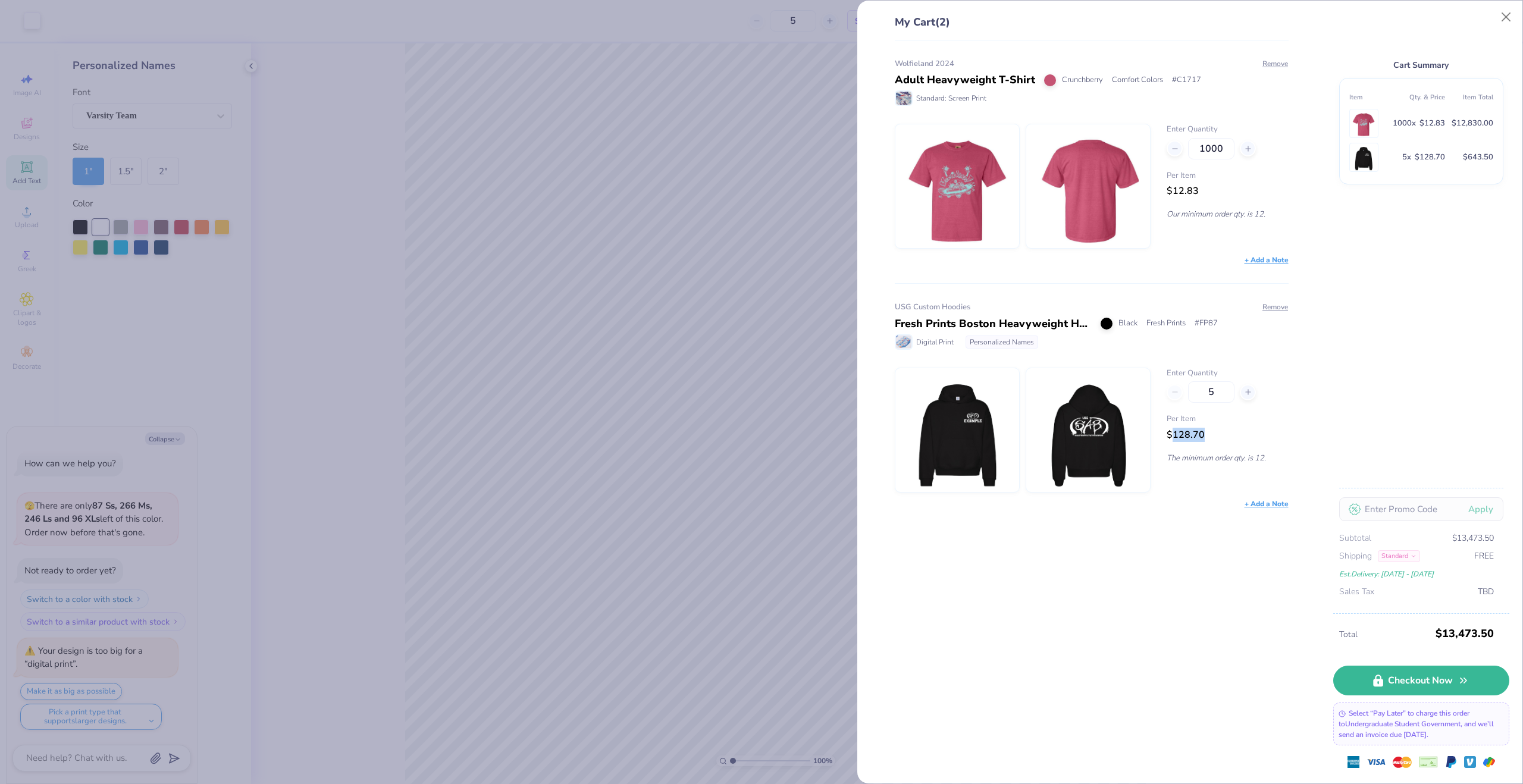
drag, startPoint x: 1172, startPoint y: 439, endPoint x: 1224, endPoint y: 434, distance: 52.2
click at [1216, 434] on div "Per Item $128.70" at bounding box center [1227, 427] width 121 height 28
drag, startPoint x: 1224, startPoint y: 434, endPoint x: 1211, endPoint y: 437, distance: 13.3
click at [1223, 434] on div "Per Item $128.70" at bounding box center [1227, 427] width 121 height 28
click at [1004, 342] on div "Personalized Names" at bounding box center [1002, 342] width 72 height 13
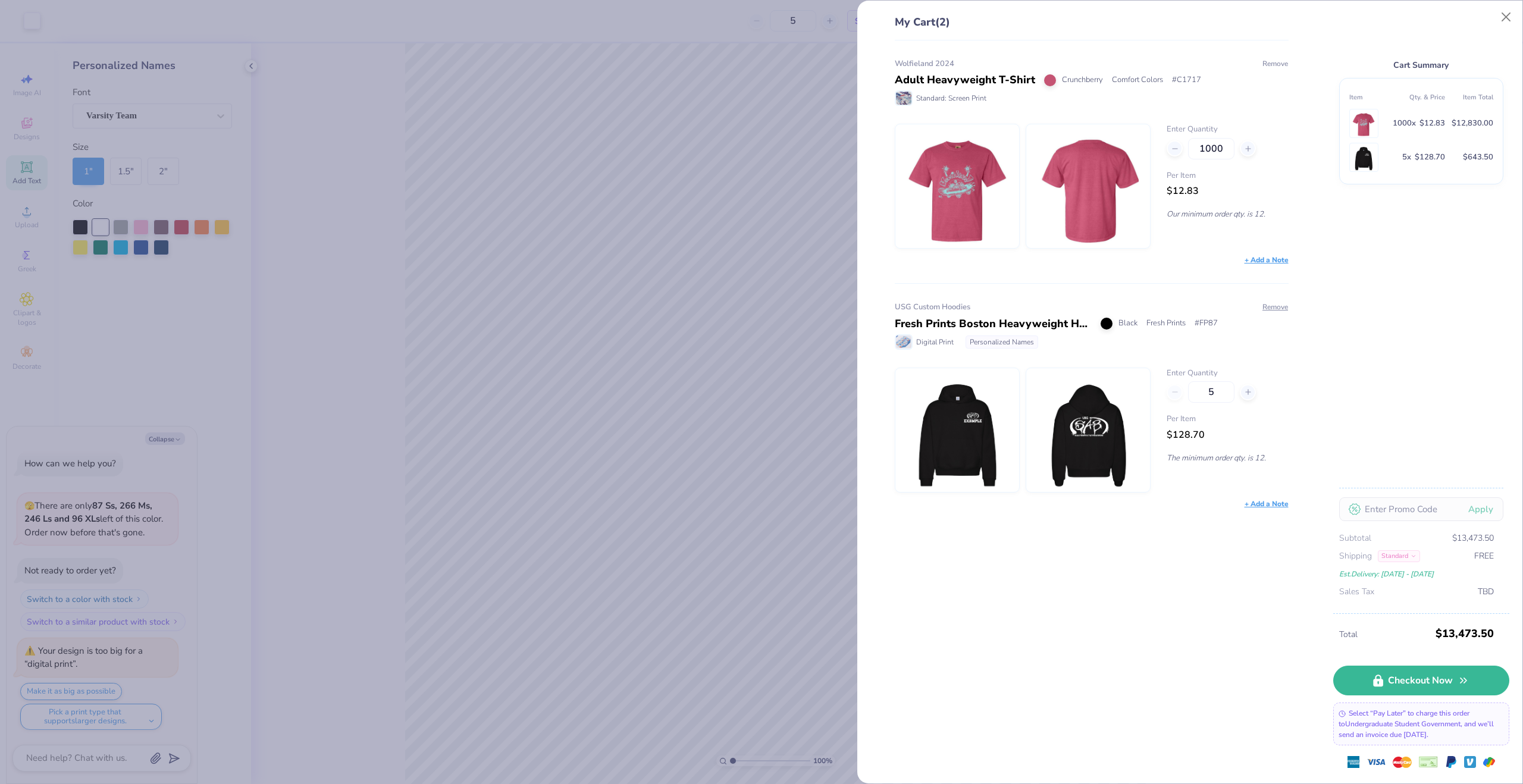
click at [1273, 65] on button "Remove" at bounding box center [1275, 64] width 27 height 11
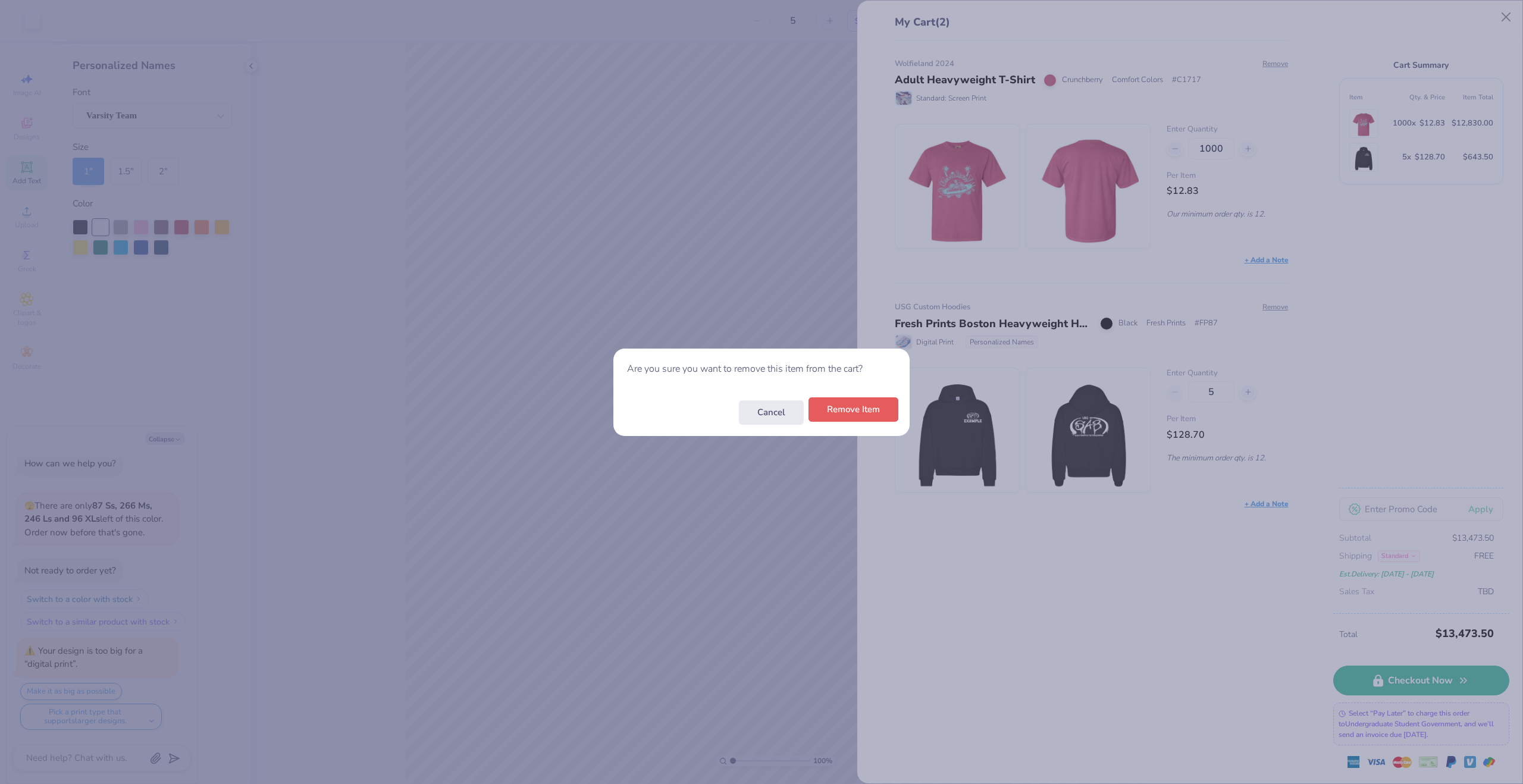
click at [848, 415] on button "Remove Item" at bounding box center [853, 409] width 90 height 24
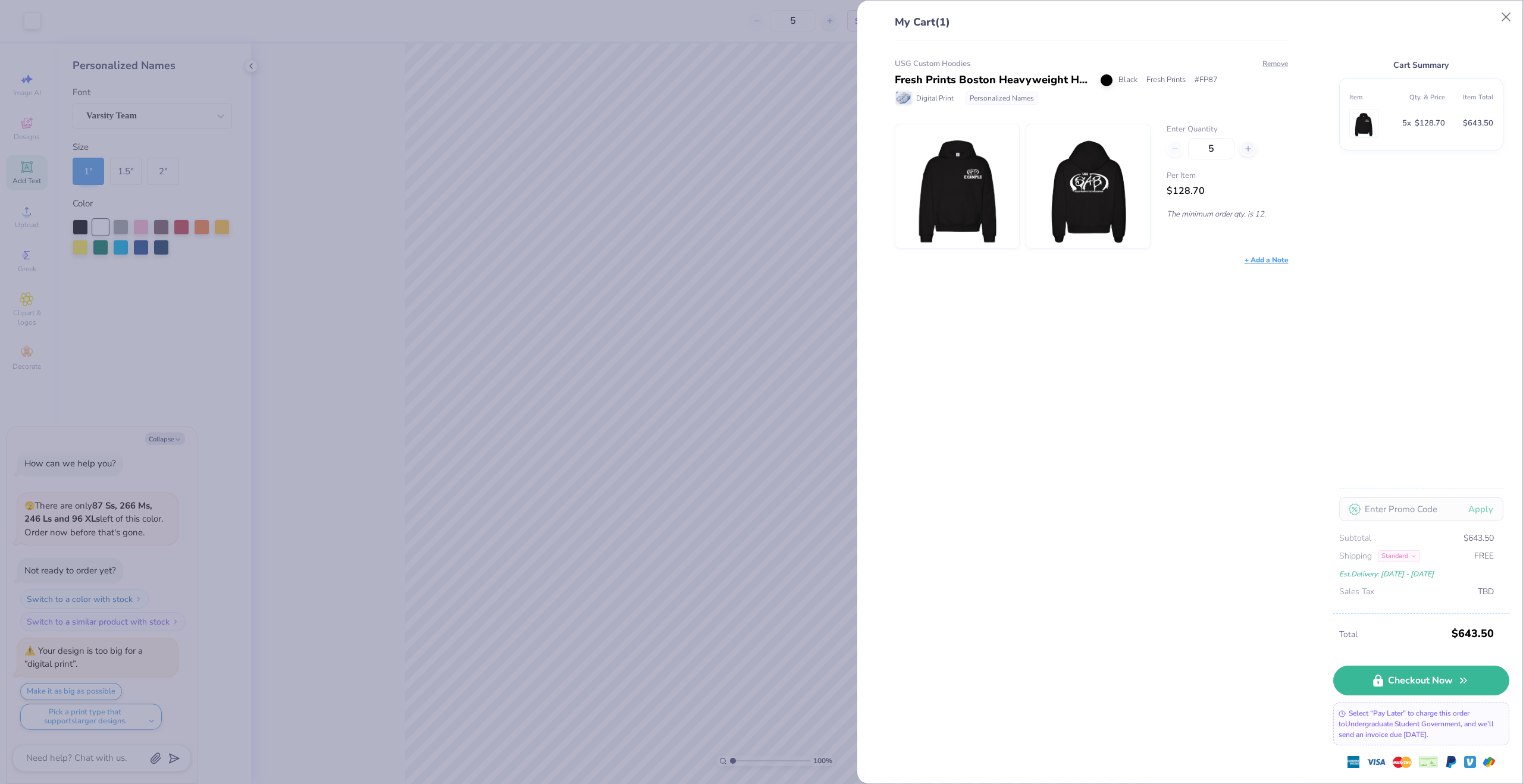
click at [1247, 310] on div "USG Custom Hoodies Fresh Prints Boston Heavyweight Hoodie Black Fresh Prints # …" at bounding box center [1087, 412] width 432 height 743
click at [1504, 18] on button "Close" at bounding box center [1506, 17] width 23 height 23
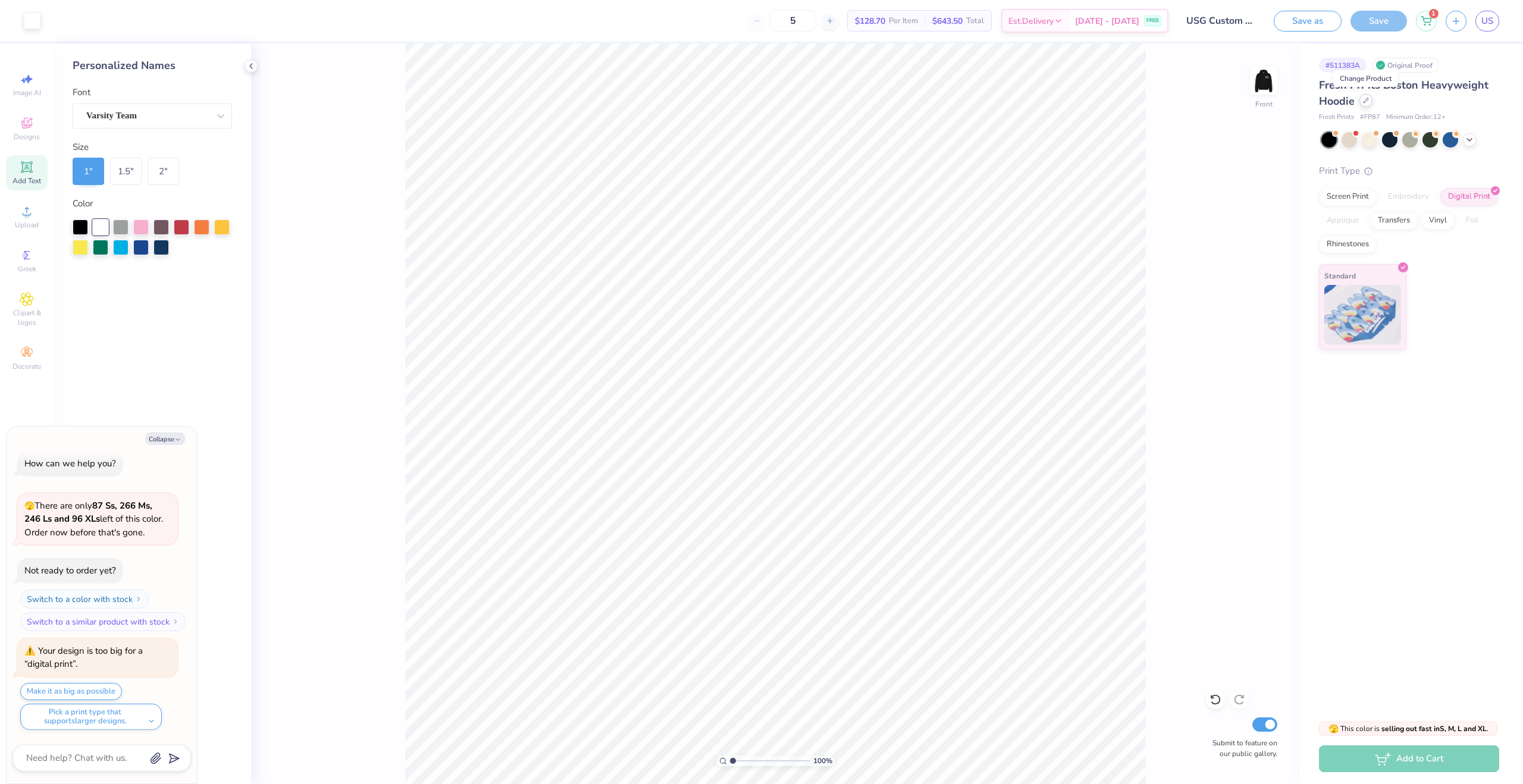
click at [1367, 105] on div at bounding box center [1366, 101] width 13 height 13
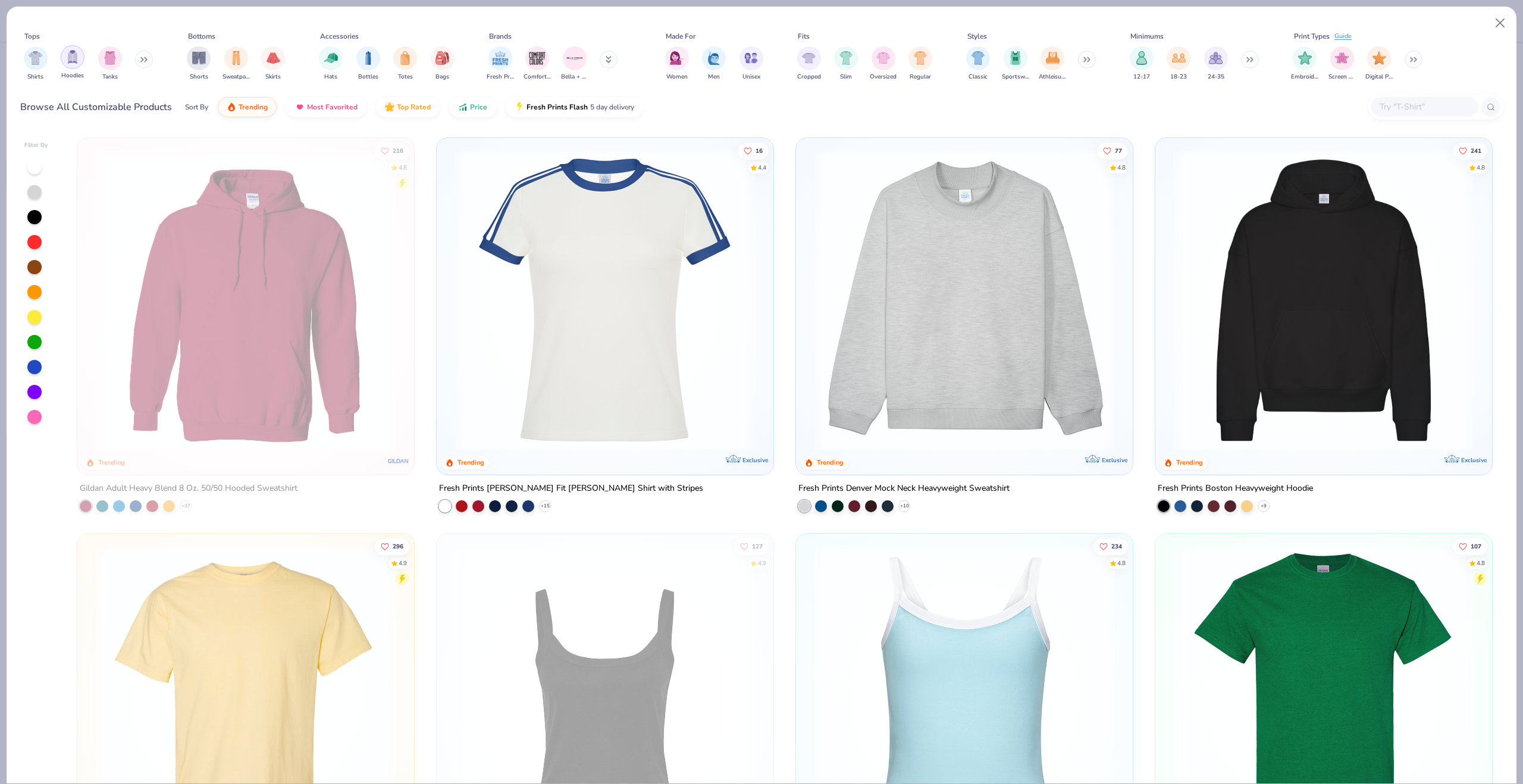
click at [69, 58] on img "filter for Hoodies" at bounding box center [72, 57] width 13 height 13
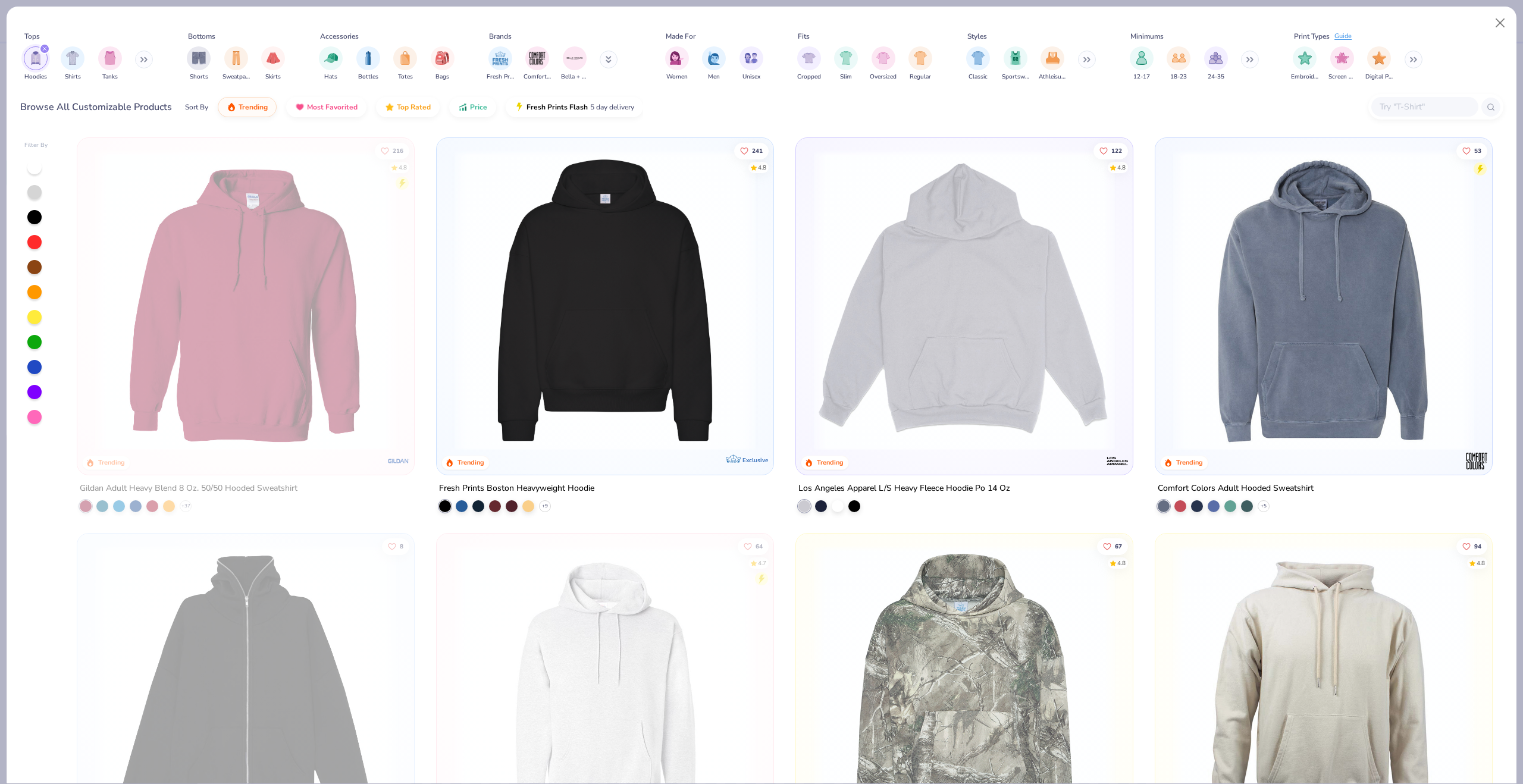
click at [147, 56] on button at bounding box center [144, 59] width 18 height 18
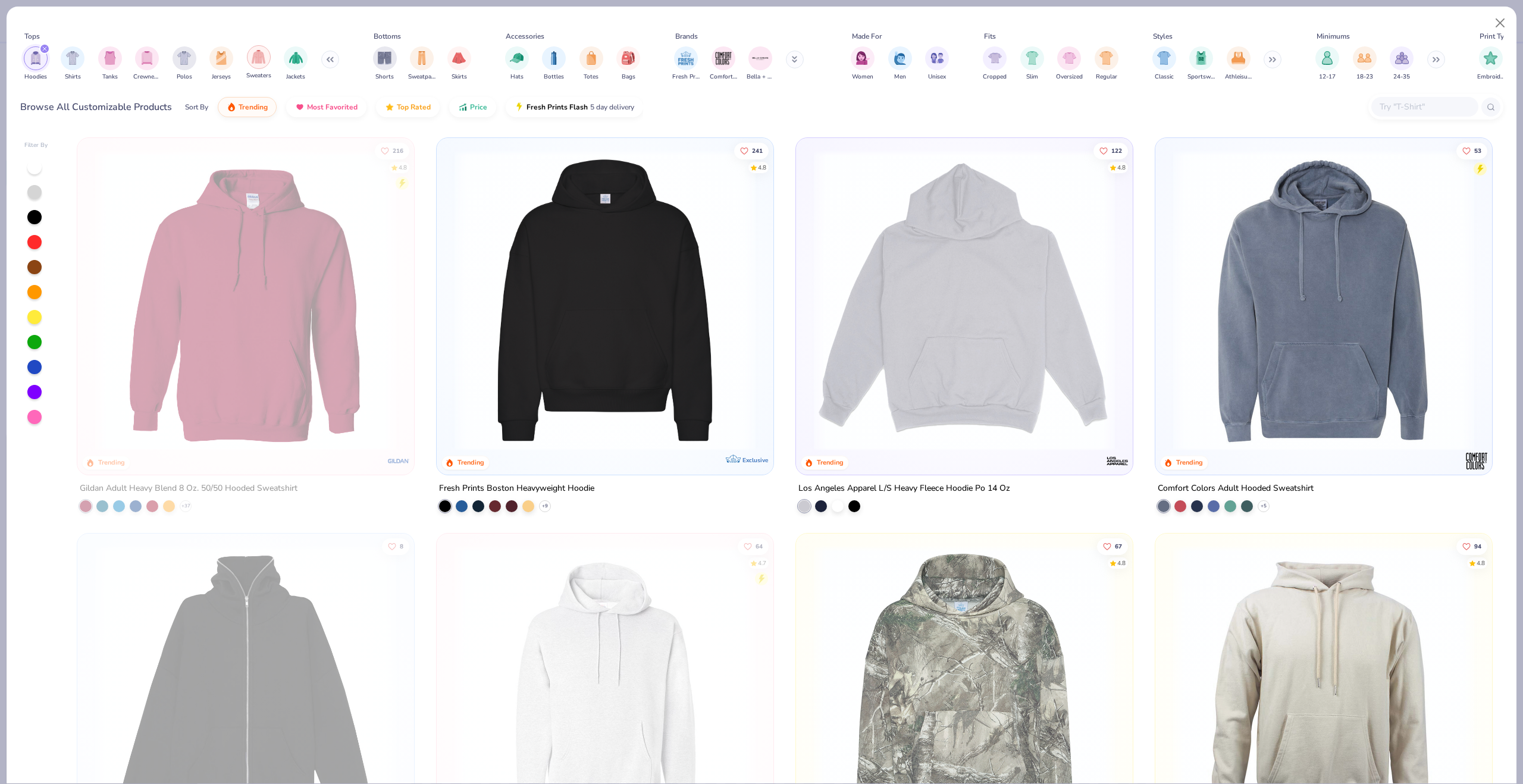
click at [262, 64] on div "filter for Sweaters" at bounding box center [259, 57] width 24 height 24
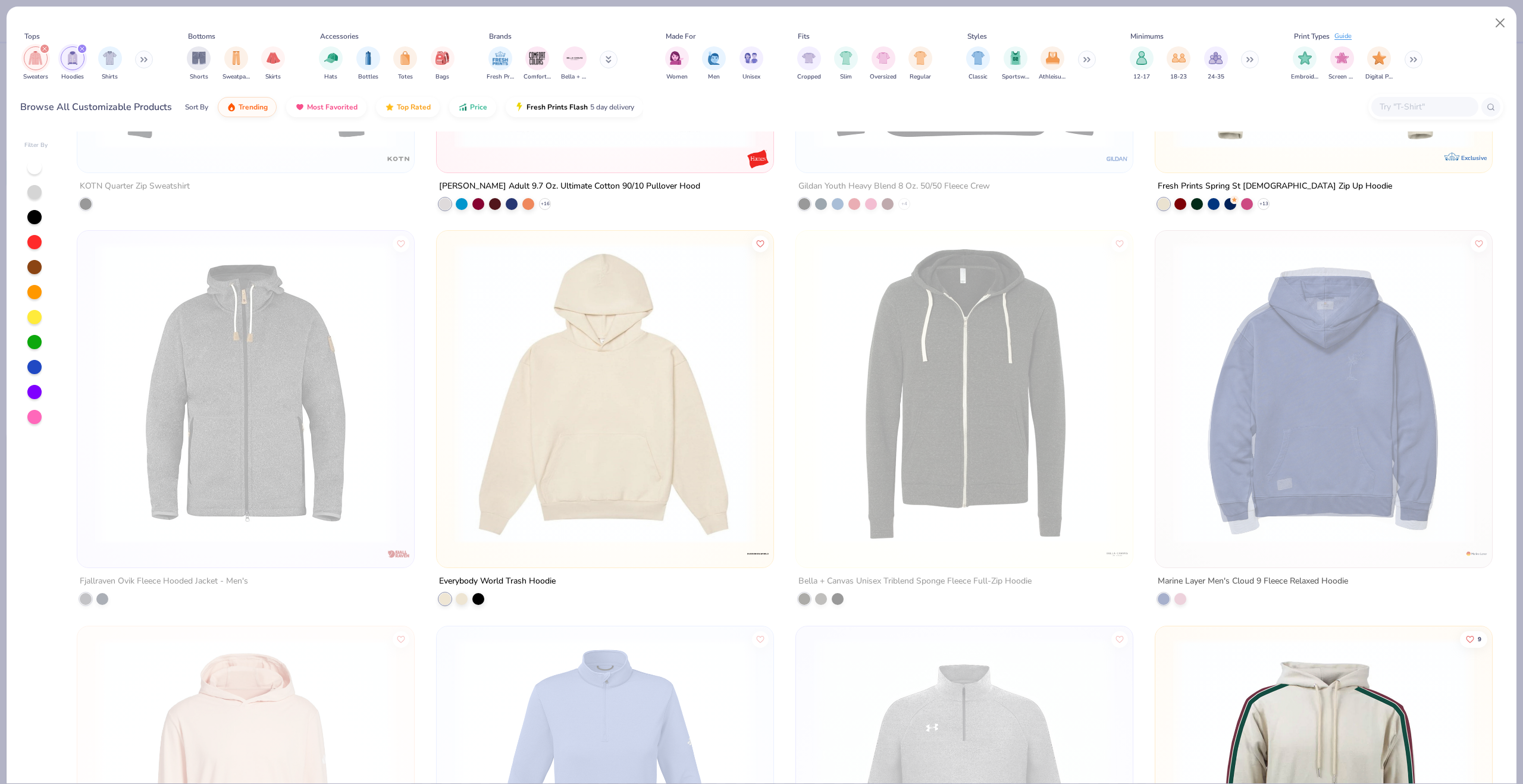
scroll to position [4259, 0]
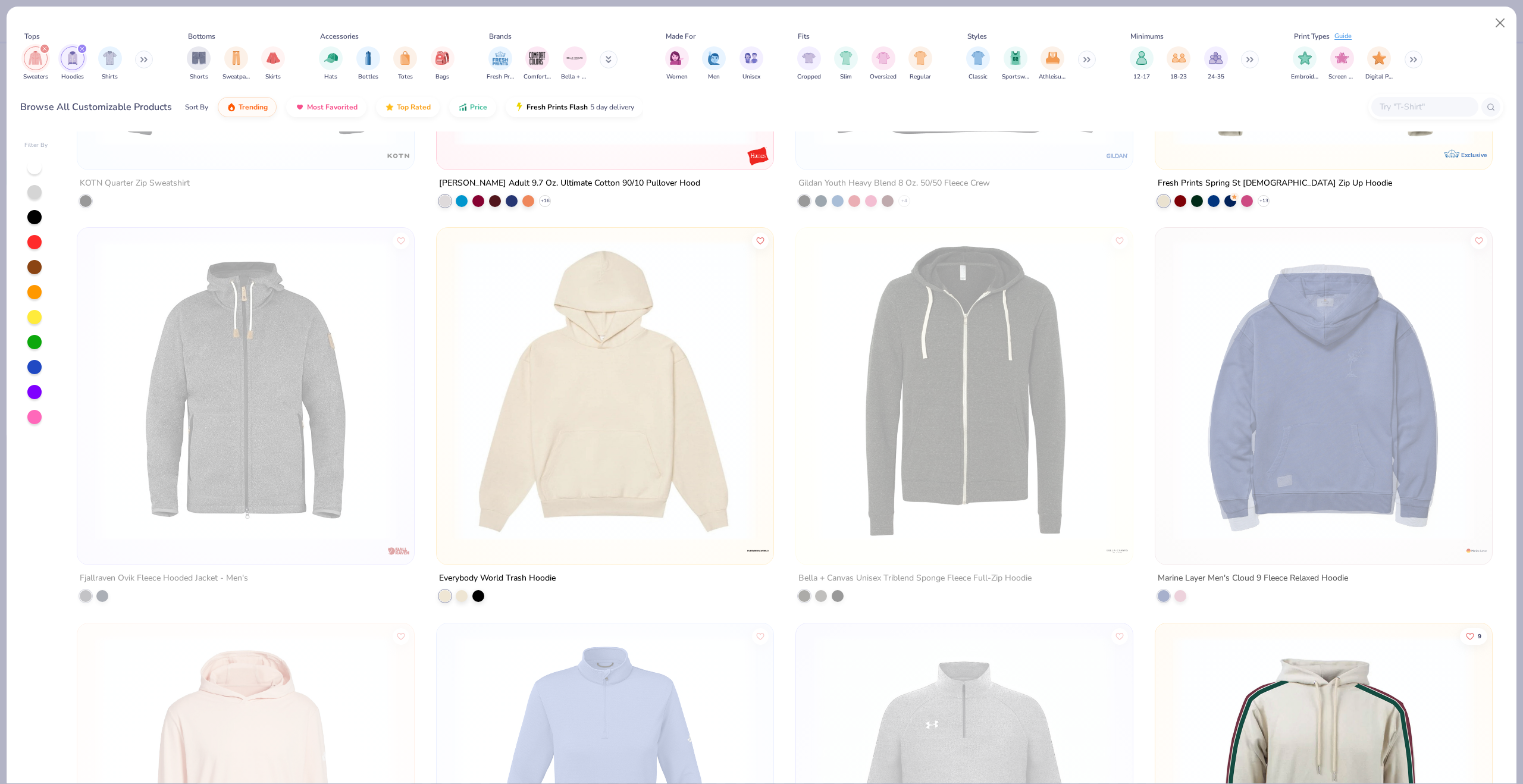
click at [1016, 388] on img at bounding box center [964, 390] width 313 height 301
click at [808, 337] on img at bounding box center [651, 390] width 313 height 301
click at [34, 220] on div at bounding box center [35, 217] width 14 height 14
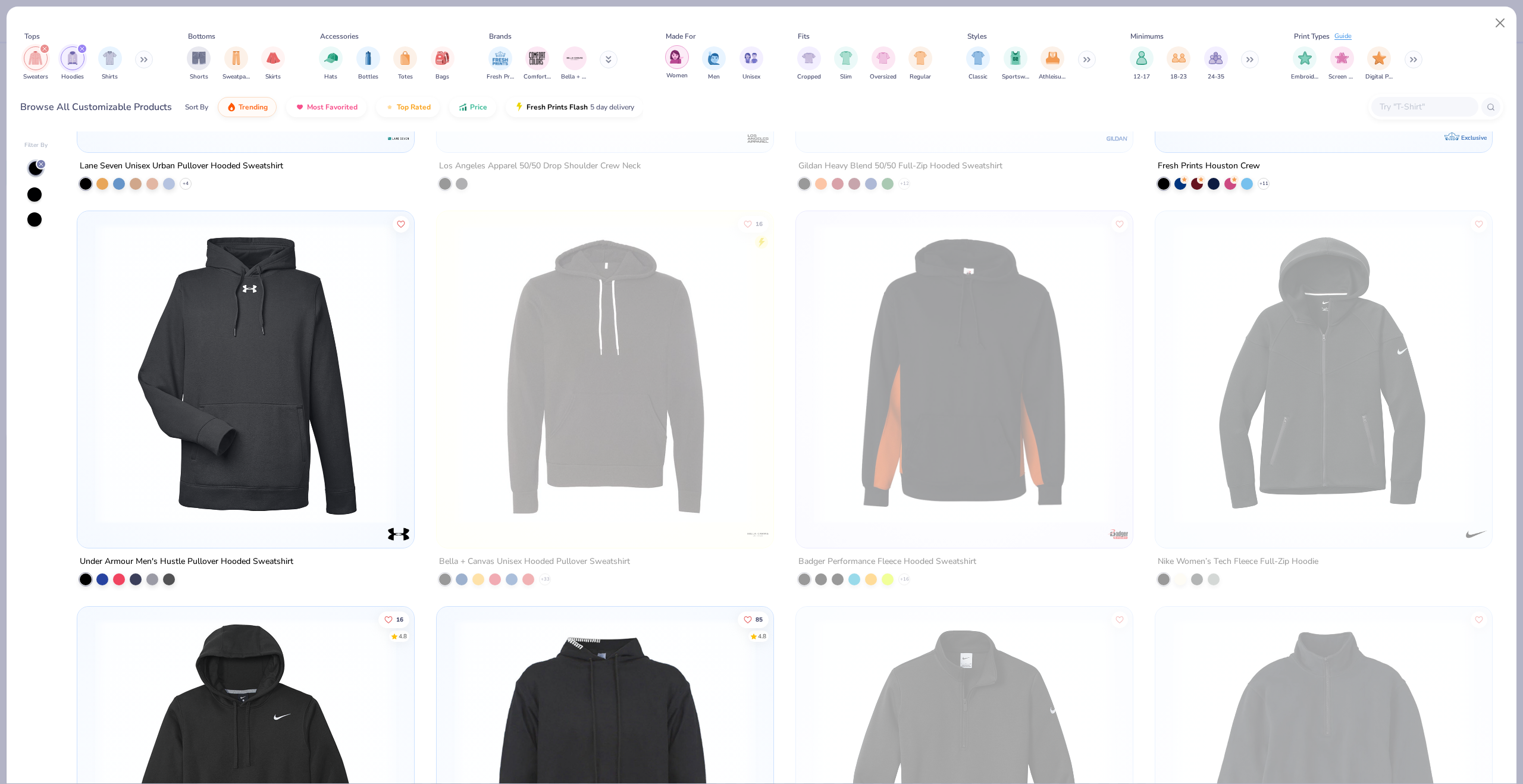
scroll to position [1903, 0]
click at [746, 57] on img "filter for Unisex" at bounding box center [750, 57] width 13 height 13
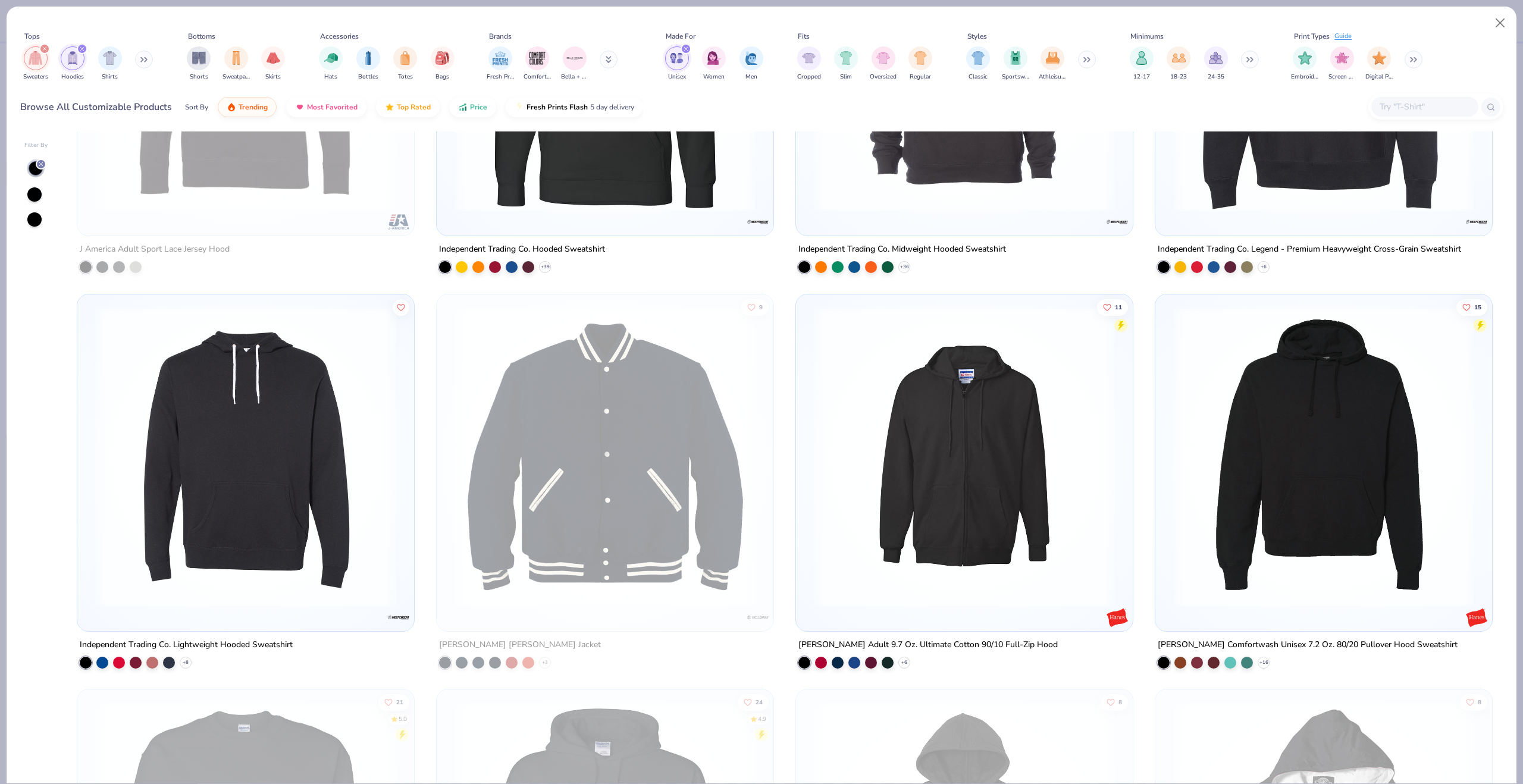
scroll to position [5379, 0]
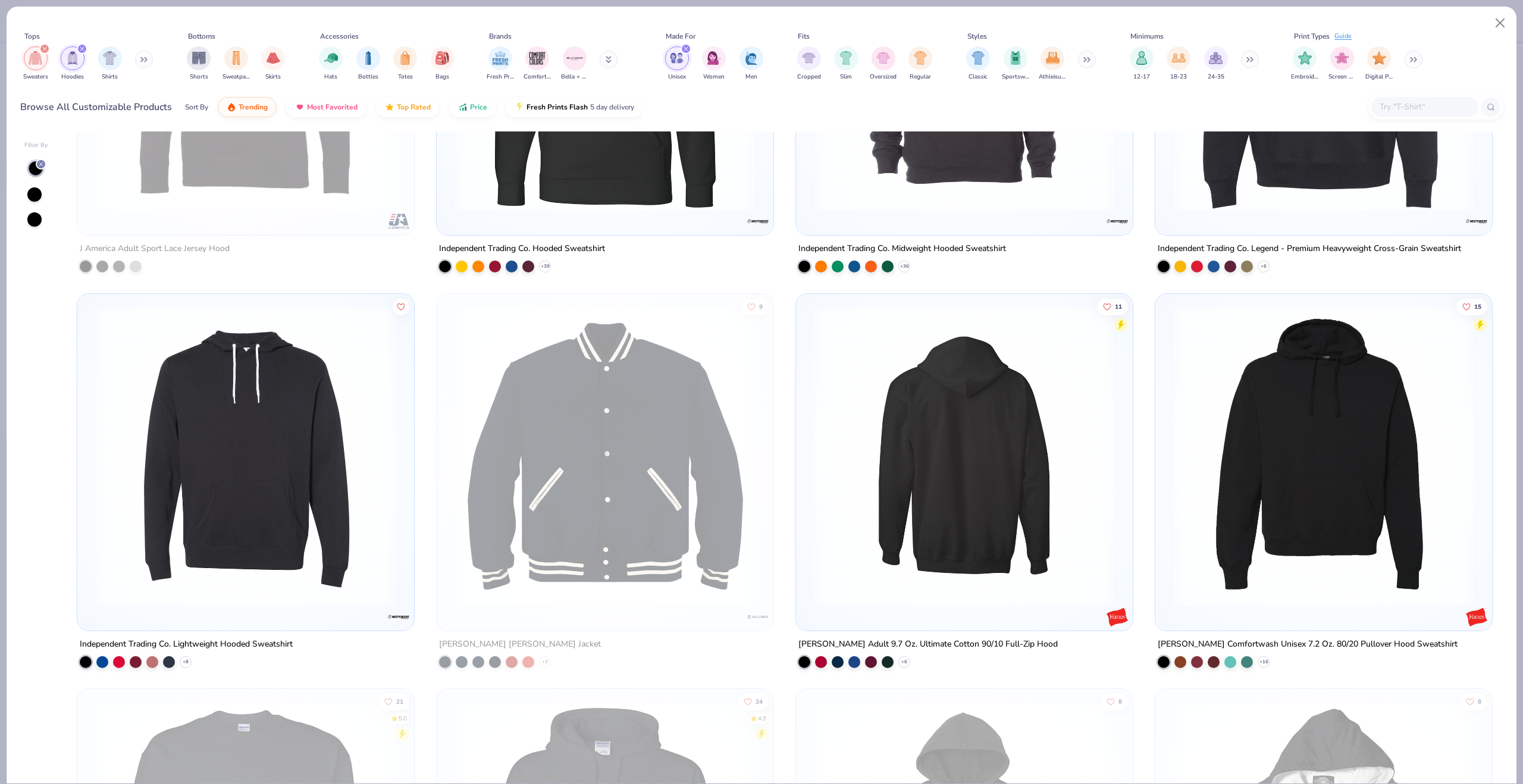
click at [808, 427] on img at bounding box center [651, 455] width 313 height 301
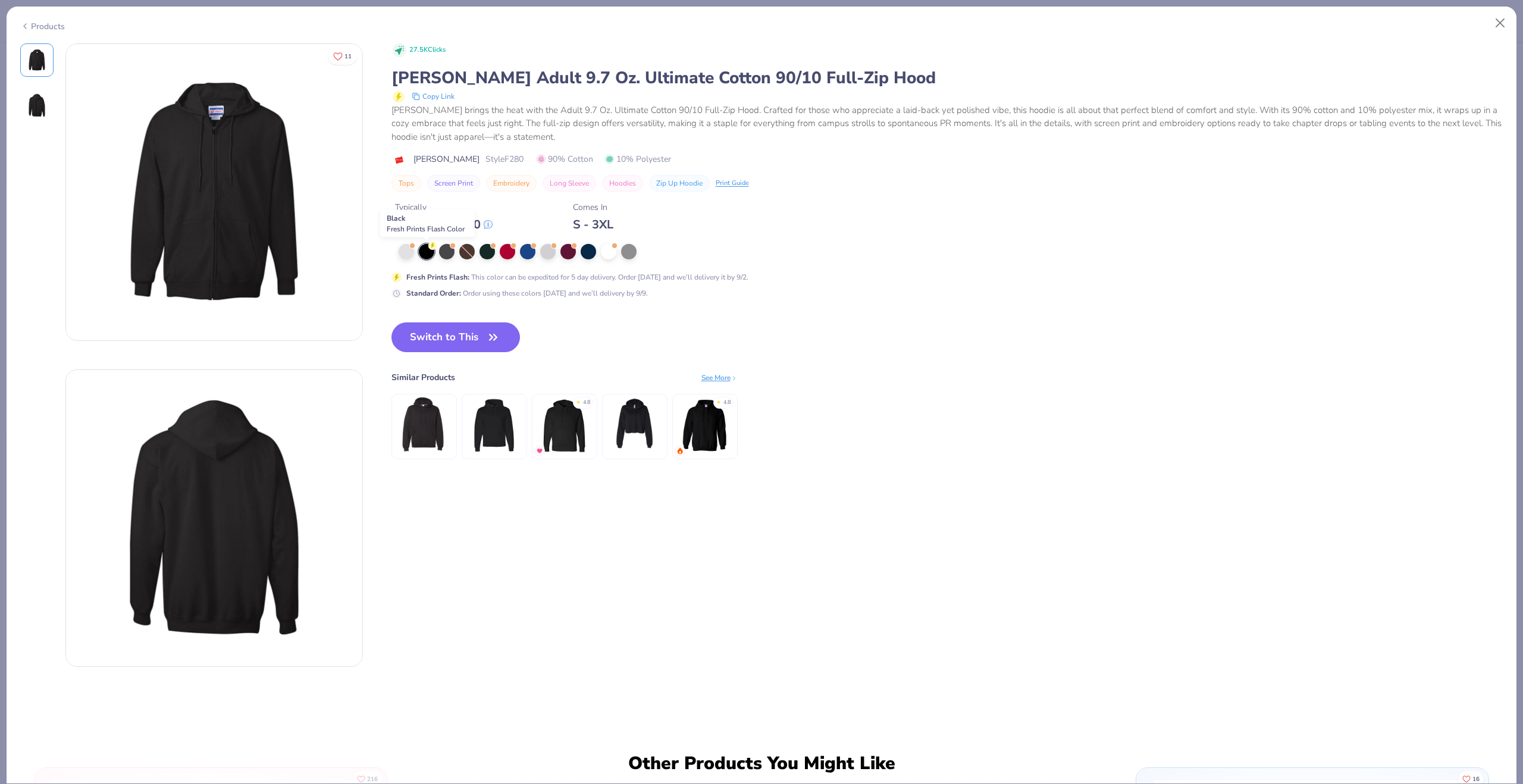
click at [428, 253] on div at bounding box center [427, 251] width 16 height 16
drag, startPoint x: 467, startPoint y: 332, endPoint x: 571, endPoint y: 330, distance: 104.0
click at [467, 332] on button "Switch to This" at bounding box center [456, 337] width 129 height 30
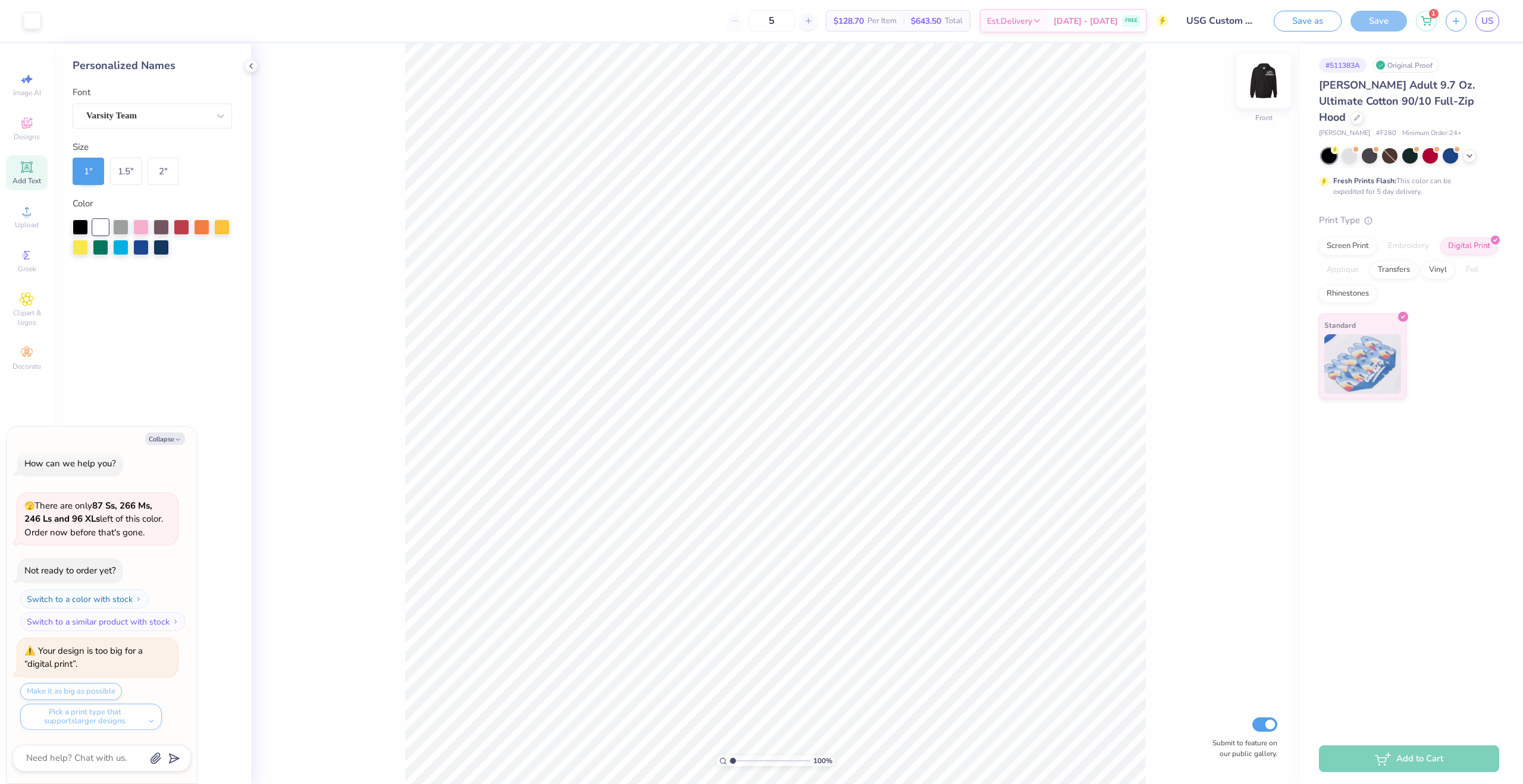
click at [1260, 79] on img at bounding box center [1264, 81] width 48 height 48
type textarea "x"
type input "3.57"
type input "1.78"
type input "4.02"
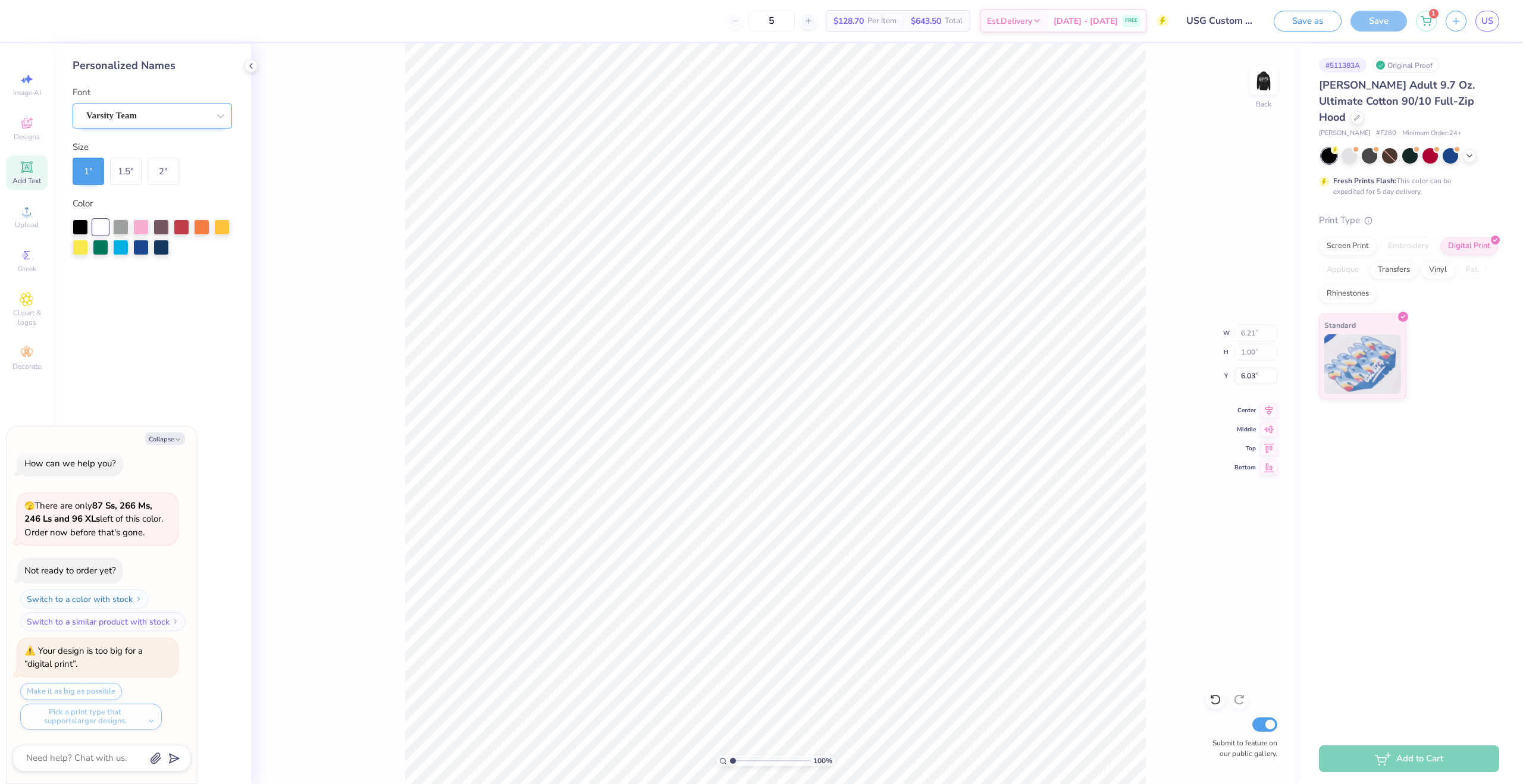
click at [156, 121] on div "Varsity Team" at bounding box center [147, 115] width 125 height 18
click at [161, 119] on div "Varsity Team" at bounding box center [148, 115] width 123 height 13
click at [211, 108] on div at bounding box center [220, 115] width 21 height 21
type textarea "x"
click at [211, 108] on div at bounding box center [220, 115] width 21 height 21
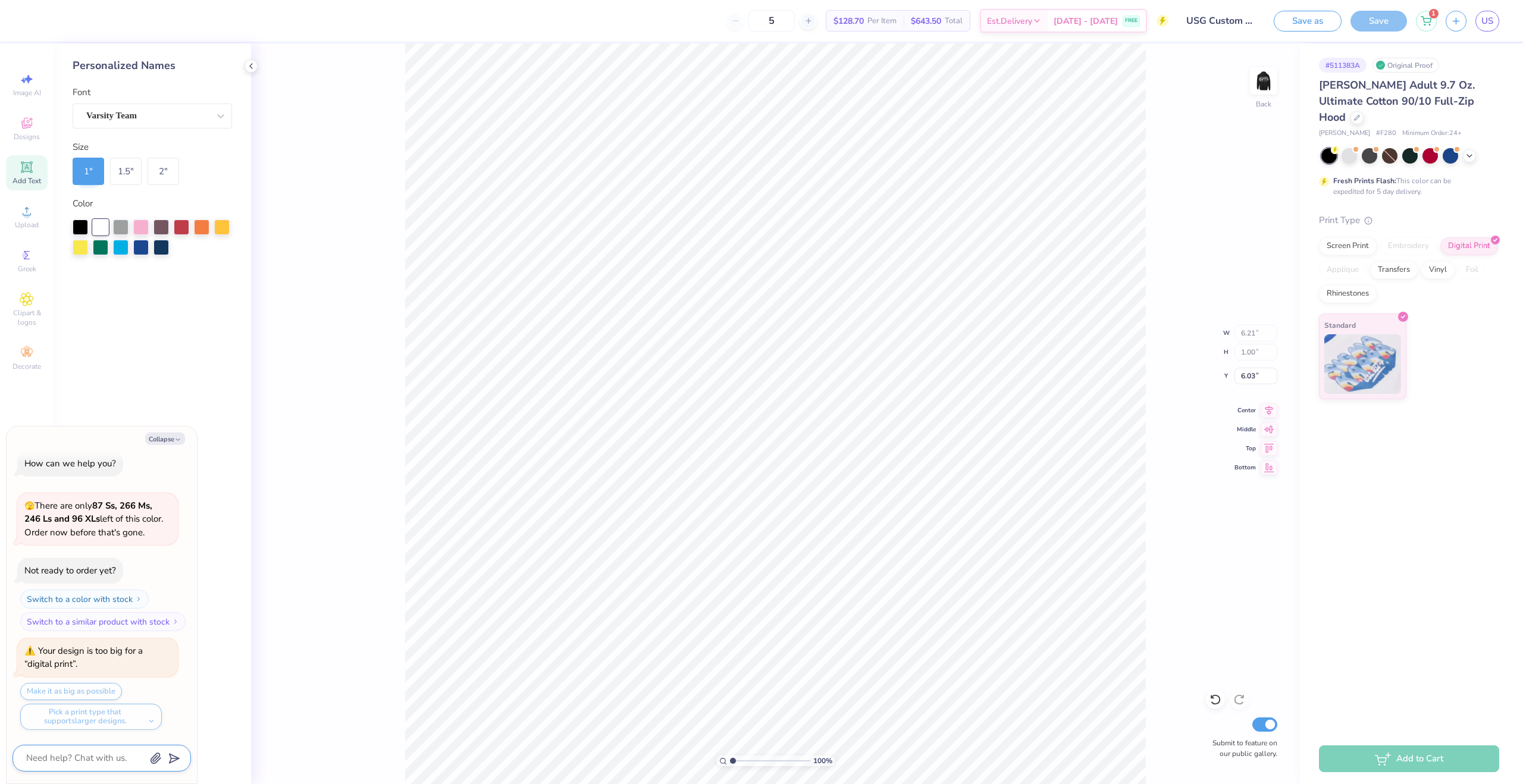
click at [90, 753] on textarea at bounding box center [86, 758] width 121 height 16
type textarea "m"
type textarea "x"
type textarea "ma"
type textarea "x"
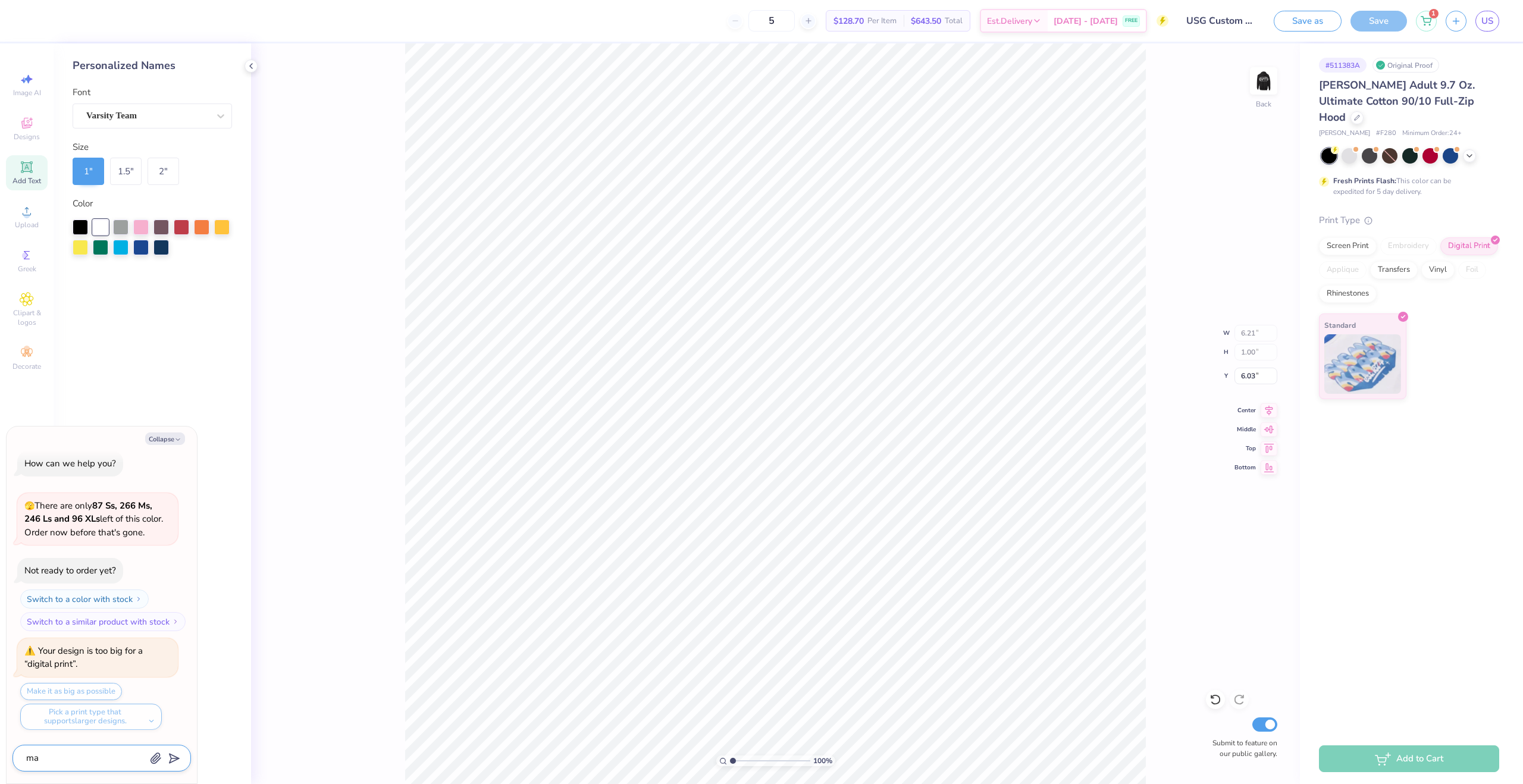
type textarea "mak"
type textarea "x"
type textarea "make"
type textarea "x"
type textarea "make"
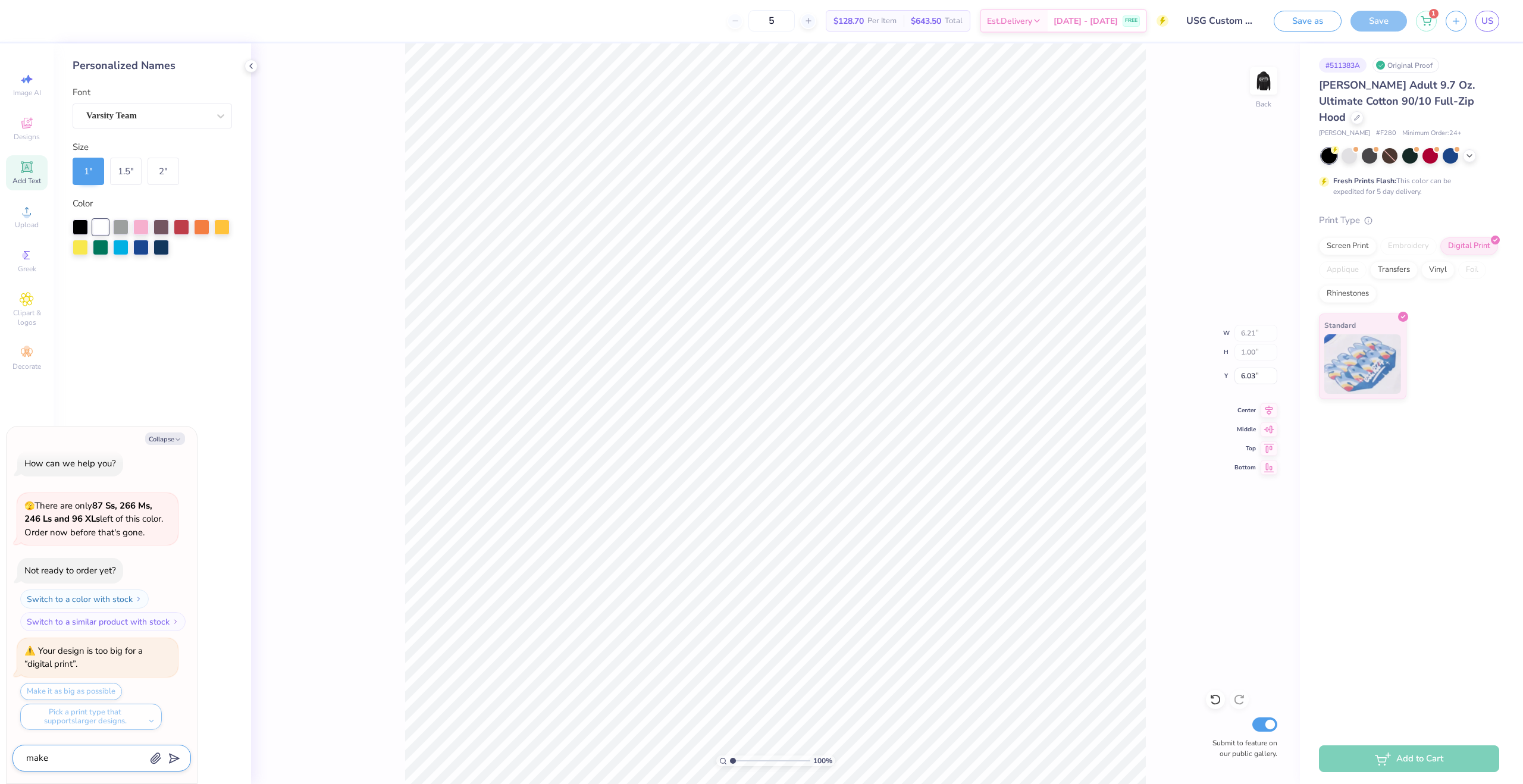
type textarea "x"
type textarea "make t"
type textarea "x"
type textarea "make th"
type textarea "x"
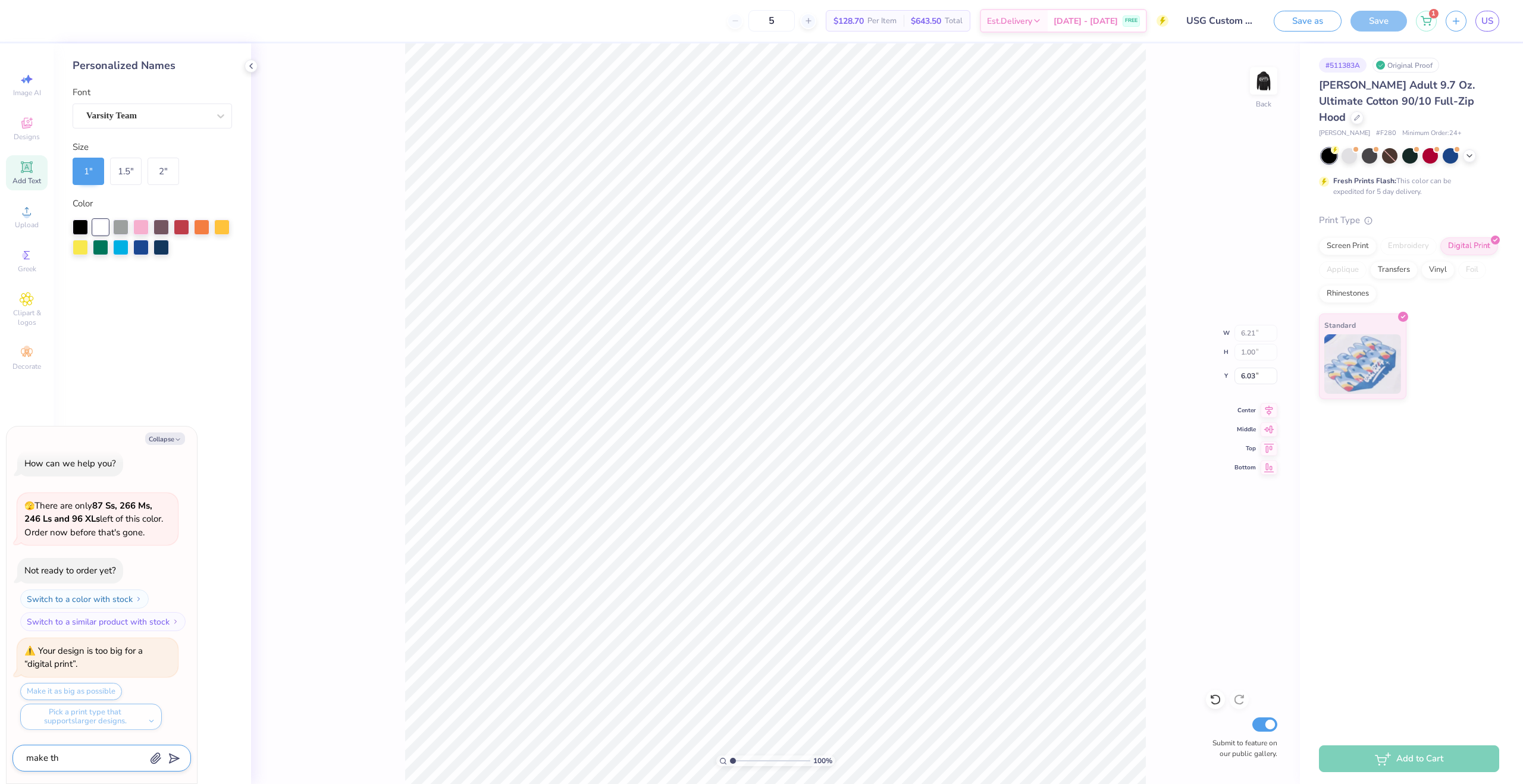
type textarea "make the"
type textarea "x"
type textarea "make the"
type textarea "x"
type textarea "make the p"
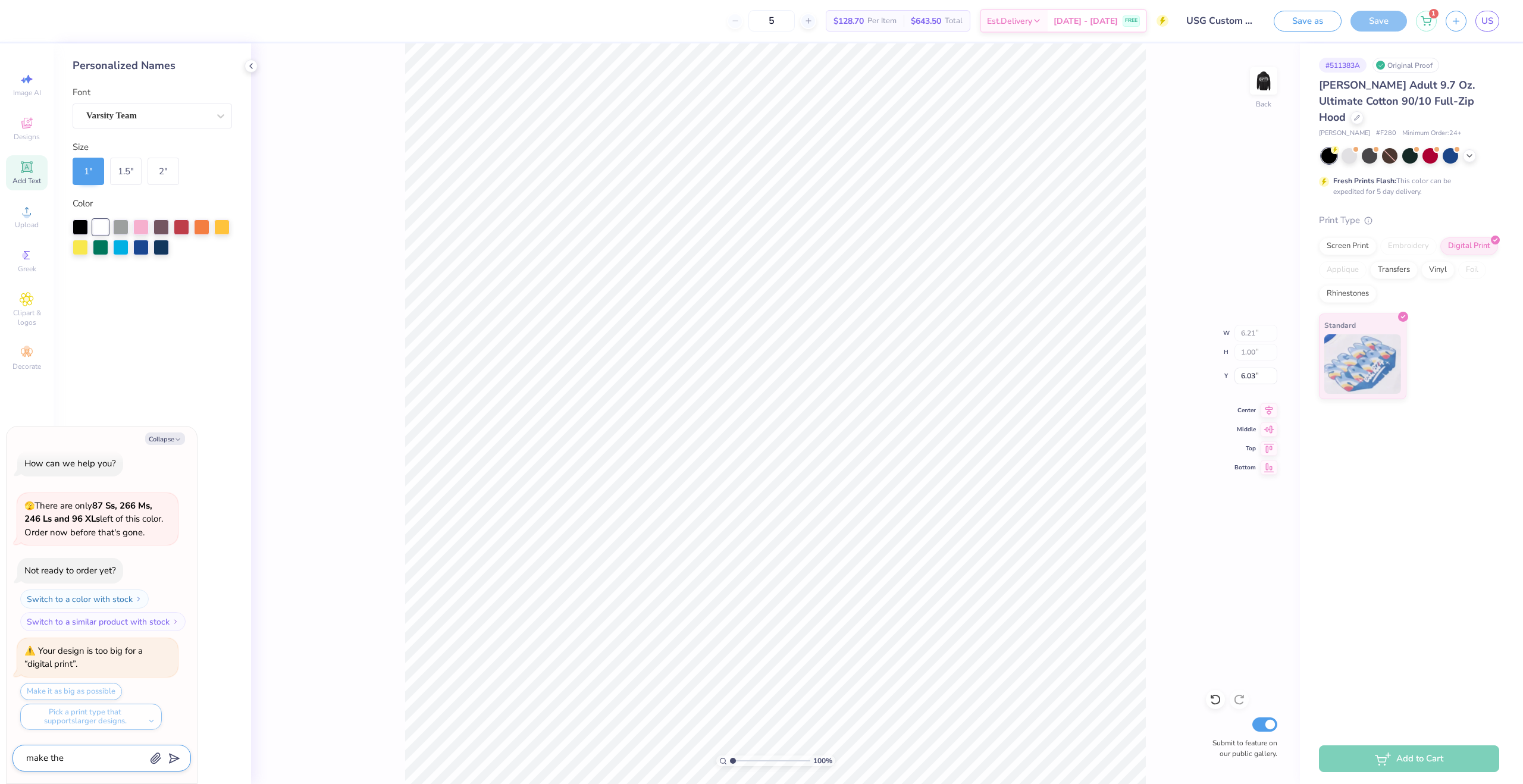
type textarea "x"
type textarea "make the pe"
type textarea "x"
type textarea "make the per"
type textarea "x"
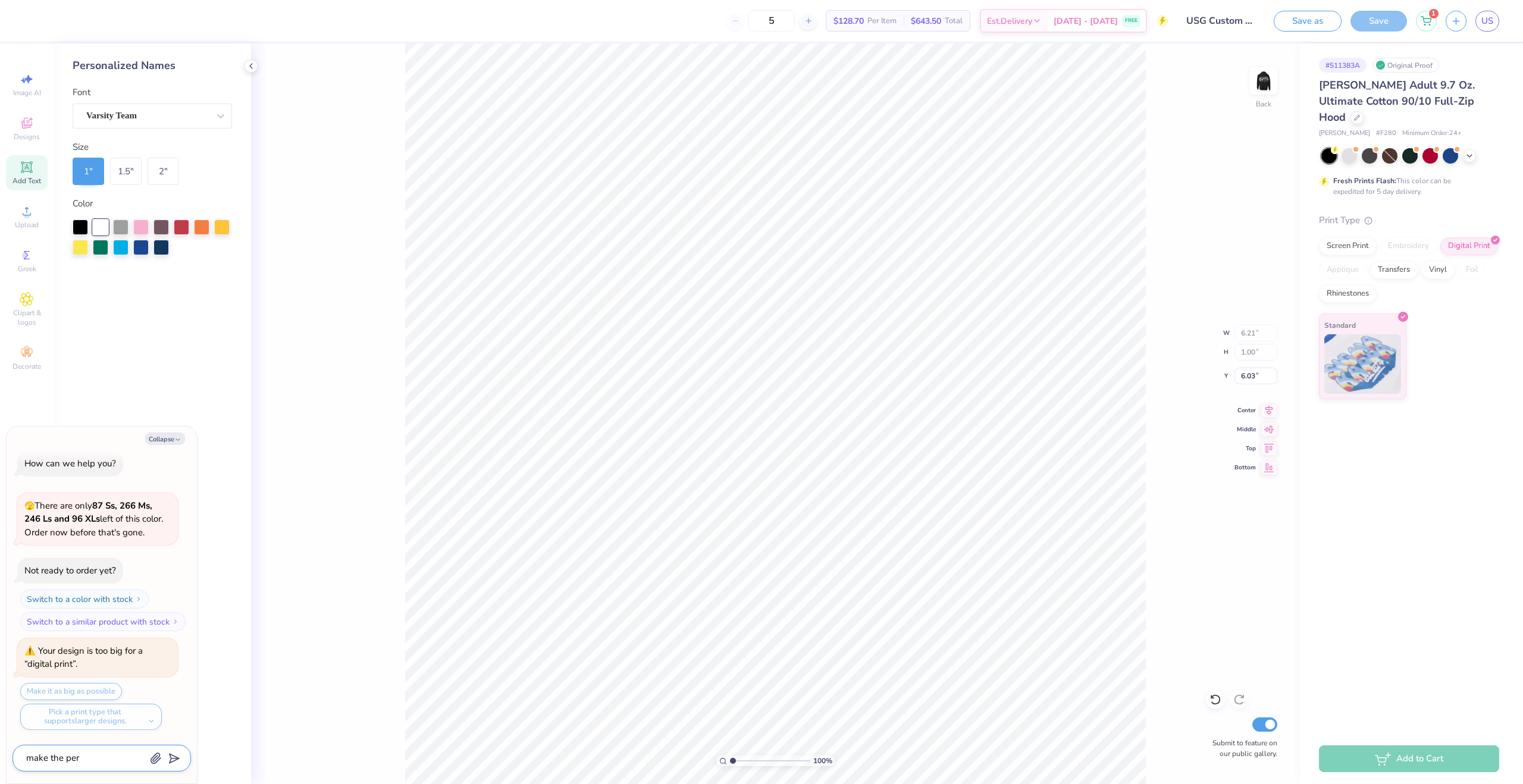
type textarea "make the pers"
type textarea "x"
type textarea "make the perso"
type textarea "x"
type textarea "make the person"
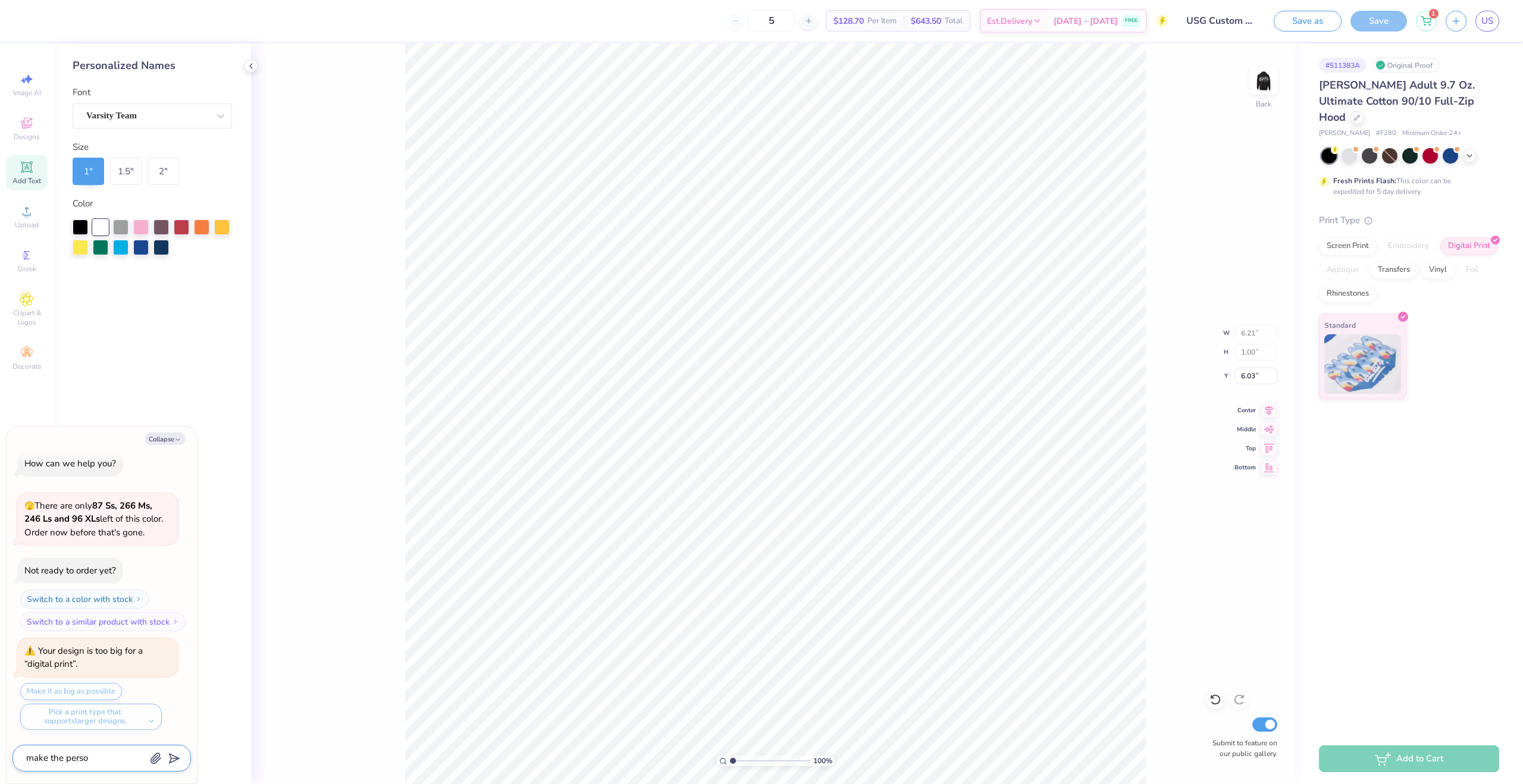
type textarea "x"
type textarea "make the persona"
type textarea "x"
type textarea "make the personal"
type textarea "x"
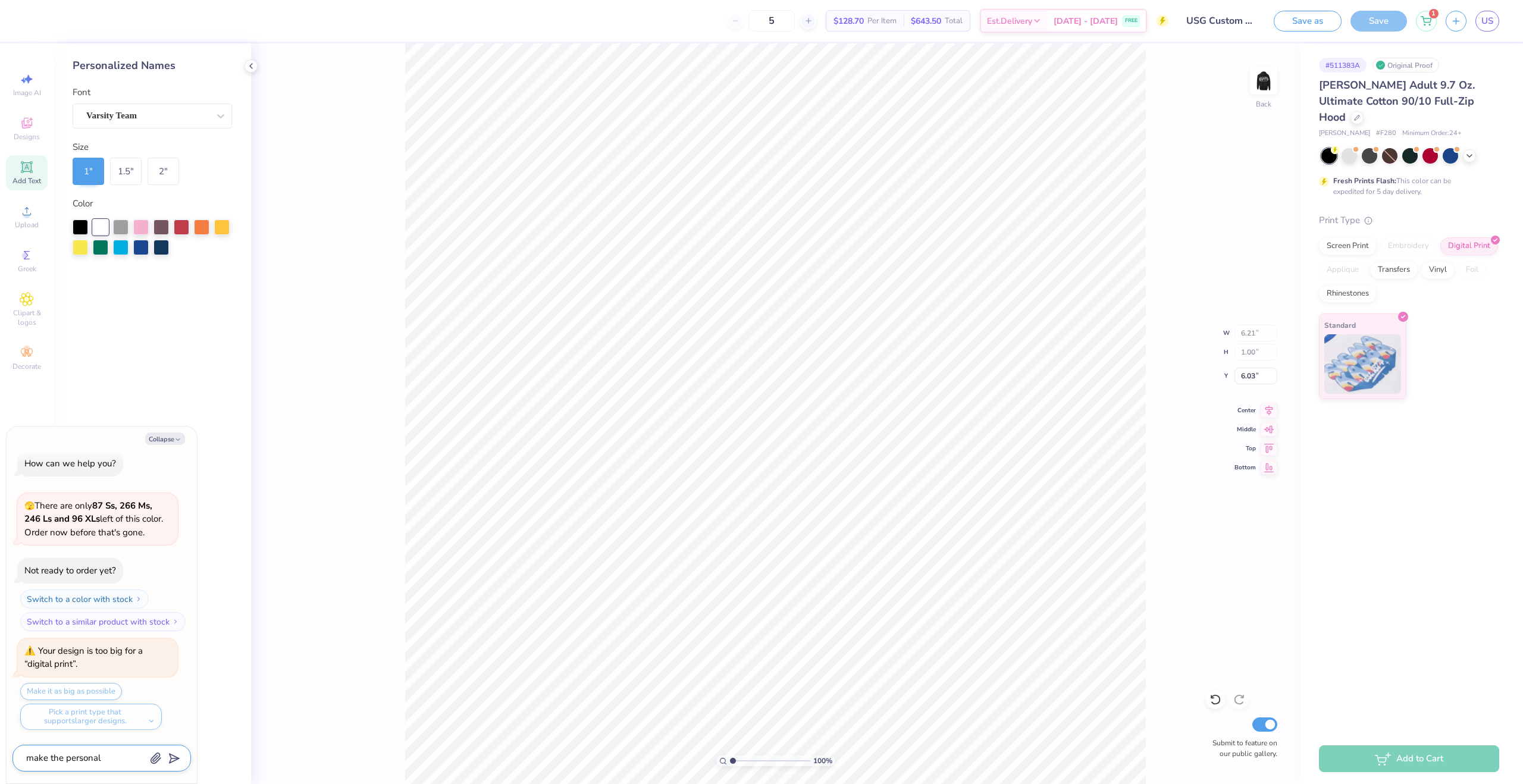
type textarea "make the personali"
type textarea "x"
type textarea "make the personaliz"
type textarea "x"
type textarea "make the personalize"
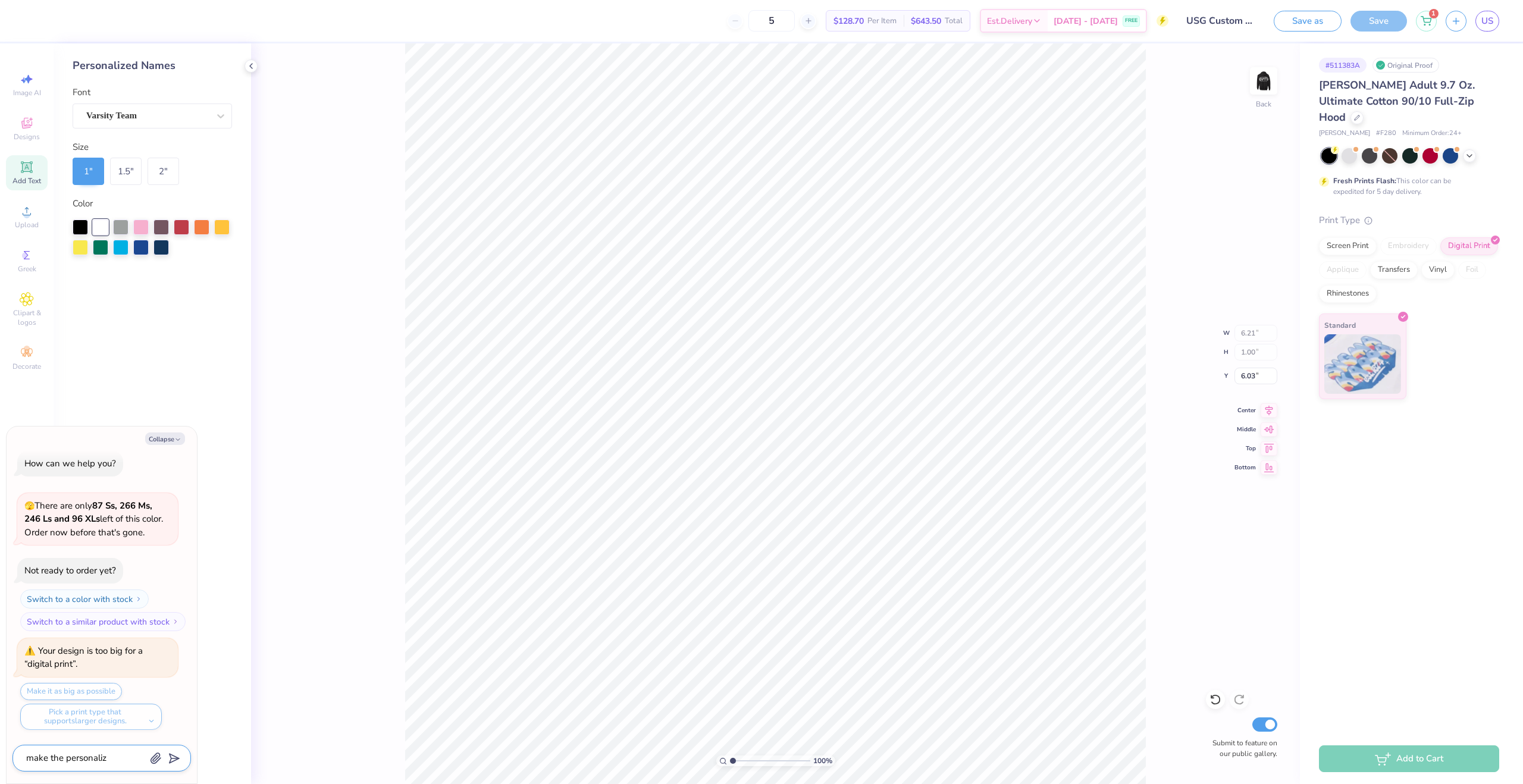
type textarea "x"
type textarea "make the personalized"
type textarea "x"
type textarea "make the personalized"
type textarea "x"
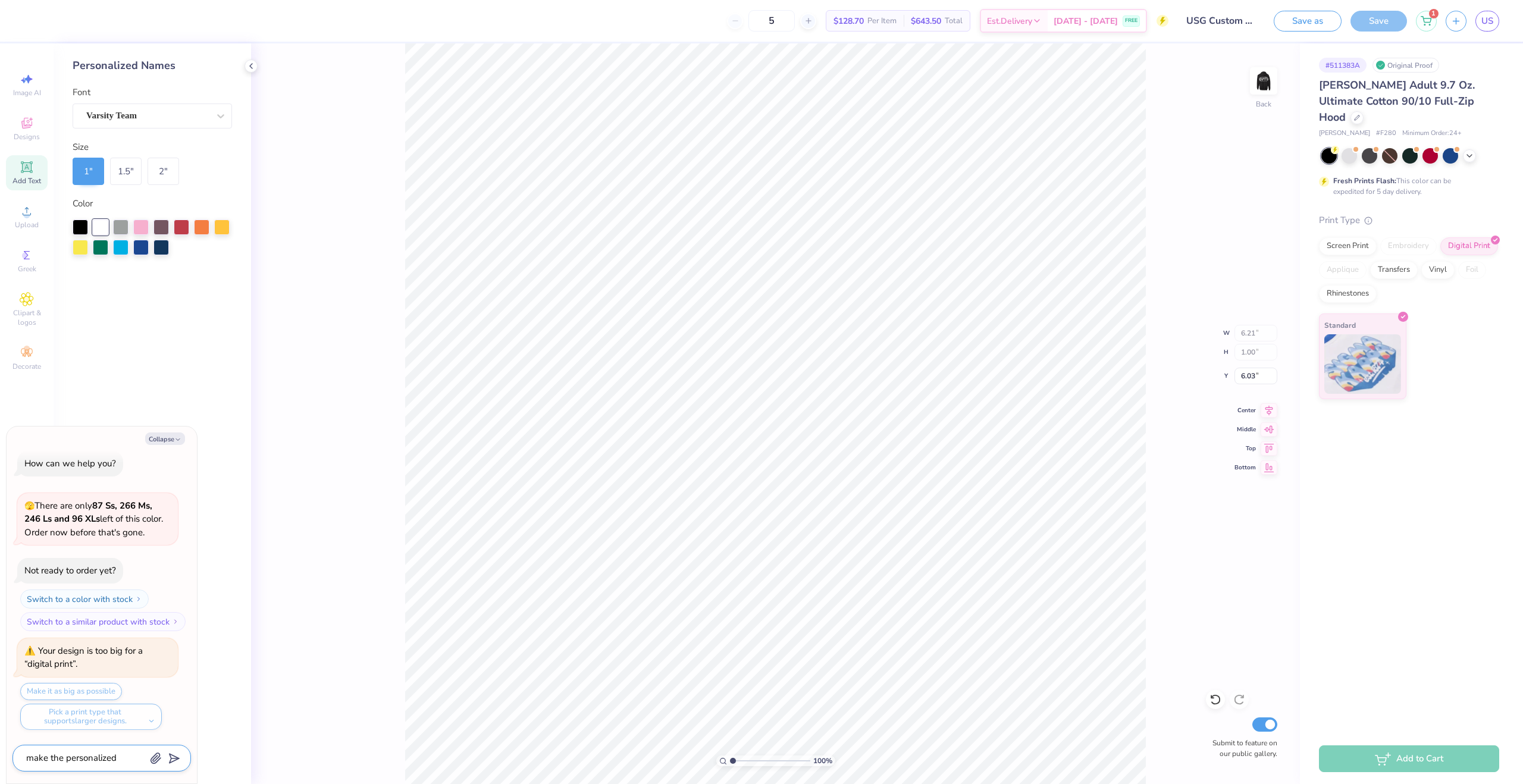
type textarea "make the personalized n"
type textarea "x"
type textarea "make the personalized na"
type textarea "x"
type textarea "make the personalized nam"
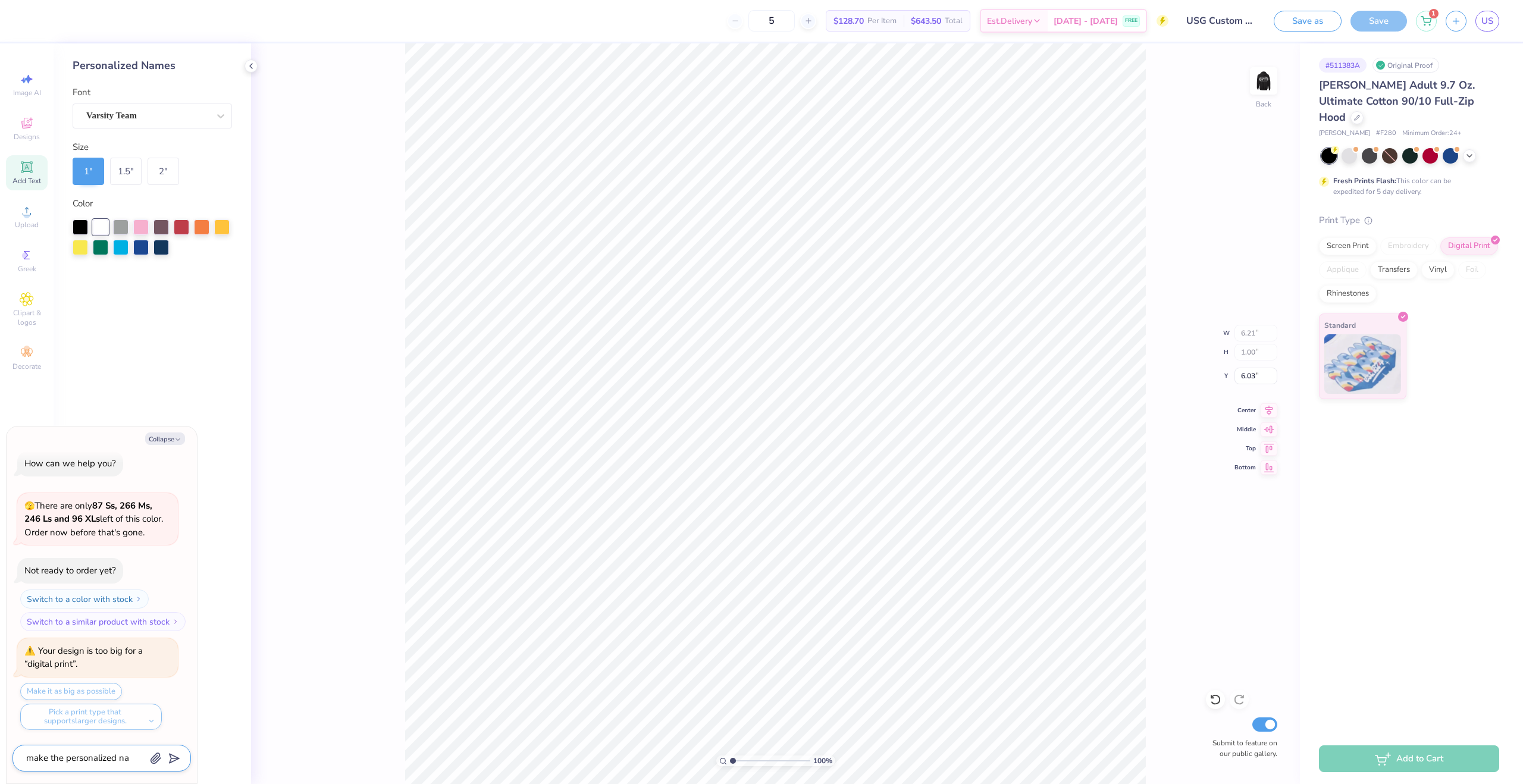
type textarea "x"
type textarea "make the personalized name"
type textarea "x"
type textarea "make the personalized name"
type textarea "x"
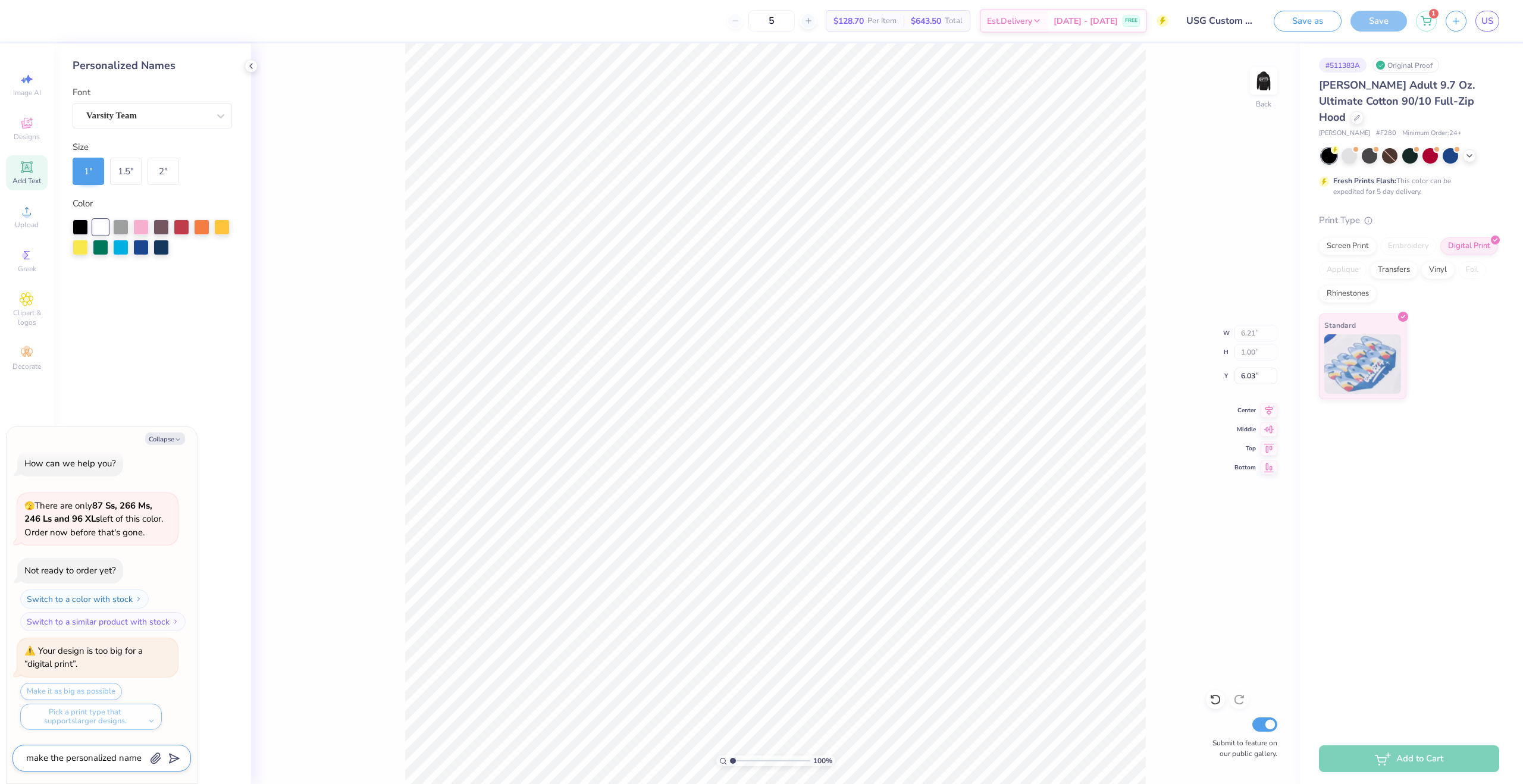
type textarea "make the personalized name s"
type textarea "x"
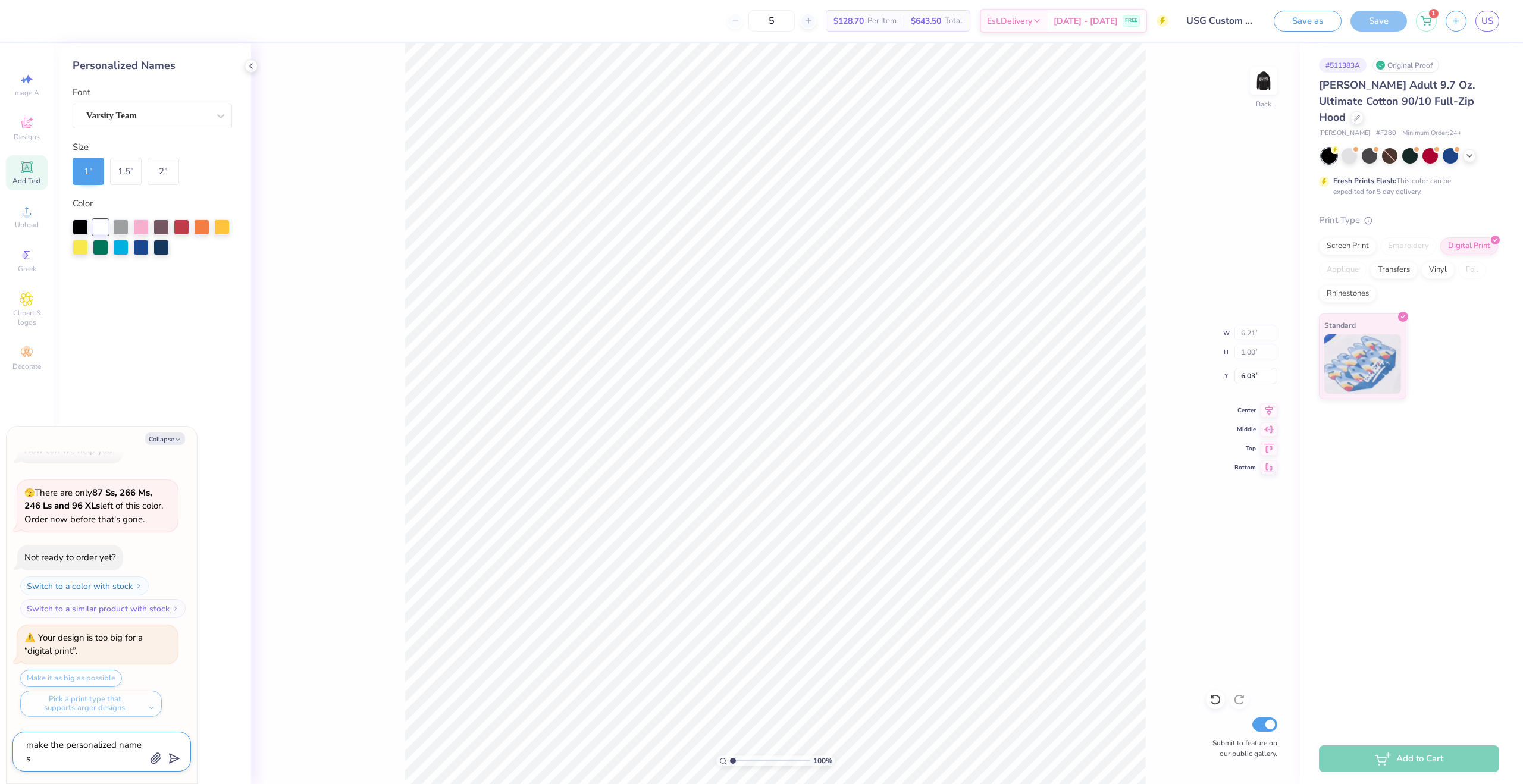
type textarea "make the personalized name sm"
type textarea "x"
type textarea "make the personalized name sma"
type textarea "x"
type textarea "make the personalized name smal"
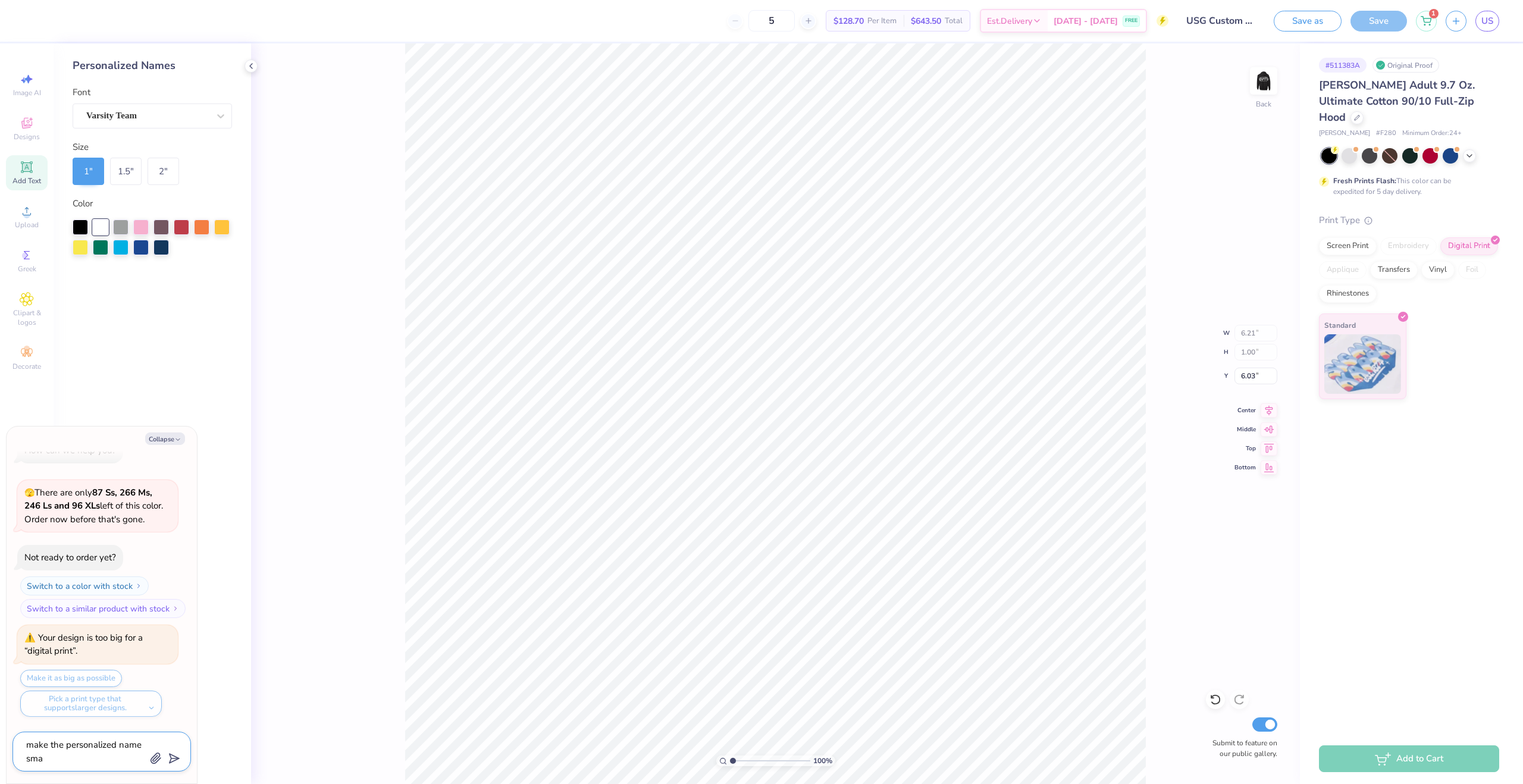
type textarea "x"
type textarea "make the personalized name small"
type textarea "x"
type textarea "make the personalized name smalle"
type textarea "x"
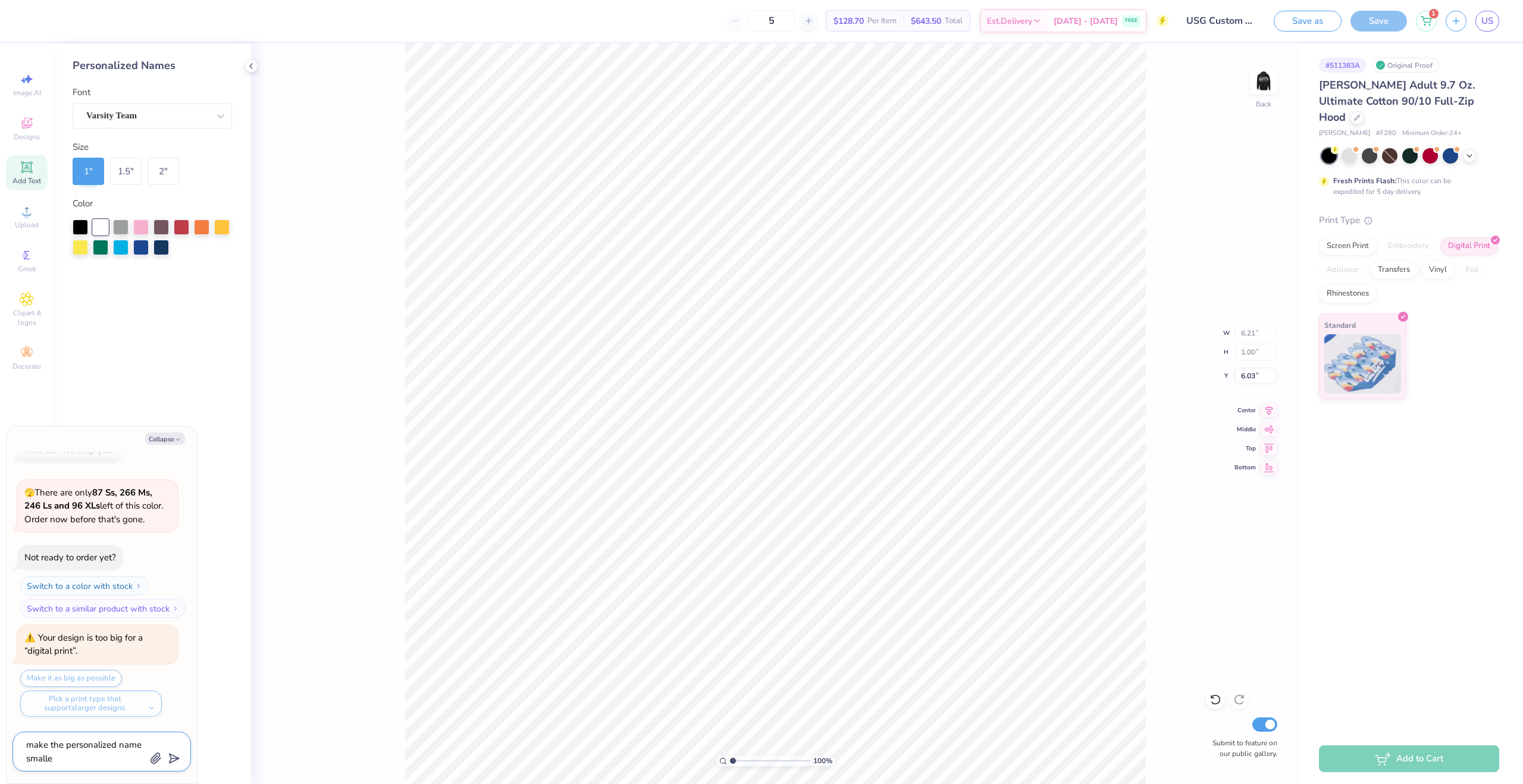
type textarea "make the personalized name smaller"
type textarea "x"
type textarea "make the personalized name smaller"
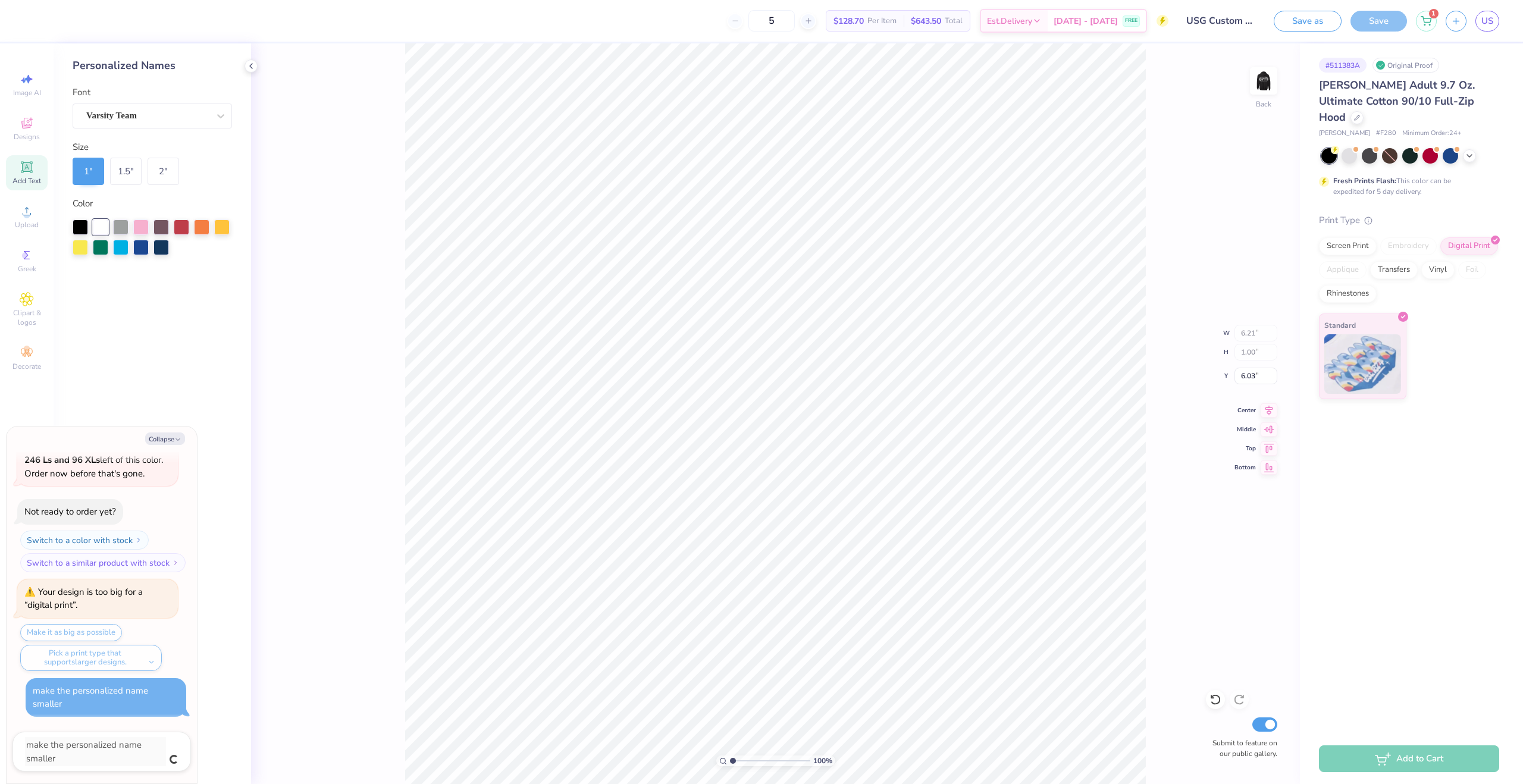
type textarea "x"
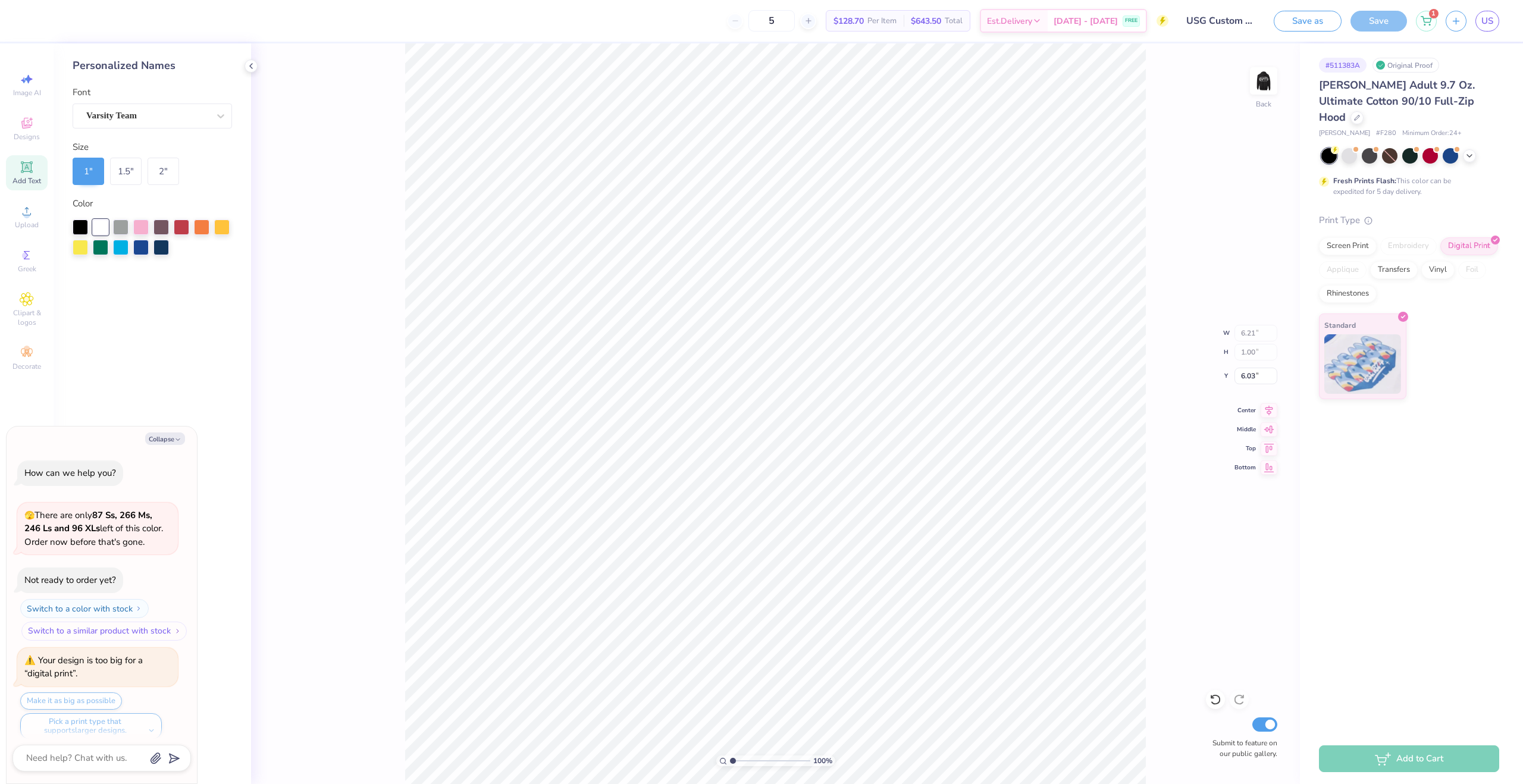
scroll to position [55, 0]
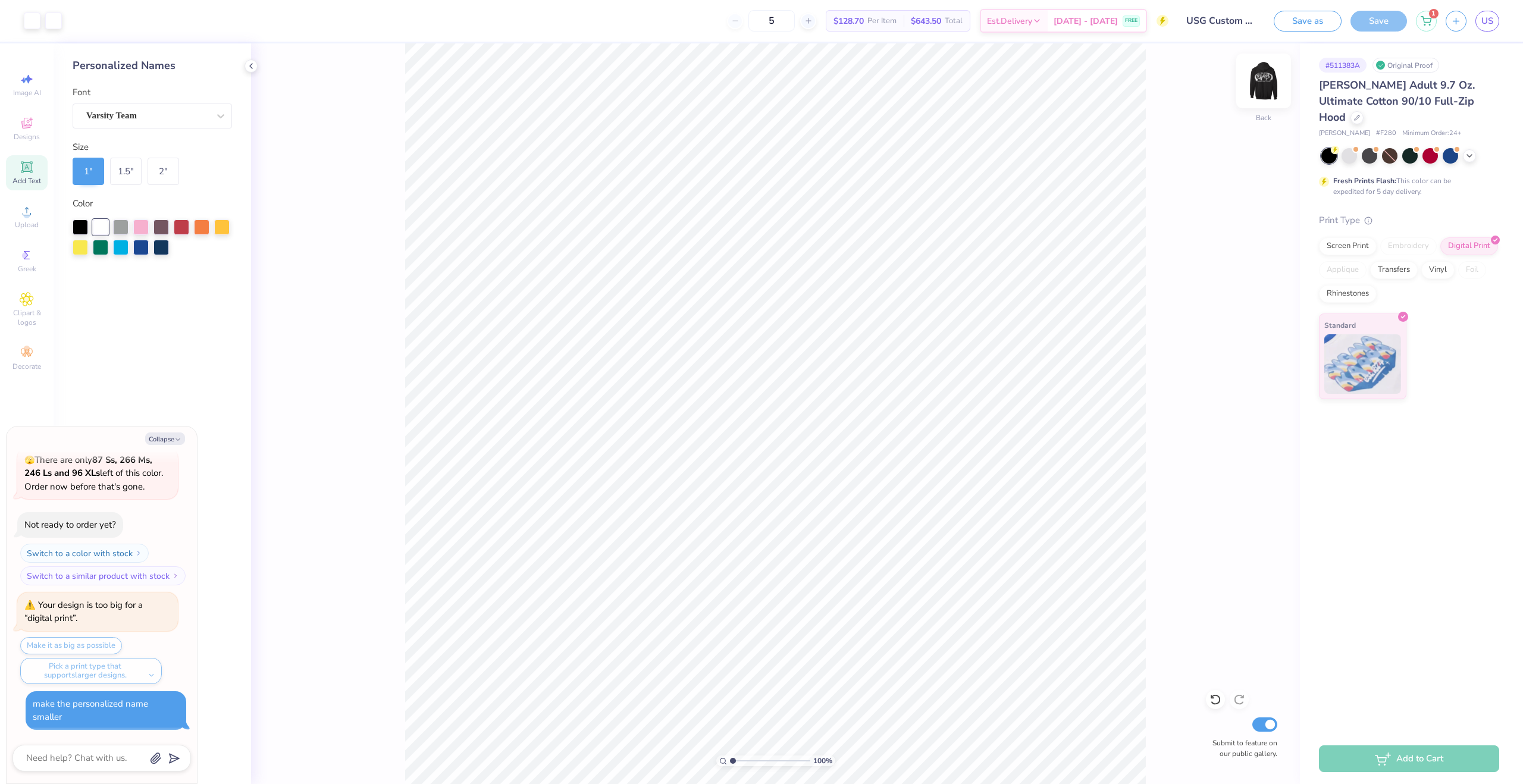
click at [1273, 91] on img at bounding box center [1264, 81] width 48 height 48
type textarea "x"
type input "12.61"
type input "6.31"
type input "6.70"
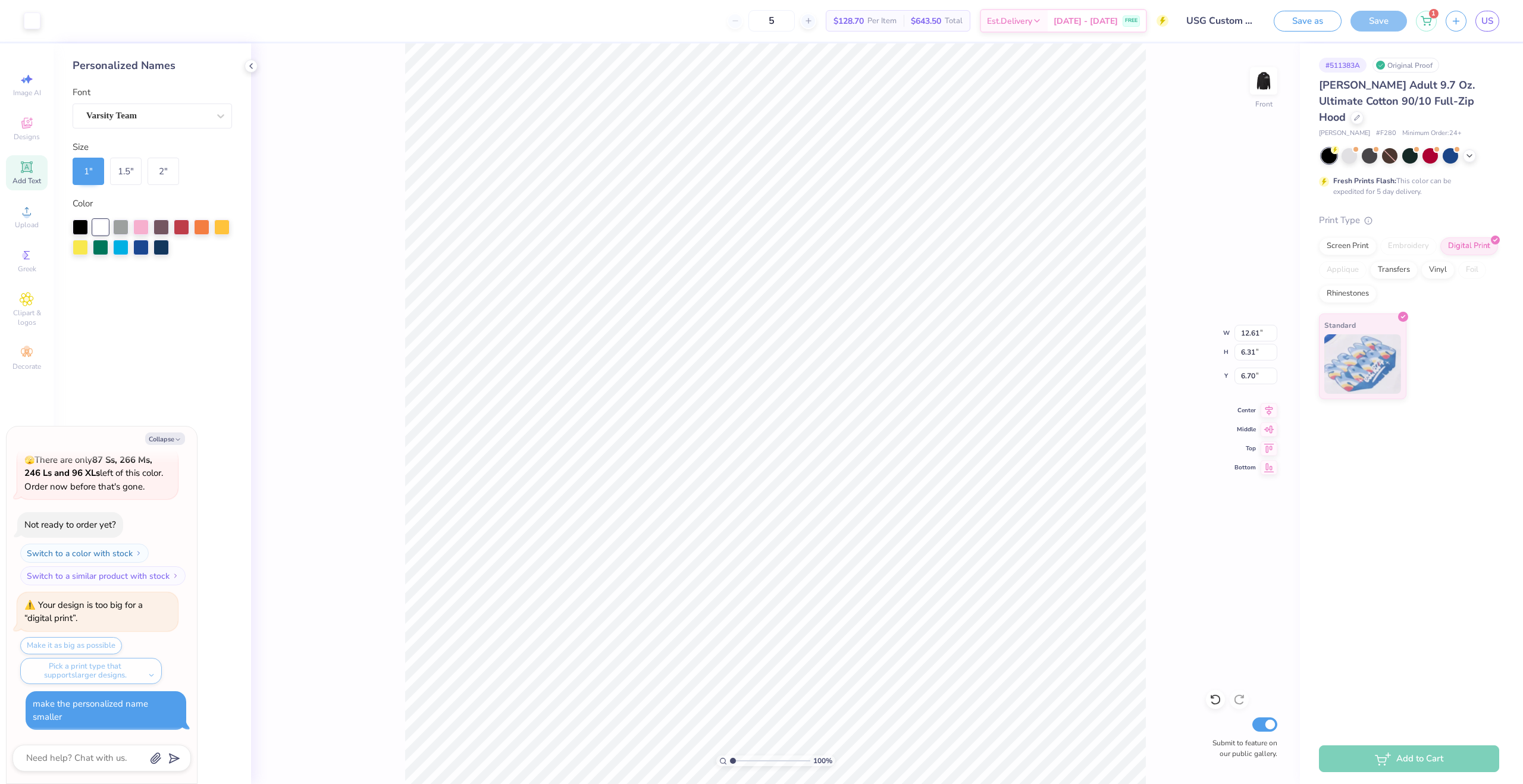
type textarea "x"
type input "6.00"
type textarea "x"
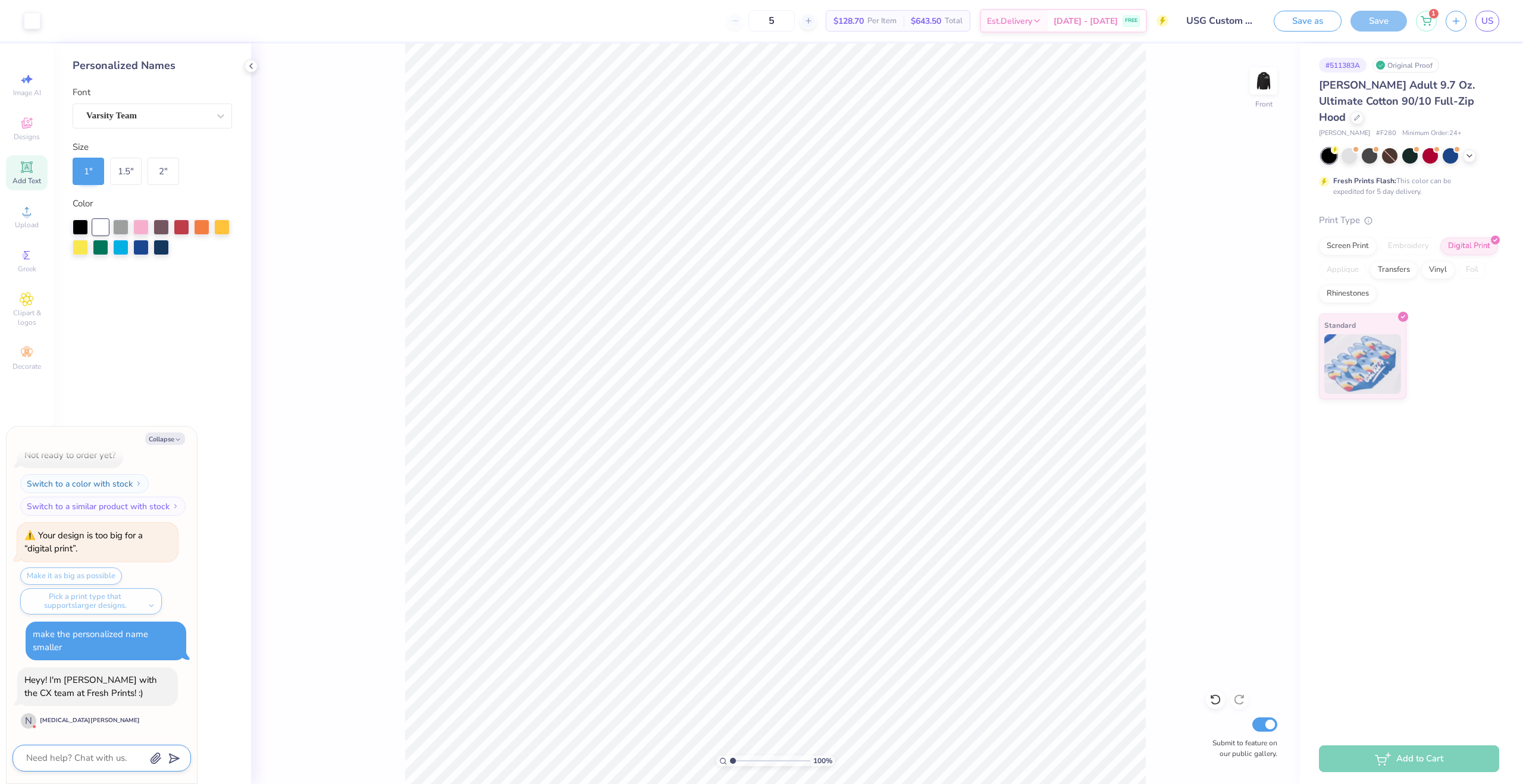
click at [128, 756] on textarea at bounding box center [86, 758] width 121 height 16
type textarea "H"
type textarea "x"
type textarea "Hi"
type textarea "x"
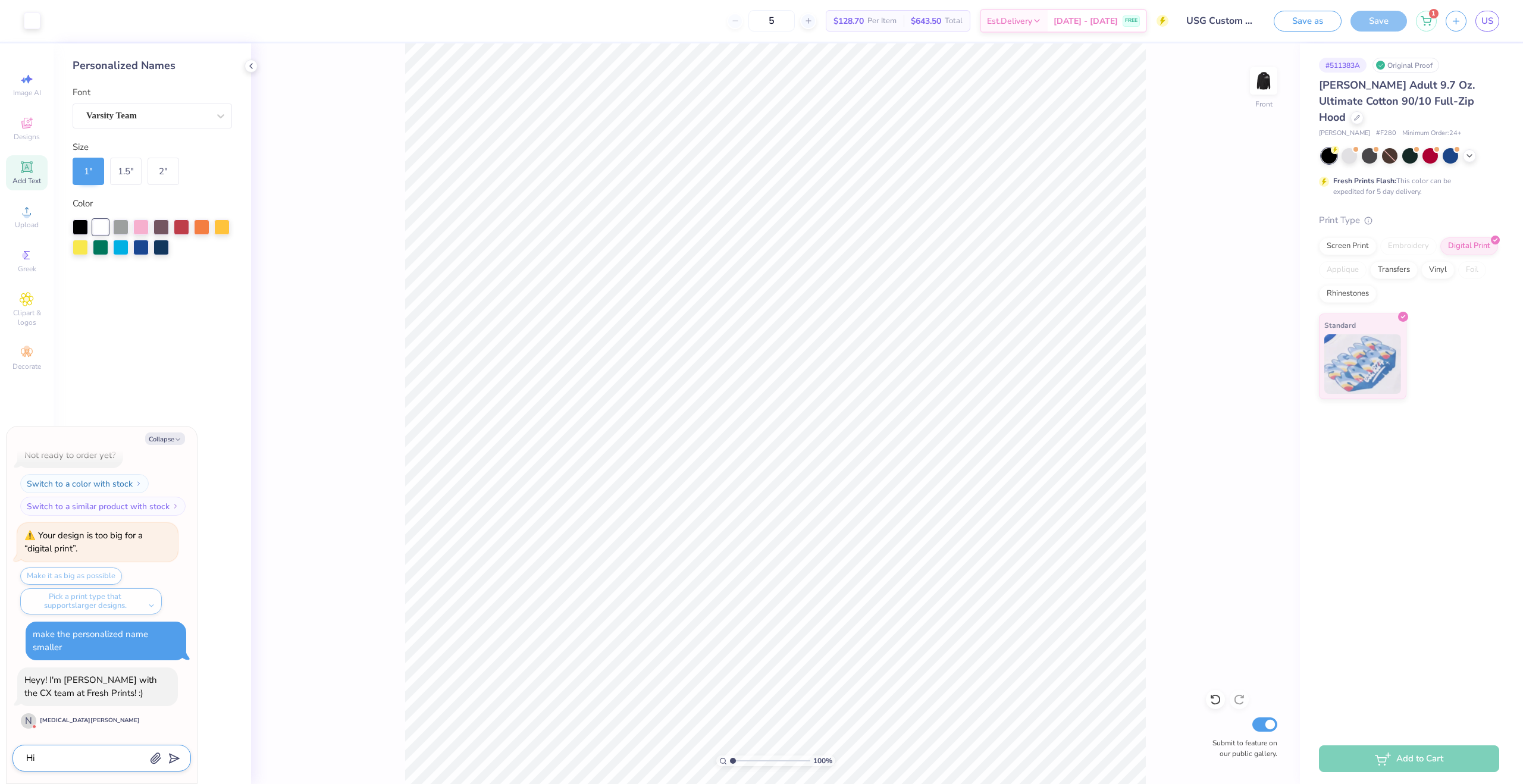
type textarea "Hi!"
type textarea "x"
type textarea "Hi!"
type textarea "x"
type textarea "Hi! I"
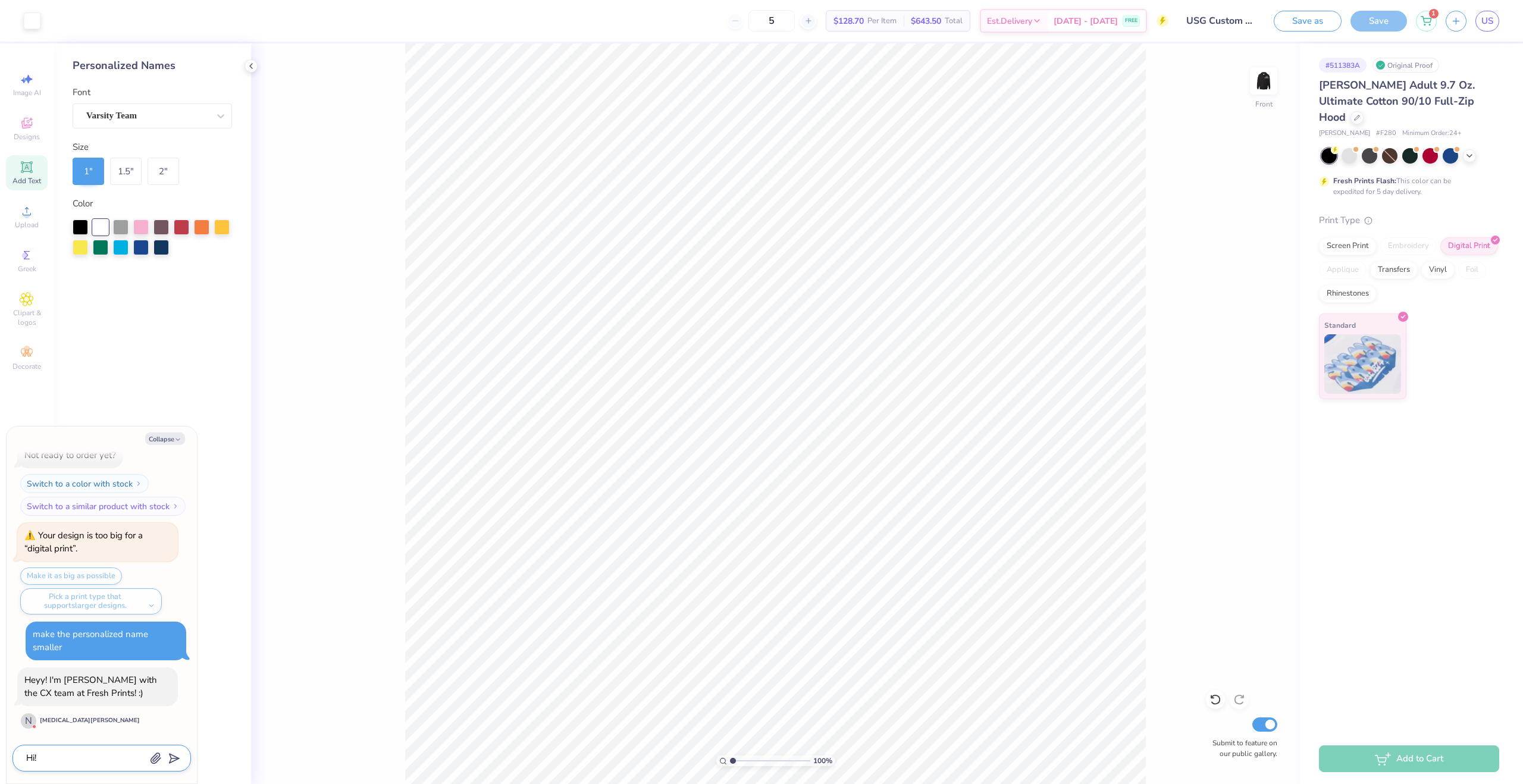
type textarea "x"
type textarea "Hi! I'"
type textarea "x"
type textarea "Hi! I'm"
type textarea "x"
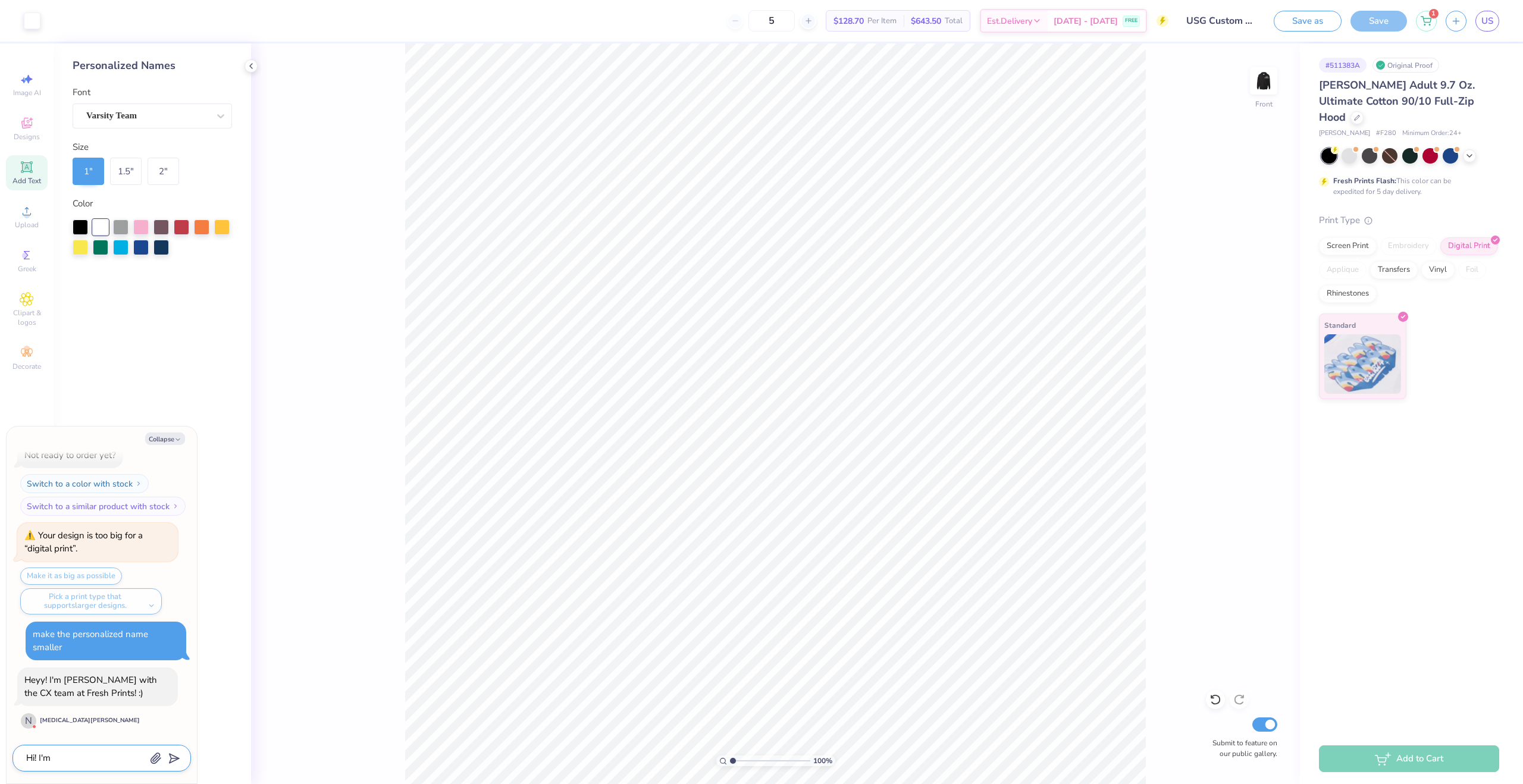
type textarea "Hi! I'm"
type textarea "x"
type textarea "Hi! I'm t"
type textarea "x"
type textarea "Hi! I'm tr"
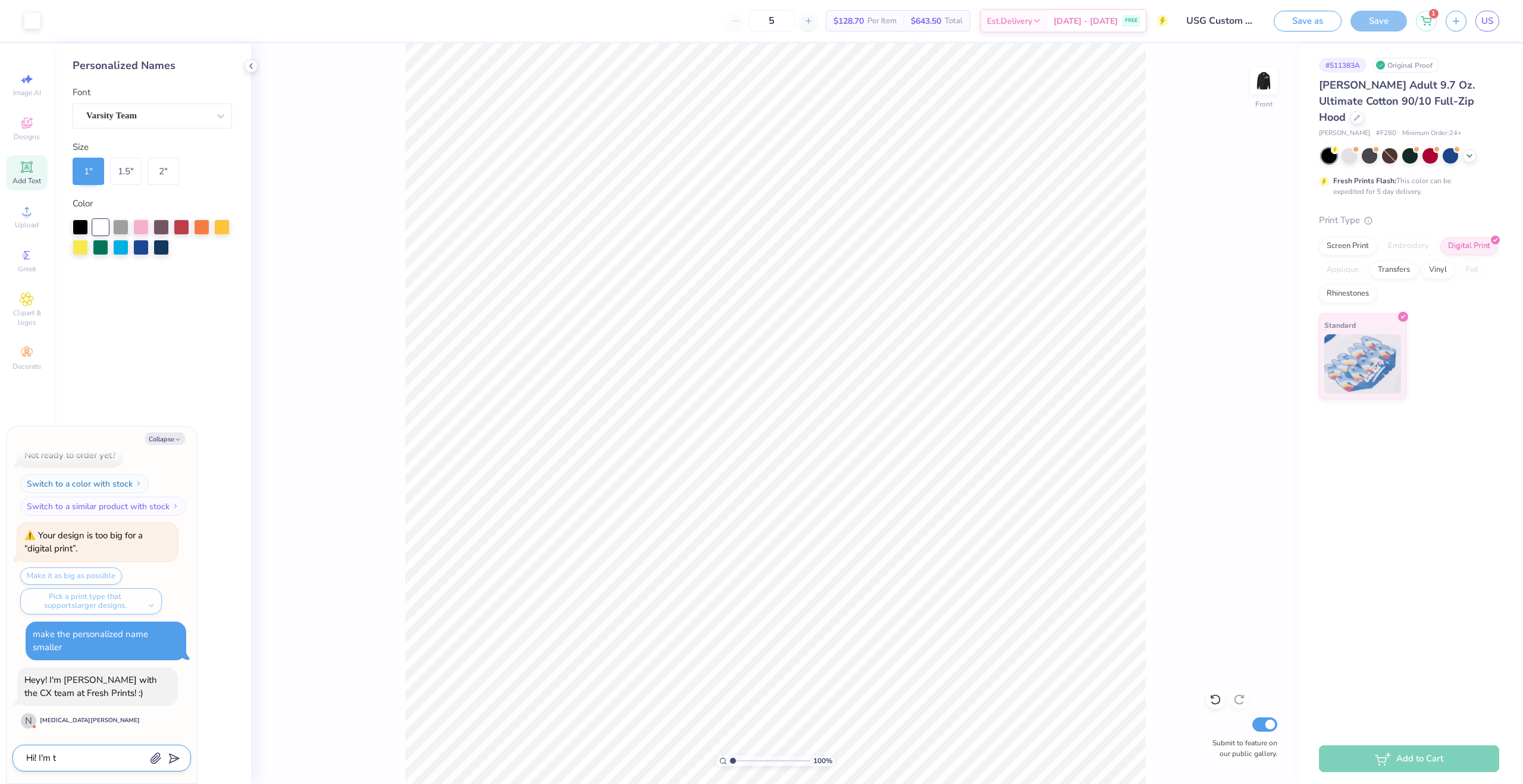
type textarea "x"
type textarea "Hi! I'm try"
type textarea "x"
type textarea "Hi! I'm tryi"
type textarea "x"
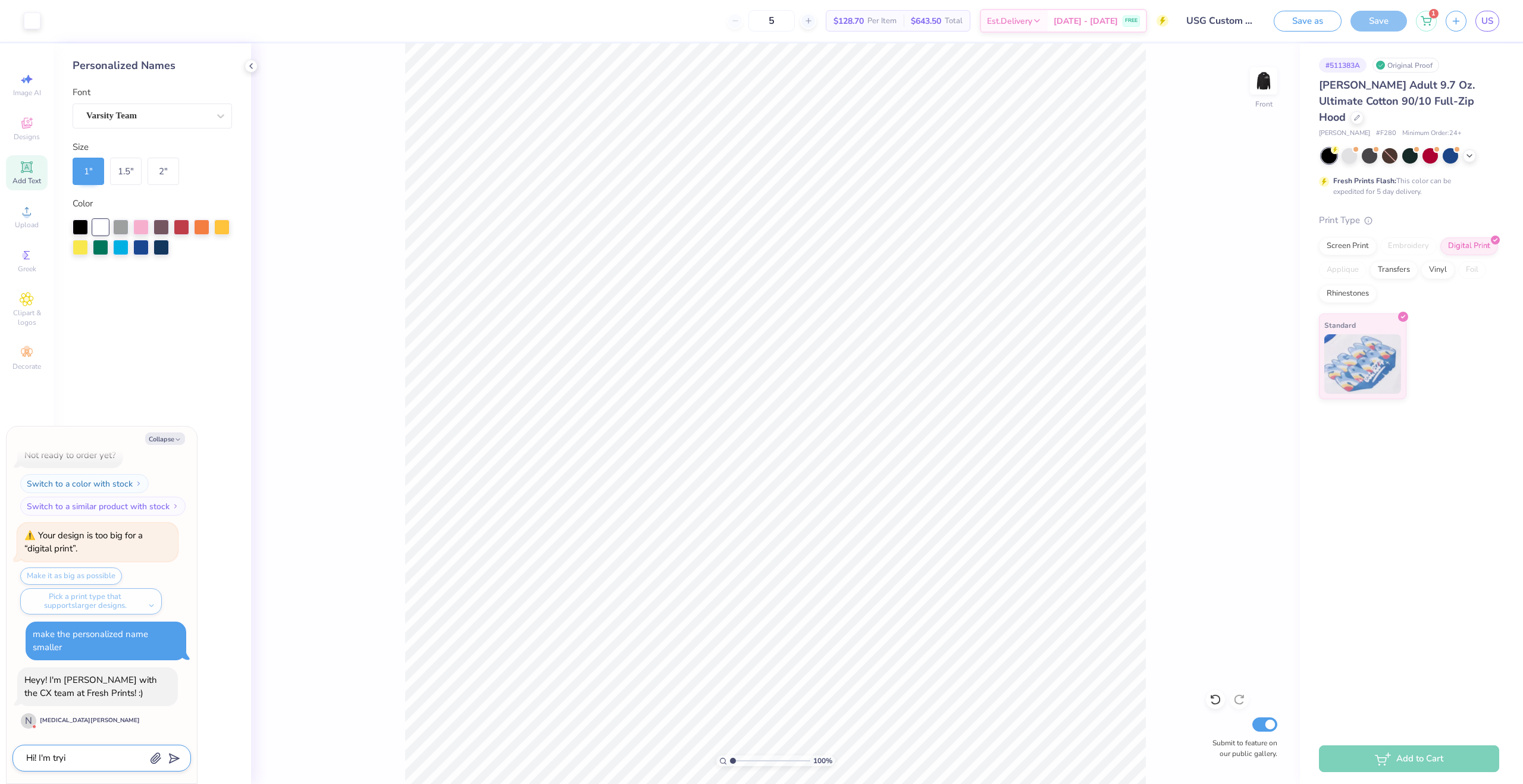
type textarea "Hi! I'm tryin"
type textarea "x"
type textarea "Hi! I'm trying"
type textarea "x"
type textarea "Hi! I'm trying"
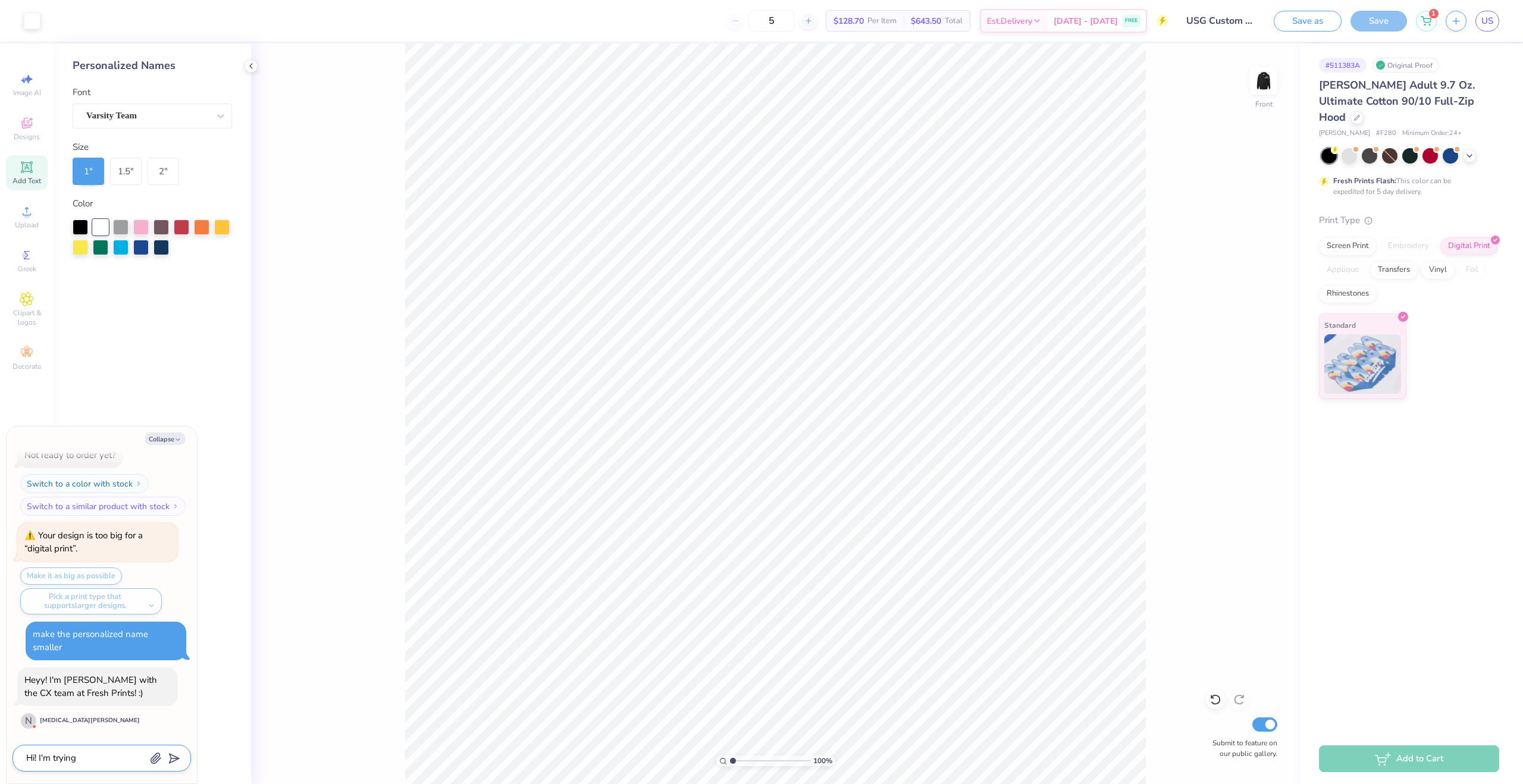
type textarea "x"
type textarea "Hi! I'm trying t"
type textarea "x"
type textarea "Hi! I'm trying to"
type textarea "x"
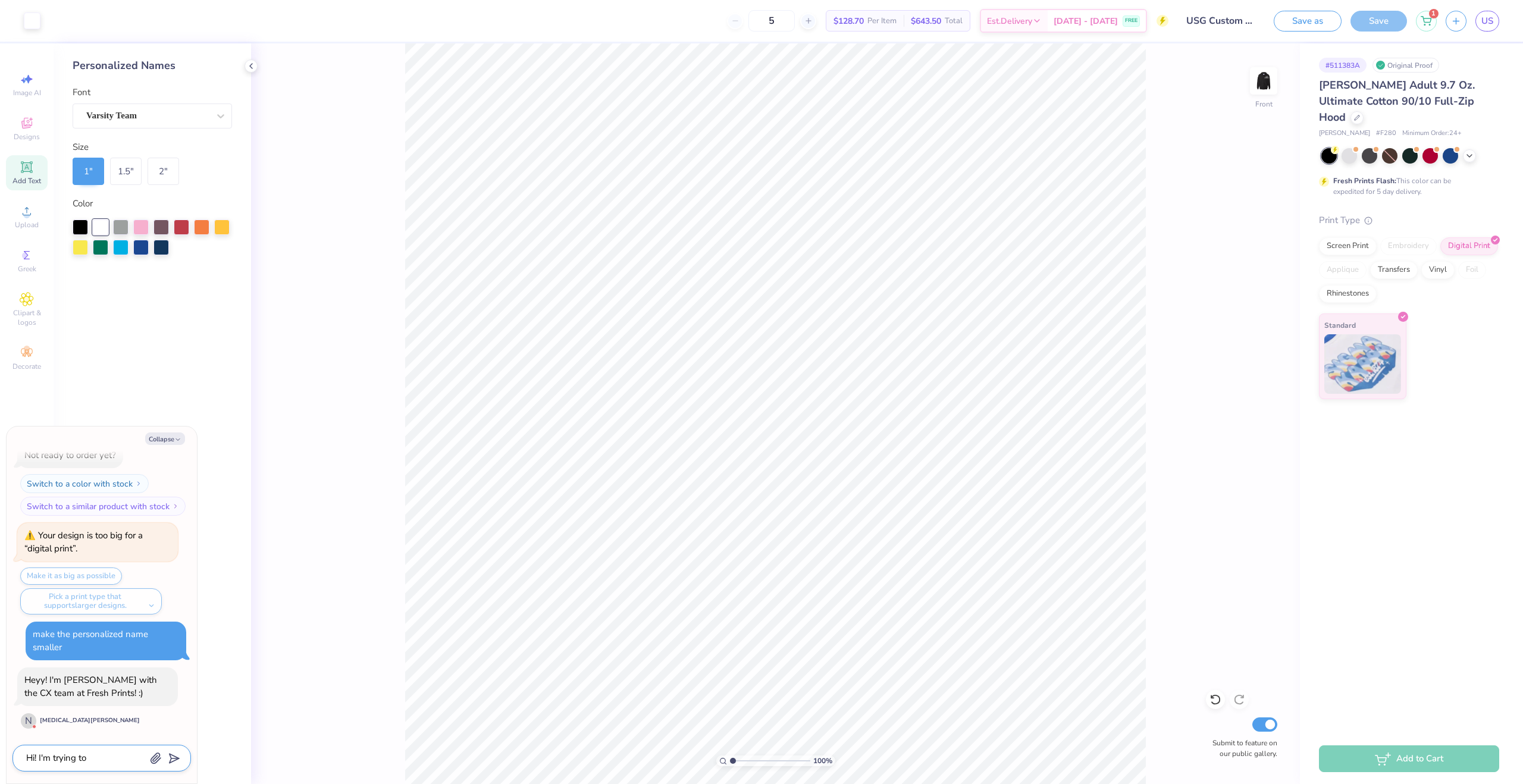
type textarea "Hi! I'm trying to"
type textarea "x"
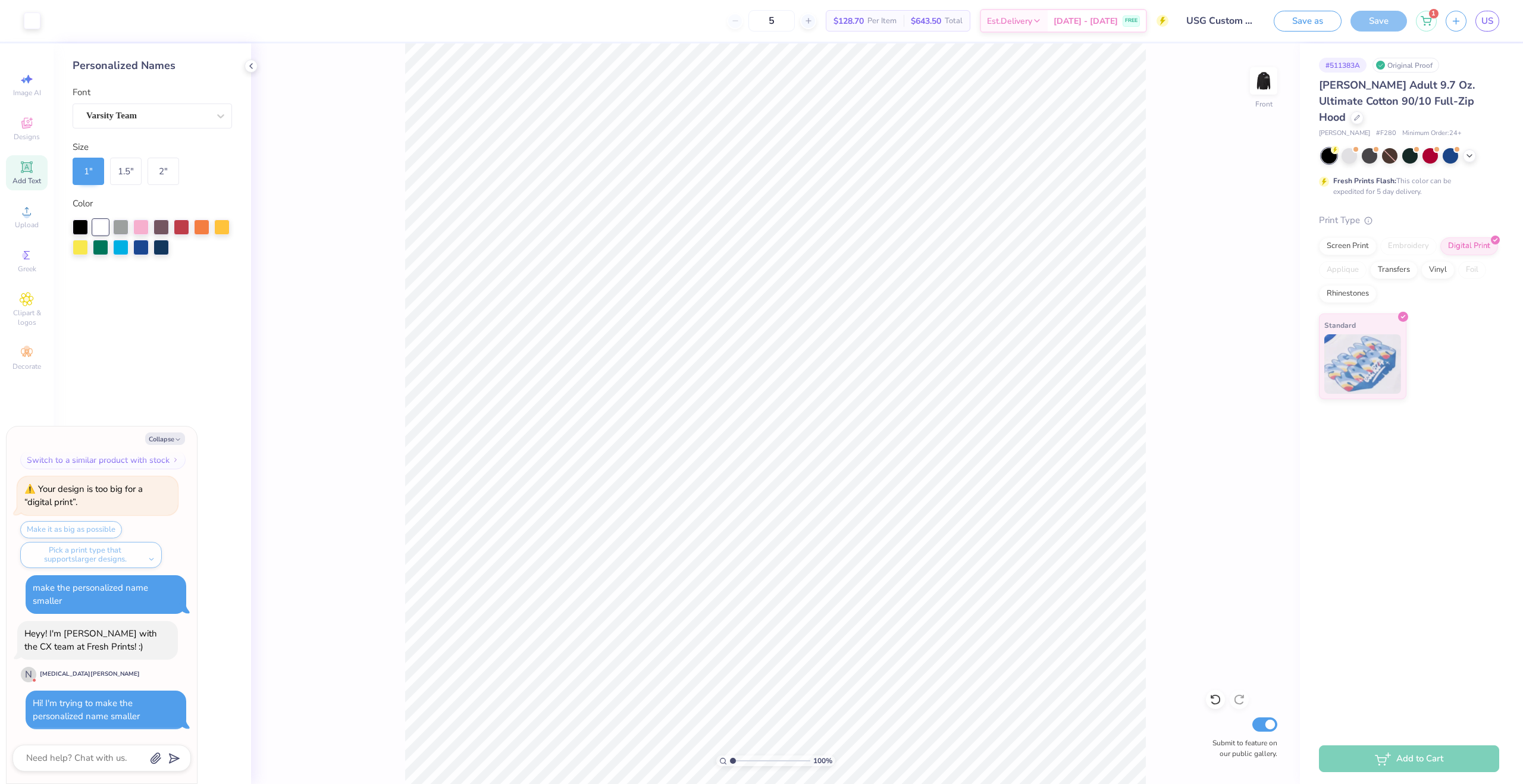
scroll to position [170, 0]
click at [1274, 75] on img at bounding box center [1264, 81] width 48 height 48
click at [253, 64] on icon at bounding box center [251, 66] width 9 height 9
click at [178, 116] on div "Varsity Team" at bounding box center [147, 115] width 125 height 18
click at [178, 116] on div "Varsity Team" at bounding box center [148, 115] width 123 height 13
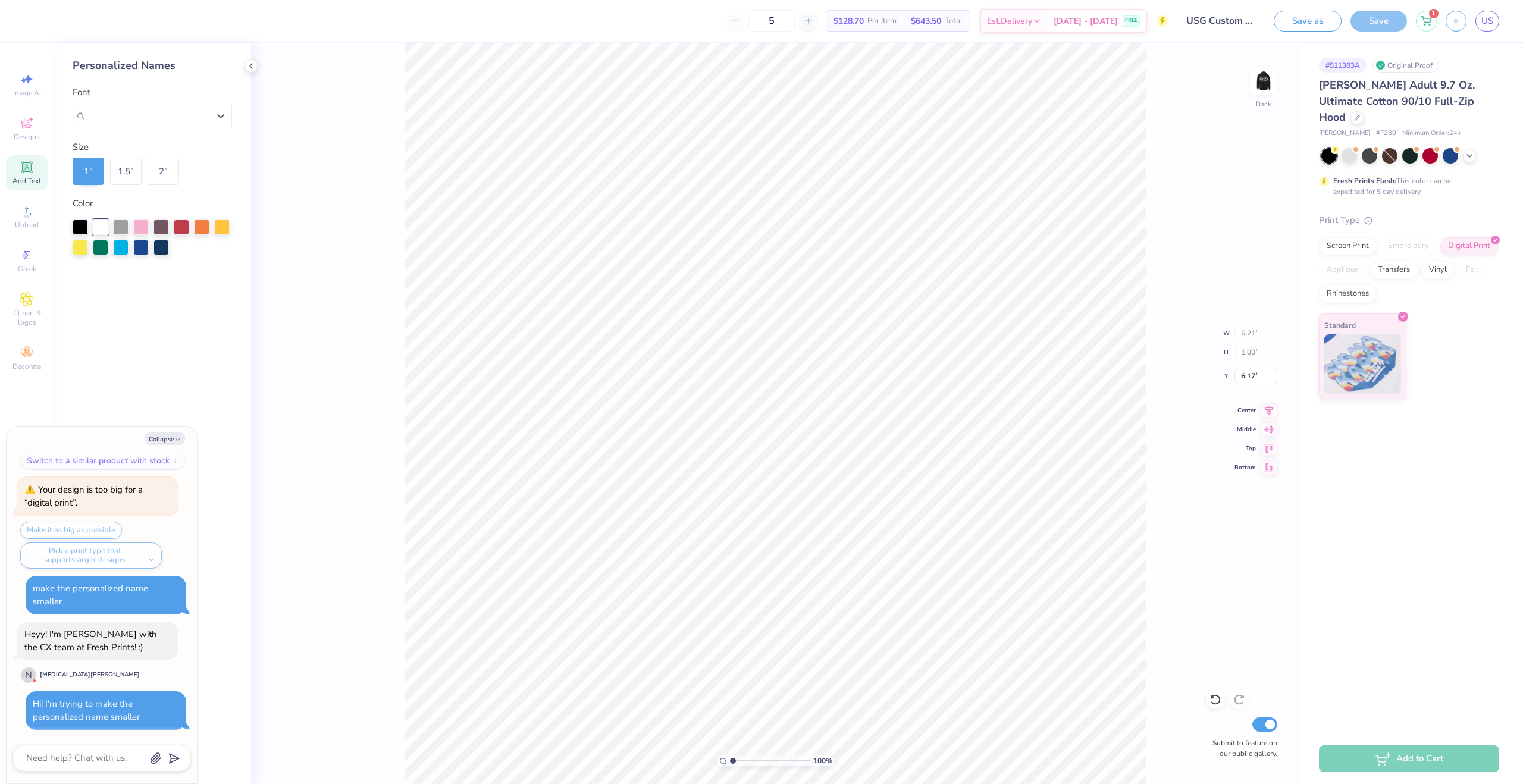
scroll to position [254, 0]
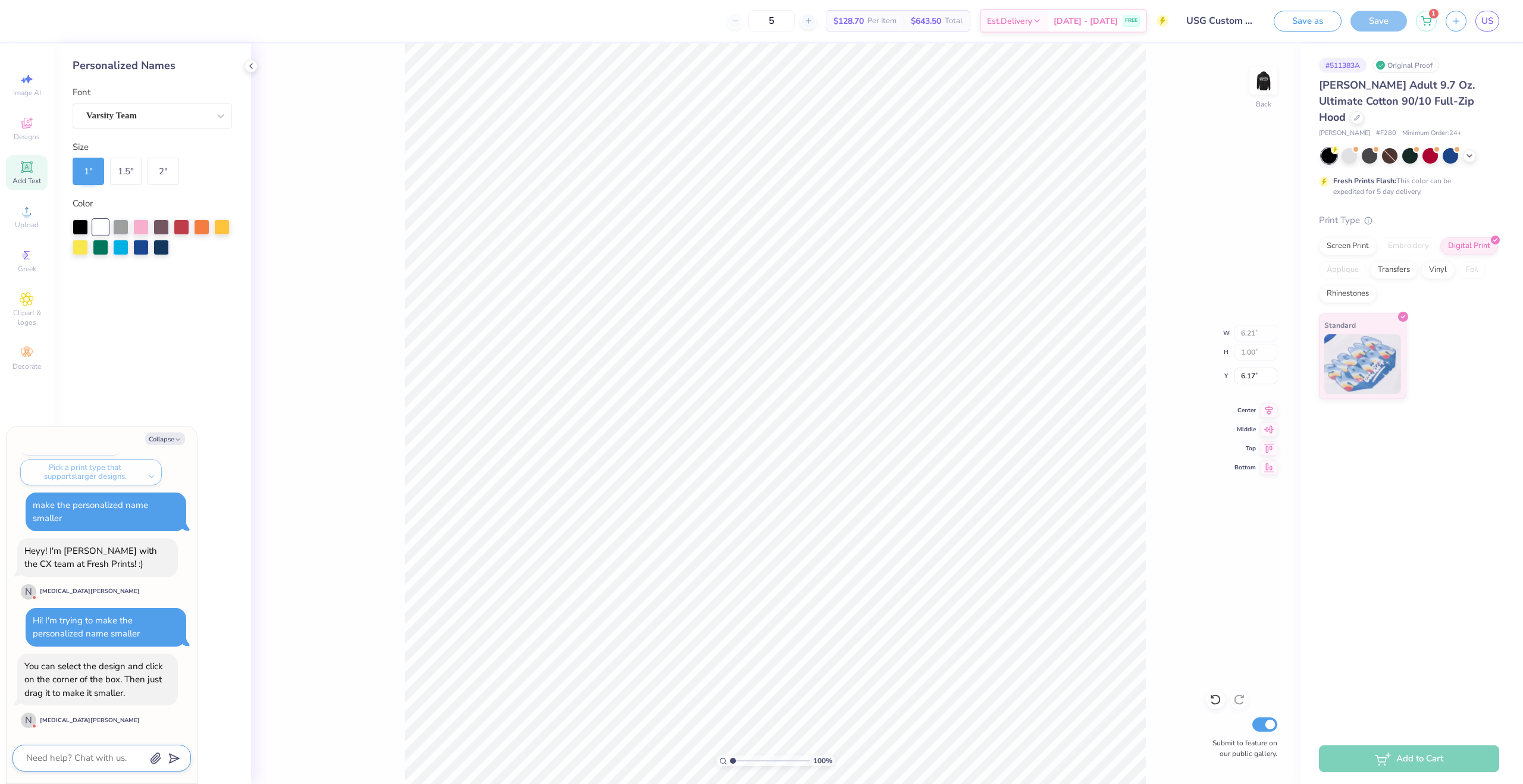
click at [88, 753] on textarea at bounding box center [86, 758] width 121 height 16
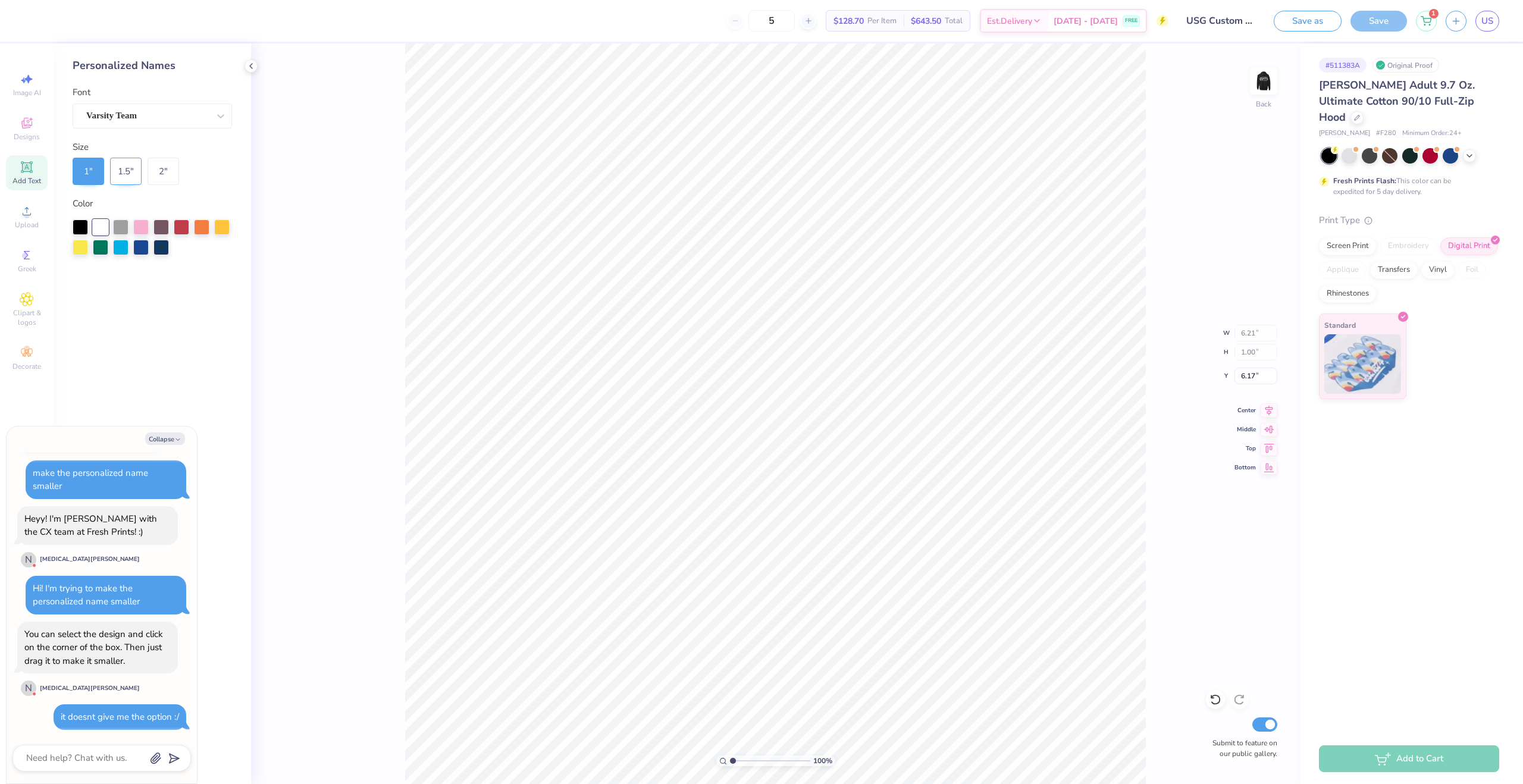
click at [129, 173] on div "1.5 "" at bounding box center [126, 171] width 31 height 27
click at [158, 173] on div "1 "" at bounding box center [152, 171] width 160 height 27
click at [93, 175] on div "1 "" at bounding box center [88, 171] width 31 height 27
click at [156, 123] on div "Varsity Team" at bounding box center [147, 115] width 125 height 18
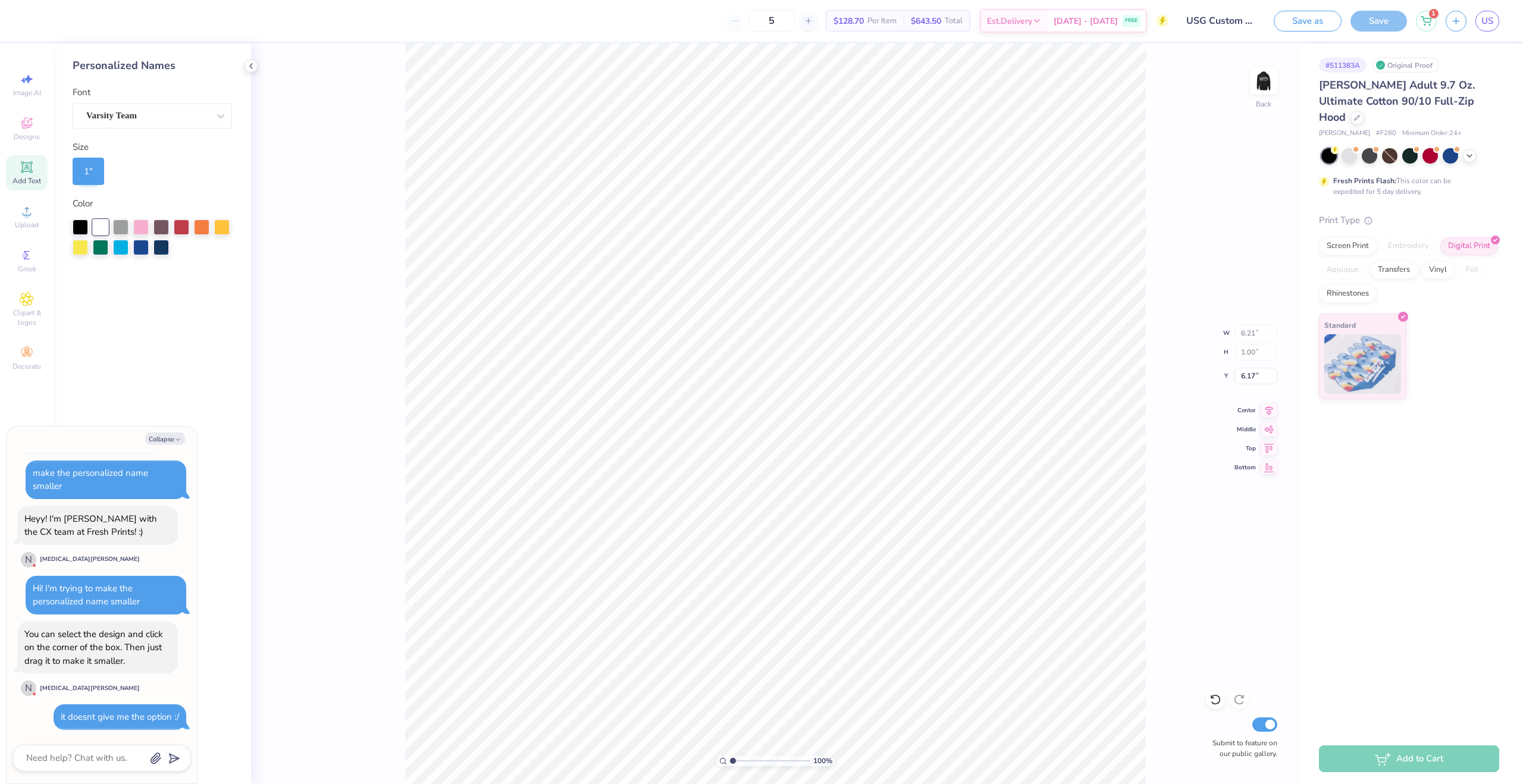
scroll to position [419, 0]
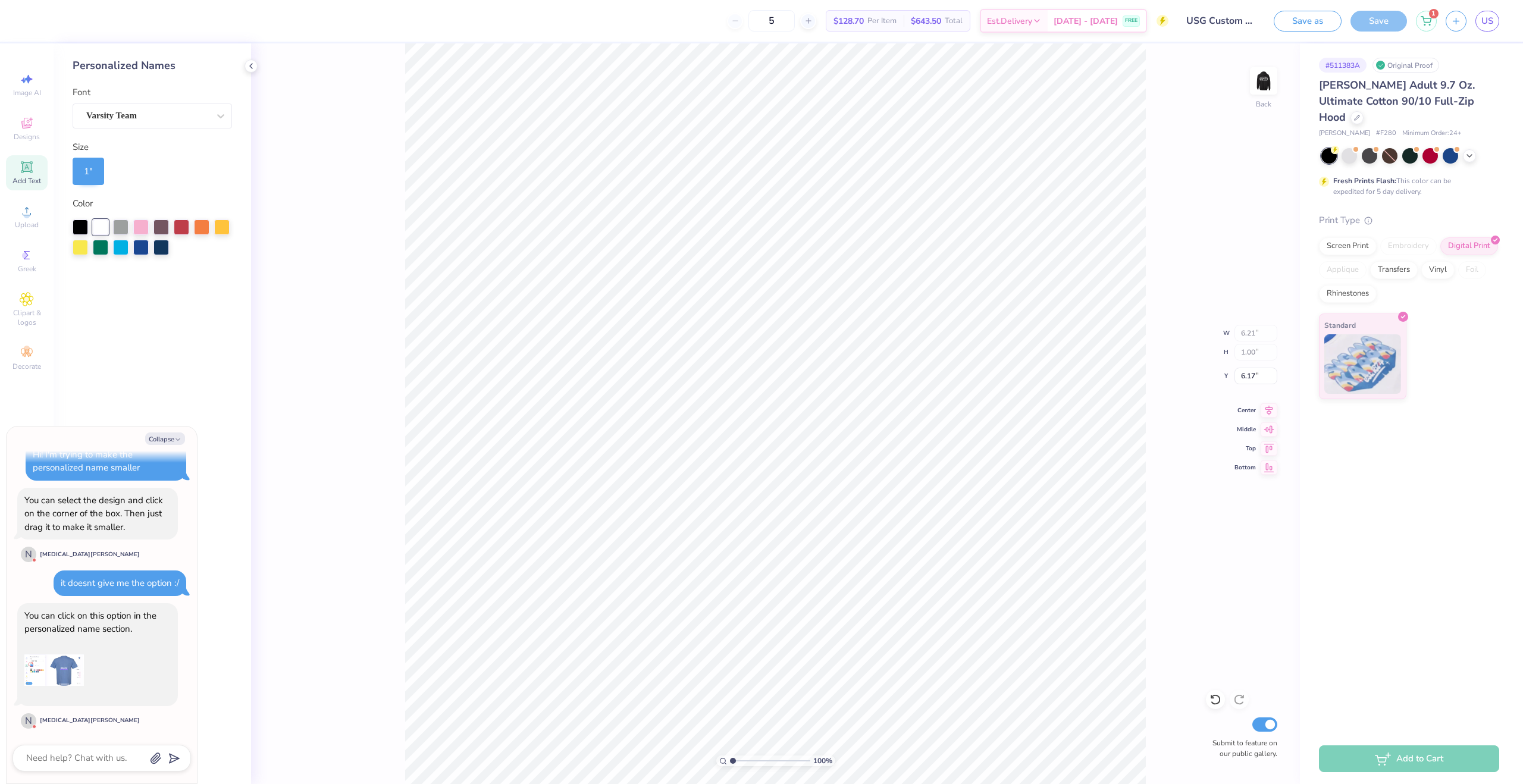
click at [54, 665] on img at bounding box center [54, 670] width 60 height 60
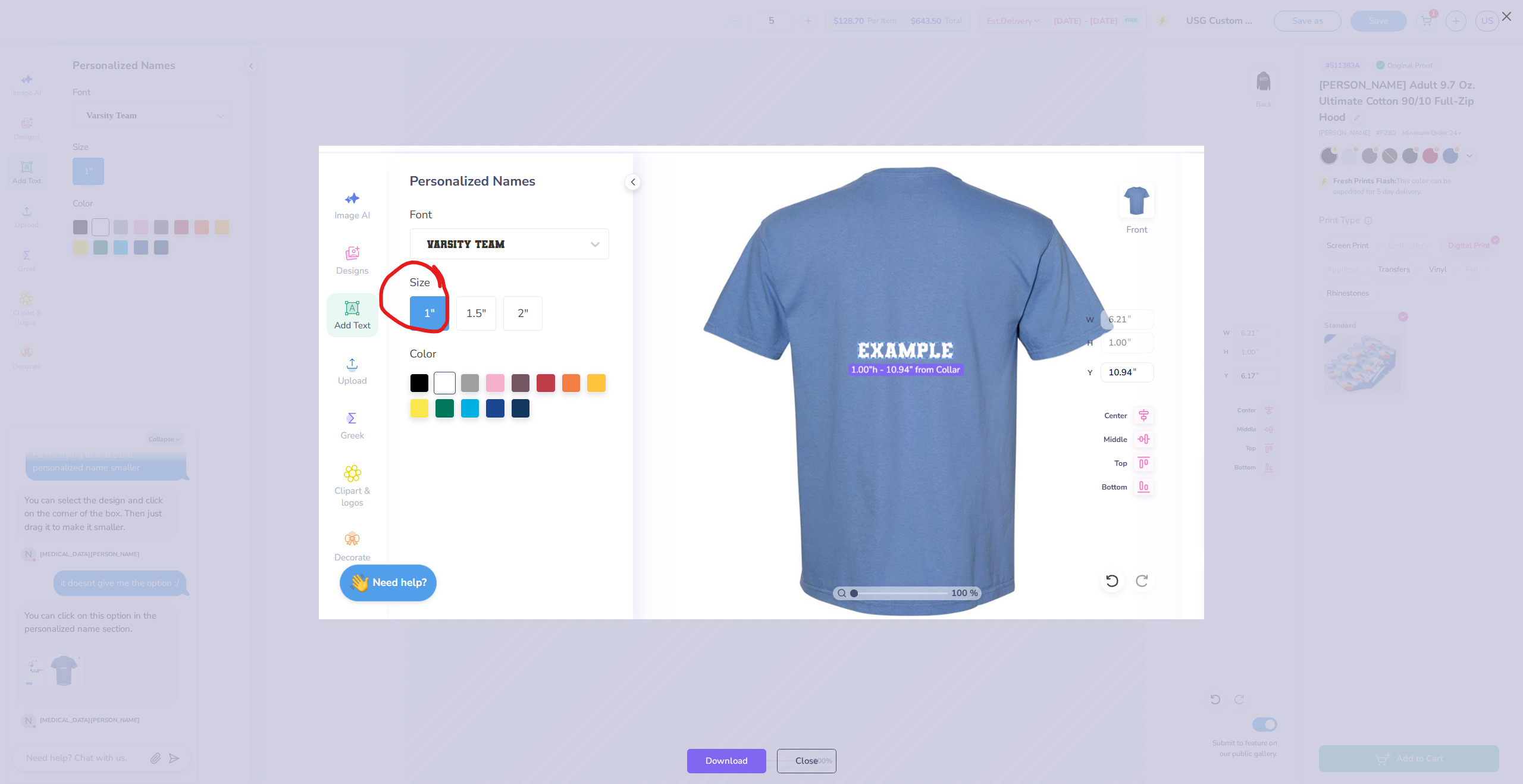
click at [1077, 113] on div at bounding box center [762, 382] width 1523 height 711
click at [796, 750] on button "Close" at bounding box center [807, 757] width 60 height 24
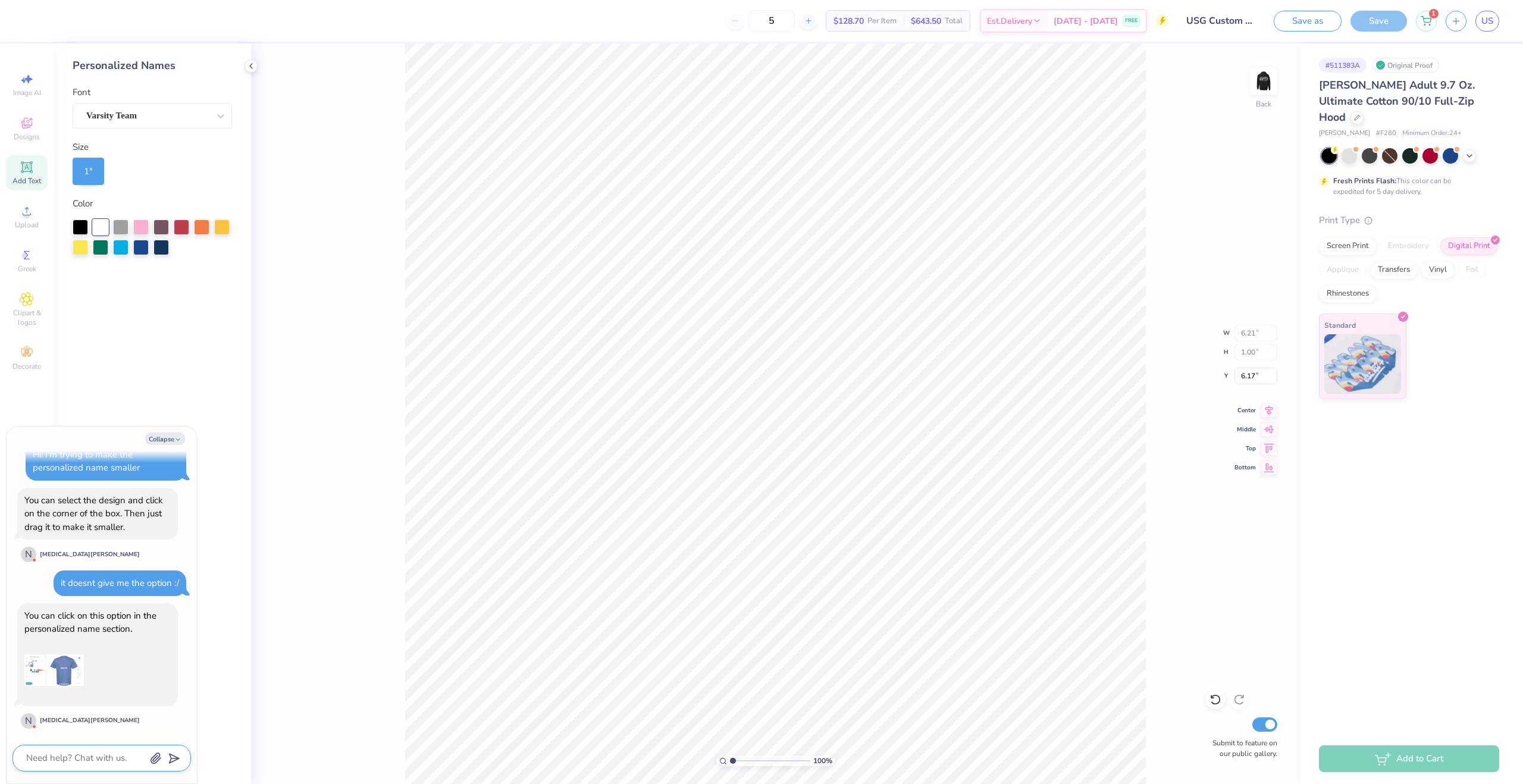
click at [68, 754] on textarea at bounding box center [86, 758] width 121 height 16
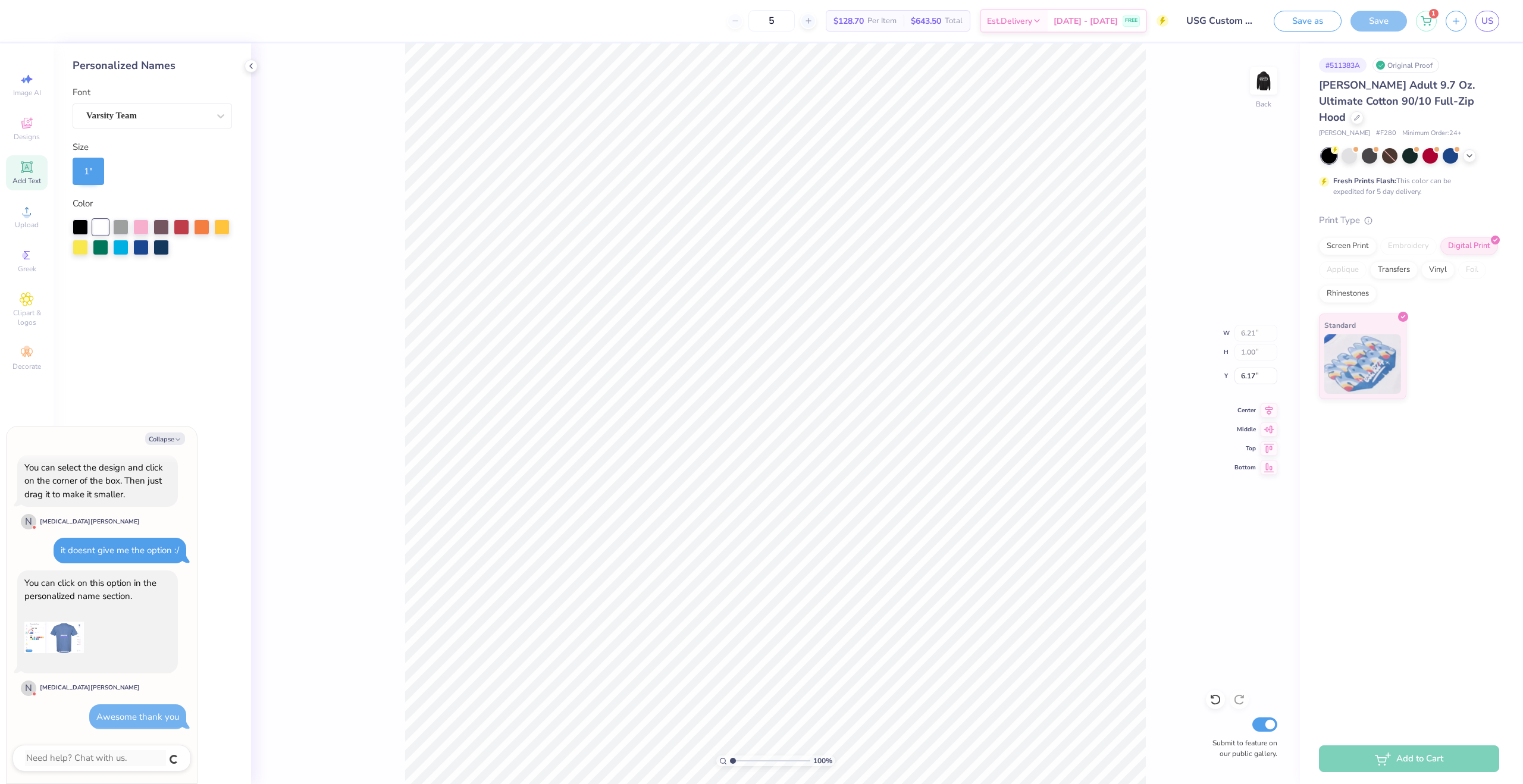
scroll to position [508, 0]
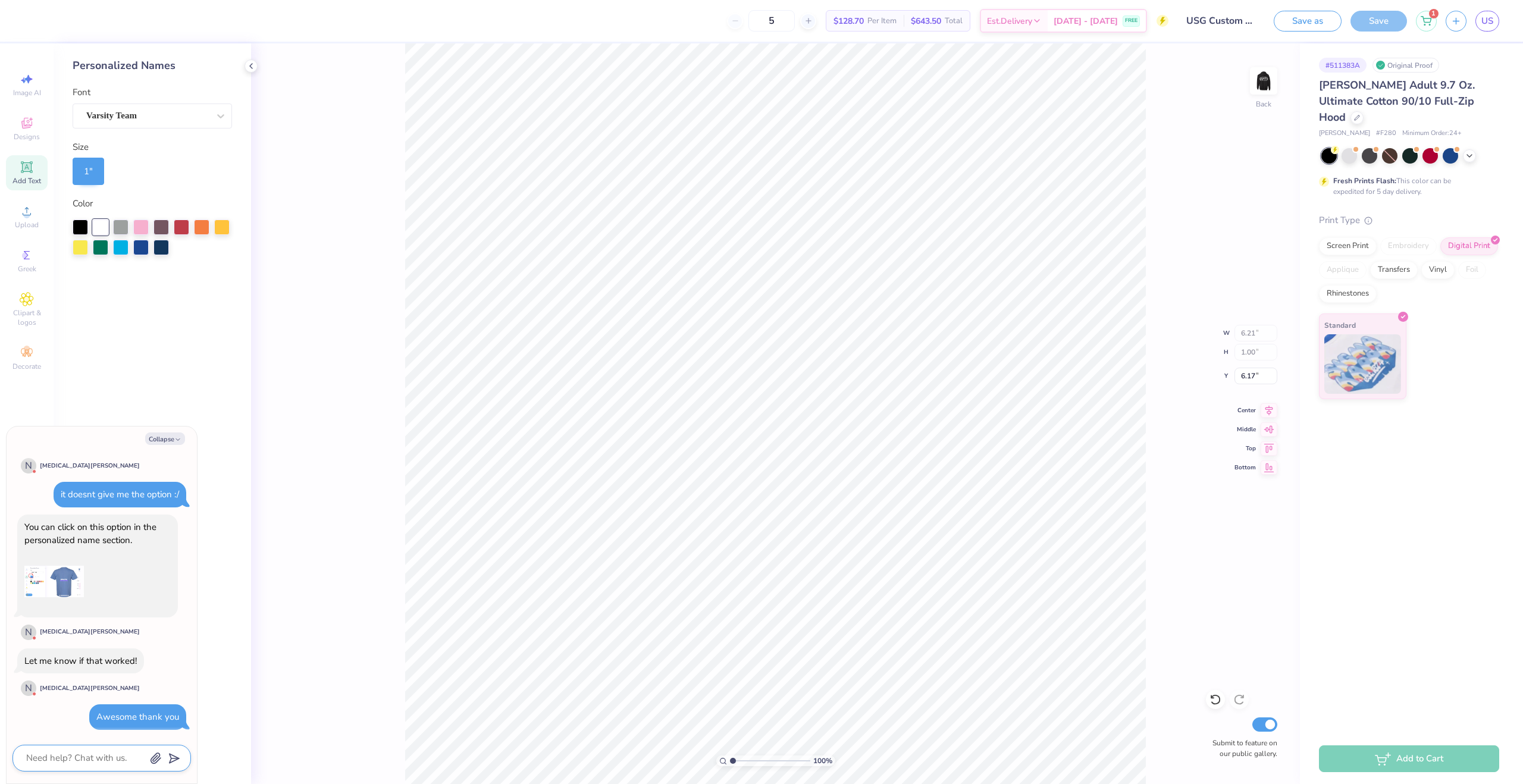
drag, startPoint x: 40, startPoint y: 753, endPoint x: 57, endPoint y: 750, distance: 17.3
click at [40, 753] on textarea at bounding box center [86, 758] width 121 height 16
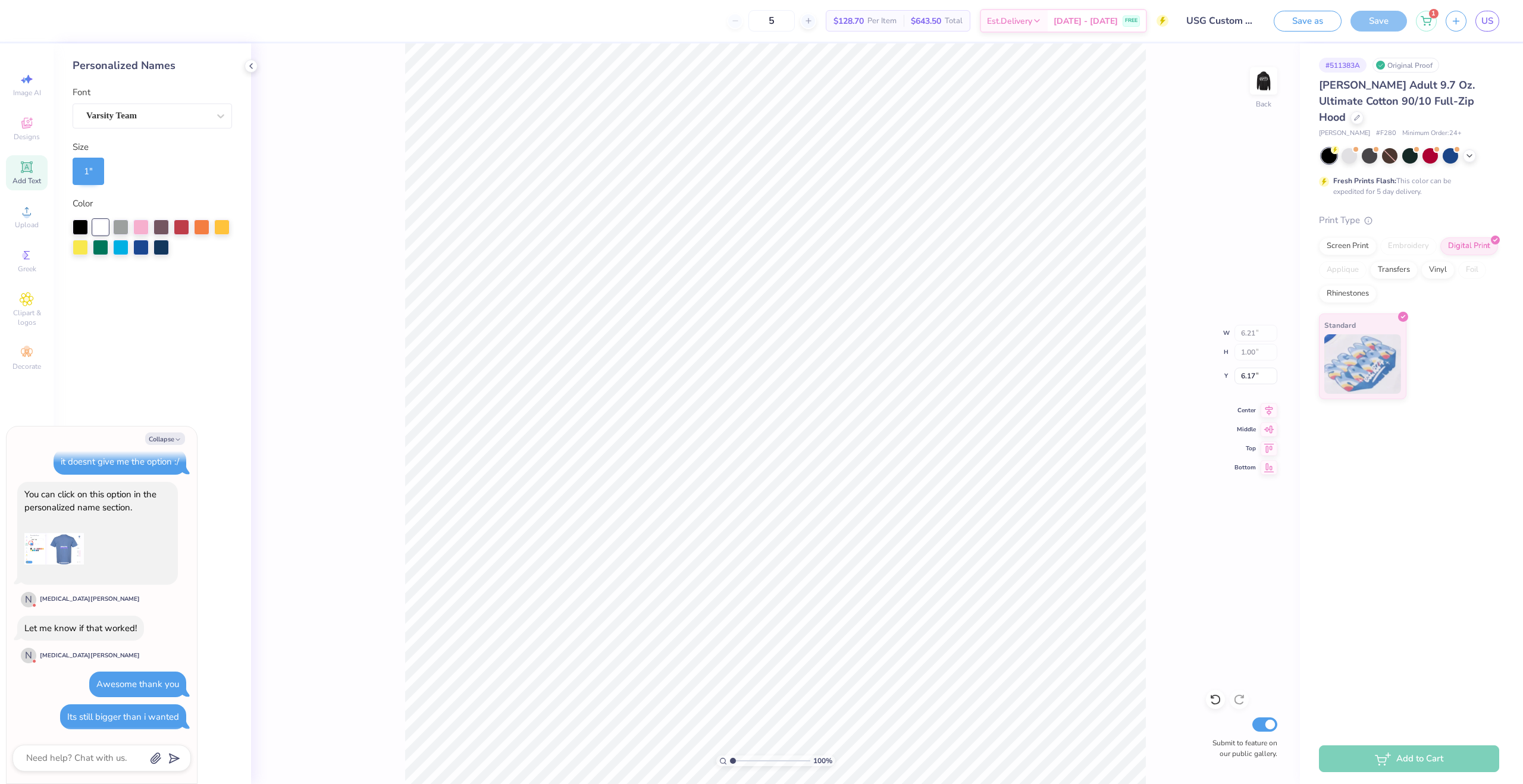
click at [108, 749] on div at bounding box center [101, 758] width 178 height 27
click at [108, 754] on textarea at bounding box center [86, 758] width 121 height 16
paste textarea "Contact: [EMAIL_ADDRESS][DOMAIN_NAME]"
click at [75, 765] on div "Contact: [EMAIL_ADDRESS][DOMAIN_NAME]" at bounding box center [101, 745] width 178 height 53
drag, startPoint x: 74, startPoint y: 765, endPoint x: 1, endPoint y: 728, distance: 81.8
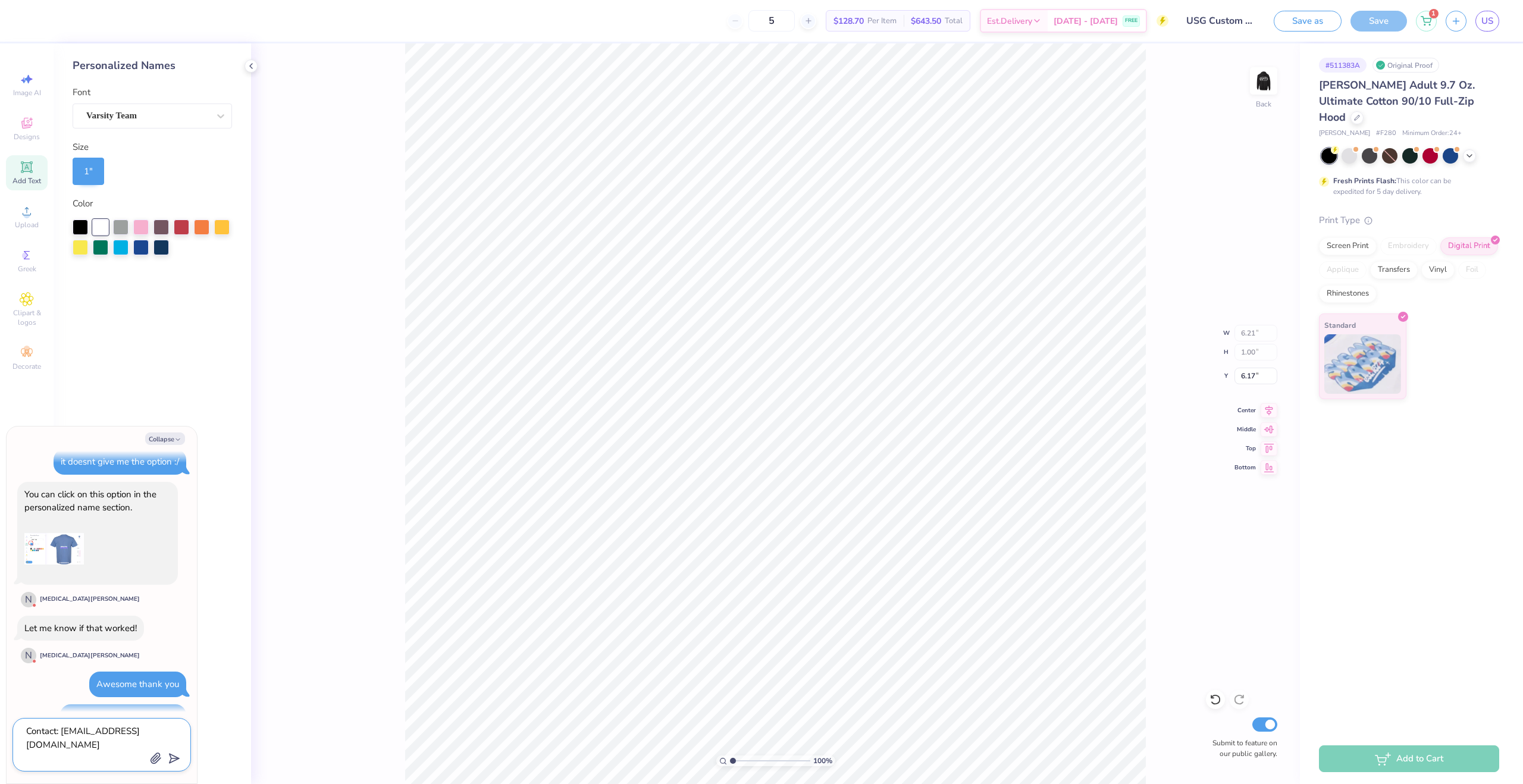
click at [1, 728] on body "5 $128.70 Per Item $643.50 Total Est. Delivery [DATE] - [DATE] FREE Design Titl…" at bounding box center [762, 392] width 1523 height 784
click at [148, 746] on div at bounding box center [101, 758] width 178 height 27
click at [156, 758] on icon "button" at bounding box center [156, 758] width 12 height 12
click at [149, 716] on button "button" at bounding box center [156, 722] width 13 height 13
click at [167, 725] on icon "submit" at bounding box center [171, 724] width 17 height 16
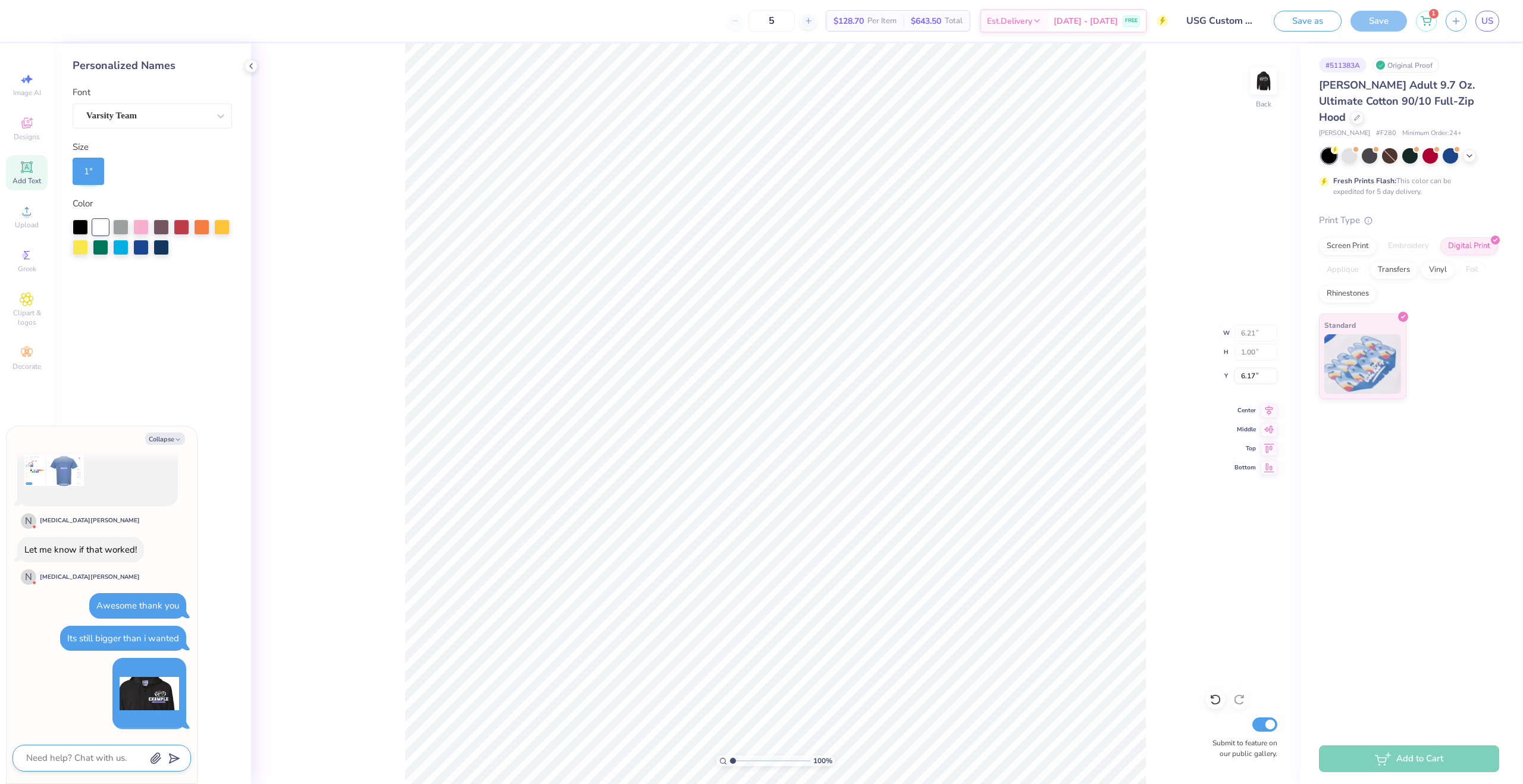
scroll to position [620, 0]
click at [136, 683] on img at bounding box center [149, 694] width 60 height 60
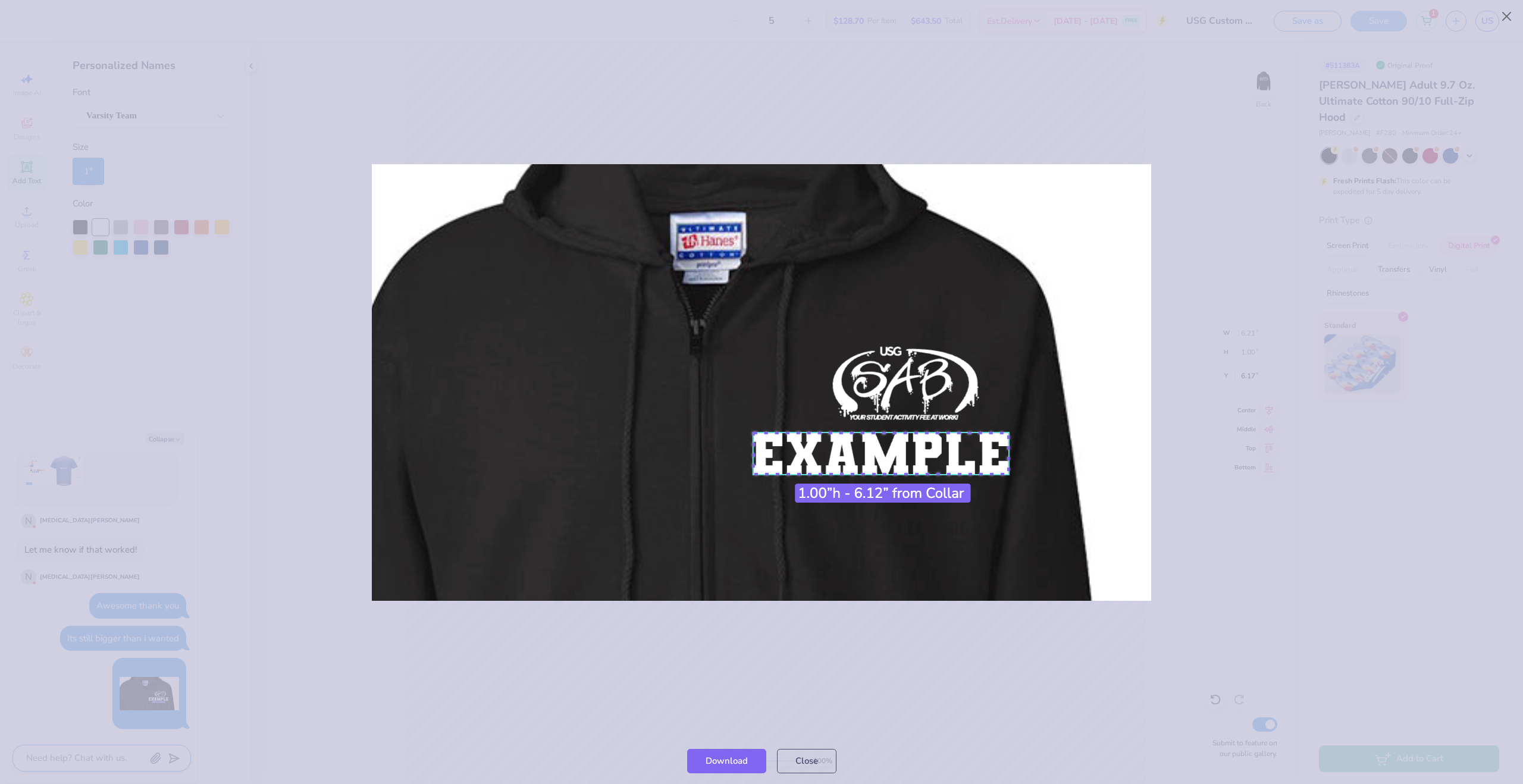
click at [295, 537] on div at bounding box center [762, 382] width 1523 height 711
click at [296, 537] on div at bounding box center [762, 382] width 1523 height 711
drag, startPoint x: 793, startPoint y: 761, endPoint x: 802, endPoint y: 760, distance: 9.1
click at [793, 761] on button "Close" at bounding box center [807, 757] width 60 height 24
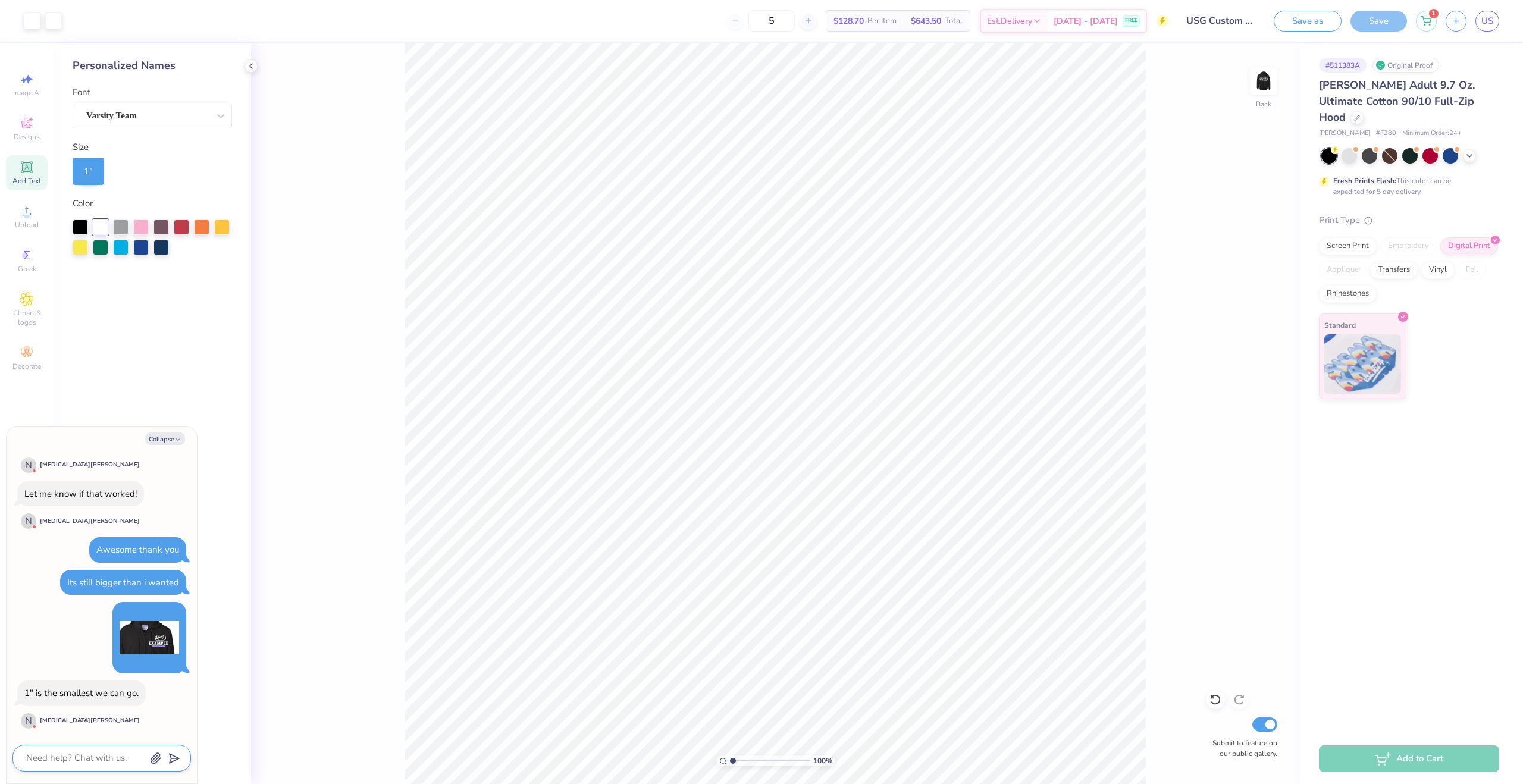
scroll to position [759, 0]
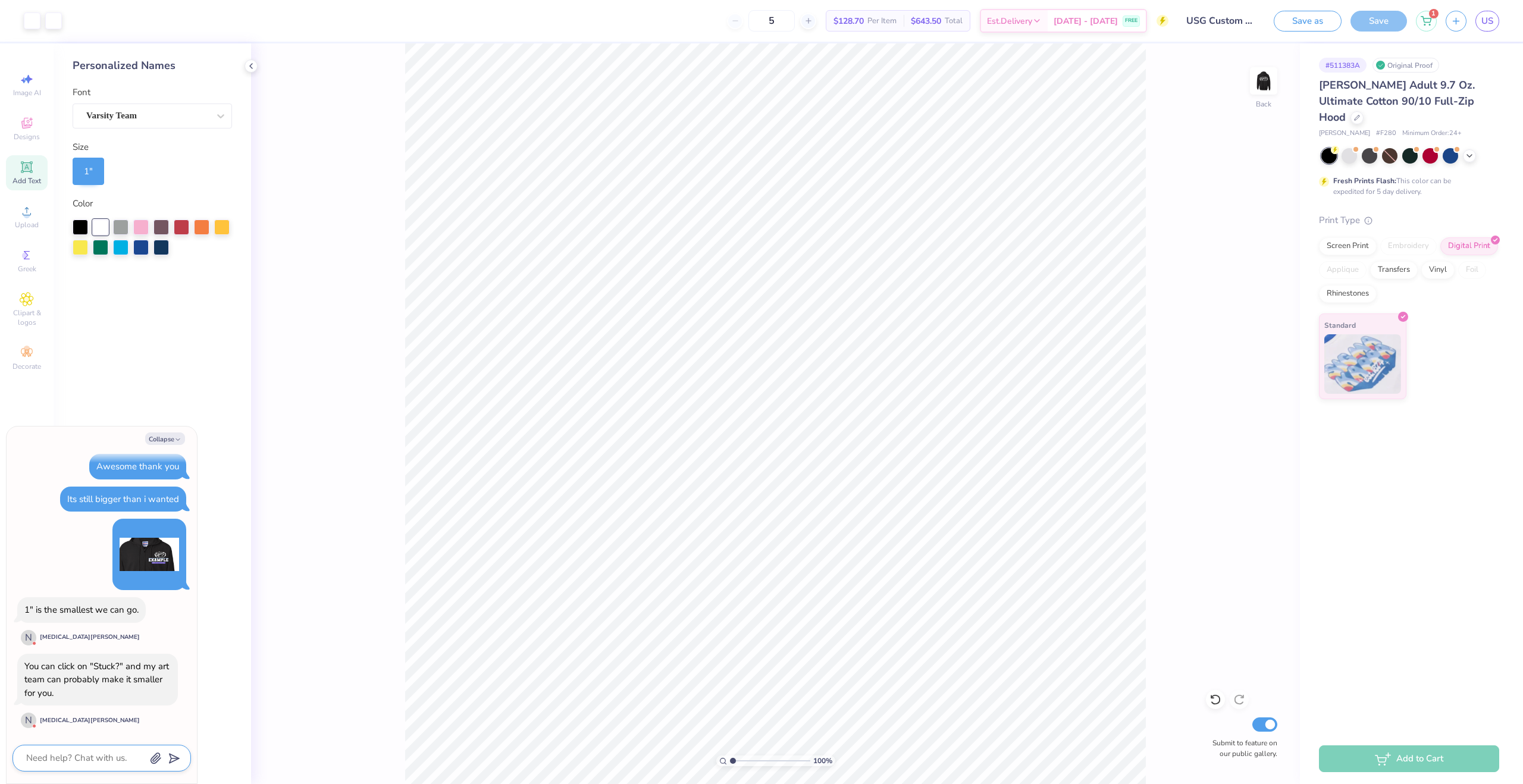
click at [241, 70] on div "Personalized Names Font Varsity Team Size 1 " Color" at bounding box center [152, 413] width 197 height 740
click at [251, 68] on polyline at bounding box center [251, 66] width 2 height 5
click at [1286, 525] on div "100 % Back Submit to feature on our public gallery." at bounding box center [677, 413] width 1246 height 740
click at [1418, 22] on div "1" at bounding box center [1426, 19] width 20 height 20
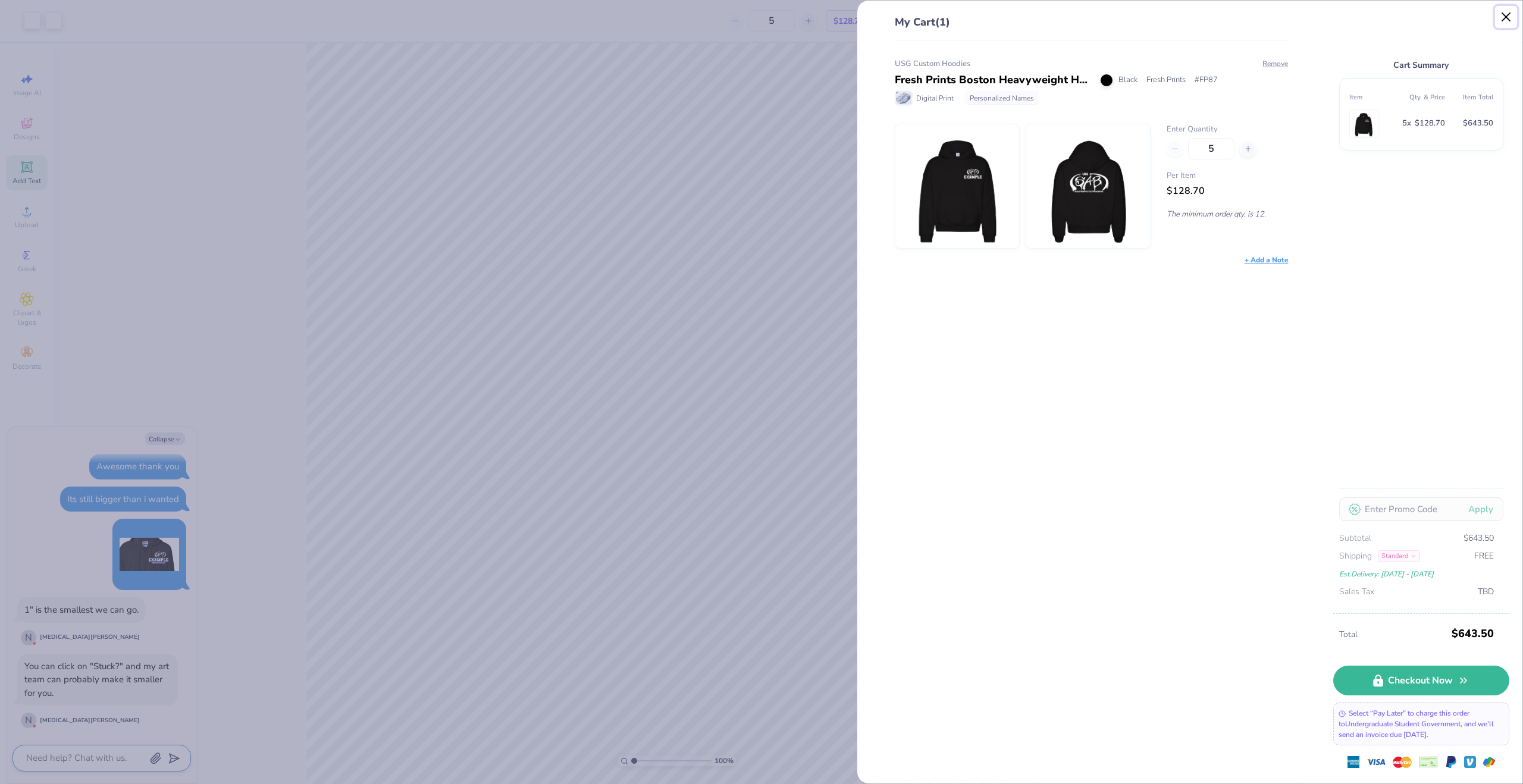
click at [1504, 20] on button "Close" at bounding box center [1506, 17] width 23 height 23
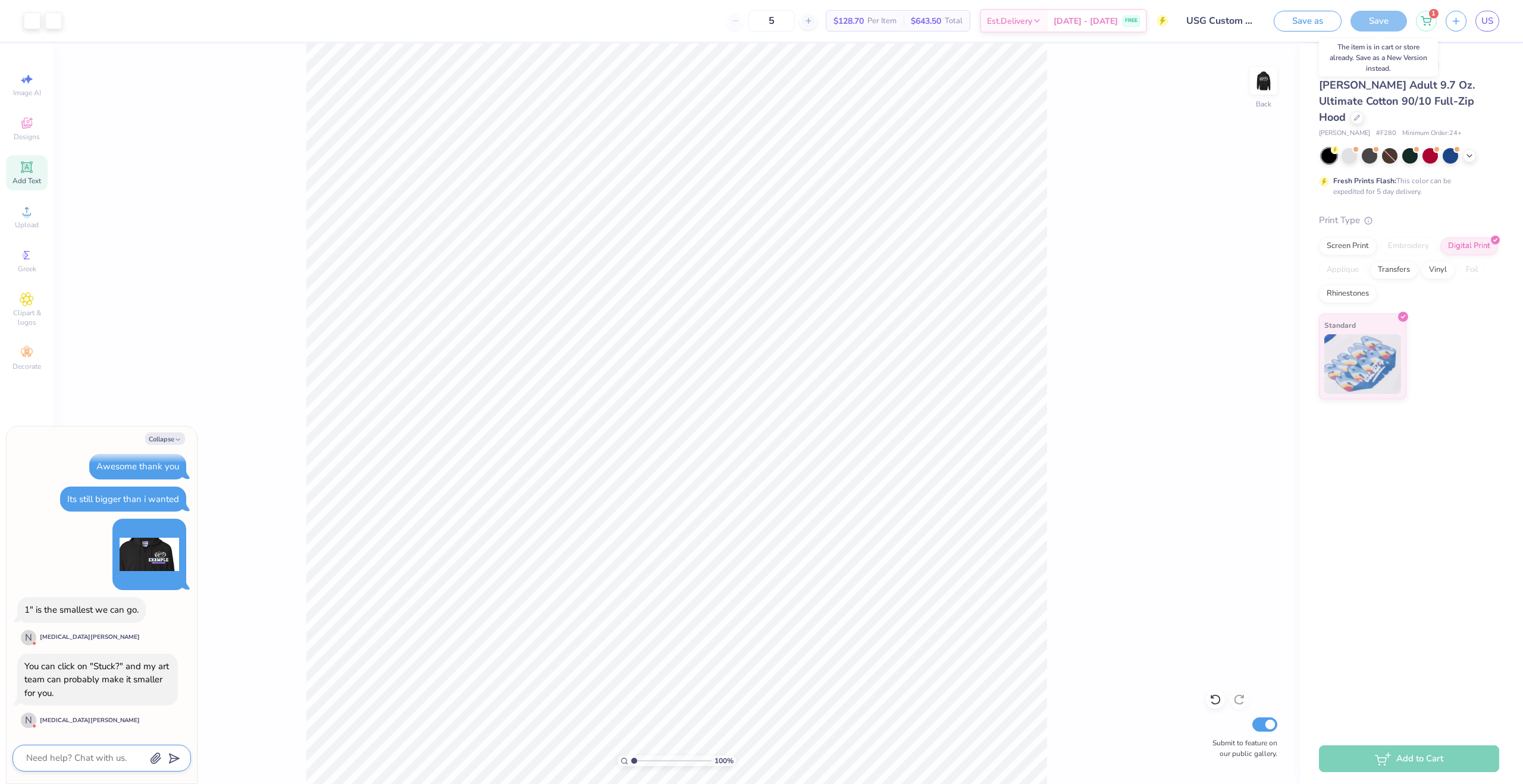
click at [1371, 23] on div "Save" at bounding box center [1378, 21] width 57 height 20
click at [1369, 24] on div "Save" at bounding box center [1378, 21] width 57 height 20
click at [1455, 24] on icon "button" at bounding box center [1455, 19] width 10 height 10
click at [108, 771] on div at bounding box center [101, 758] width 178 height 27
click at [111, 765] on textarea at bounding box center [86, 758] width 121 height 16
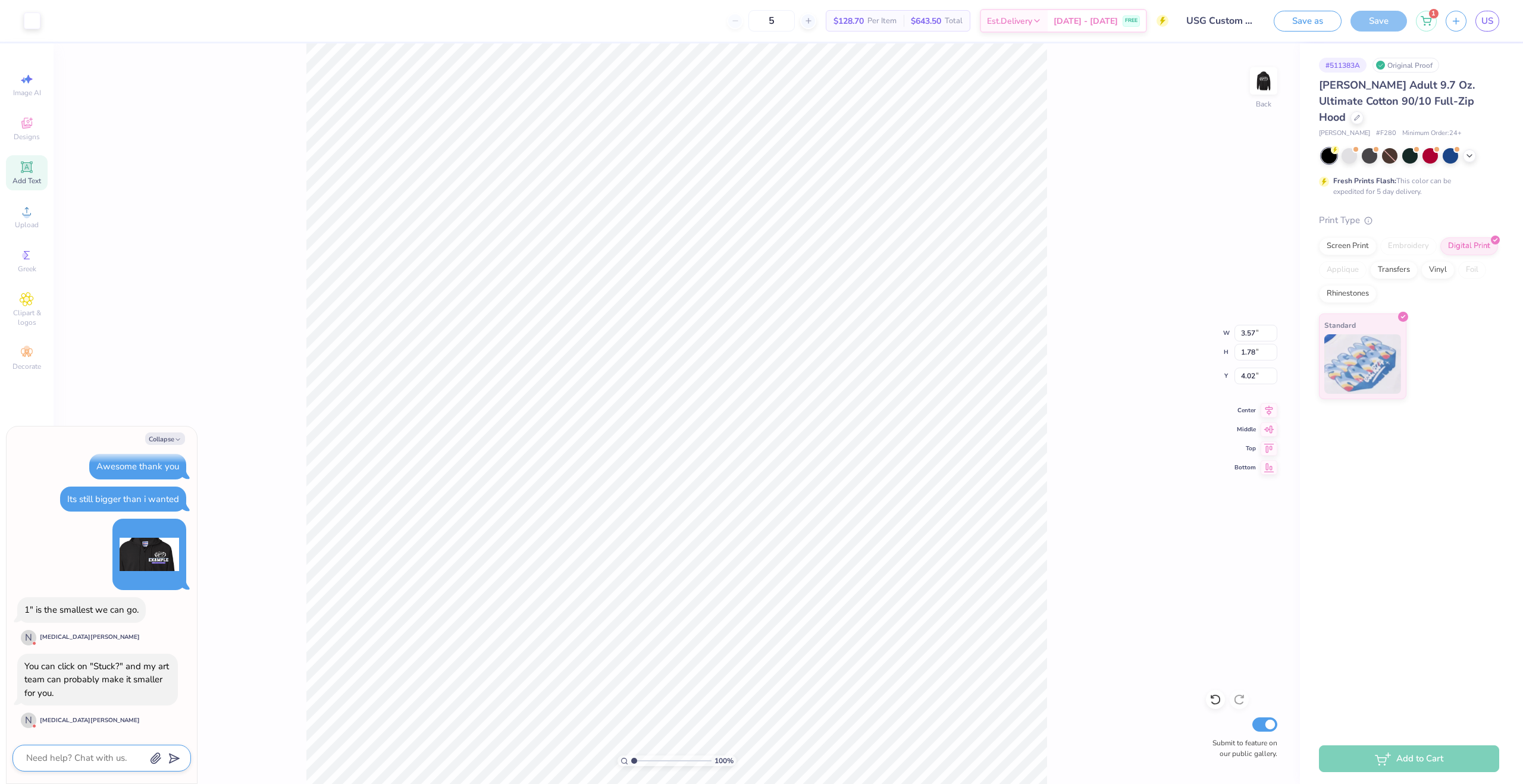
click at [104, 764] on textarea at bounding box center [86, 758] width 121 height 16
click at [94, 753] on textarea at bounding box center [86, 758] width 121 height 16
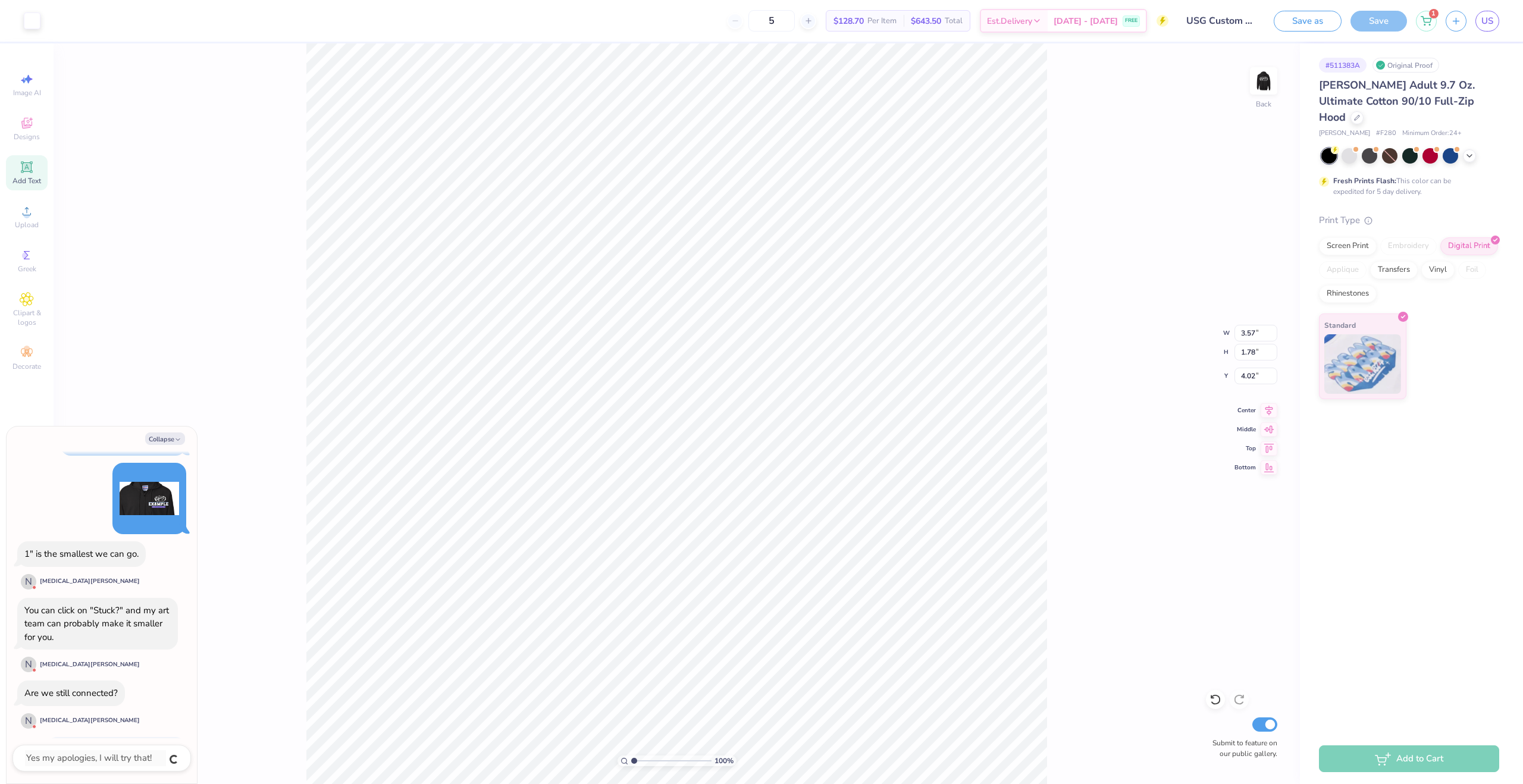
scroll to position [848, 0]
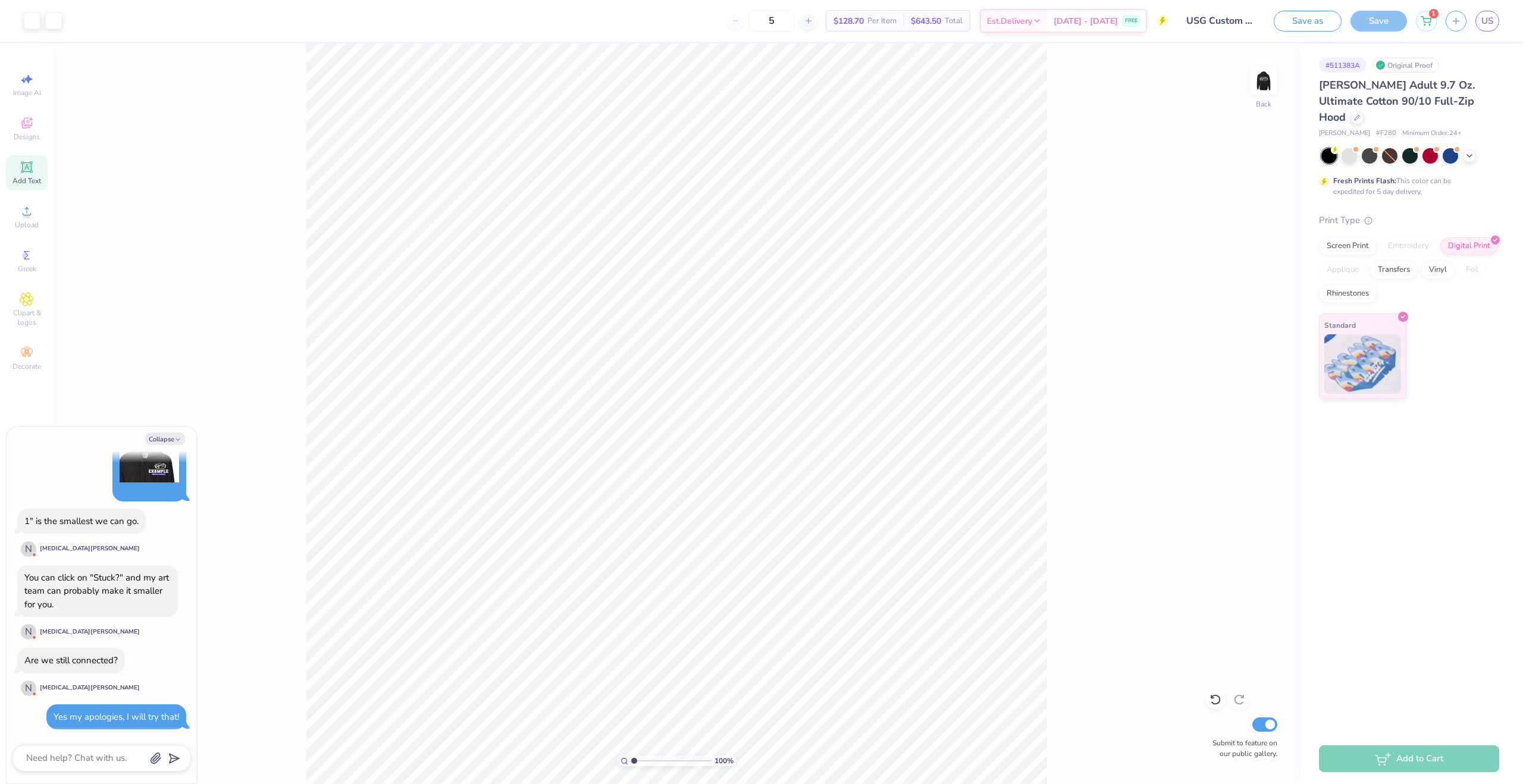
click at [55, 744] on div "Collapse How can we help you? 🫣 There are only 87 Ss, 266 Ms, 246 Ls and 96 XLs…" at bounding box center [101, 605] width 190 height 357
click at [55, 750] on textarea at bounding box center [86, 758] width 121 height 16
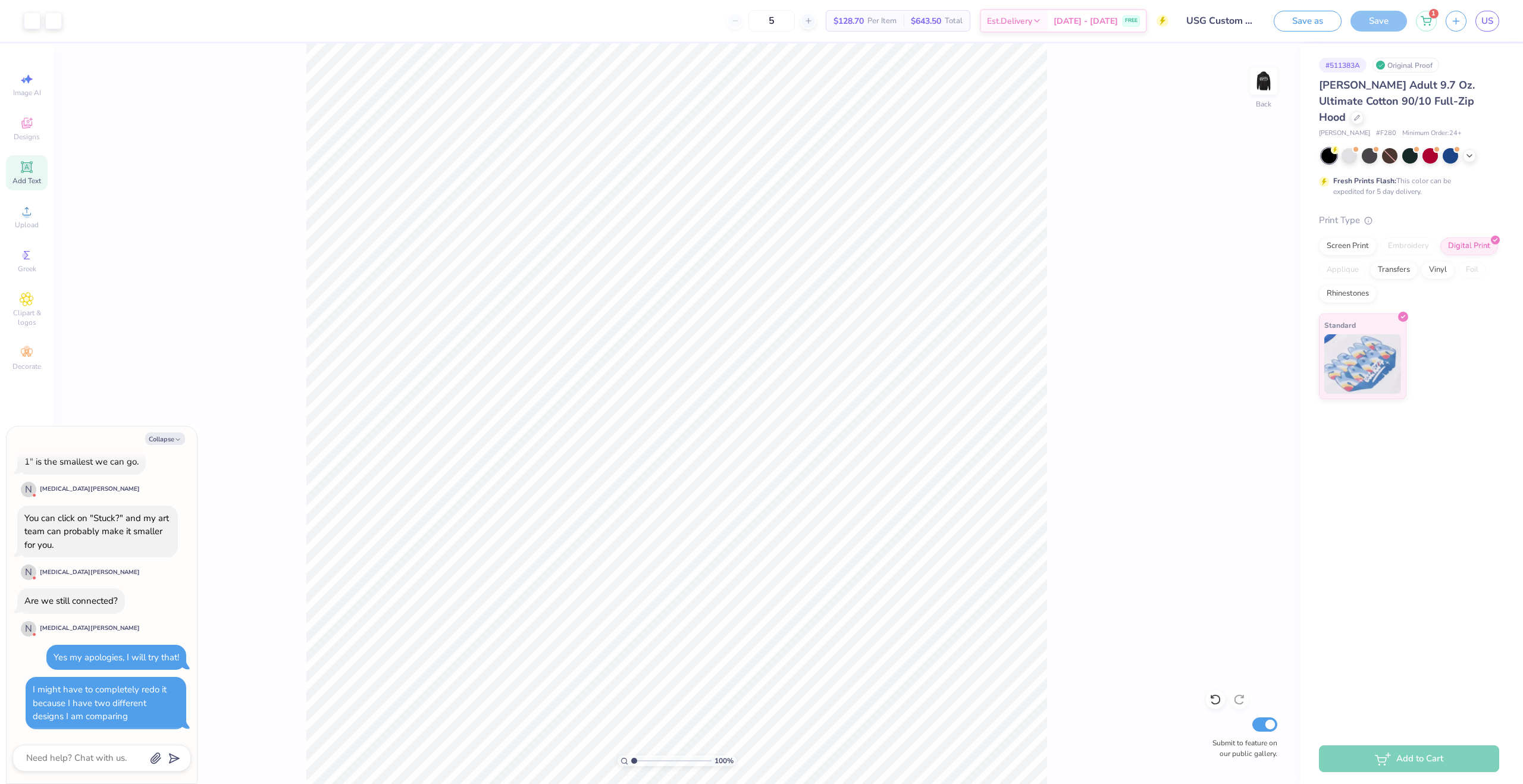
scroll to position [907, 0]
drag, startPoint x: 1349, startPoint y: 117, endPoint x: 1366, endPoint y: 117, distance: 17.0
click at [1366, 129] on div "[PERSON_NAME] # F280 Minimum Order: 24 +" at bounding box center [1408, 134] width 180 height 10
click at [1402, 129] on span "Minimum Order: 24 +" at bounding box center [1432, 134] width 60 height 10
click at [1456, 21] on line "button" at bounding box center [1456, 19] width 0 height 6
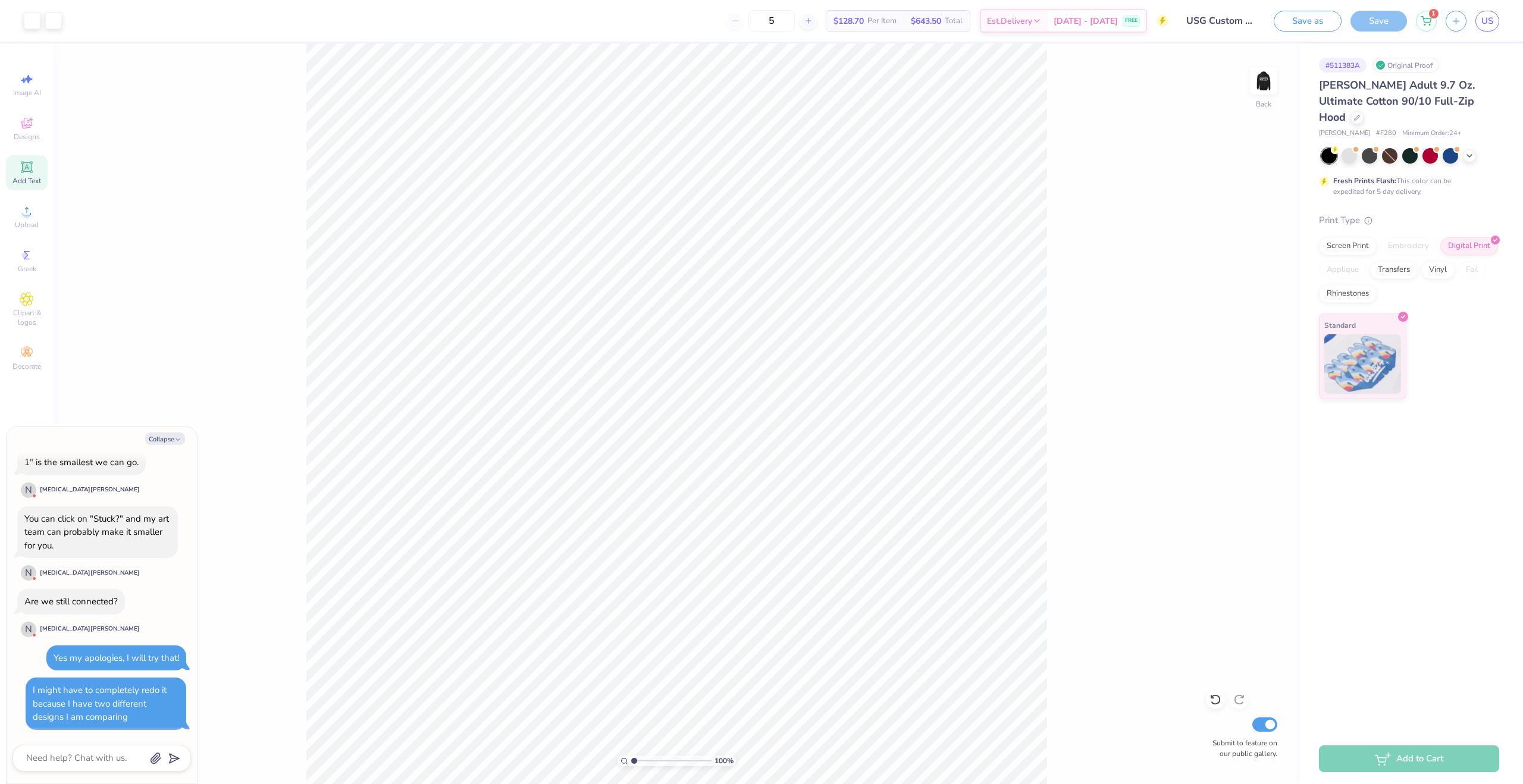
click at [1441, 24] on div "Save as Save 1 US" at bounding box center [1398, 20] width 249 height 42
drag, startPoint x: 1440, startPoint y: 24, endPoint x: 1425, endPoint y: 24, distance: 15.0
click at [1440, 24] on div "Save as Save 1 US" at bounding box center [1398, 20] width 249 height 42
click at [1425, 24] on div "1" at bounding box center [1426, 19] width 20 height 20
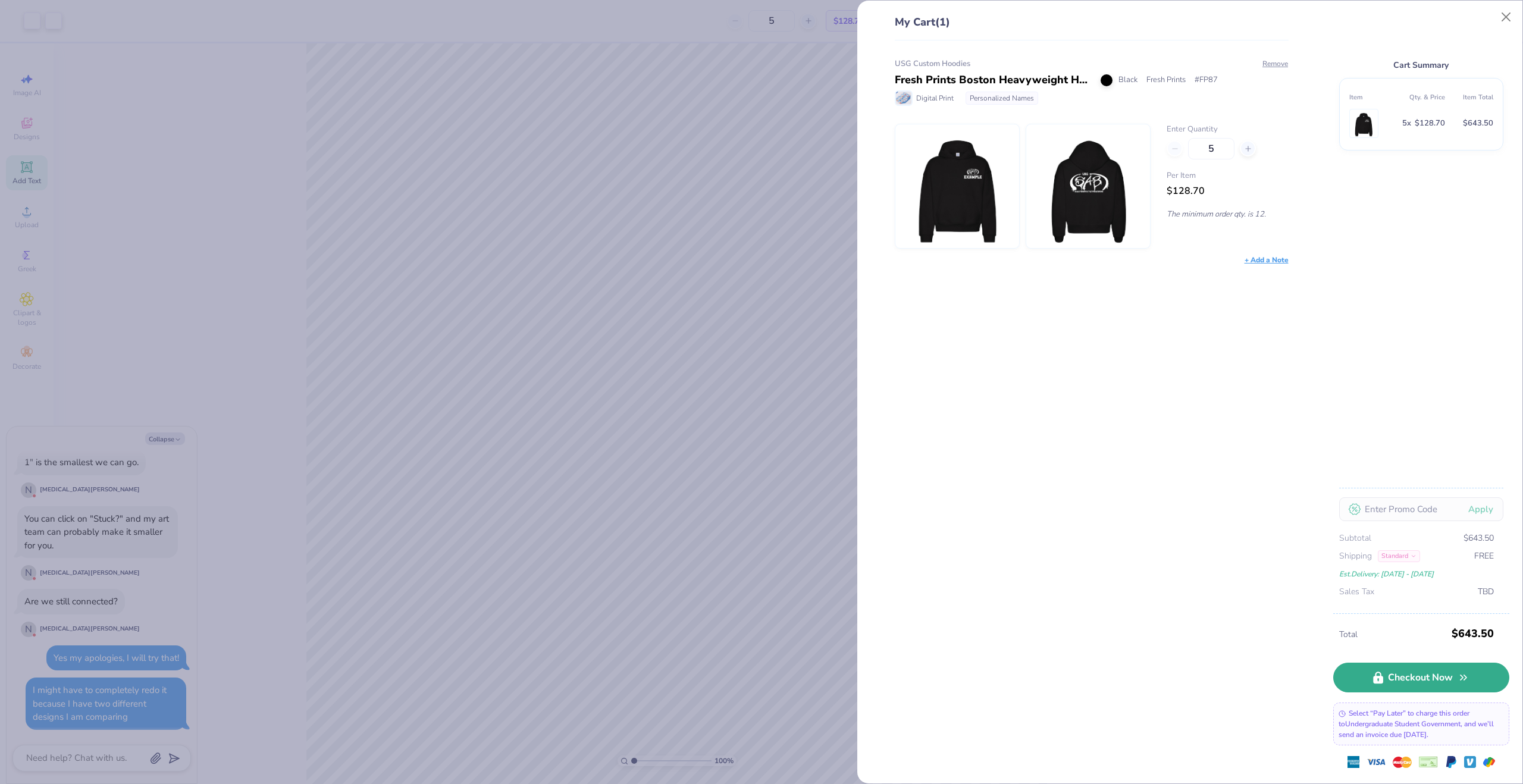
click at [1416, 683] on link "Checkout Now" at bounding box center [1421, 677] width 176 height 30
click at [1512, 24] on button "Close" at bounding box center [1506, 17] width 23 height 23
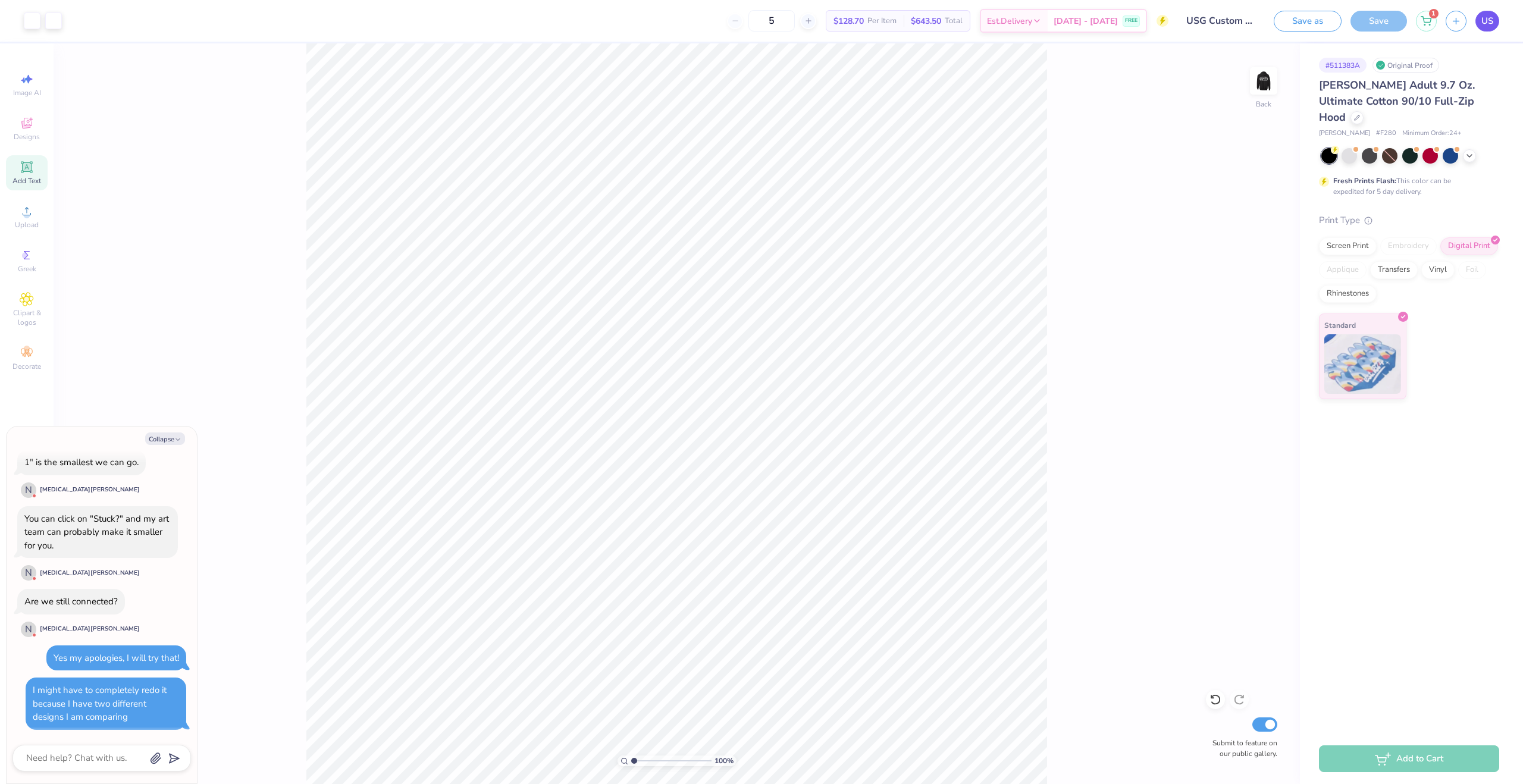
click at [1482, 24] on span "US" at bounding box center [1487, 20] width 12 height 13
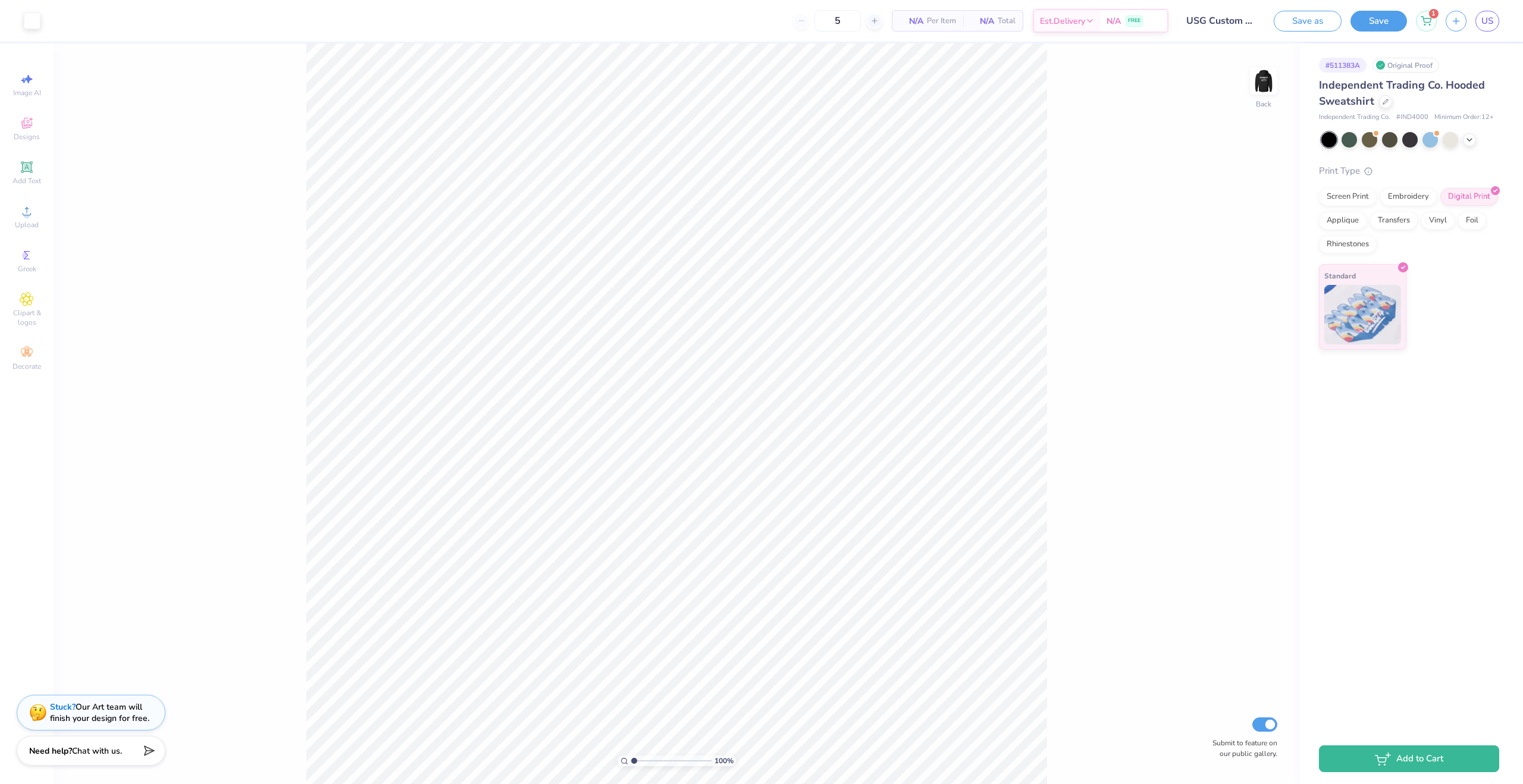
click at [68, 750] on strong "Need help?" at bounding box center [50, 751] width 43 height 11
click at [131, 613] on div "100 % Back Submit to feature on our public gallery." at bounding box center [677, 413] width 1246 height 740
click at [166, 676] on button "Collapse" at bounding box center [165, 683] width 40 height 13
type textarea "x"
